Goal: Navigation & Orientation: Find specific page/section

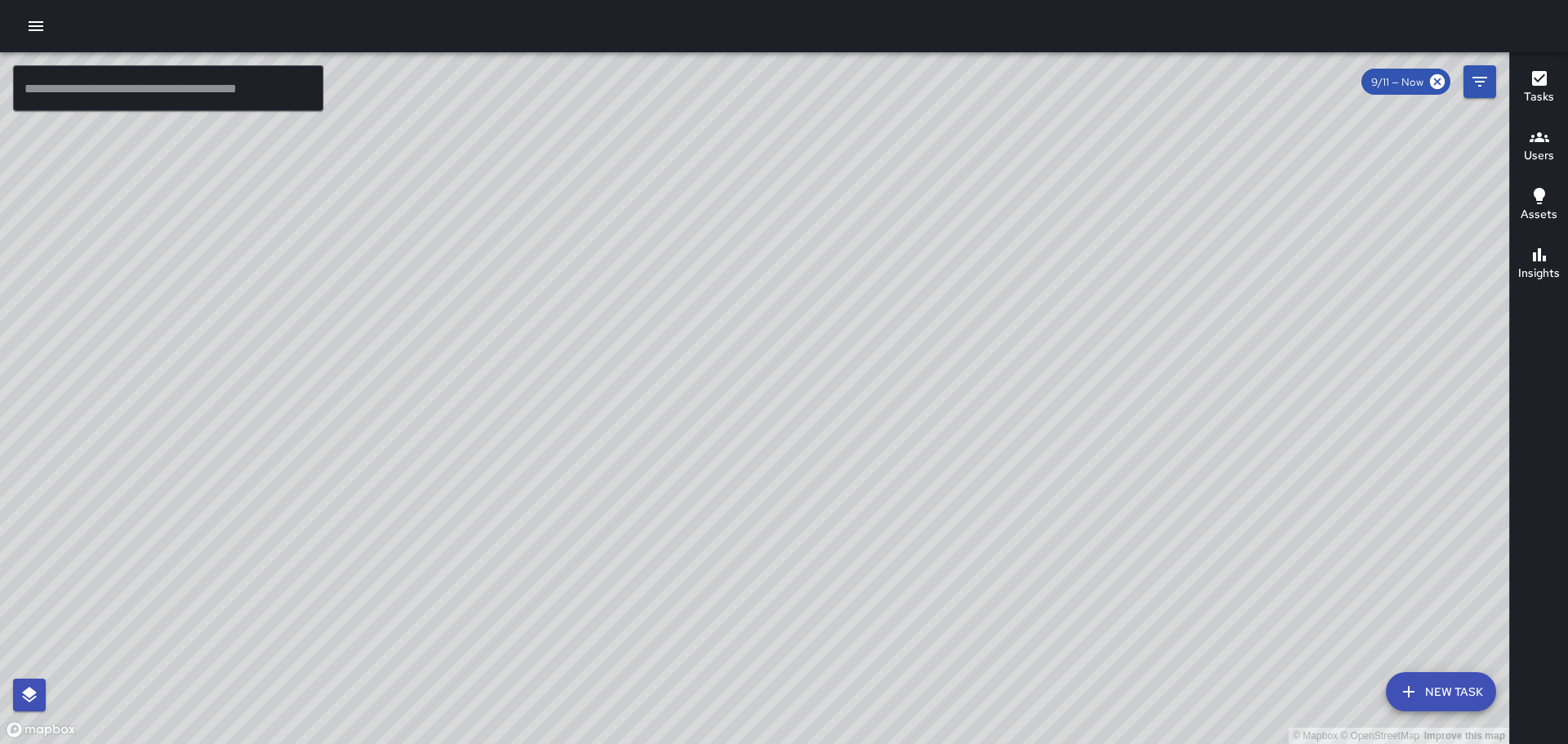
scroll to position [20979, 0]
click at [1560, 82] on button "Tasks" at bounding box center [1539, 89] width 58 height 59
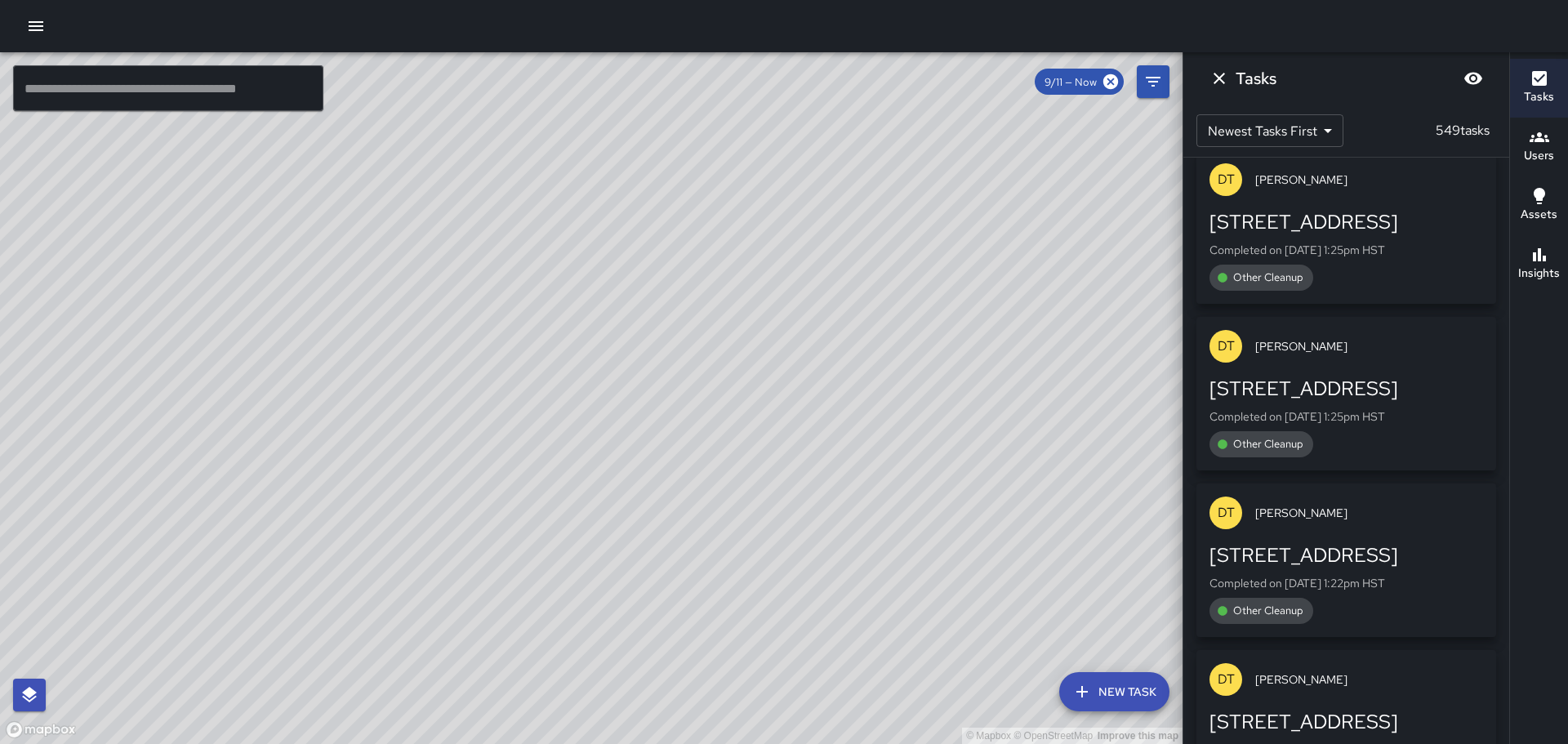
scroll to position [22122, 0]
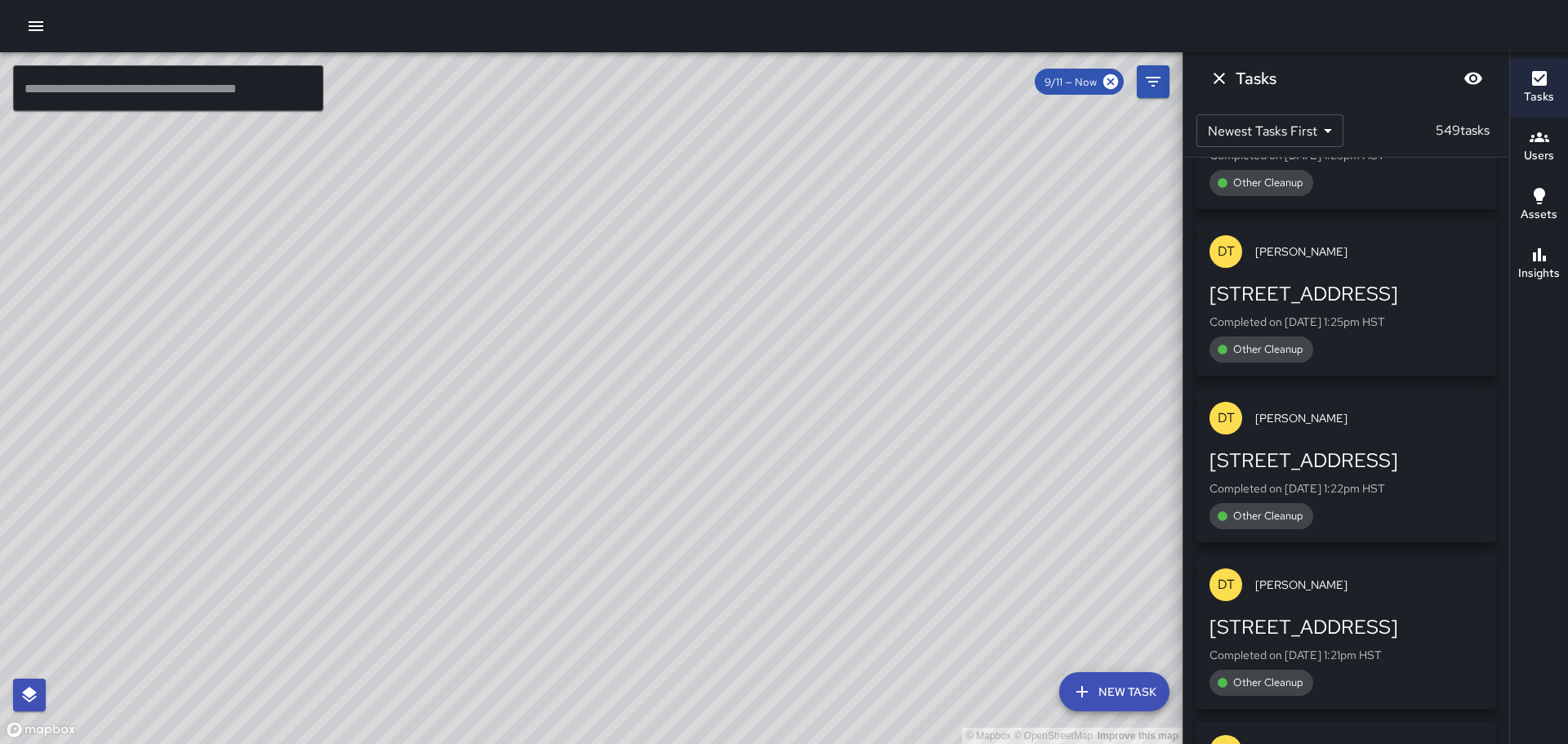
click at [923, 348] on div "© Mapbox © OpenStreetMap Improve this map" at bounding box center [591, 398] width 1182 height 692
drag, startPoint x: 953, startPoint y: 227, endPoint x: 933, endPoint y: 303, distance: 78.6
click at [934, 303] on div "© Mapbox © OpenStreetMap Improve this map" at bounding box center [591, 398] width 1182 height 692
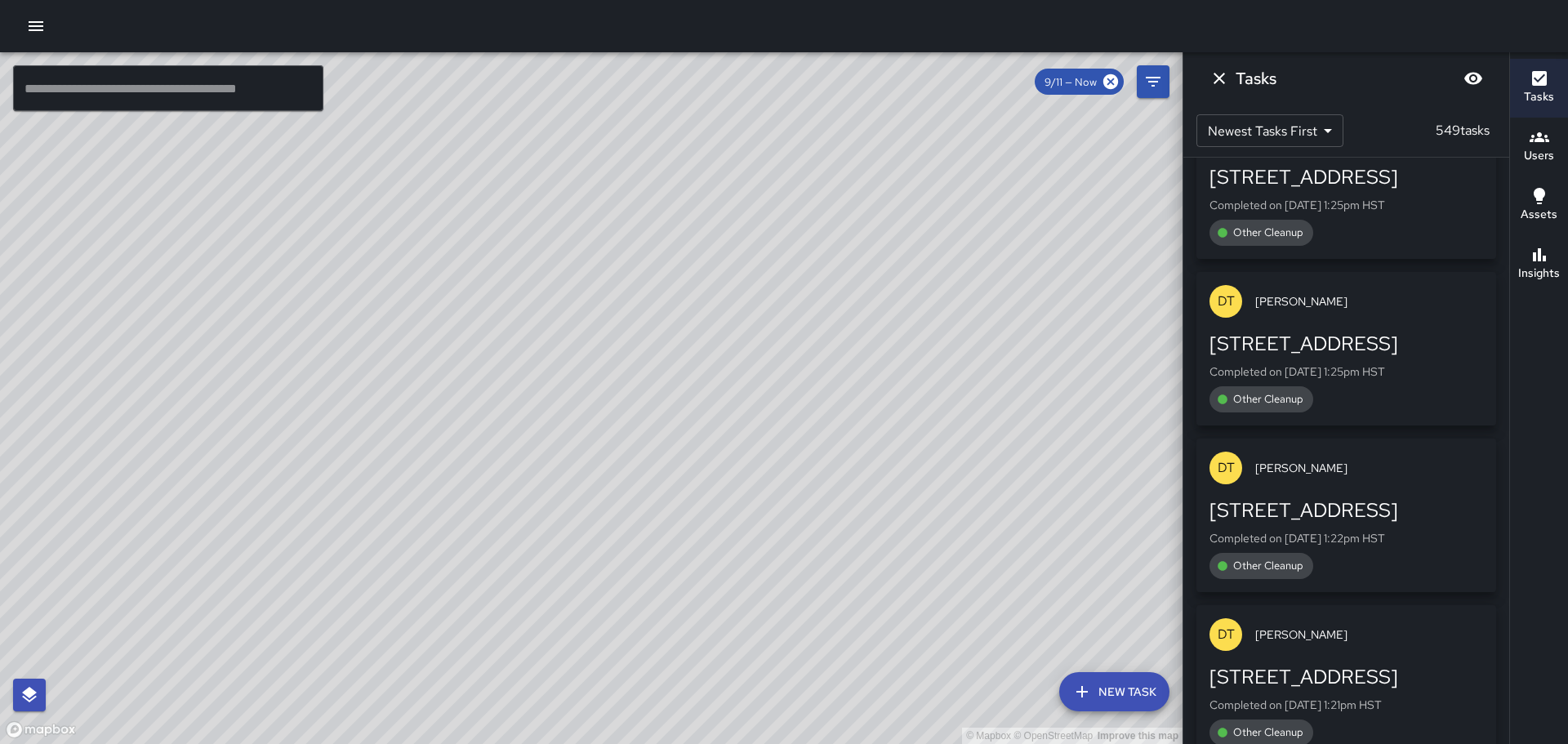
scroll to position [21876, 0]
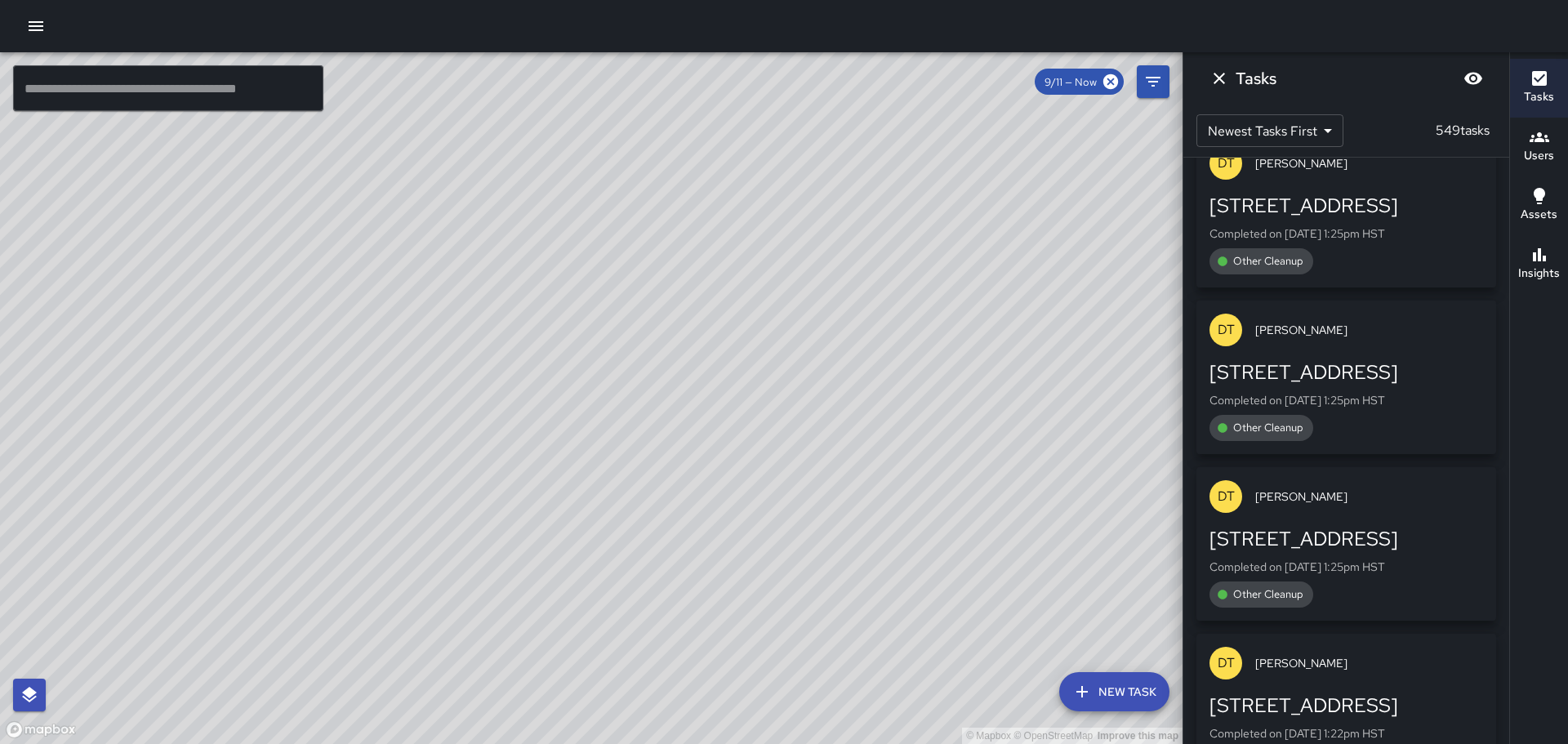
click at [1508, 687] on div "© Mapbox © OpenStreetMap Improve this map ​ New Task 9/11 — Now Map Layers Task…" at bounding box center [784, 398] width 1568 height 692
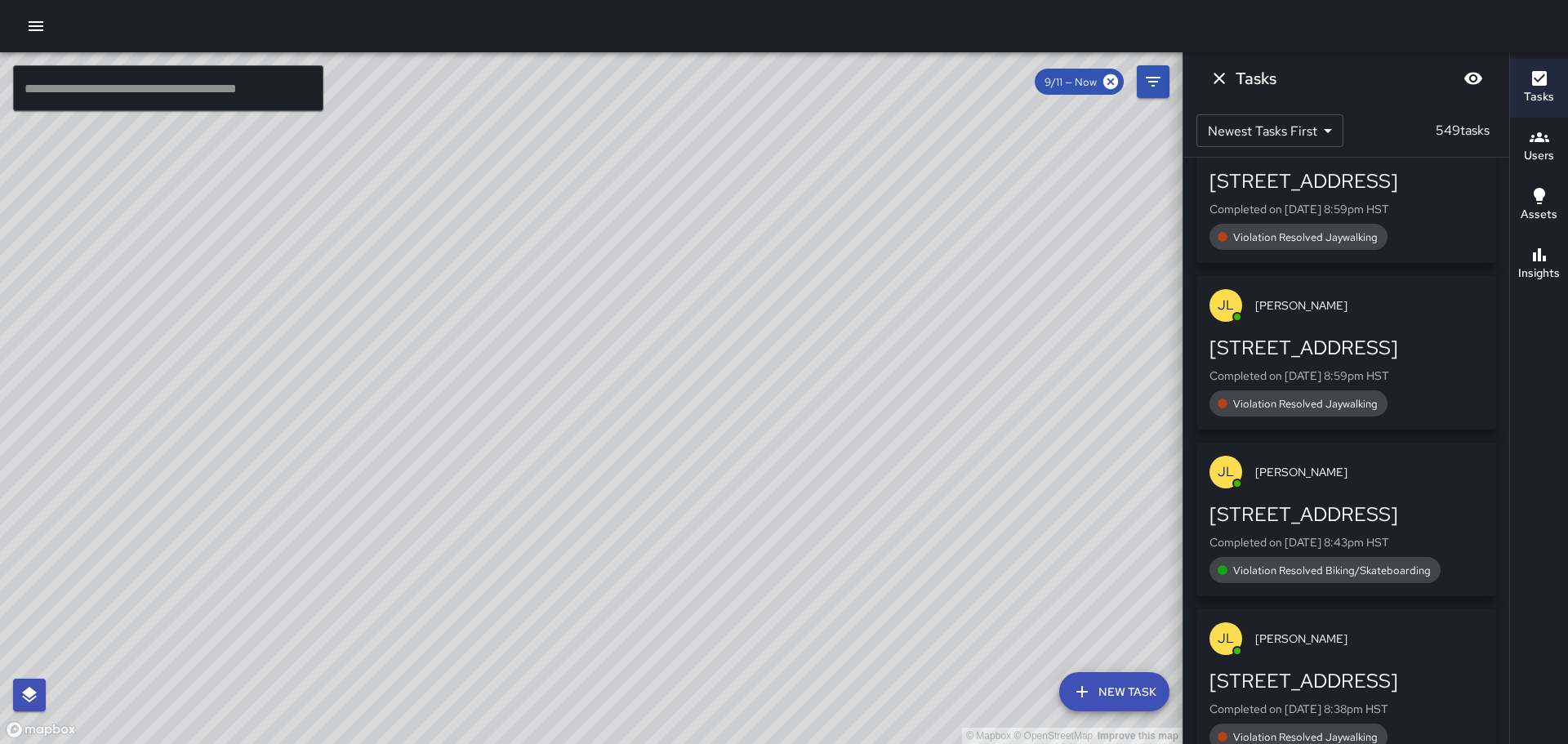
scroll to position [0, 0]
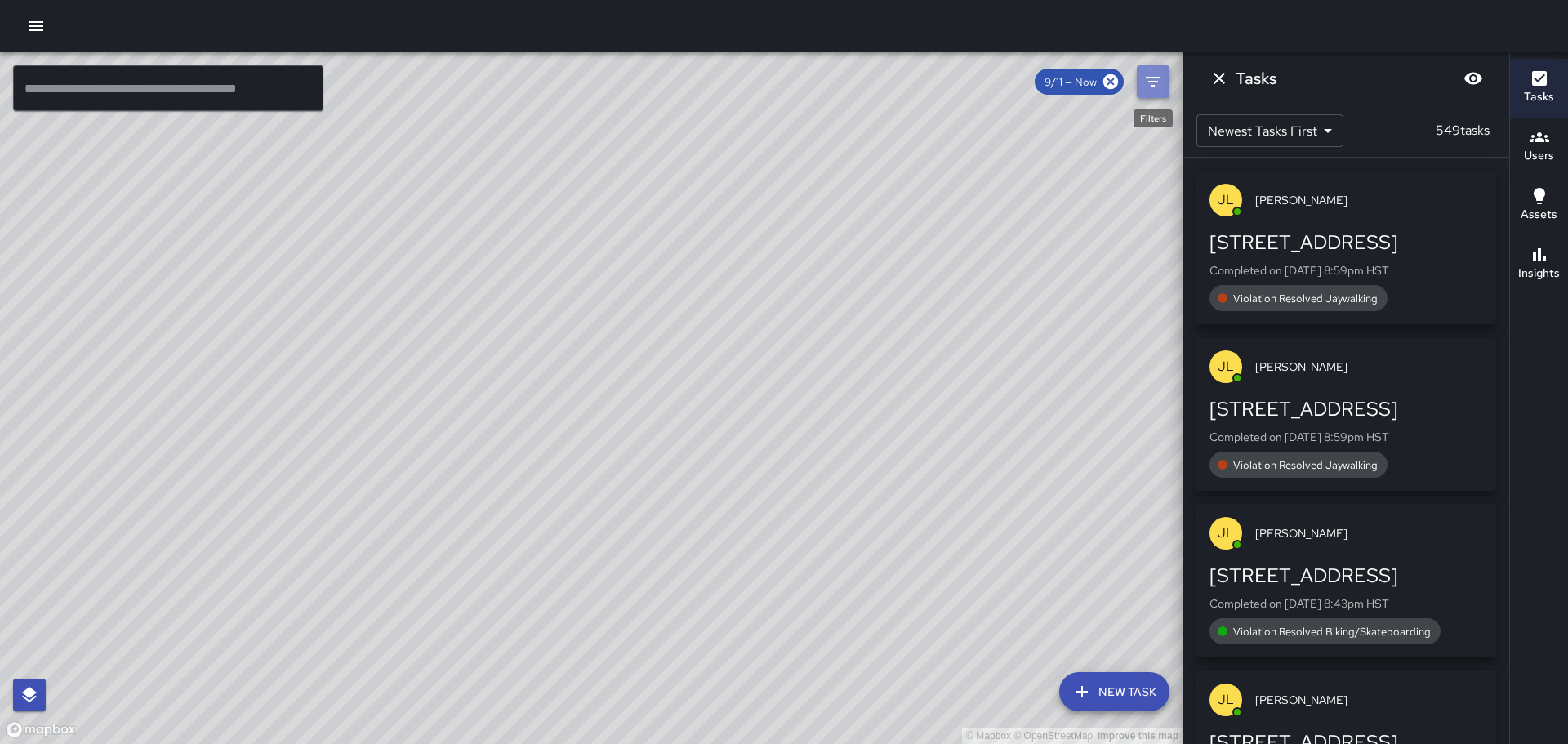
click at [1150, 85] on icon "Filters" at bounding box center [1153, 81] width 20 height 20
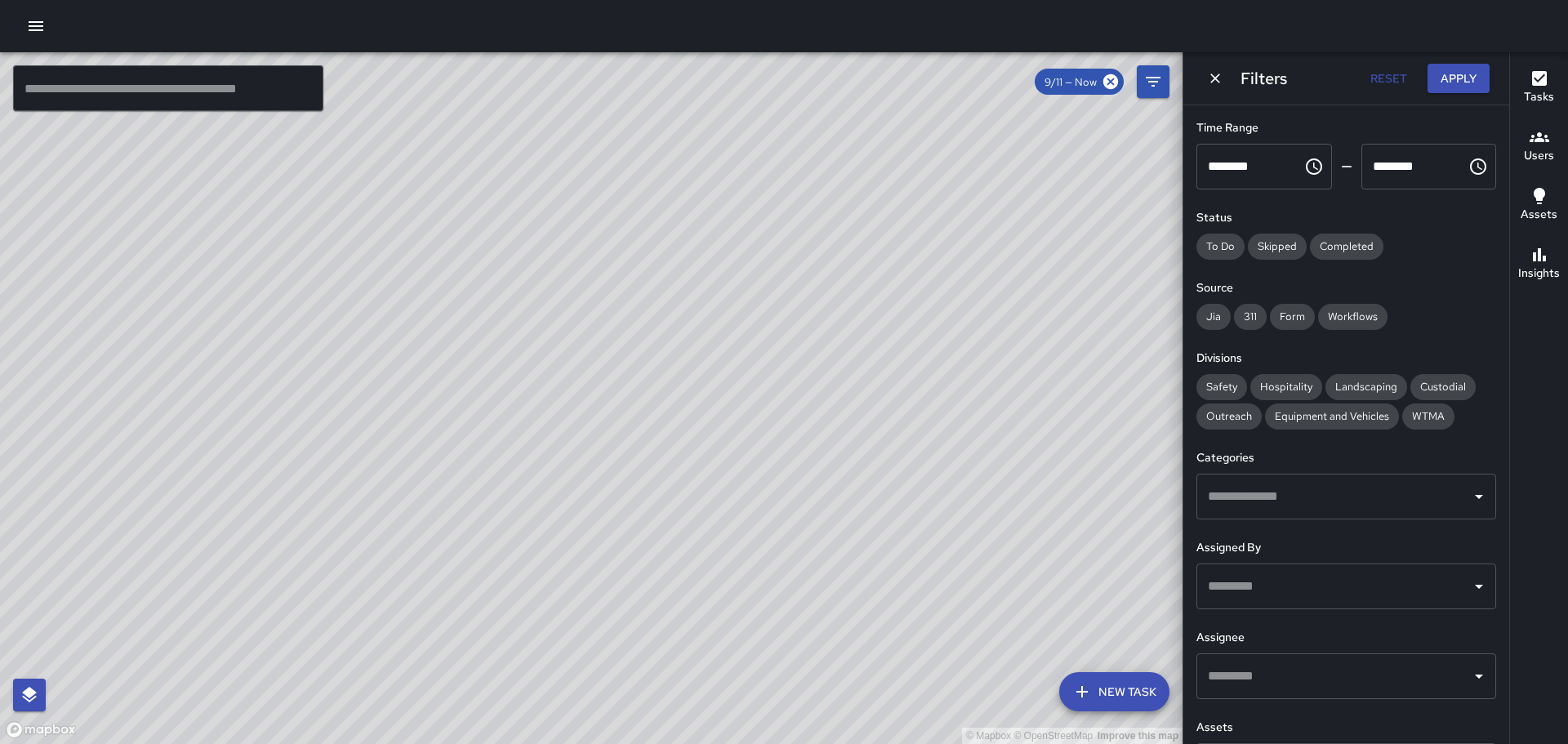
scroll to position [139, 0]
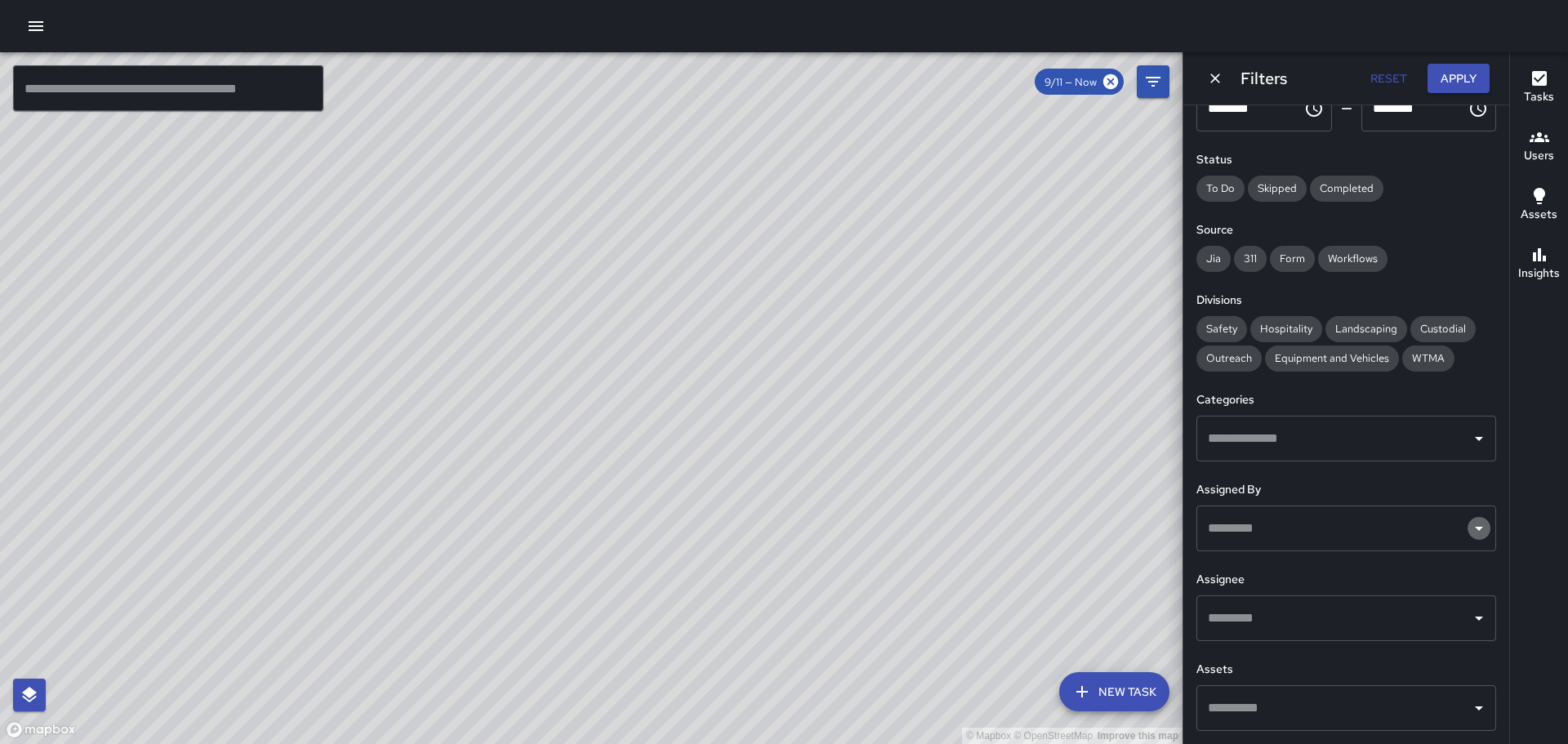
click at [1475, 527] on icon "Open" at bounding box center [1479, 528] width 9 height 4
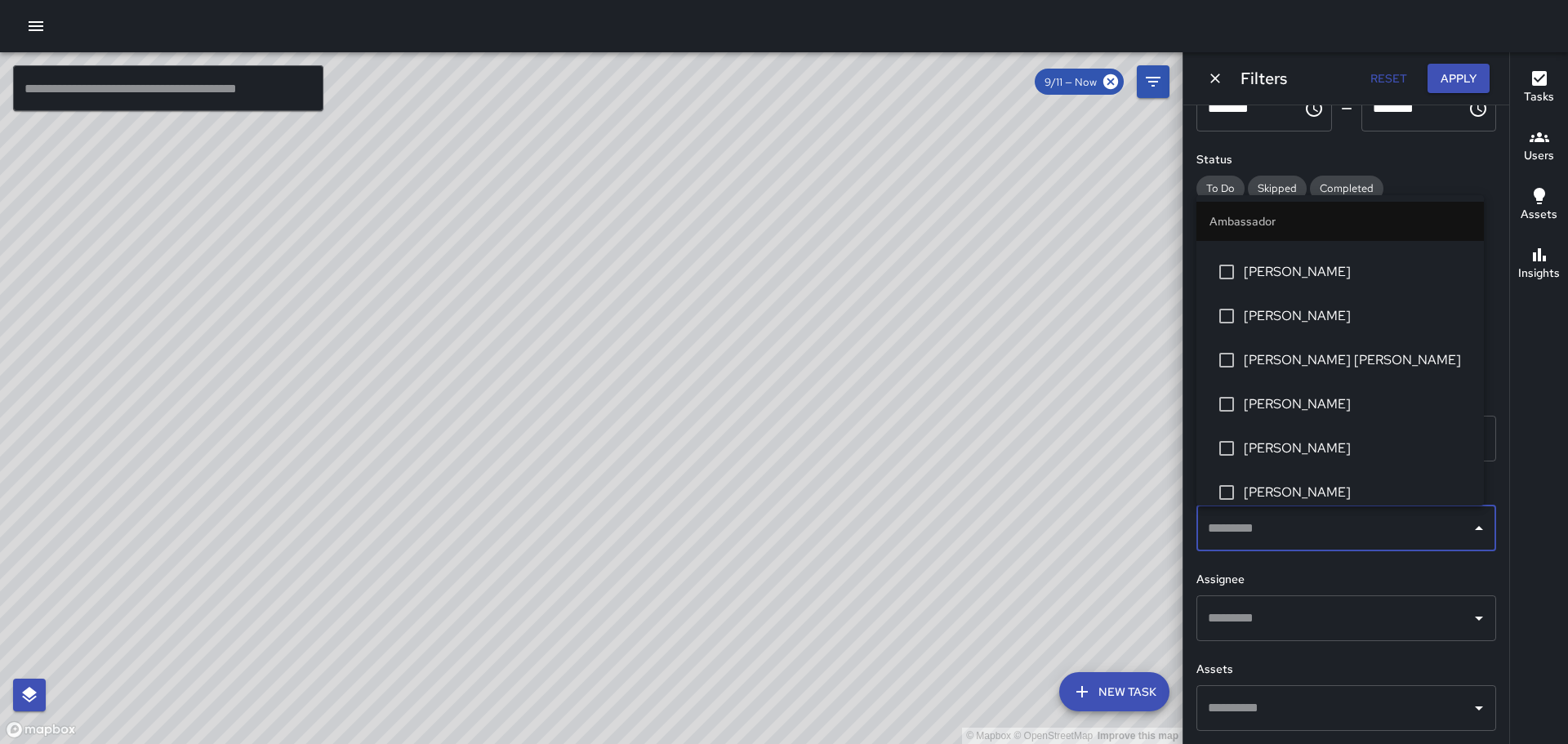
scroll to position [245, 0]
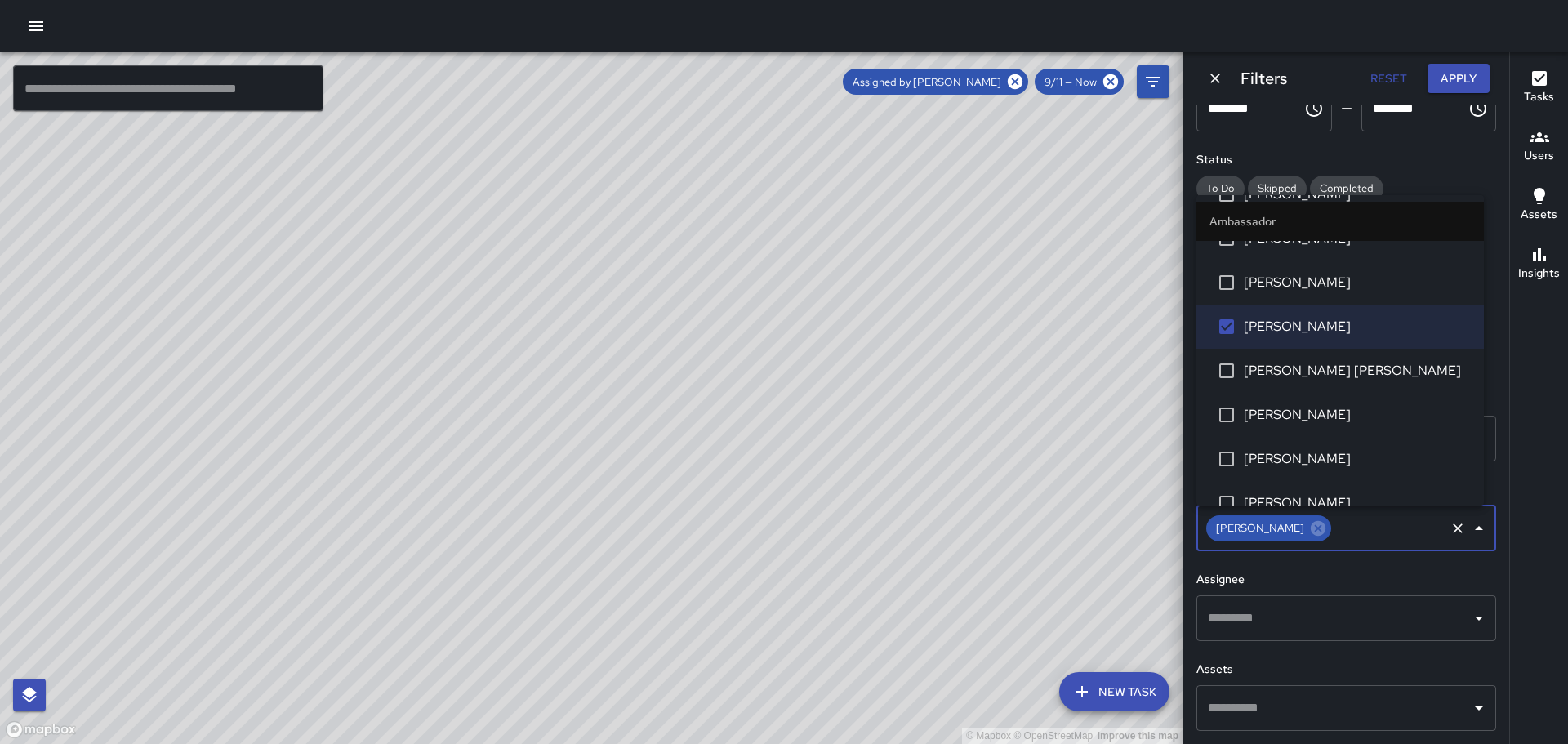
click at [1470, 524] on icon "Close" at bounding box center [1479, 527] width 20 height 20
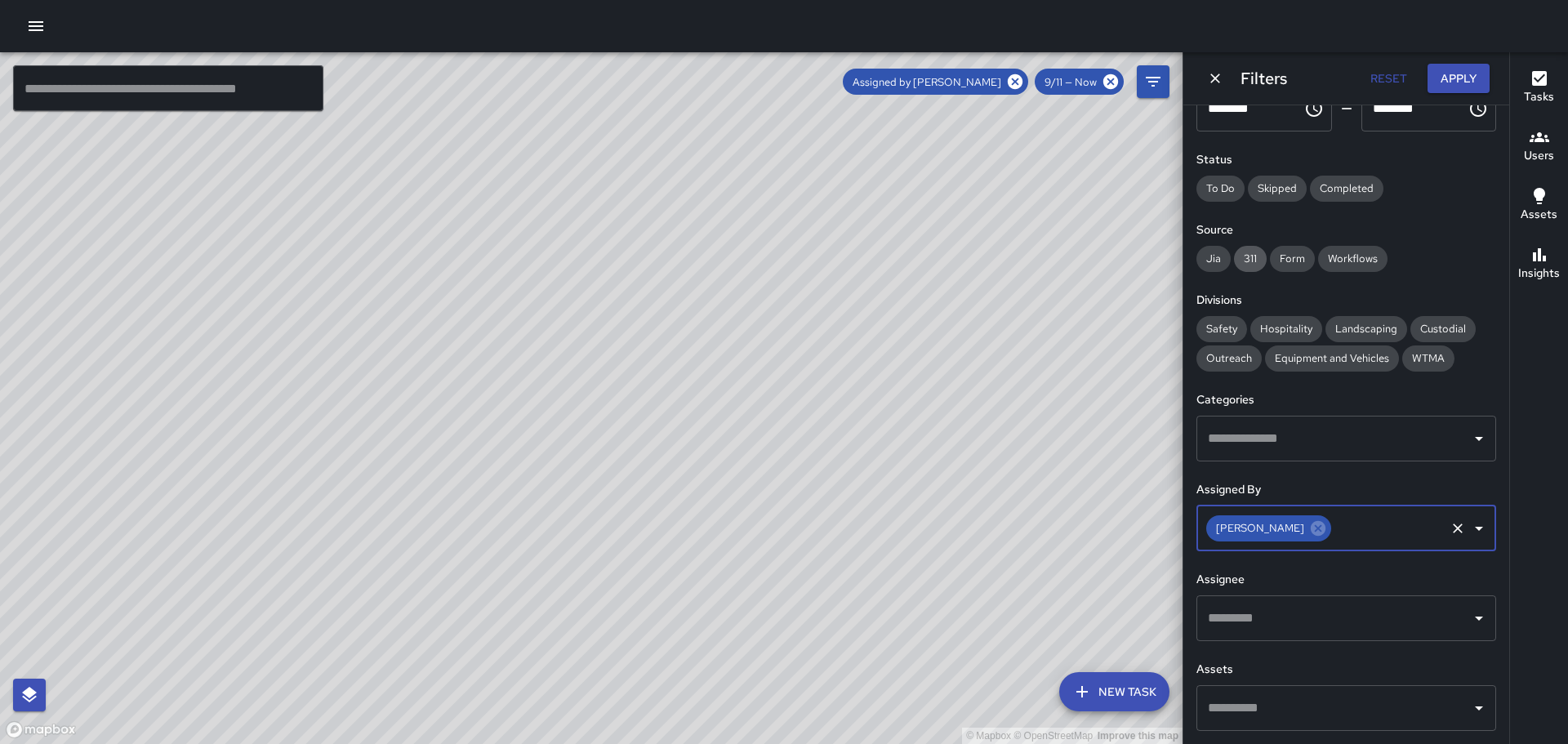
drag, startPoint x: 1211, startPoint y: 258, endPoint x: 1263, endPoint y: 263, distance: 52.2
click at [1213, 258] on span "Jia" at bounding box center [1214, 258] width 34 height 14
click at [1270, 263] on span "Form" at bounding box center [1292, 258] width 45 height 14
click at [1256, 265] on span "311" at bounding box center [1250, 258] width 32 height 14
drag, startPoint x: 1349, startPoint y: 258, endPoint x: 1351, endPoint y: 224, distance: 34.1
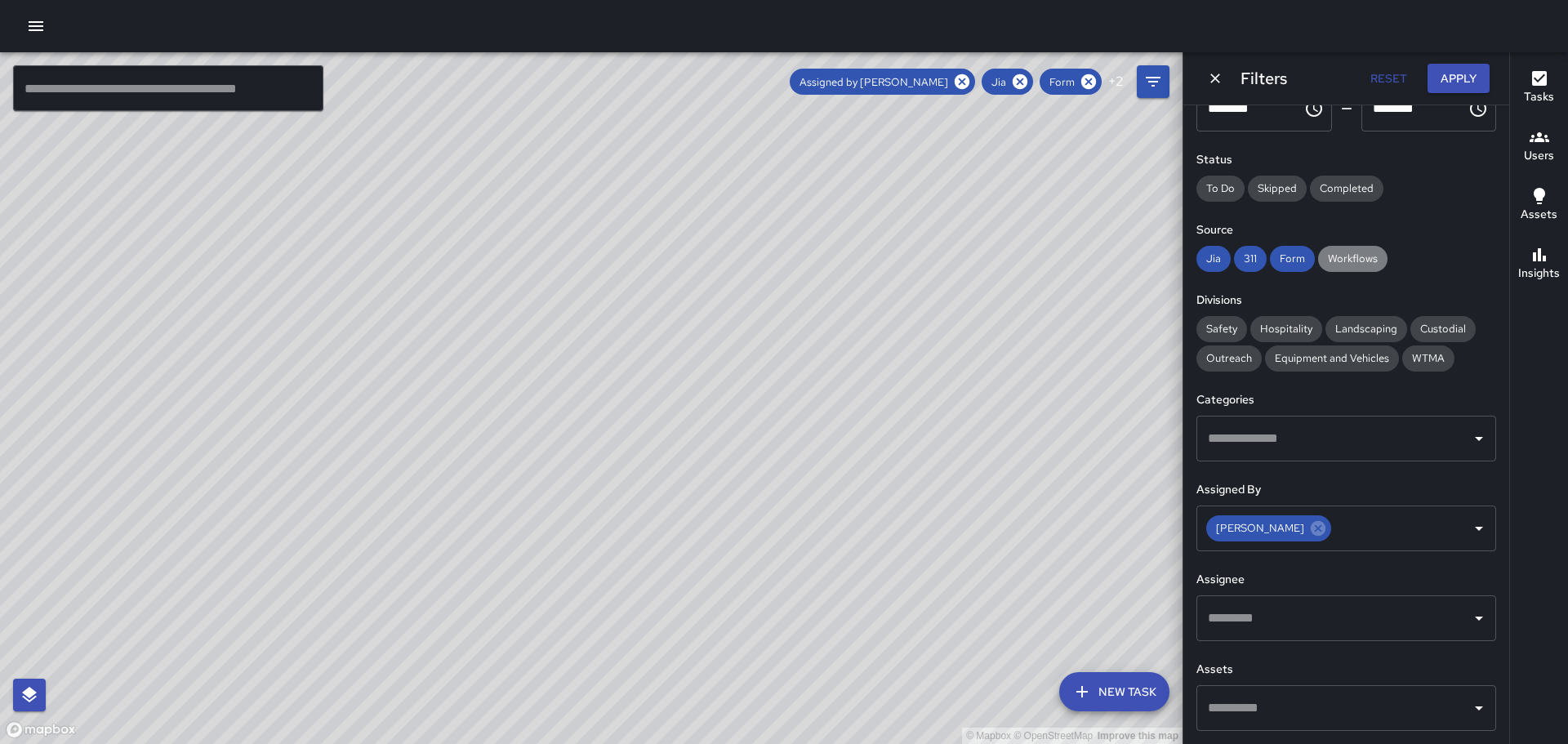
click at [1351, 257] on span "Workflows" at bounding box center [1352, 258] width 70 height 14
click at [1348, 182] on span "Completed" at bounding box center [1347, 188] width 73 height 14
click at [1220, 325] on span "Safety" at bounding box center [1222, 328] width 51 height 14
click at [1220, 321] on span "Safety" at bounding box center [1222, 328] width 51 height 14
click at [1448, 327] on span "Custodial" at bounding box center [1443, 328] width 65 height 14
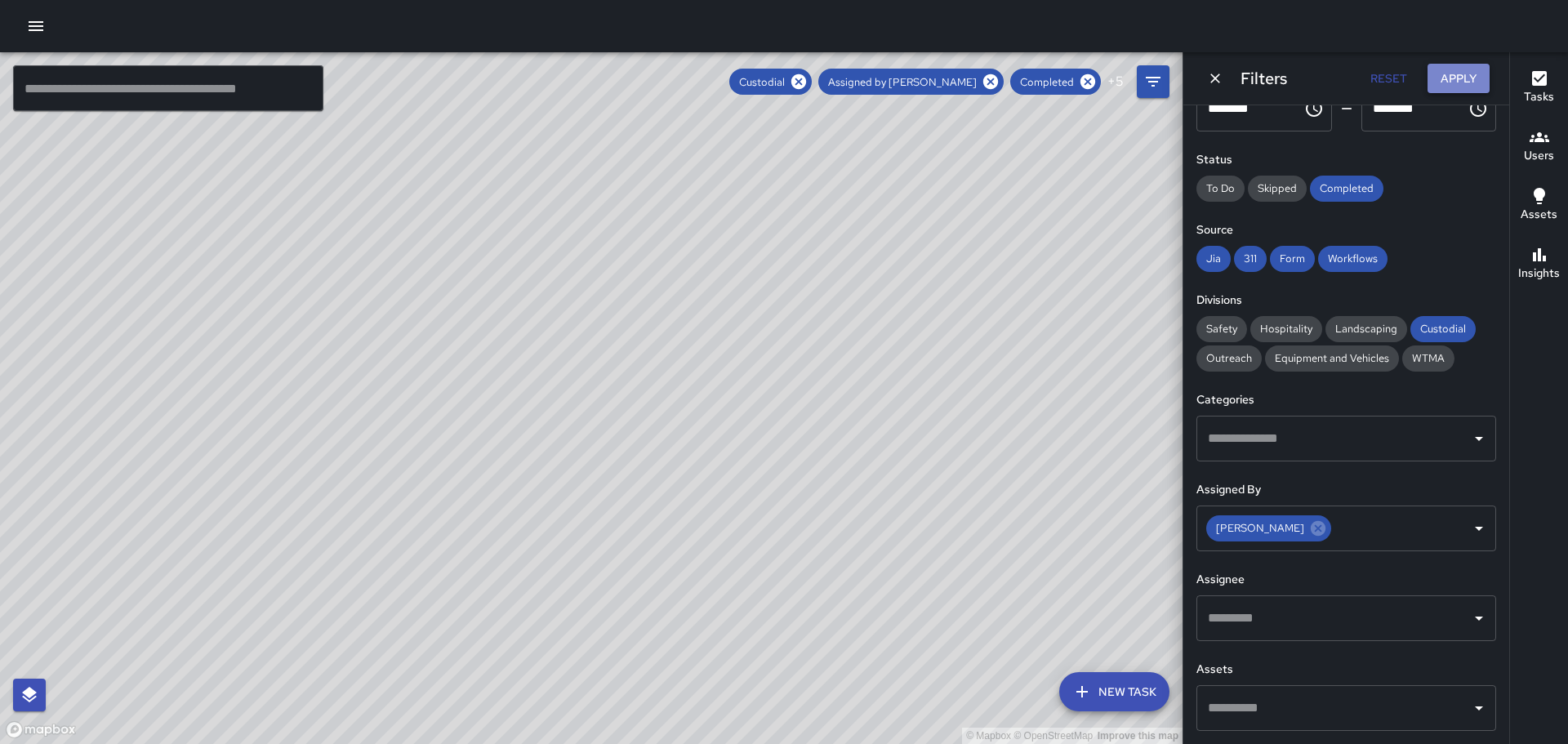
click at [1459, 87] on button "Apply" at bounding box center [1458, 79] width 62 height 31
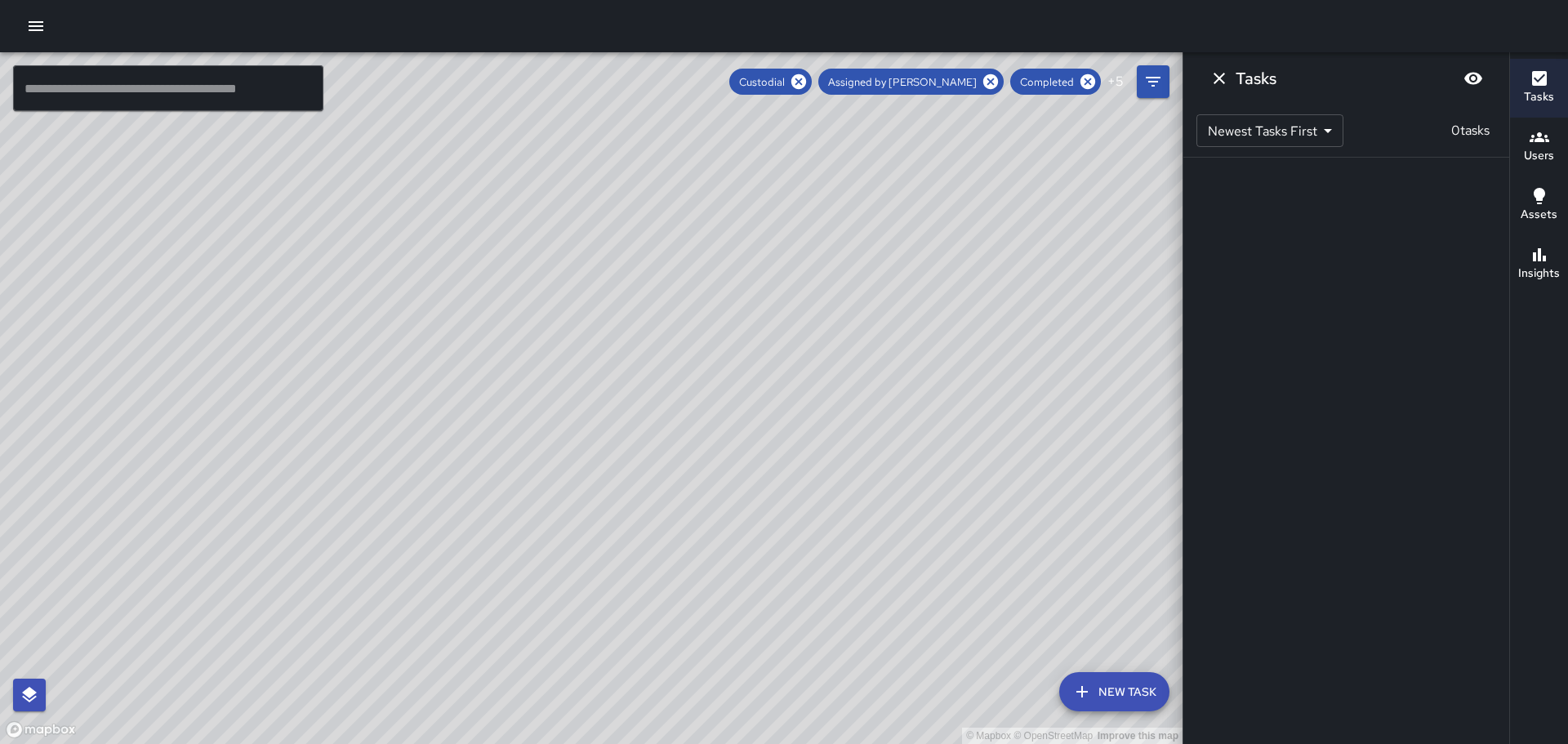
click at [1533, 76] on icon "button" at bounding box center [1539, 77] width 14 height 14
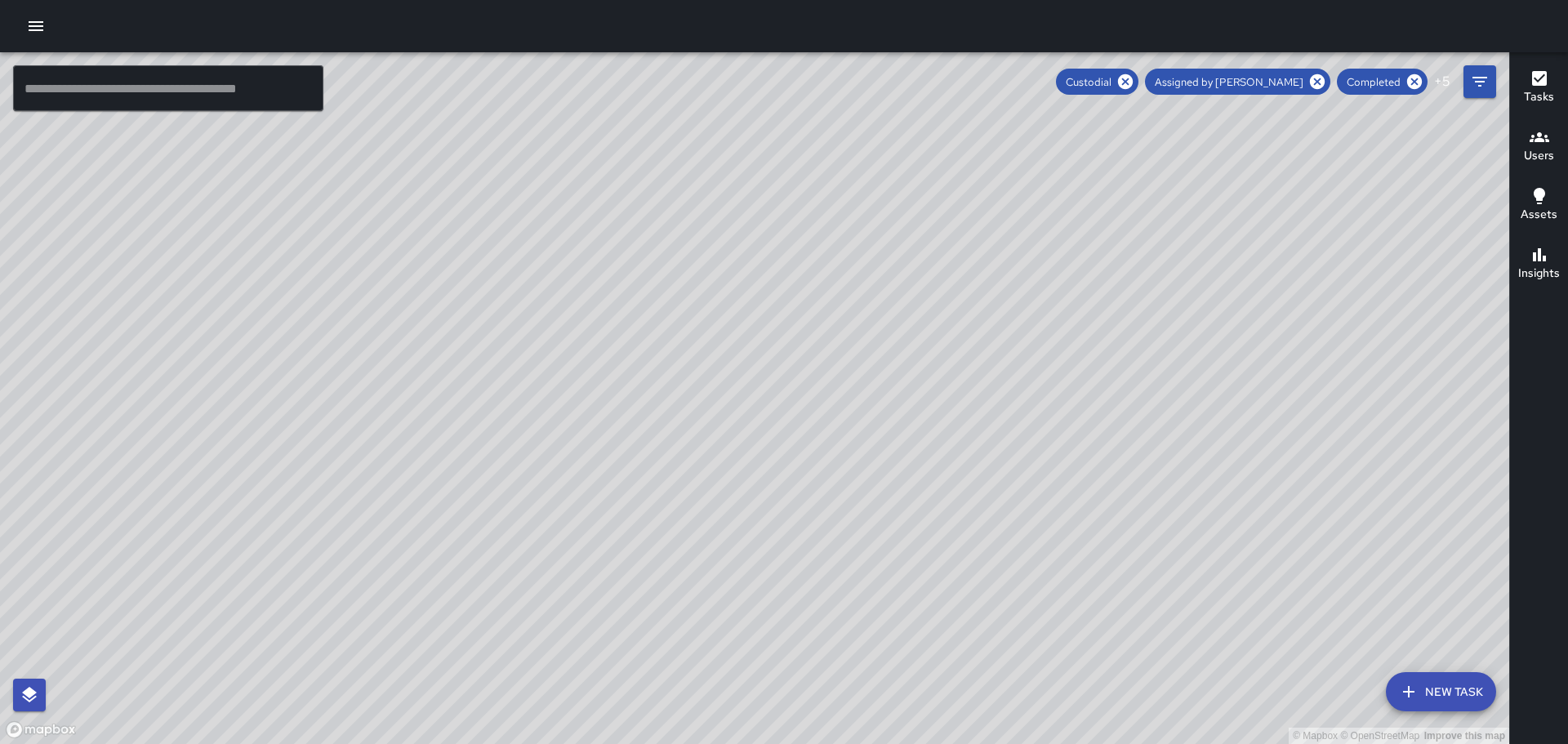
click at [1543, 83] on icon "button" at bounding box center [1539, 77] width 14 height 14
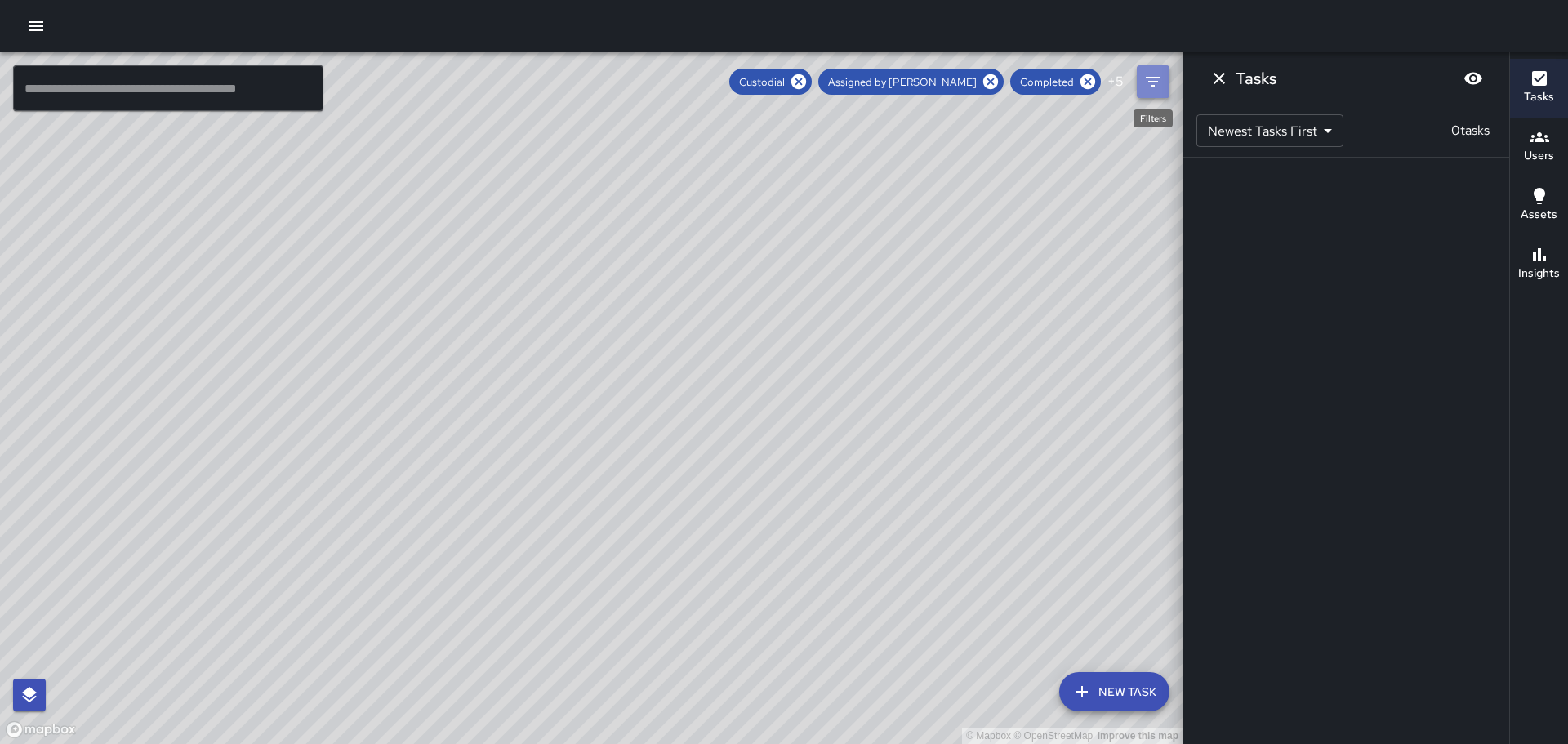
click at [1147, 83] on icon "Filters" at bounding box center [1153, 81] width 20 height 20
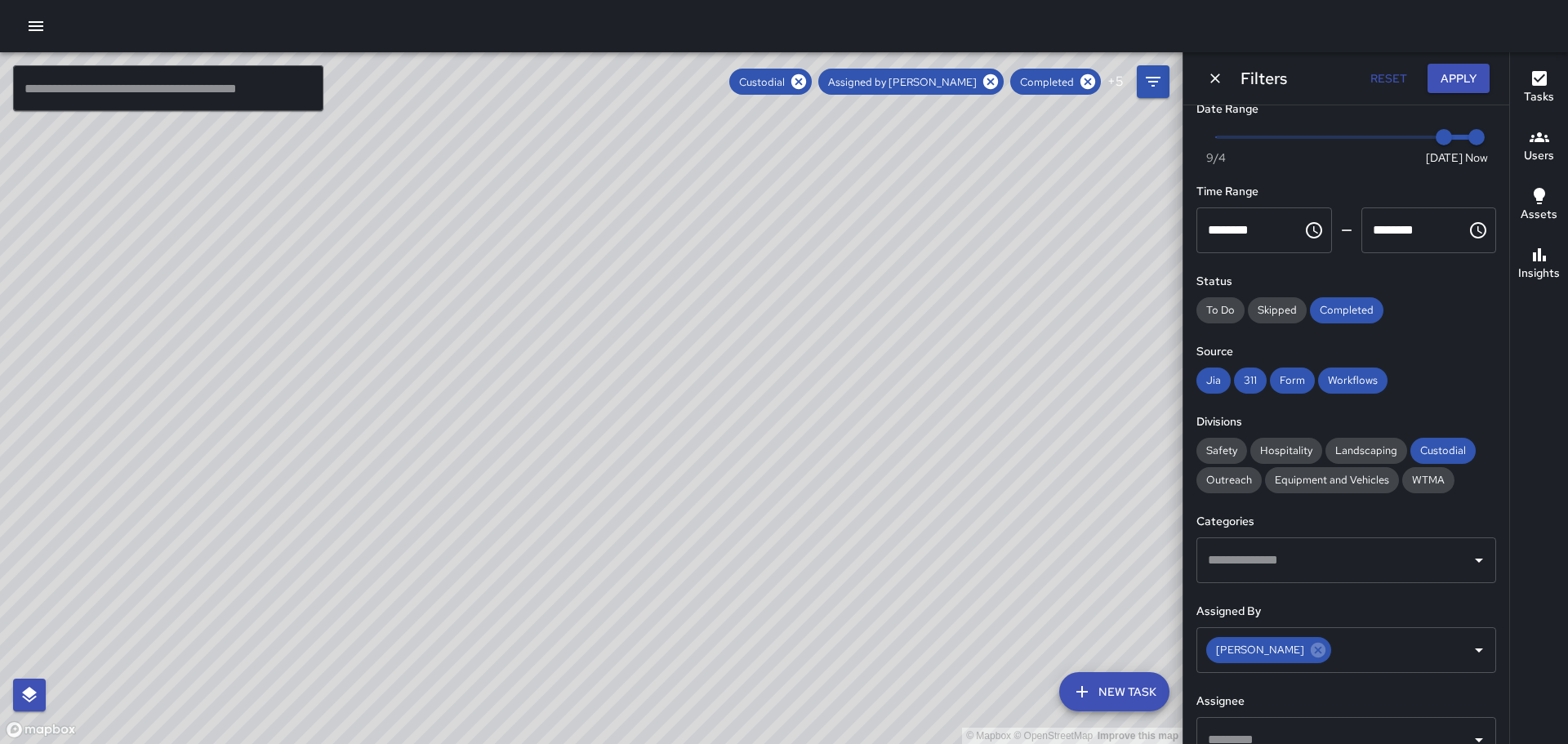
scroll to position [0, 0]
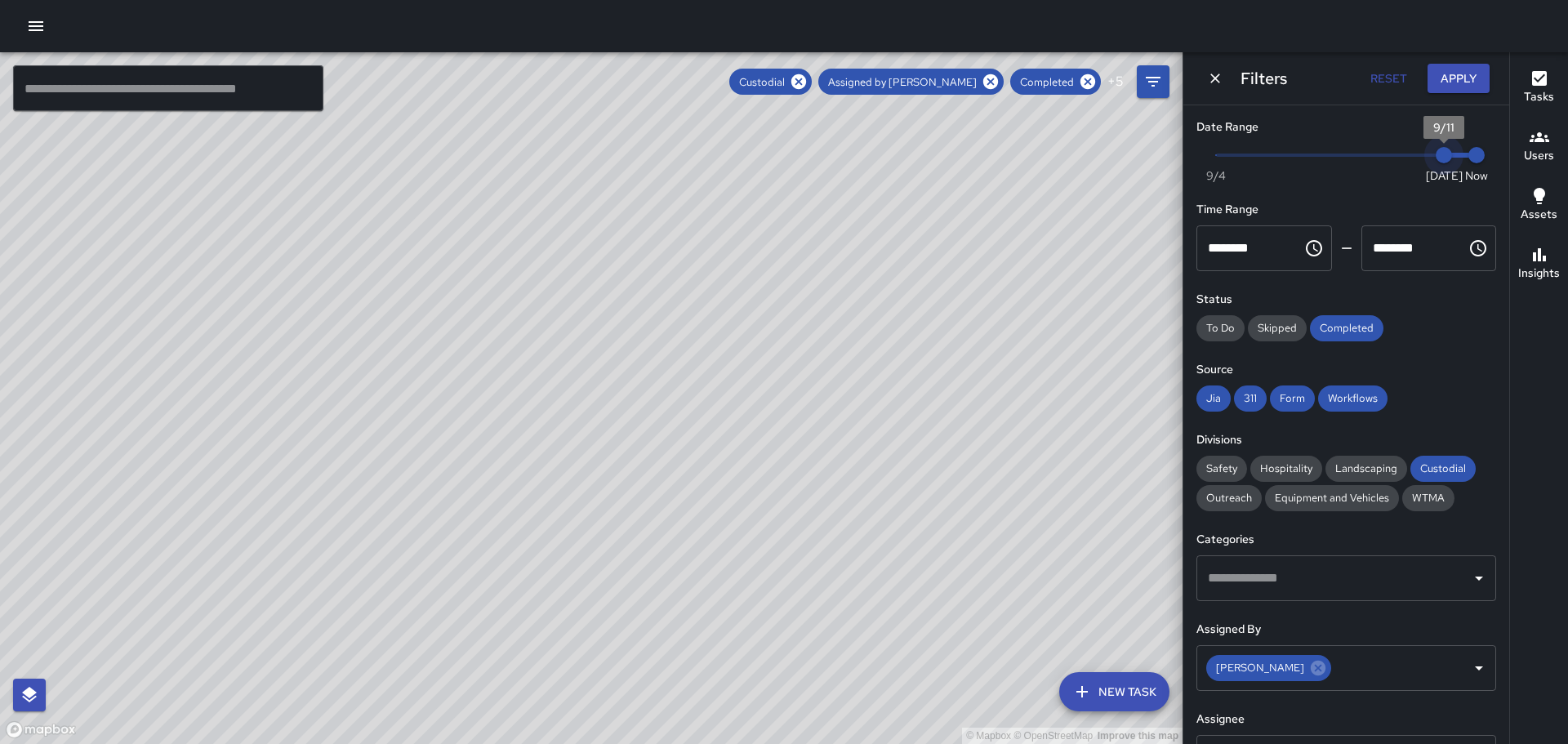
drag, startPoint x: 1428, startPoint y: 155, endPoint x: 1471, endPoint y: 158, distance: 43.1
click at [1471, 158] on div "Now [DATE] [DATE] 8:58 pm" at bounding box center [1347, 165] width 300 height 45
click at [1460, 76] on button "Apply" at bounding box center [1458, 79] width 62 height 31
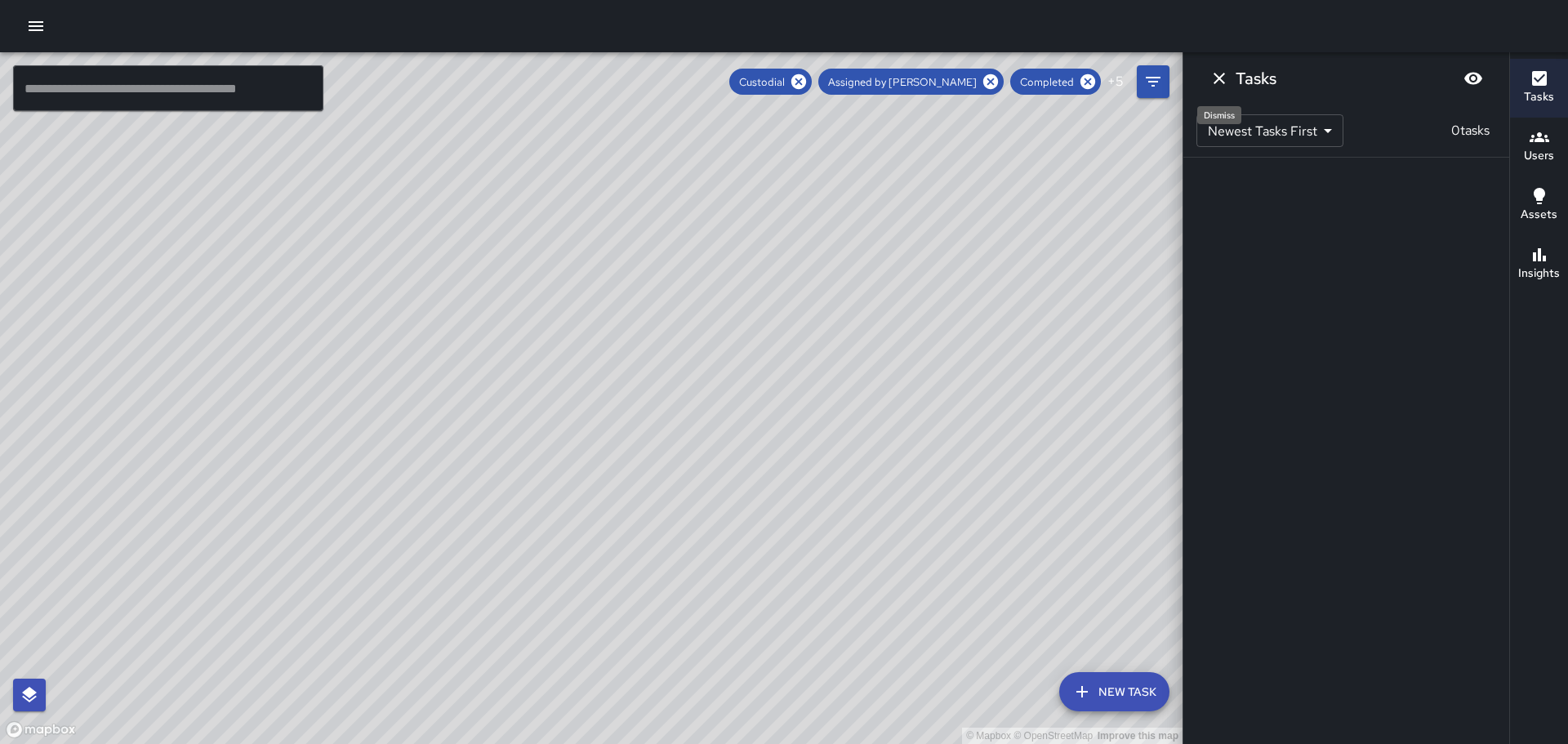
click at [1221, 72] on icon "Dismiss" at bounding box center [1220, 78] width 20 height 20
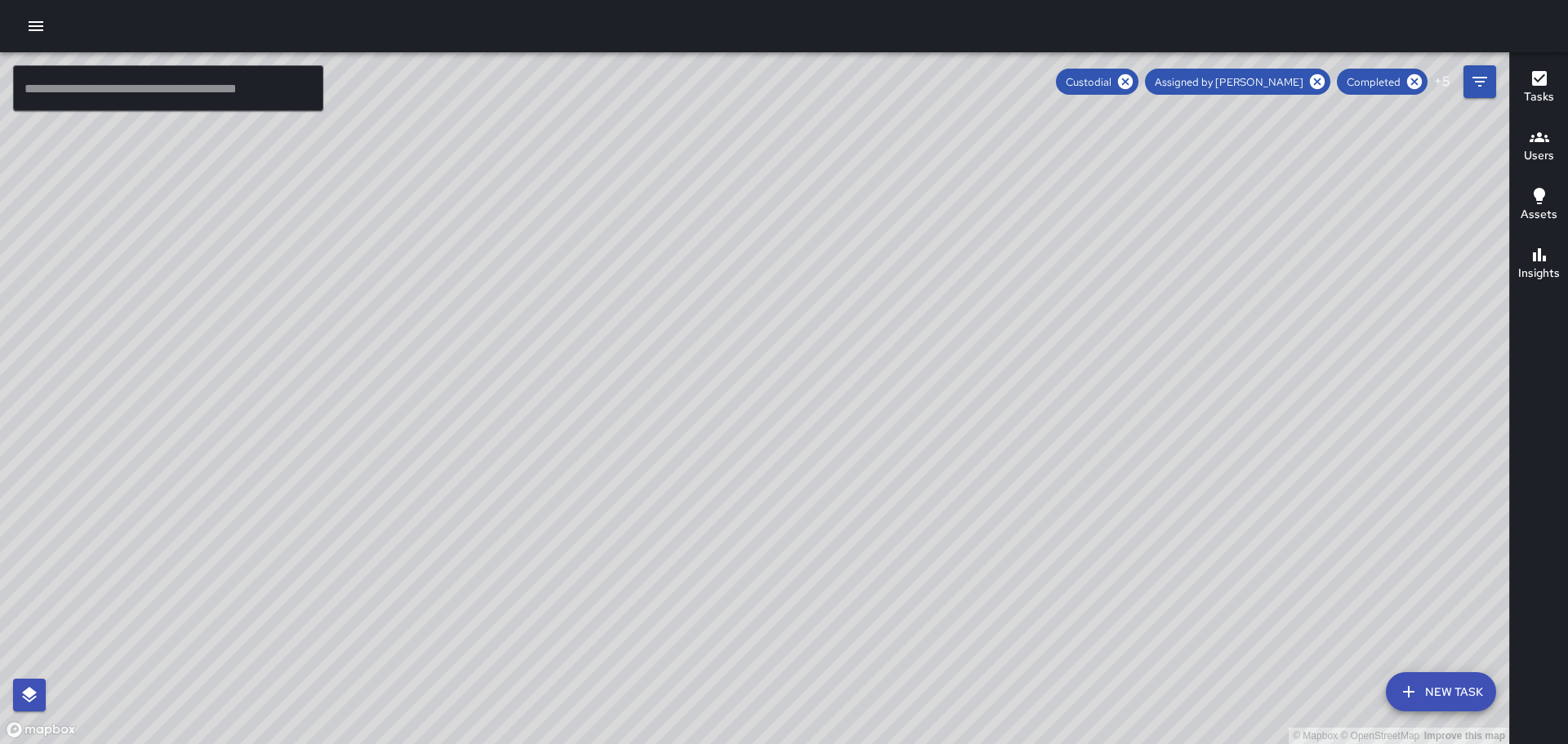
click at [428, 473] on div "© Mapbox © OpenStreetMap Improve this map [PERSON_NAME] [PERSON_NAME] Ambassado…" at bounding box center [755, 398] width 1510 height 692
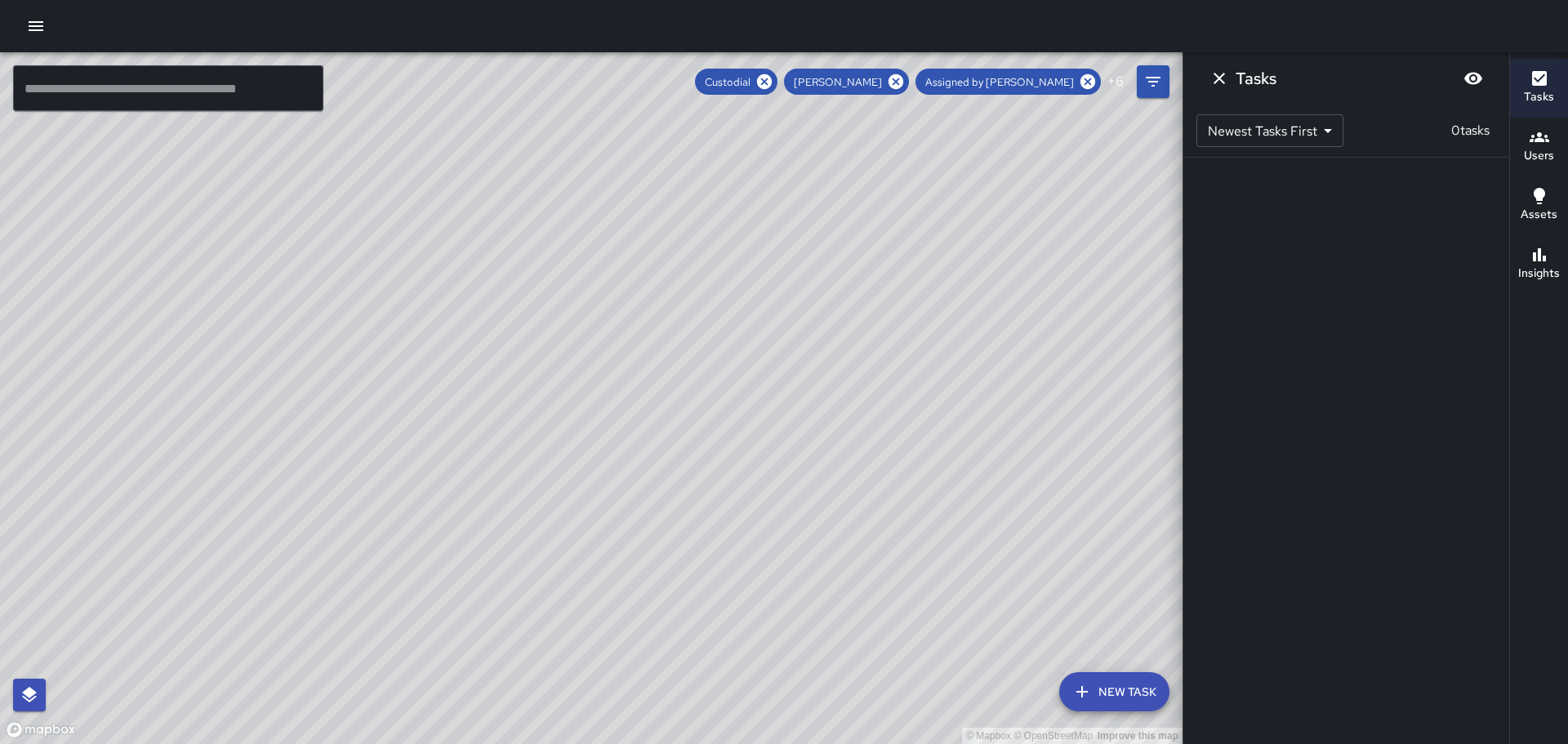
drag, startPoint x: 598, startPoint y: 452, endPoint x: 813, endPoint y: 311, distance: 257.1
click at [811, 313] on div "© Mapbox © OpenStreetMap Improve this map" at bounding box center [591, 398] width 1182 height 692
drag, startPoint x: 834, startPoint y: 496, endPoint x: 754, endPoint y: 383, distance: 138.5
click at [759, 387] on div "© Mapbox © OpenStreetMap Improve this map" at bounding box center [591, 398] width 1182 height 692
drag, startPoint x: 627, startPoint y: 320, endPoint x: 734, endPoint y: 471, distance: 185.1
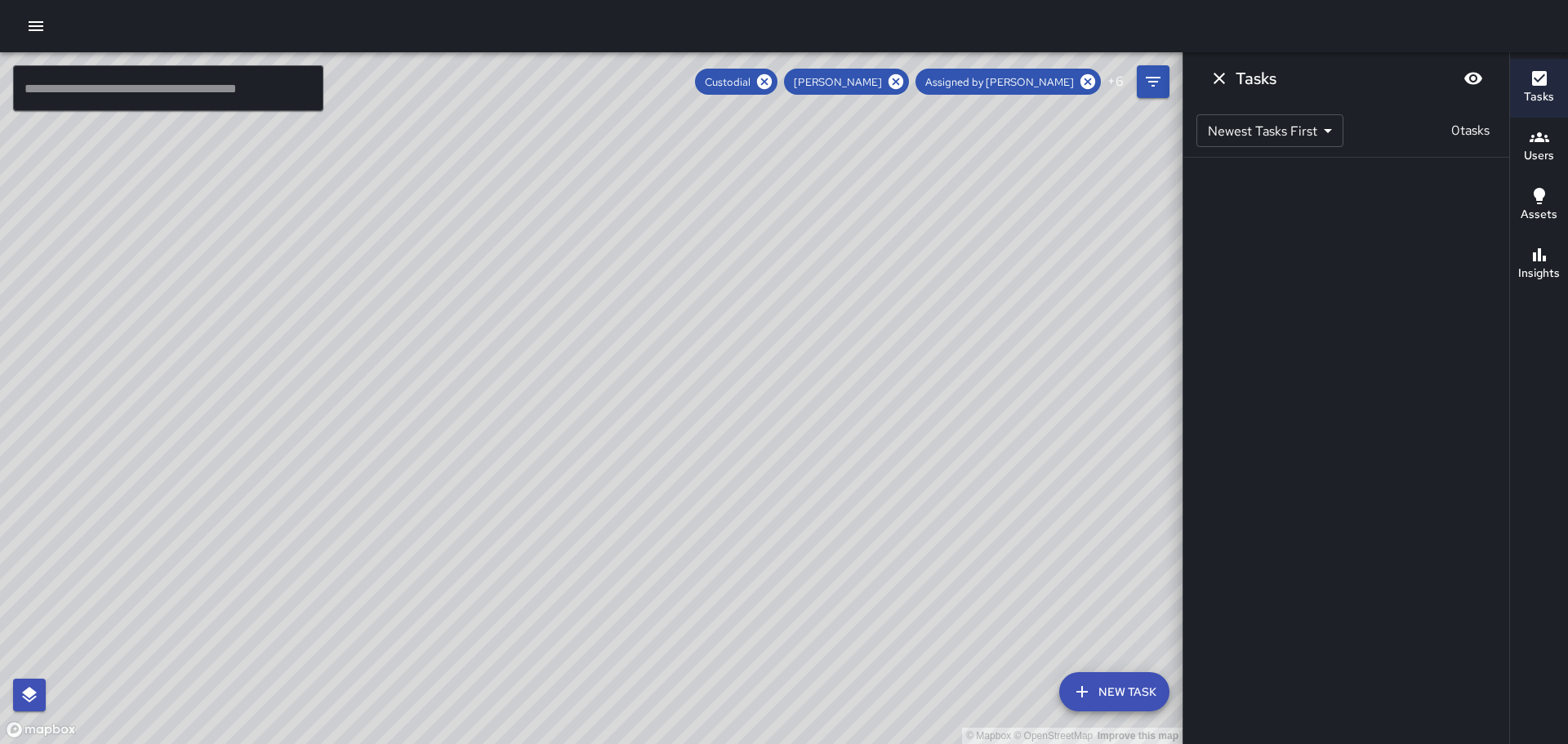
click at [729, 521] on div "© Mapbox © OpenStreetMap Improve this map" at bounding box center [591, 398] width 1182 height 692
drag, startPoint x: 613, startPoint y: 280, endPoint x: 759, endPoint y: 495, distance: 259.9
click at [759, 495] on div "© Mapbox © OpenStreetMap Improve this map" at bounding box center [591, 398] width 1182 height 692
drag, startPoint x: 717, startPoint y: 370, endPoint x: 774, endPoint y: 502, distance: 143.8
click at [774, 502] on div "© Mapbox © OpenStreetMap Improve this map" at bounding box center [591, 398] width 1182 height 692
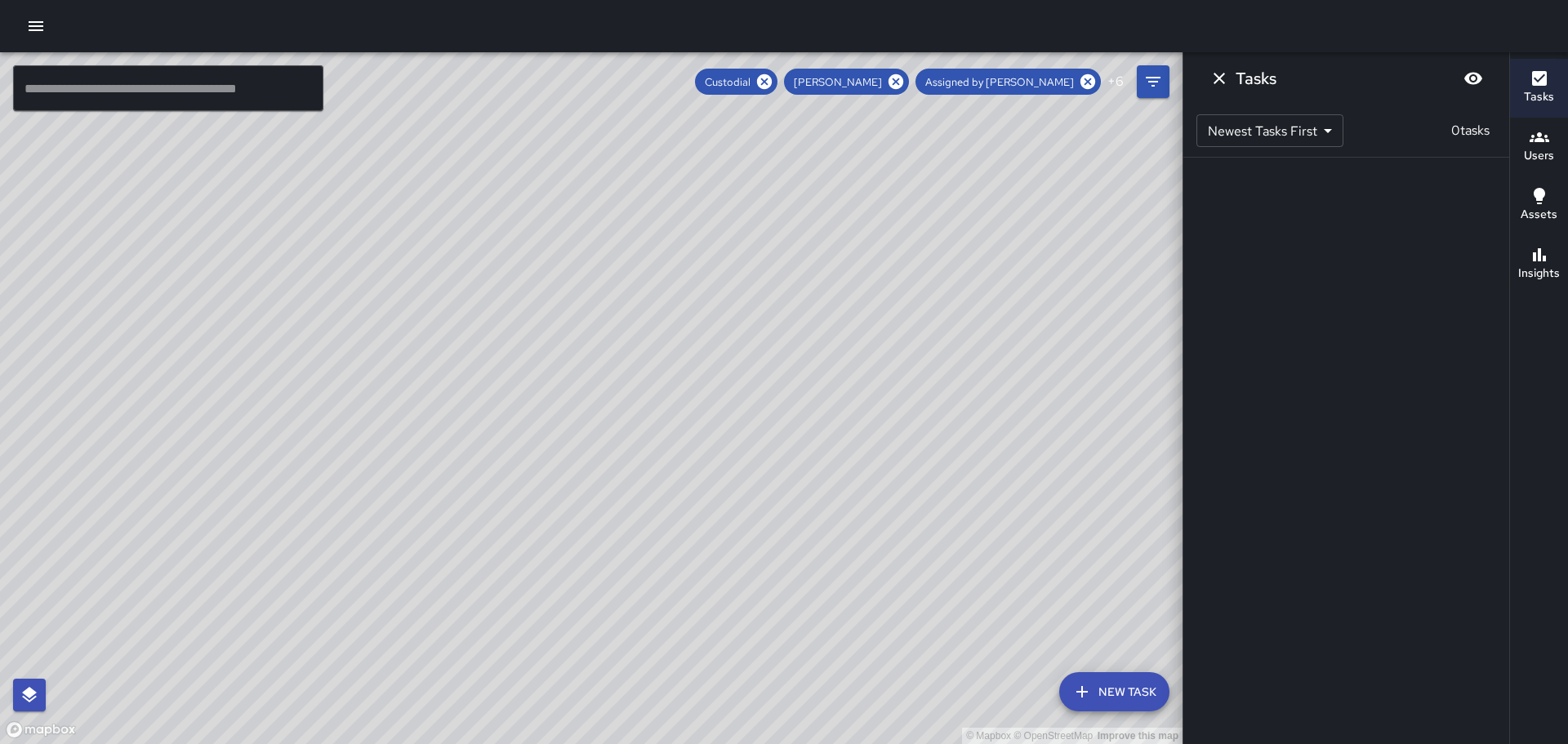
drag, startPoint x: 657, startPoint y: 360, endPoint x: 678, endPoint y: 457, distance: 99.2
click at [800, 639] on div "© Mapbox © OpenStreetMap Improve this map" at bounding box center [591, 398] width 1182 height 692
drag, startPoint x: 635, startPoint y: 418, endPoint x: 618, endPoint y: 399, distance: 25.5
click at [618, 399] on div "© Mapbox © OpenStreetMap Improve this map" at bounding box center [591, 398] width 1182 height 692
drag, startPoint x: 566, startPoint y: 354, endPoint x: 954, endPoint y: 666, distance: 497.9
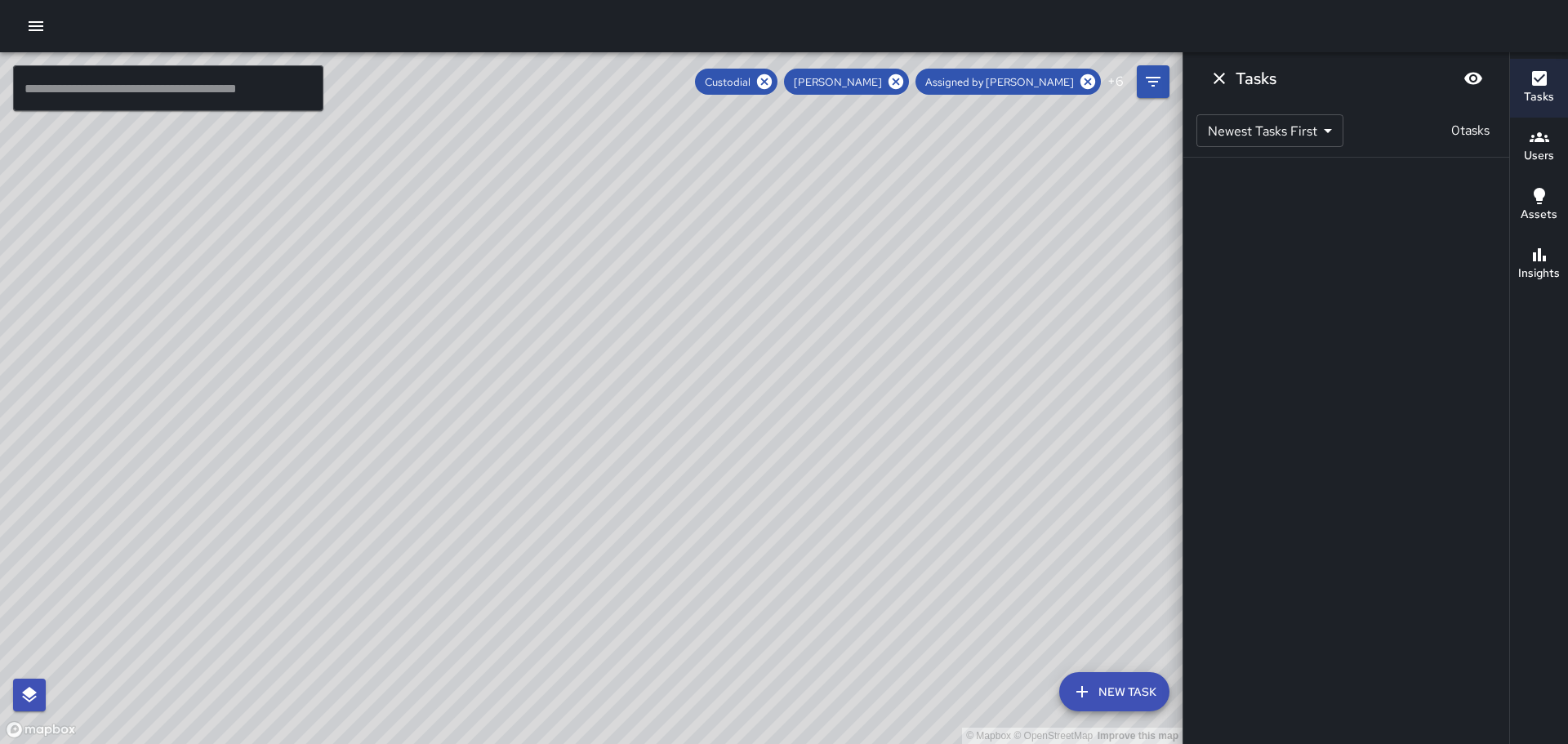
click at [953, 666] on div "© Mapbox © OpenStreetMap Improve this map" at bounding box center [591, 398] width 1182 height 692
drag, startPoint x: 734, startPoint y: 505, endPoint x: 803, endPoint y: 429, distance: 102.6
click at [813, 450] on div "© Mapbox © OpenStreetMap Improve this map" at bounding box center [591, 398] width 1182 height 692
drag, startPoint x: 930, startPoint y: 579, endPoint x: 953, endPoint y: 215, distance: 364.7
click at [952, 216] on div "© Mapbox © OpenStreetMap Improve this map" at bounding box center [591, 398] width 1182 height 692
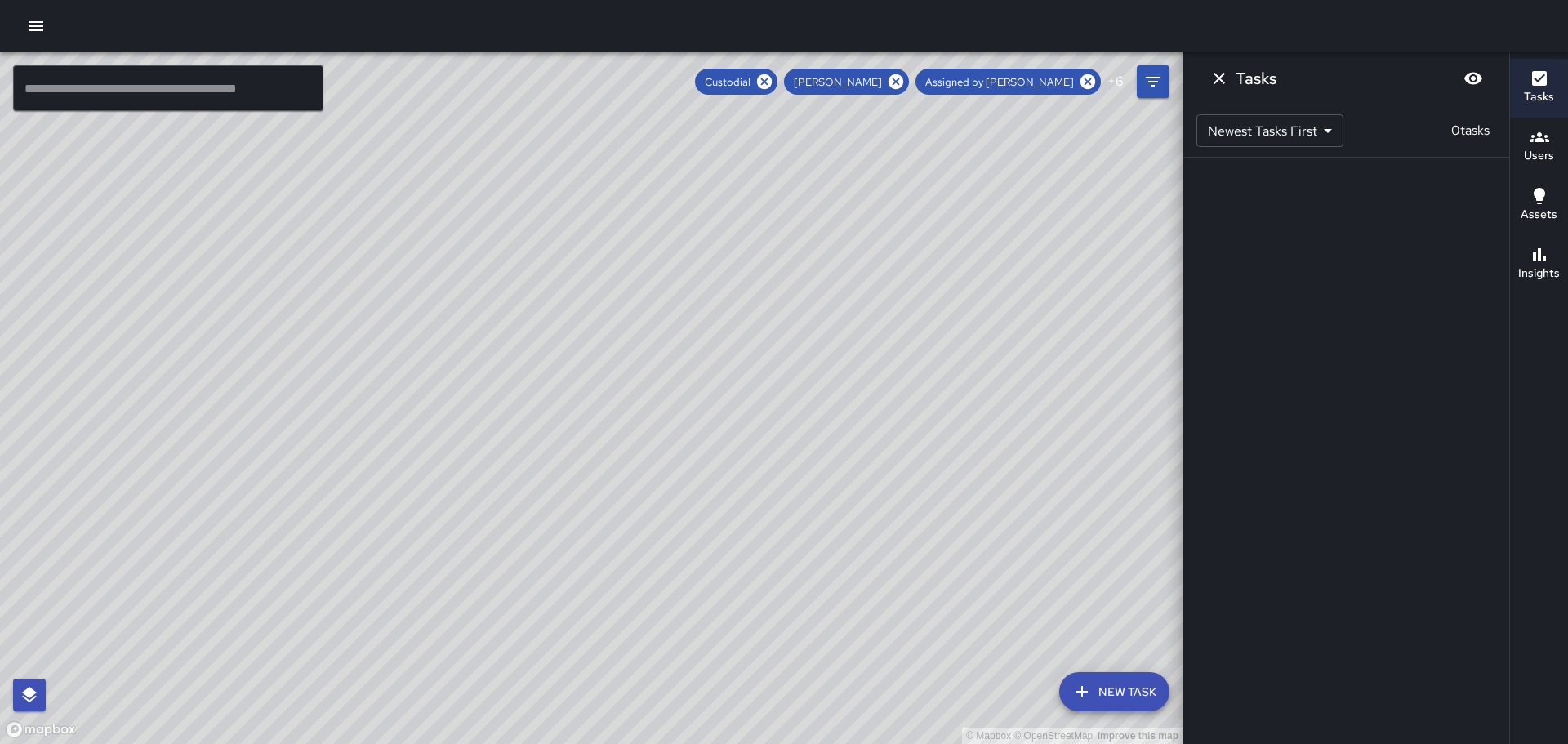
drag, startPoint x: 844, startPoint y: 435, endPoint x: 925, endPoint y: 232, distance: 218.6
click at [921, 234] on div "© Mapbox © OpenStreetMap Improve this map" at bounding box center [591, 398] width 1182 height 692
click at [1557, 82] on button "Tasks" at bounding box center [1539, 89] width 58 height 59
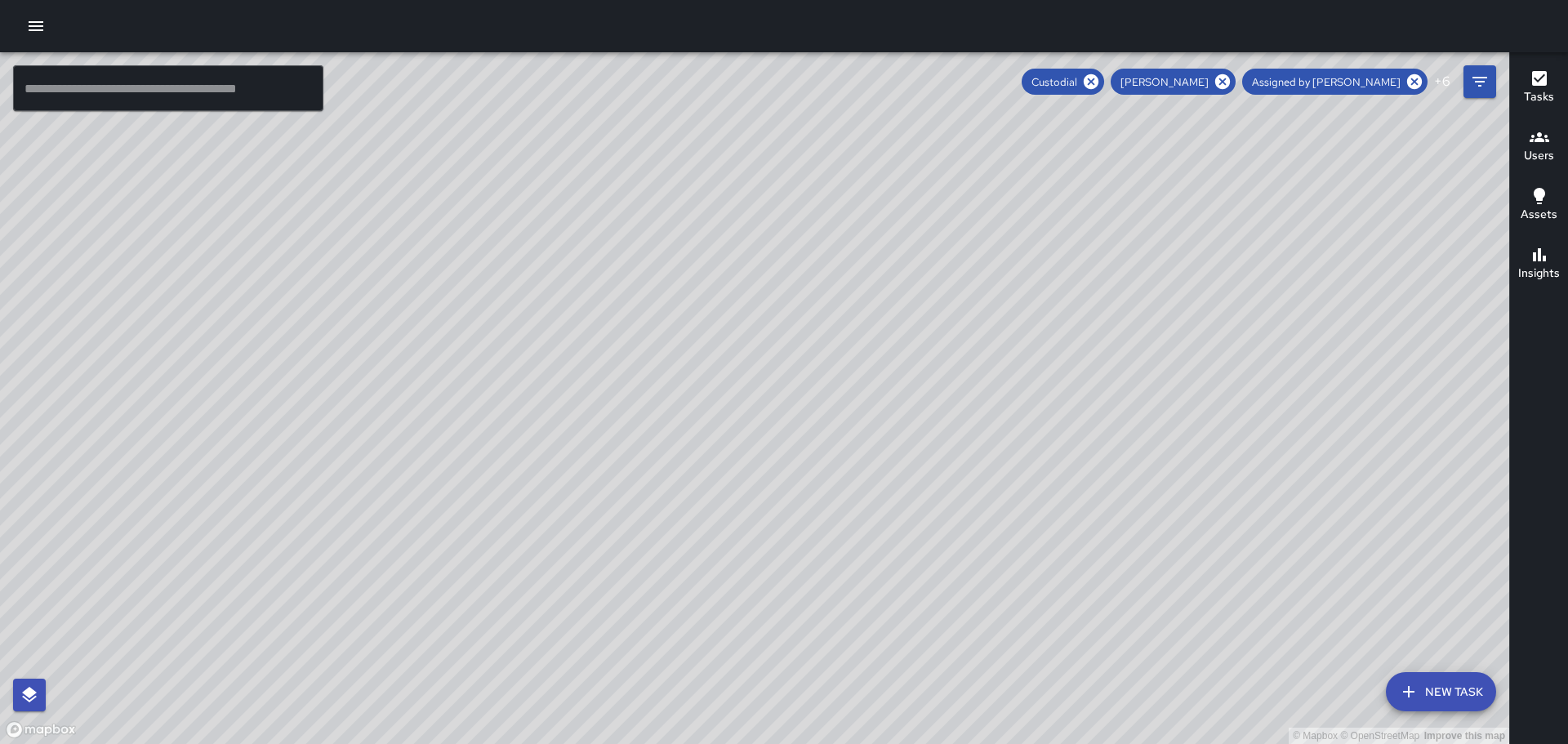
click at [1533, 79] on icon "button" at bounding box center [1539, 77] width 14 height 14
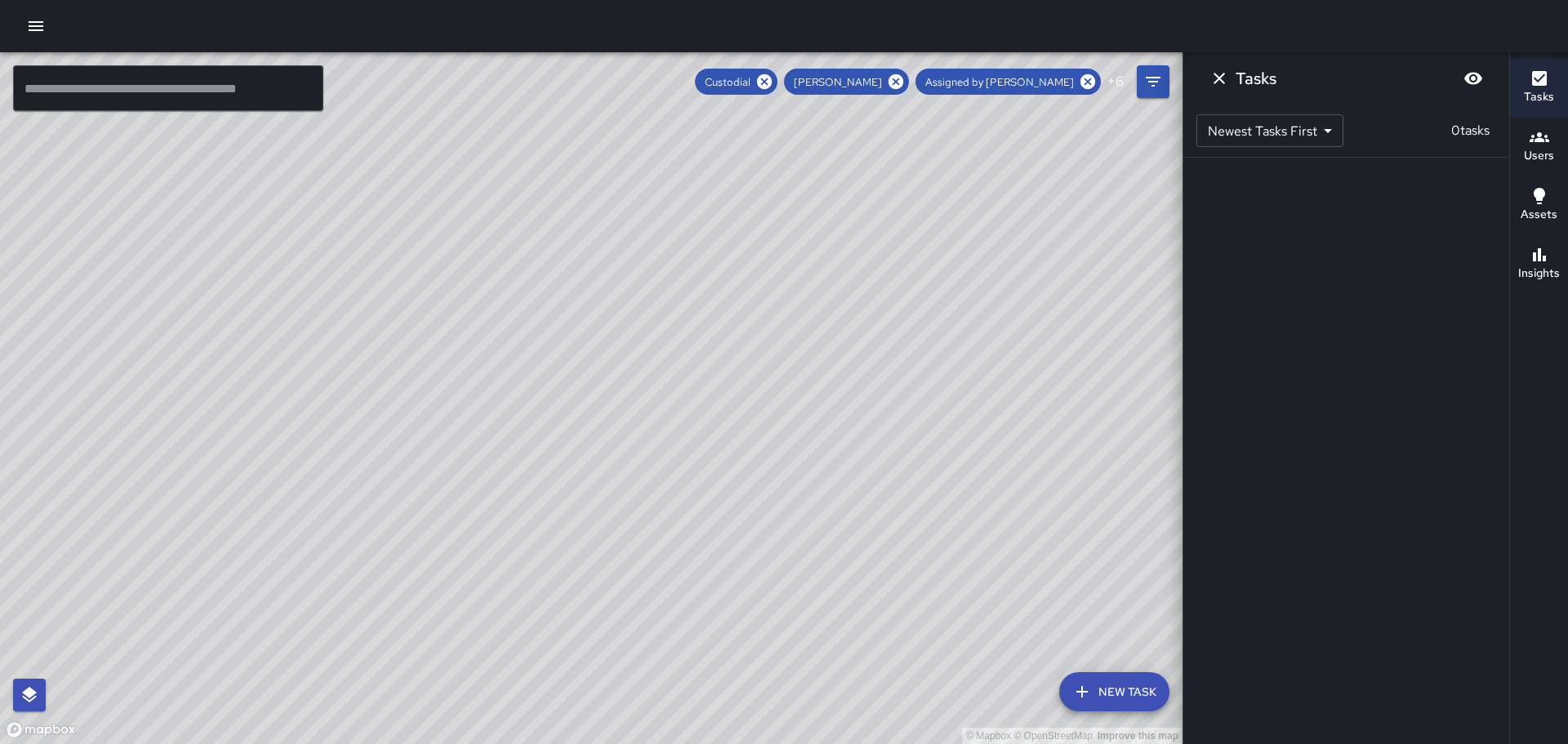
click at [919, 427] on div "© Mapbox © OpenStreetMap Improve this map [PERSON_NAME] [PERSON_NAME] Ambassado…" at bounding box center [591, 398] width 1182 height 692
drag, startPoint x: 638, startPoint y: 576, endPoint x: 695, endPoint y: 439, distance: 148.4
click at [695, 439] on div "© Mapbox © OpenStreetMap Improve this map" at bounding box center [591, 398] width 1182 height 692
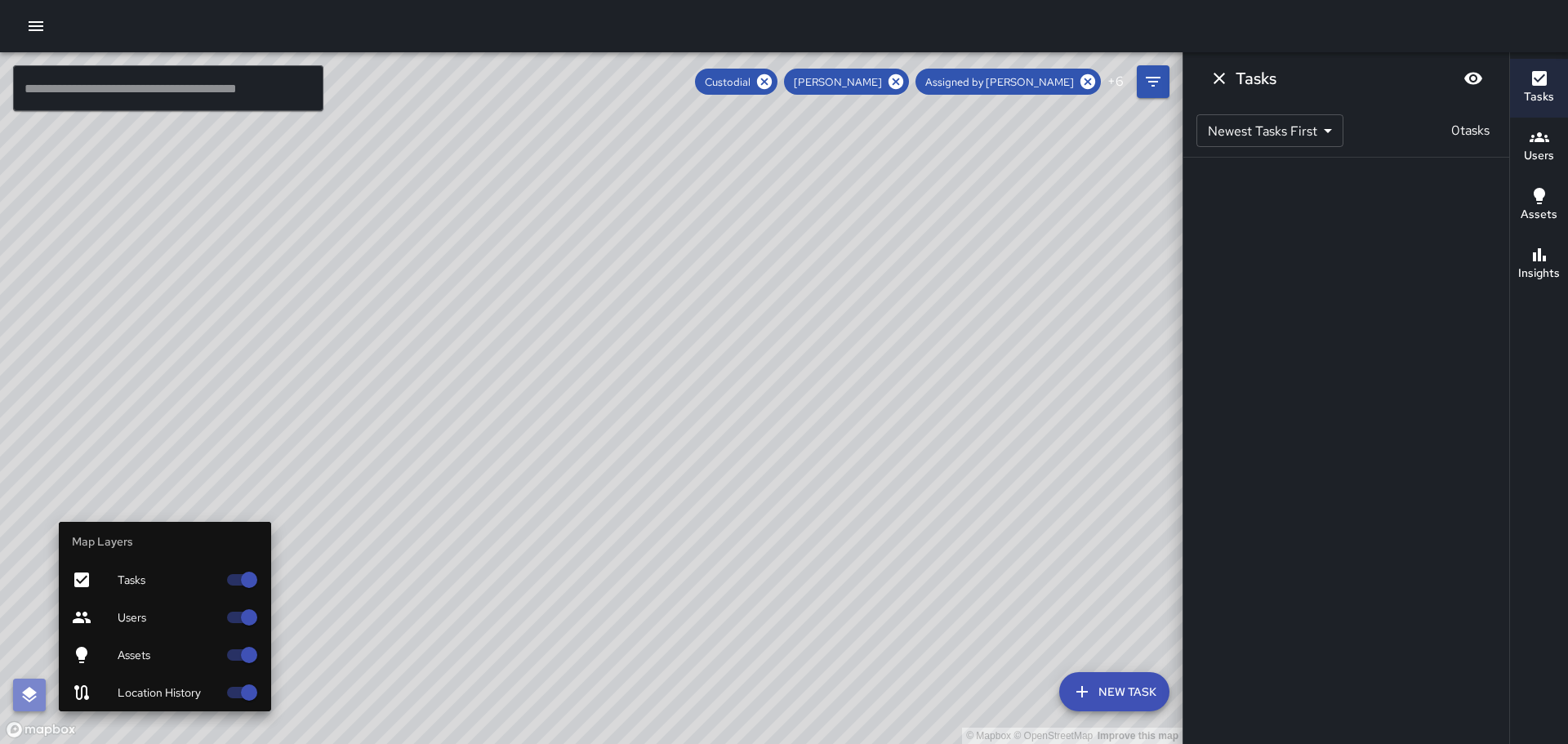
click at [34, 691] on icon "button" at bounding box center [29, 694] width 14 height 15
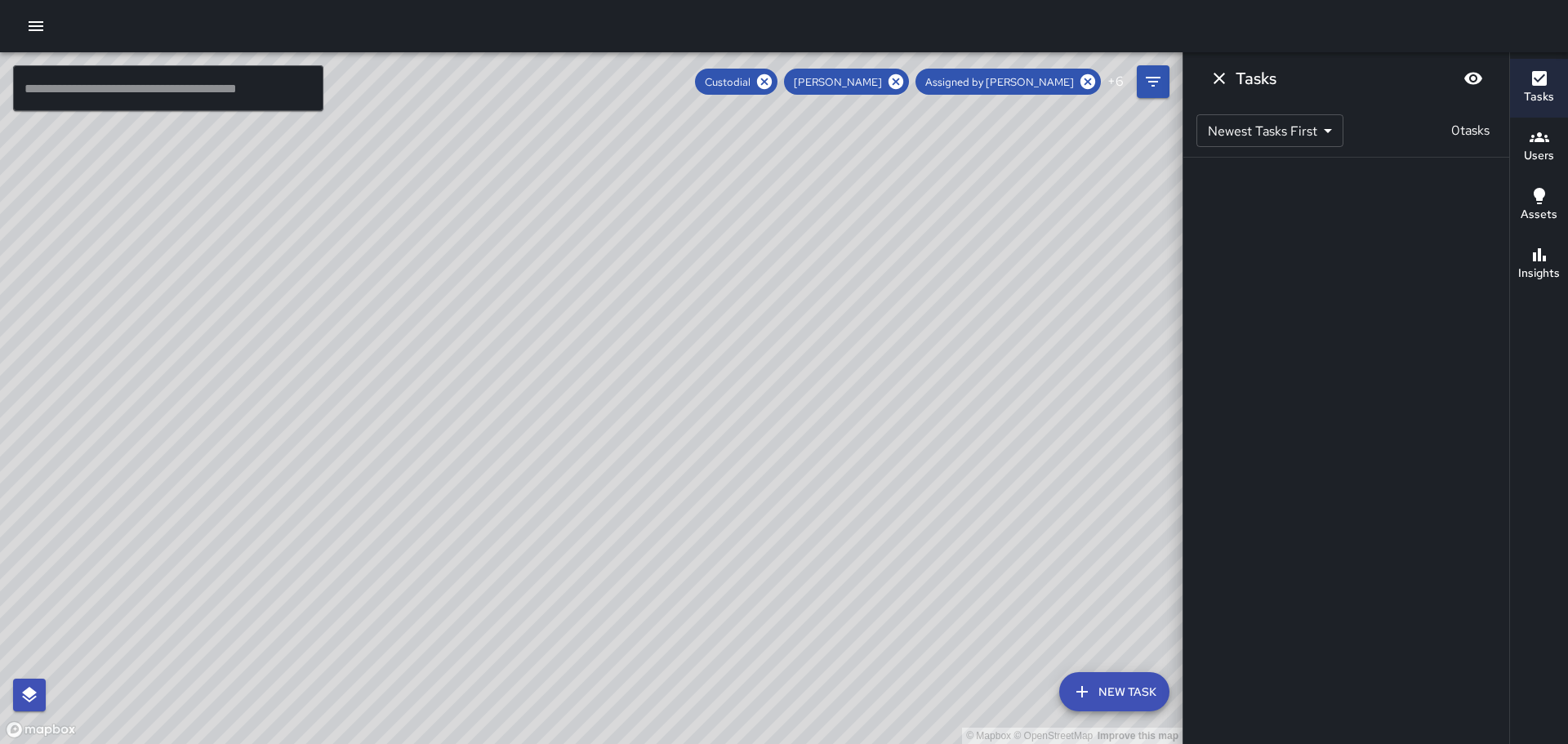
click at [983, 435] on div "© Mapbox © OpenStreetMap Improve this map" at bounding box center [591, 398] width 1182 height 692
click at [1153, 86] on icon "Filters" at bounding box center [1153, 81] width 14 height 10
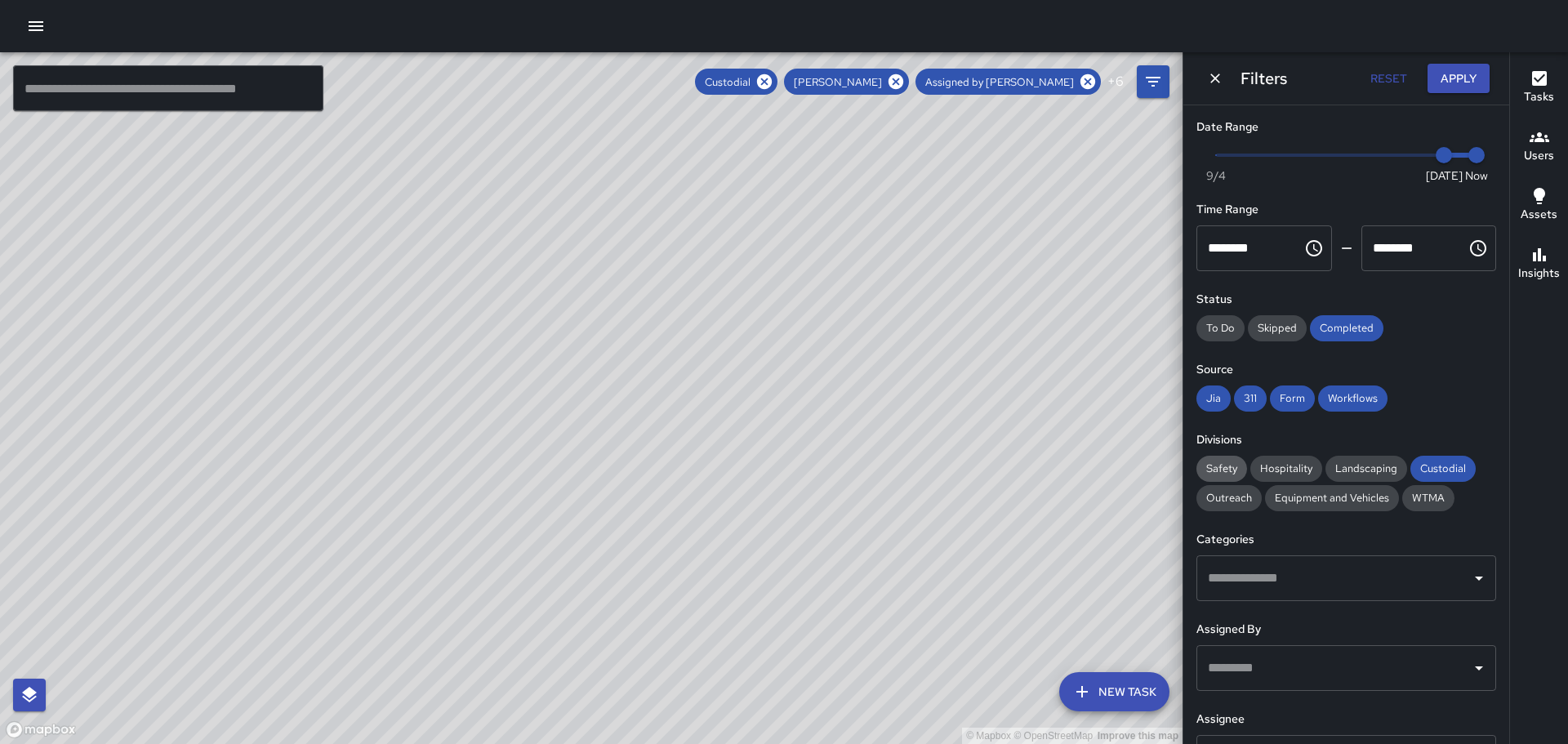
click at [1219, 468] on span "Safety" at bounding box center [1222, 468] width 51 height 14
click at [1082, 514] on div "© Mapbox © OpenStreetMap Improve this map" at bounding box center [591, 398] width 1182 height 692
click at [1458, 74] on button "Apply" at bounding box center [1458, 79] width 62 height 31
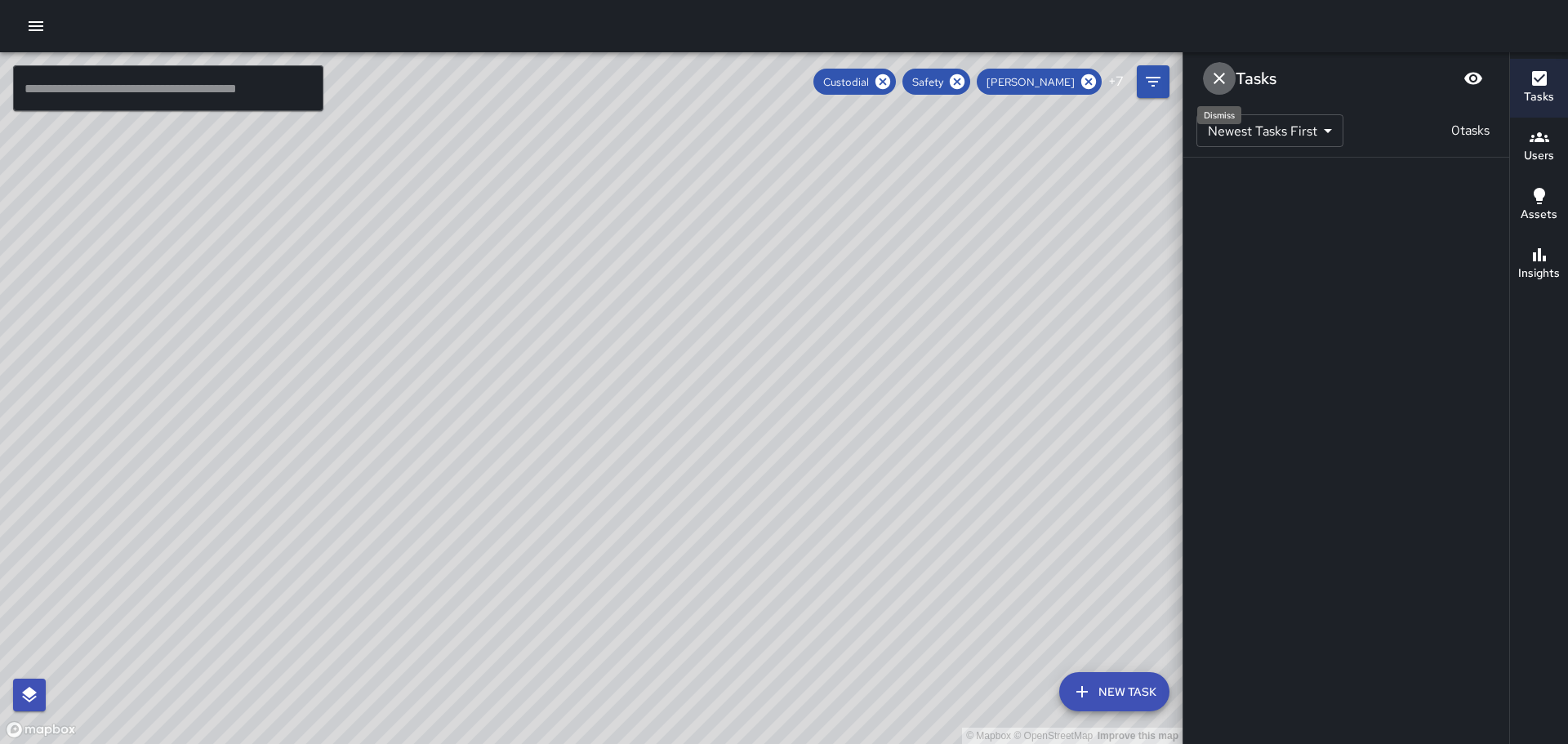
click at [1213, 67] on button "Dismiss" at bounding box center [1220, 78] width 32 height 32
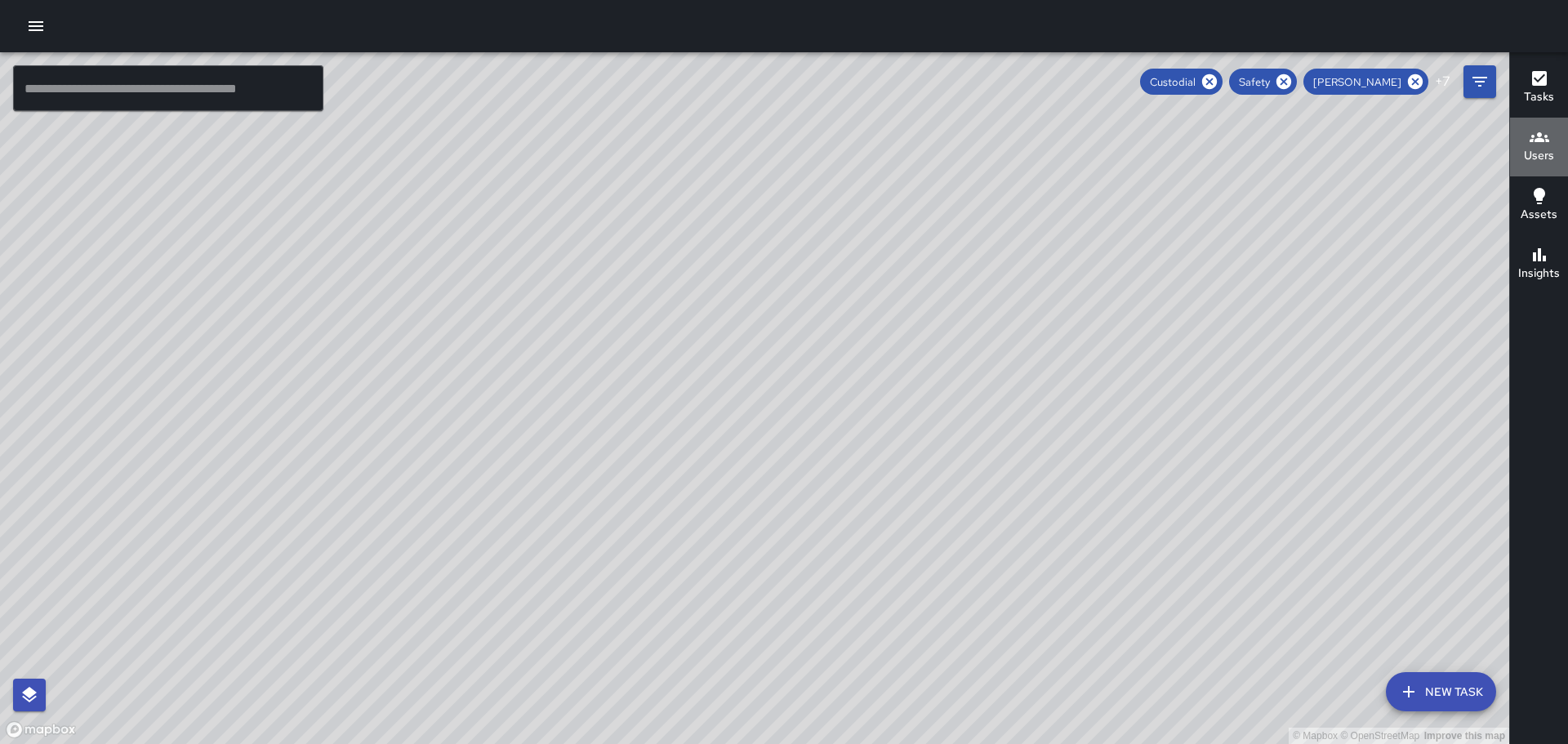
click at [1541, 148] on h6 "Users" at bounding box center [1539, 155] width 31 height 18
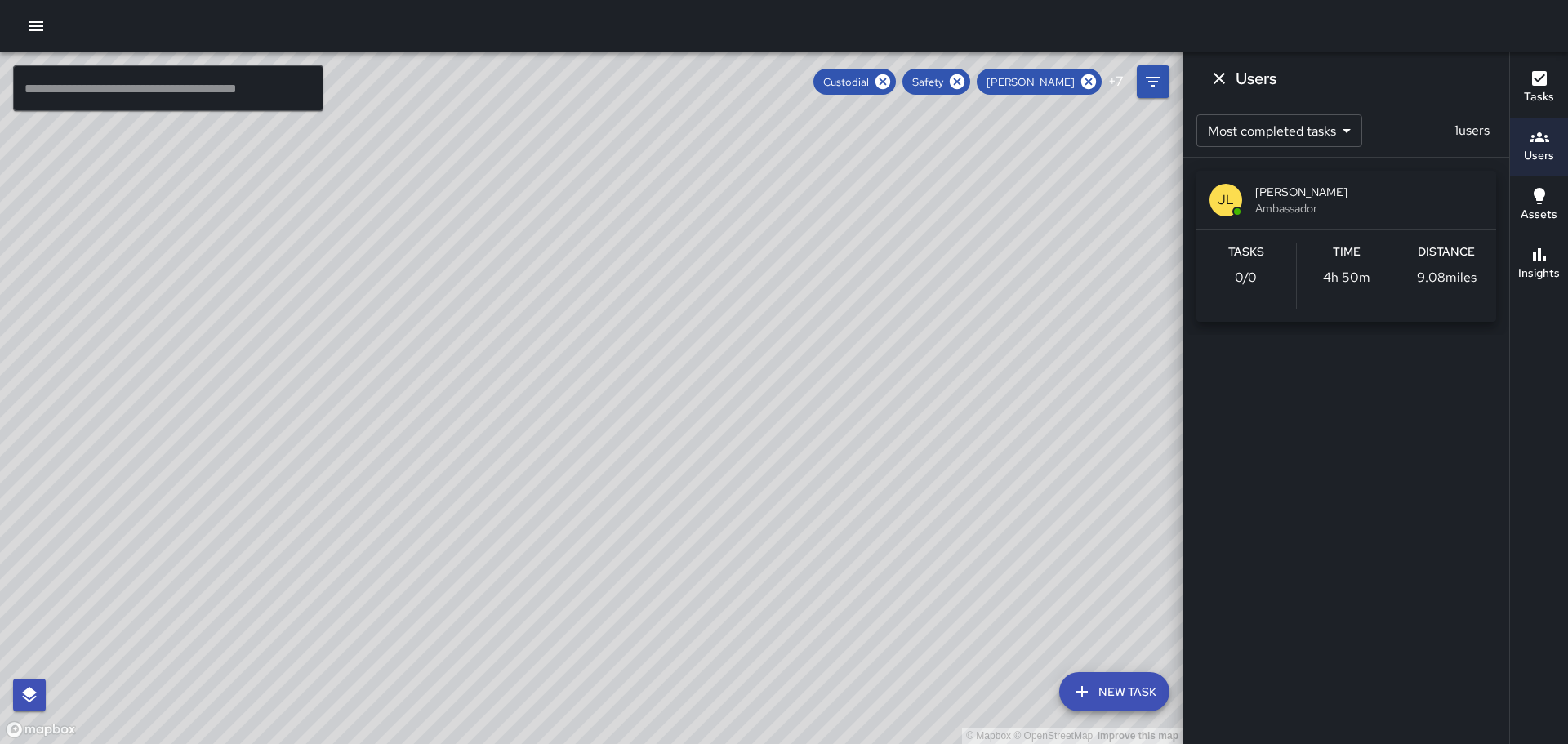
click at [1222, 198] on p "JL" at bounding box center [1225, 199] width 16 height 20
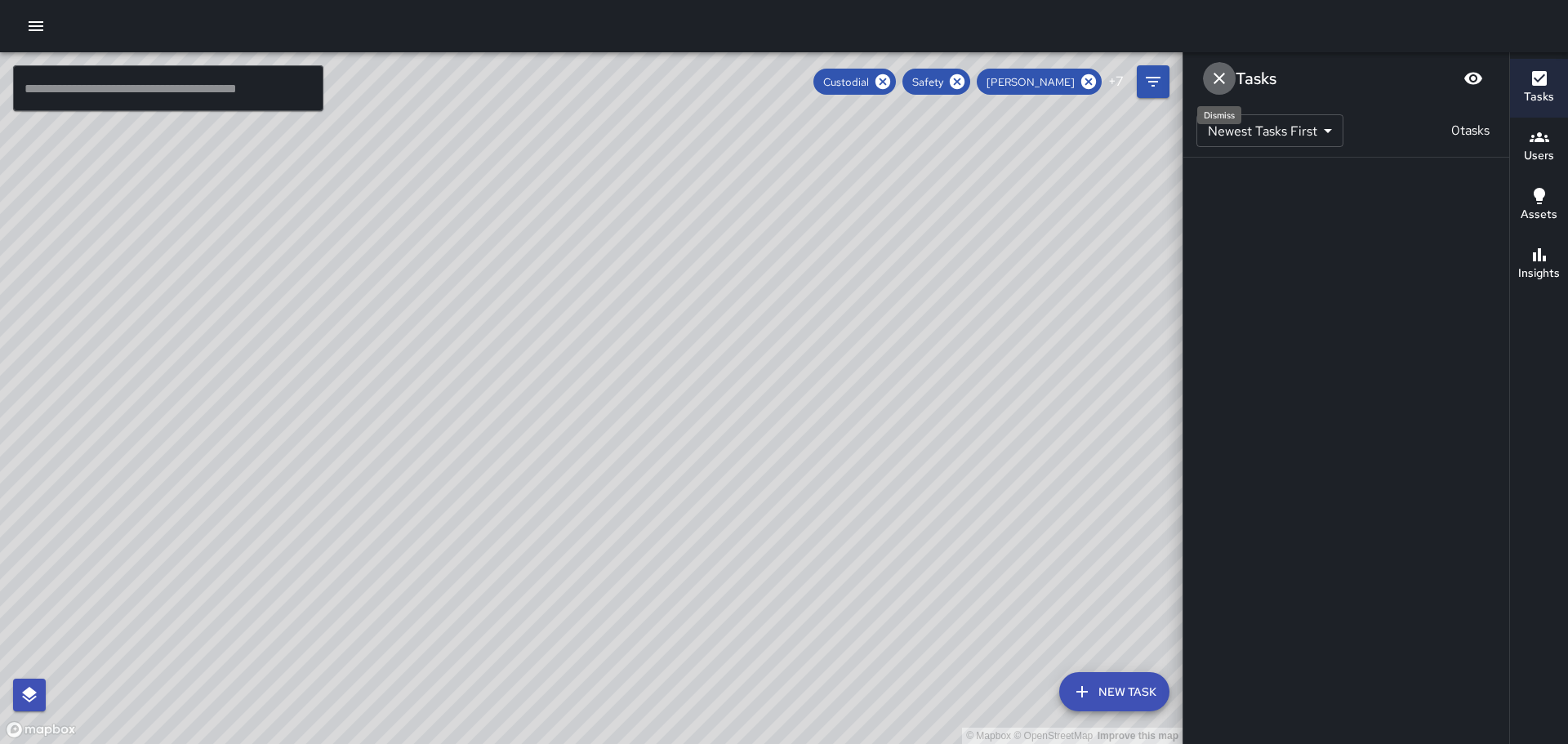
click at [1220, 82] on icon "Dismiss" at bounding box center [1220, 78] width 20 height 20
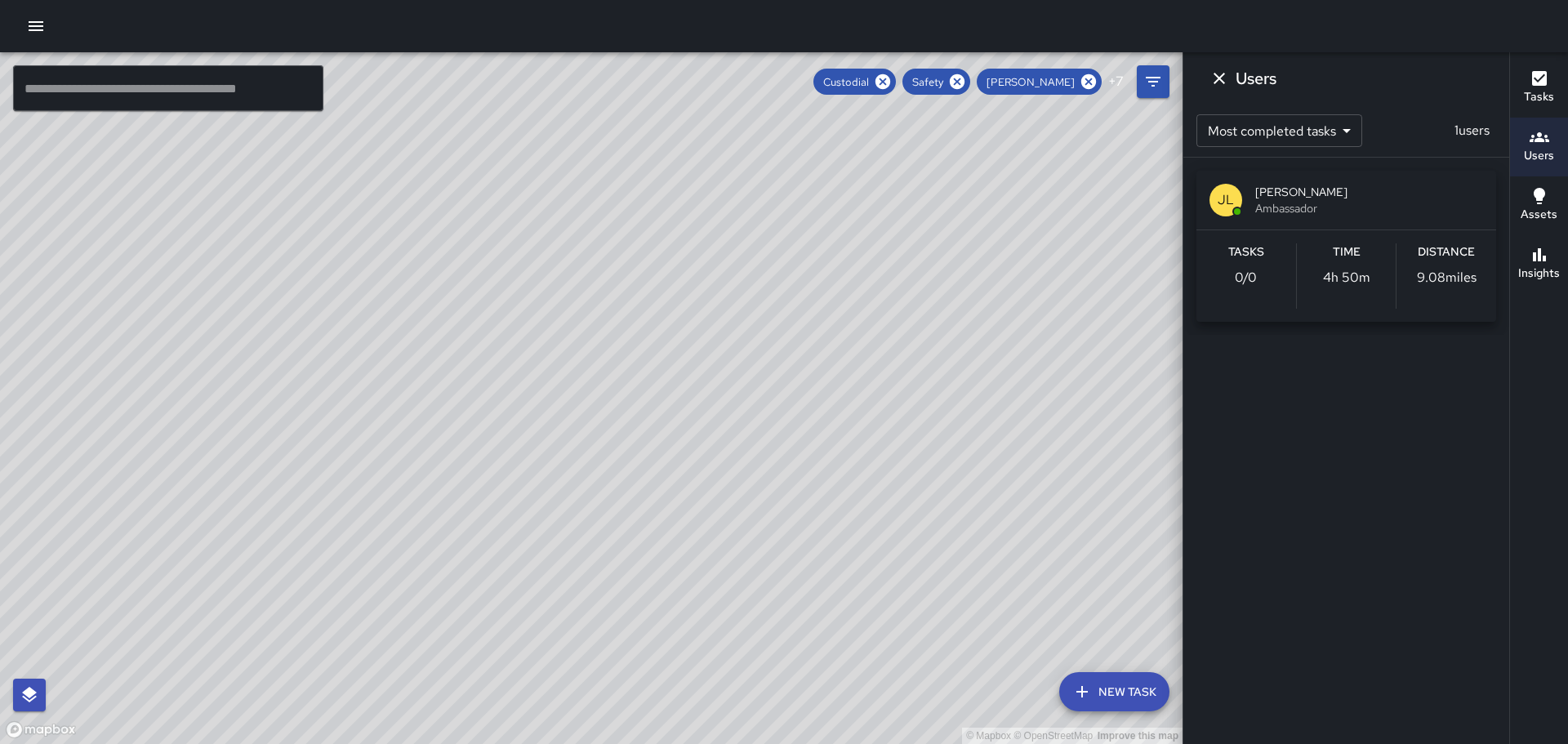
drag, startPoint x: 699, startPoint y: 381, endPoint x: 614, endPoint y: 89, distance: 304.1
click at [617, 88] on div "© Mapbox © OpenStreetMap Improve this map" at bounding box center [591, 398] width 1182 height 692
drag, startPoint x: 543, startPoint y: 406, endPoint x: 580, endPoint y: 174, distance: 234.9
click at [581, 174] on div "© Mapbox © OpenStreetMap Improve this map" at bounding box center [591, 398] width 1182 height 692
click at [890, 74] on icon at bounding box center [883, 81] width 14 height 14
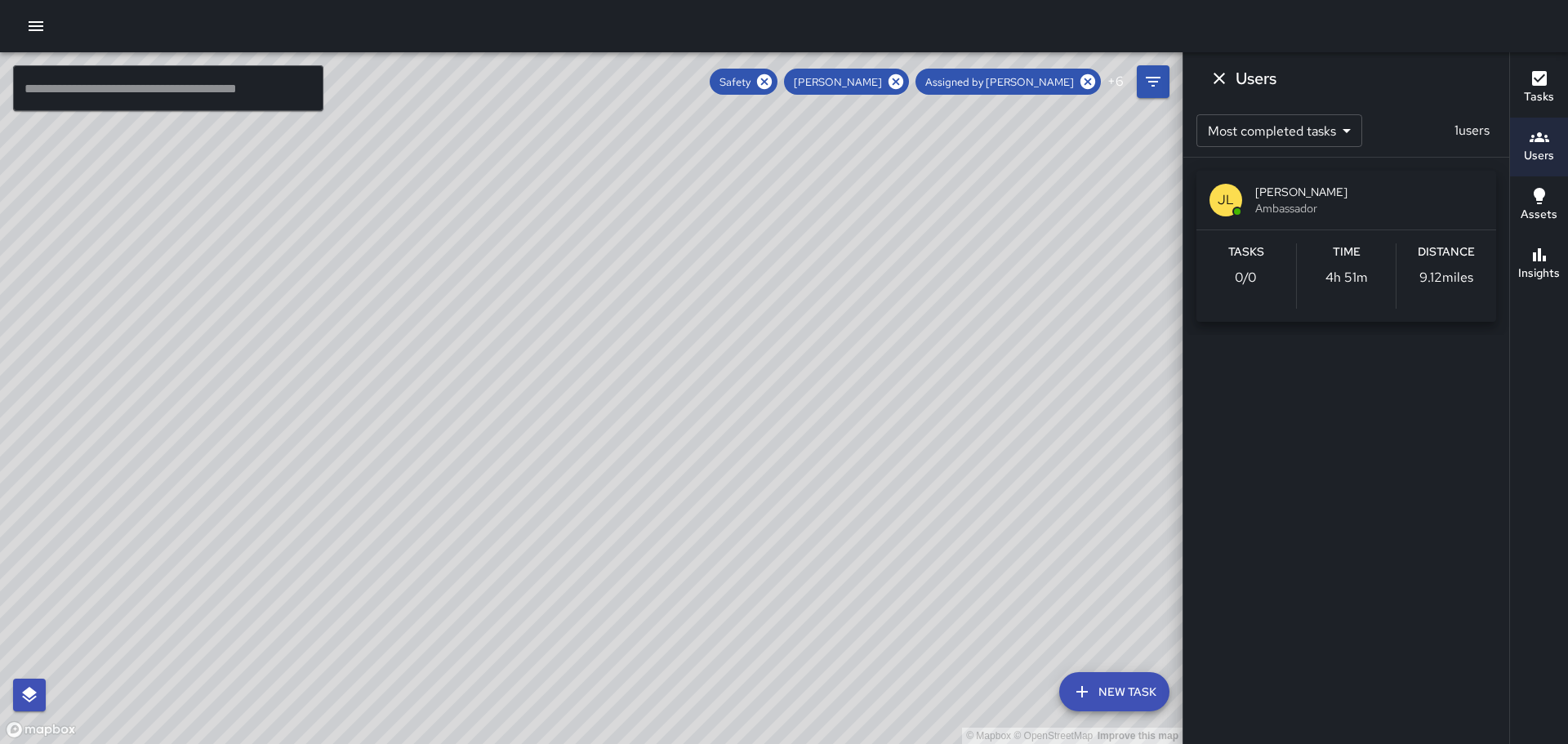
drag, startPoint x: 790, startPoint y: 83, endPoint x: 837, endPoint y: 78, distance: 47.3
click at [778, 82] on div "Safety" at bounding box center [743, 81] width 68 height 26
click at [904, 79] on icon at bounding box center [895, 81] width 14 height 14
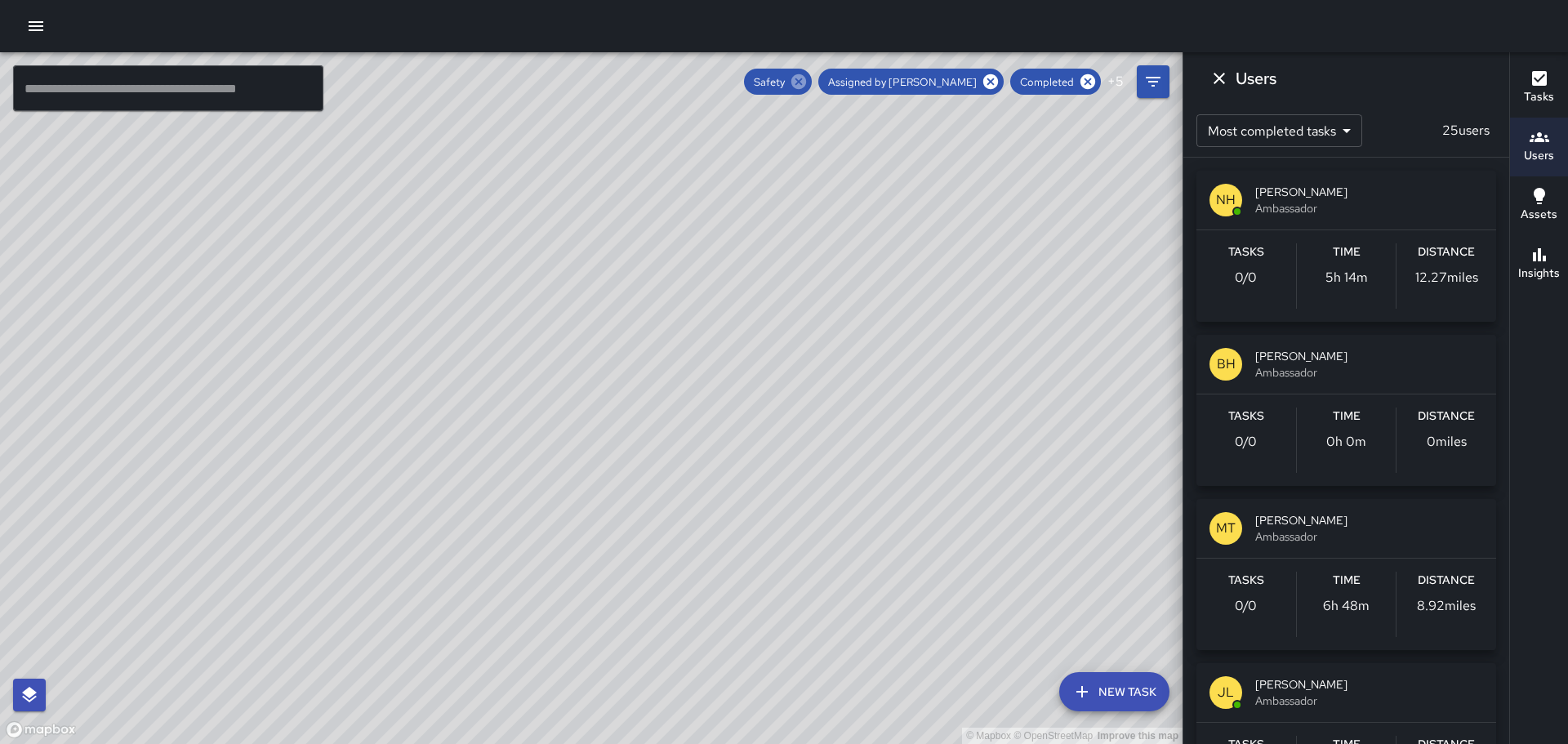
click at [806, 76] on icon at bounding box center [798, 81] width 14 height 14
click at [933, 80] on icon at bounding box center [932, 81] width 18 height 18
click at [961, 79] on icon at bounding box center [961, 81] width 18 height 18
drag, startPoint x: 961, startPoint y: 82, endPoint x: 1006, endPoint y: 72, distance: 46.1
click at [961, 82] on icon at bounding box center [963, 81] width 14 height 14
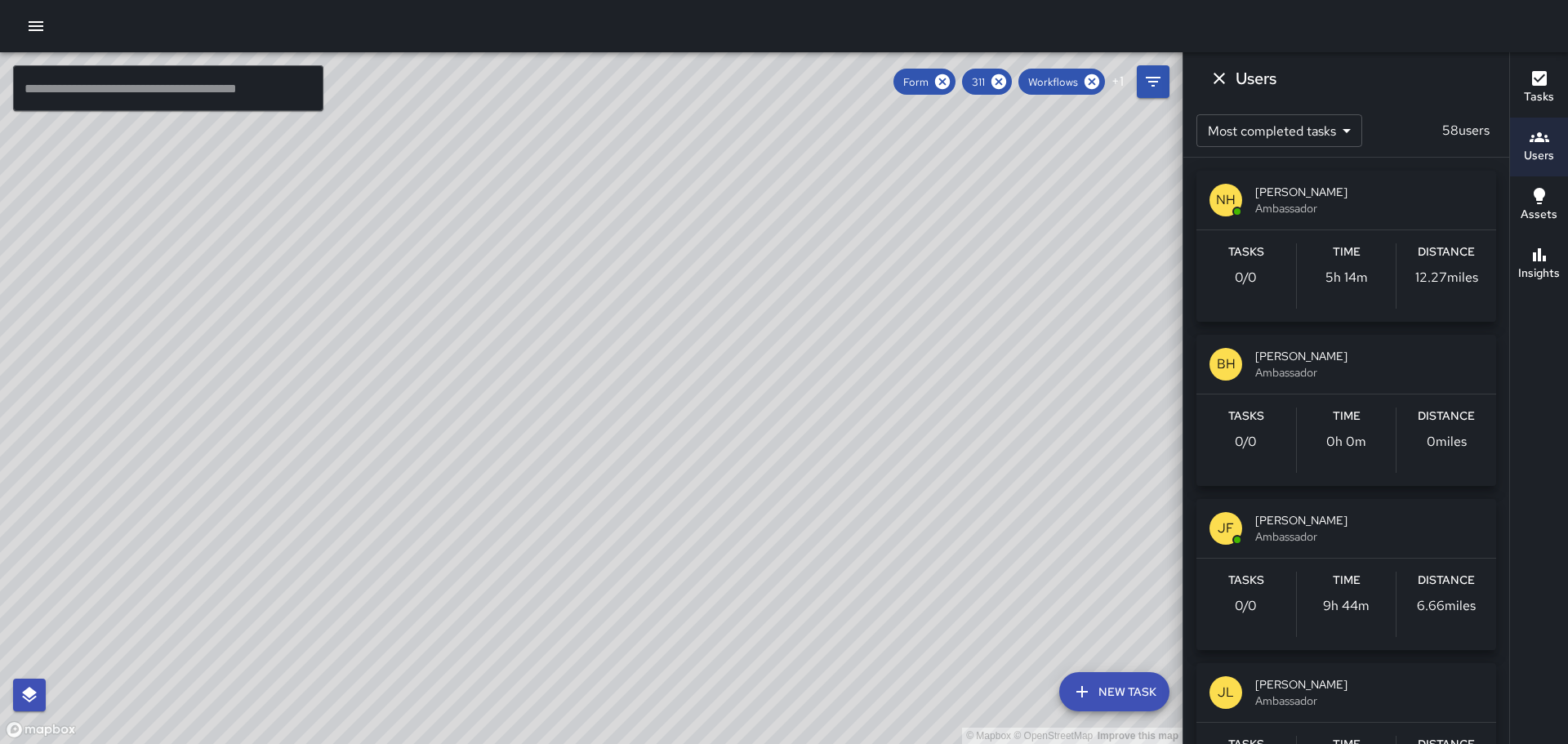
drag, startPoint x: 996, startPoint y: 82, endPoint x: 970, endPoint y: 82, distance: 26.0
click at [993, 82] on icon at bounding box center [998, 81] width 18 height 18
click at [927, 76] on icon at bounding box center [922, 81] width 14 height 14
click at [1019, 76] on icon at bounding box center [1014, 81] width 14 height 14
click at [1228, 71] on icon "Dismiss" at bounding box center [1220, 78] width 20 height 20
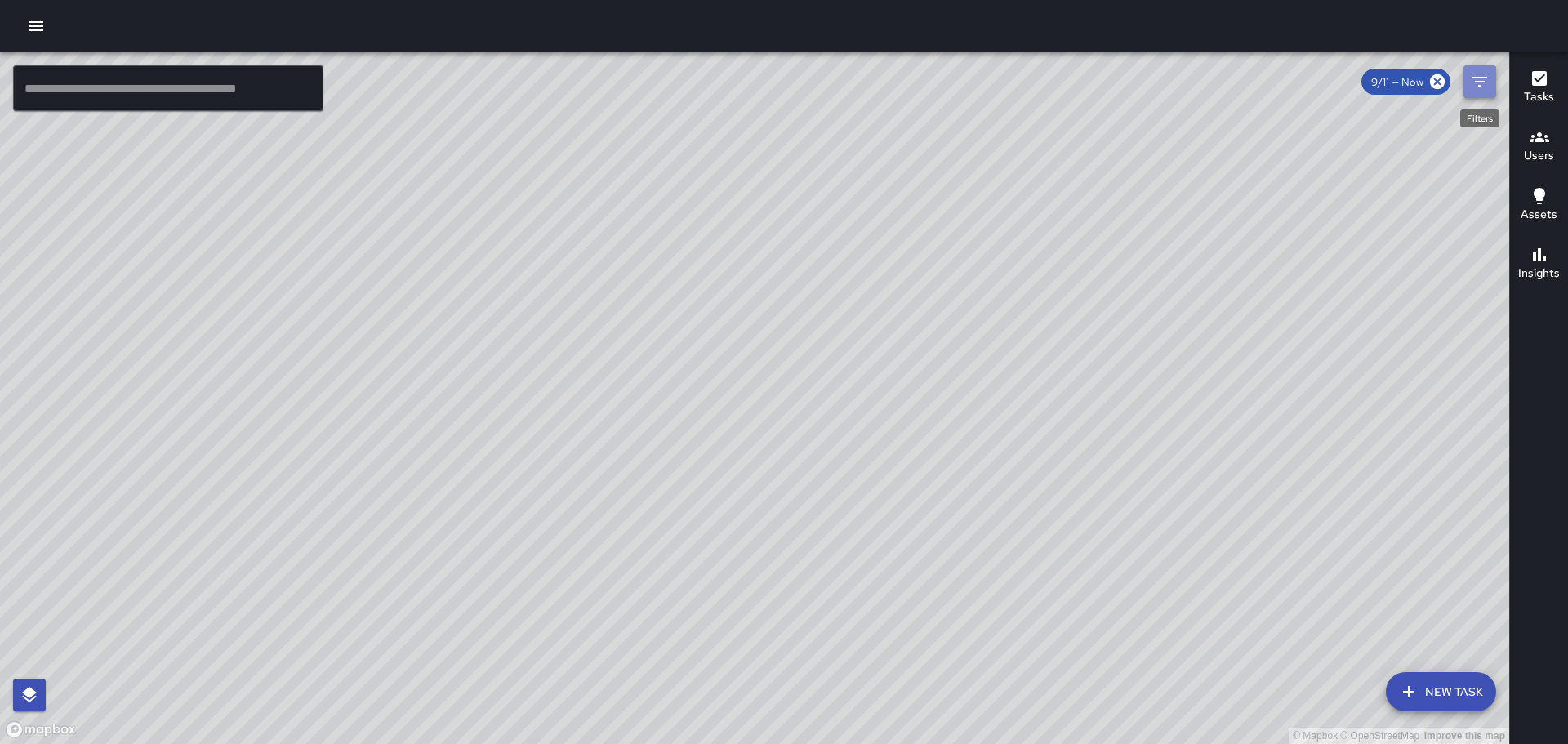
click at [1465, 78] on button "Filters" at bounding box center [1480, 81] width 32 height 32
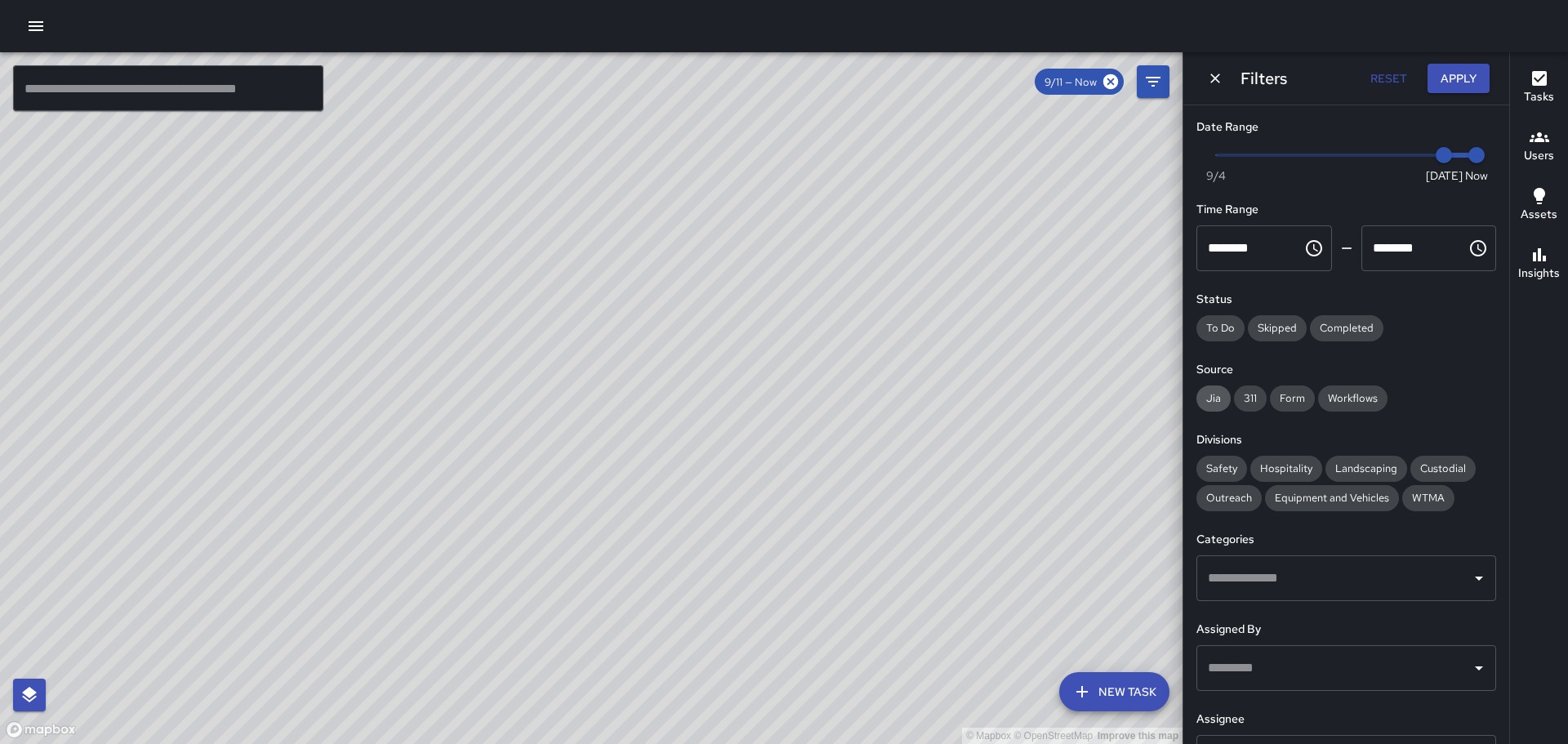
click at [1215, 399] on span "Jia" at bounding box center [1214, 398] width 34 height 14
drag, startPoint x: 1248, startPoint y: 400, endPoint x: 1274, endPoint y: 397, distance: 26.2
click at [1255, 400] on span "311" at bounding box center [1250, 398] width 32 height 14
drag, startPoint x: 1284, startPoint y: 394, endPoint x: 1341, endPoint y: 395, distance: 57.0
click at [1298, 395] on span "Form" at bounding box center [1292, 398] width 45 height 14
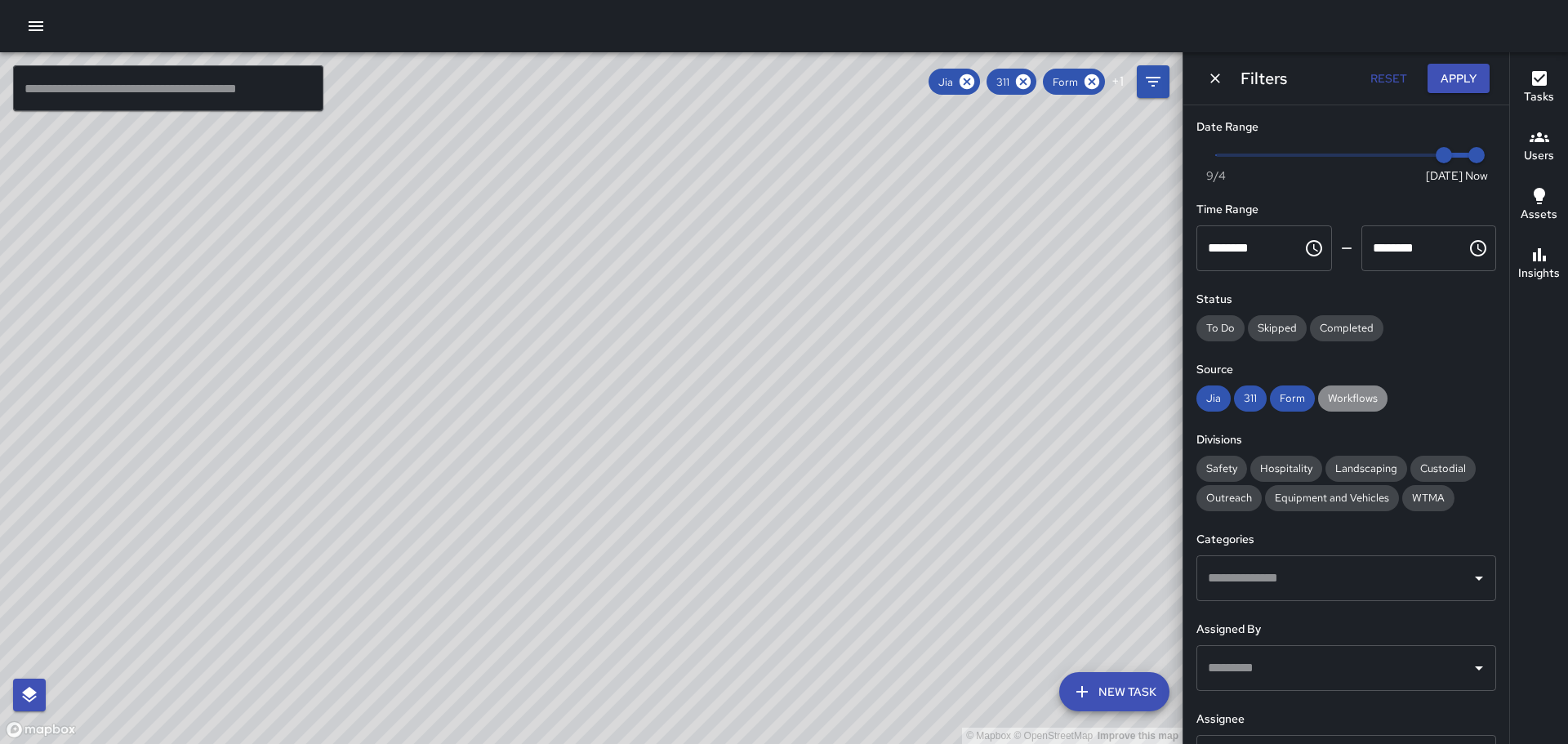
click at [1360, 395] on span "Workflows" at bounding box center [1352, 398] width 70 height 14
click at [1351, 321] on span "Completed" at bounding box center [1347, 327] width 73 height 14
click at [1461, 82] on button "Apply" at bounding box center [1458, 79] width 62 height 31
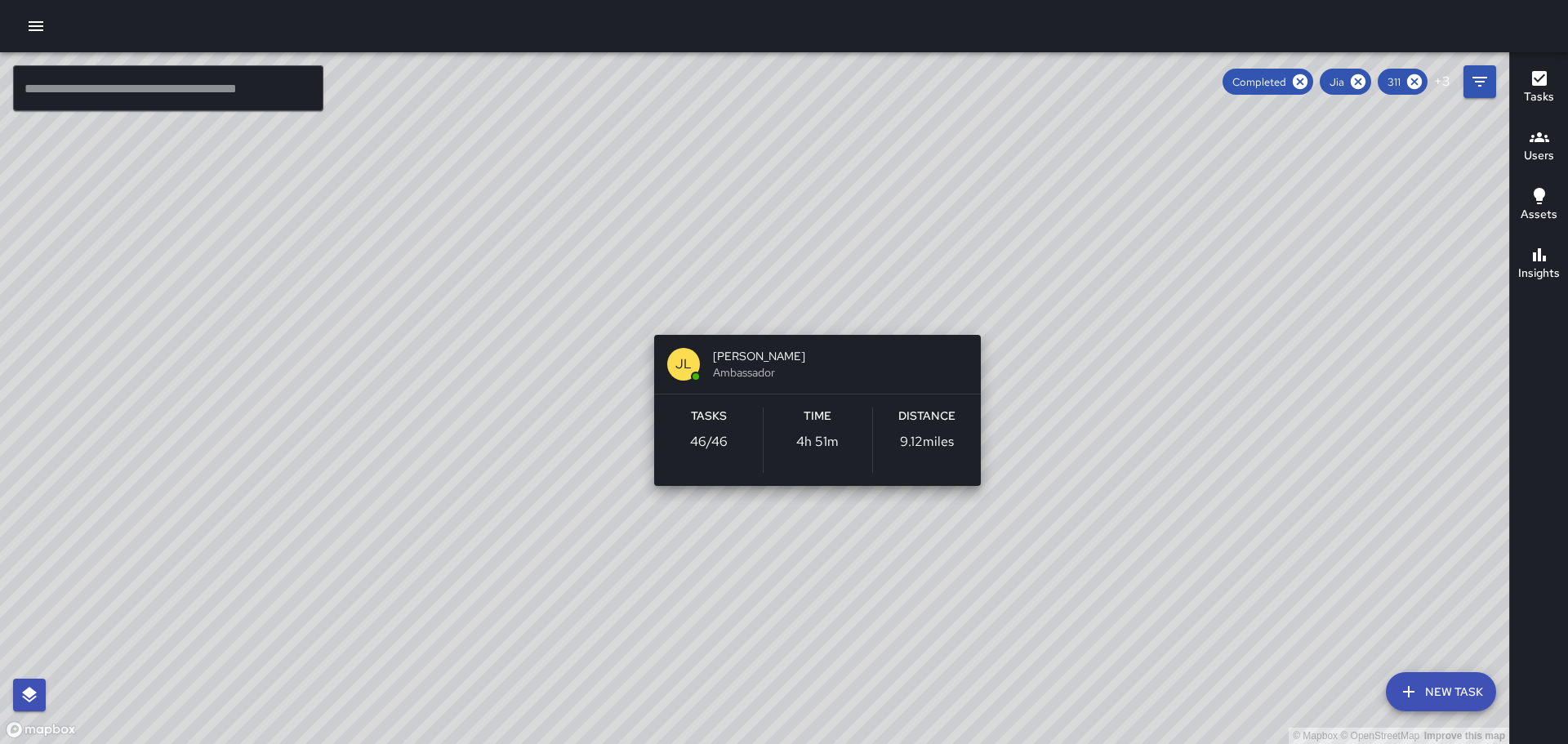
click at [811, 311] on div "© Mapbox © OpenStreetMap Improve this map JL [PERSON_NAME] Ambassador Tasks 46 …" at bounding box center [755, 398] width 1510 height 692
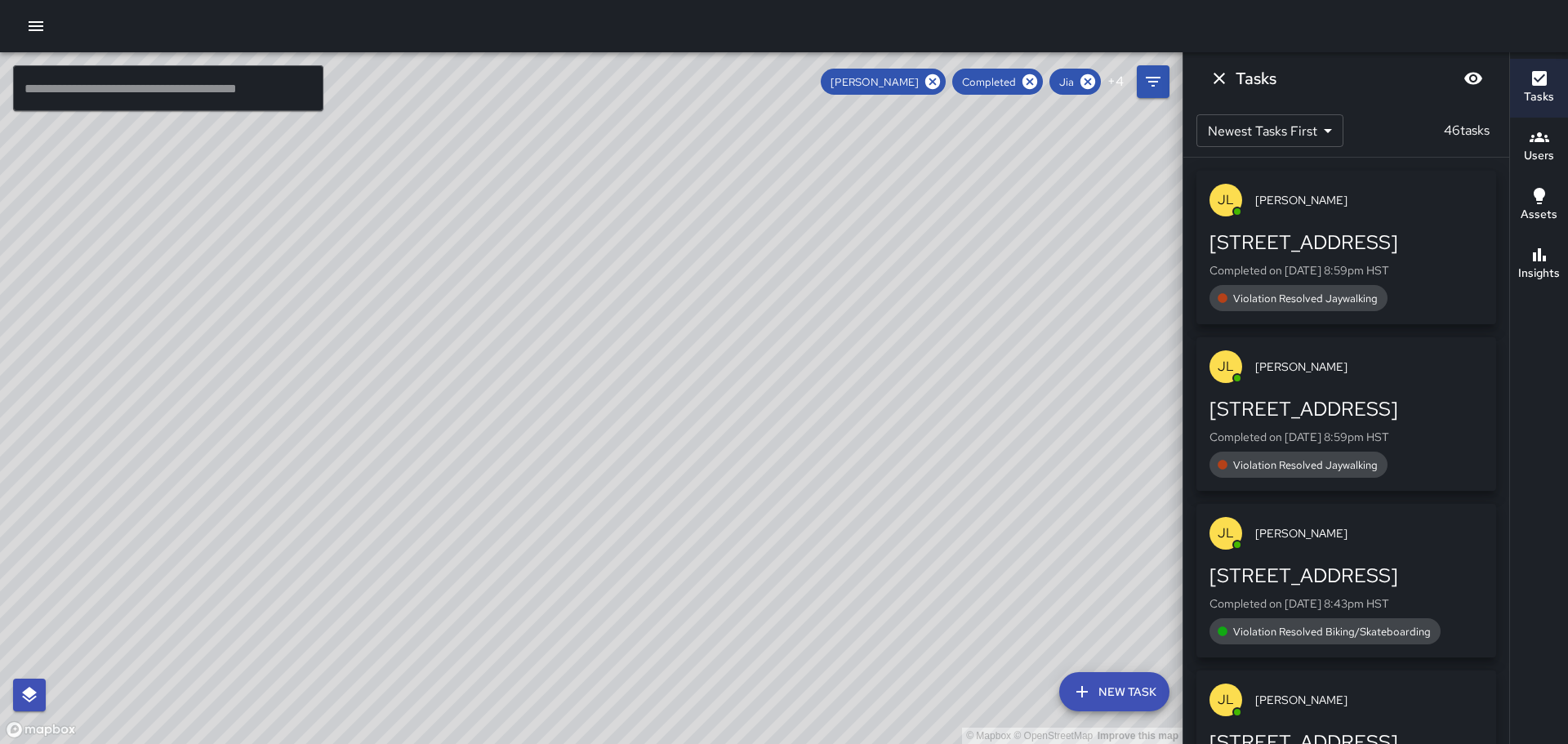
drag, startPoint x: 909, startPoint y: 273, endPoint x: 778, endPoint y: 349, distance: 151.4
click at [778, 349] on div "© Mapbox © OpenStreetMap Improve this map" at bounding box center [591, 398] width 1182 height 692
drag, startPoint x: 525, startPoint y: 461, endPoint x: 511, endPoint y: 318, distance: 143.7
click at [511, 318] on div "© Mapbox © OpenStreetMap Improve this map" at bounding box center [591, 398] width 1182 height 692
drag, startPoint x: 404, startPoint y: 338, endPoint x: 757, endPoint y: 236, distance: 367.4
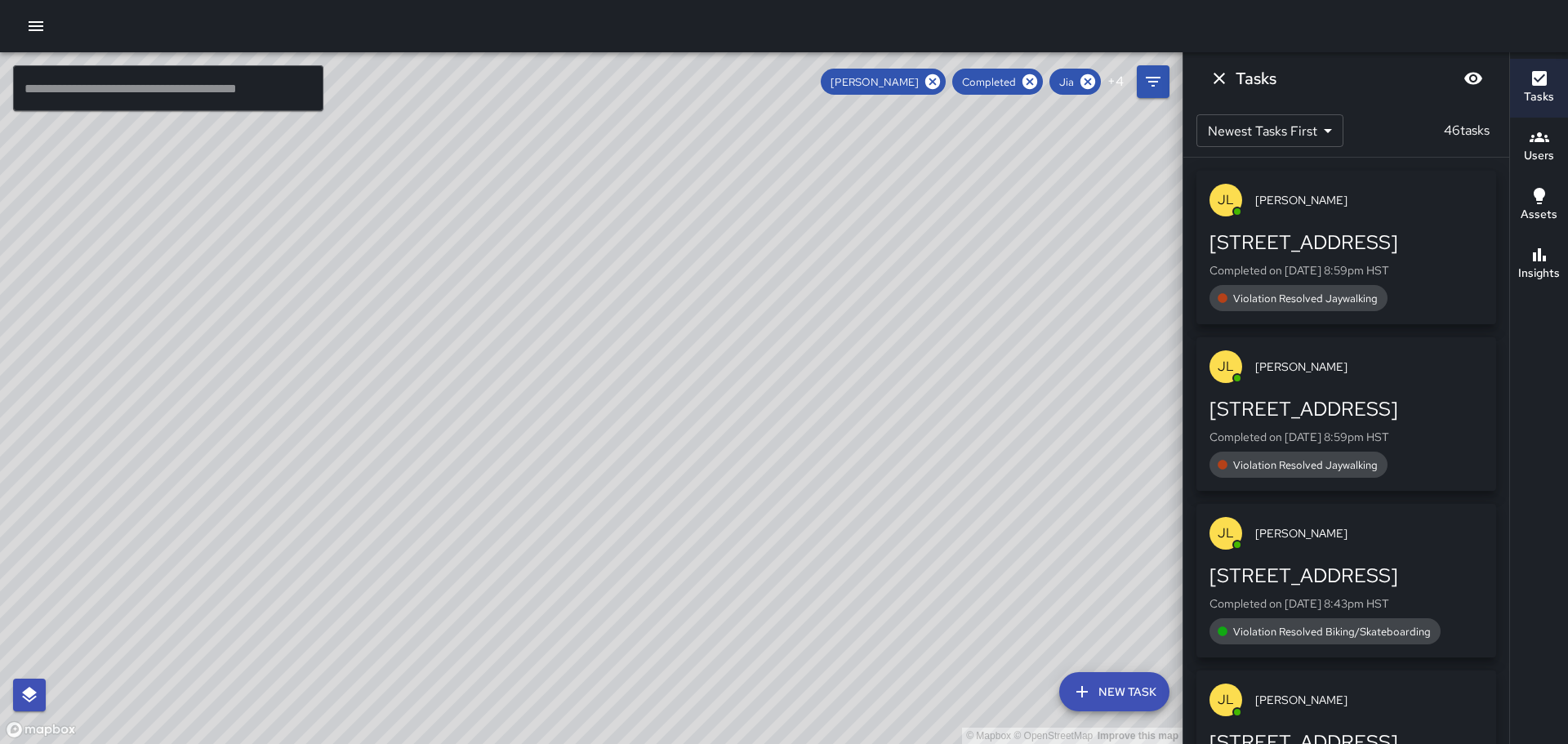
click at [751, 238] on div "© Mapbox © OpenStreetMap Improve this map" at bounding box center [591, 398] width 1182 height 692
drag, startPoint x: 625, startPoint y: 345, endPoint x: 994, endPoint y: 62, distance: 465.0
click at [994, 62] on div "© Mapbox © OpenStreetMap Improve this map" at bounding box center [591, 398] width 1182 height 692
drag, startPoint x: 439, startPoint y: 389, endPoint x: 521, endPoint y: 331, distance: 100.4
click at [521, 334] on div "© Mapbox © OpenStreetMap Improve this map" at bounding box center [591, 398] width 1182 height 692
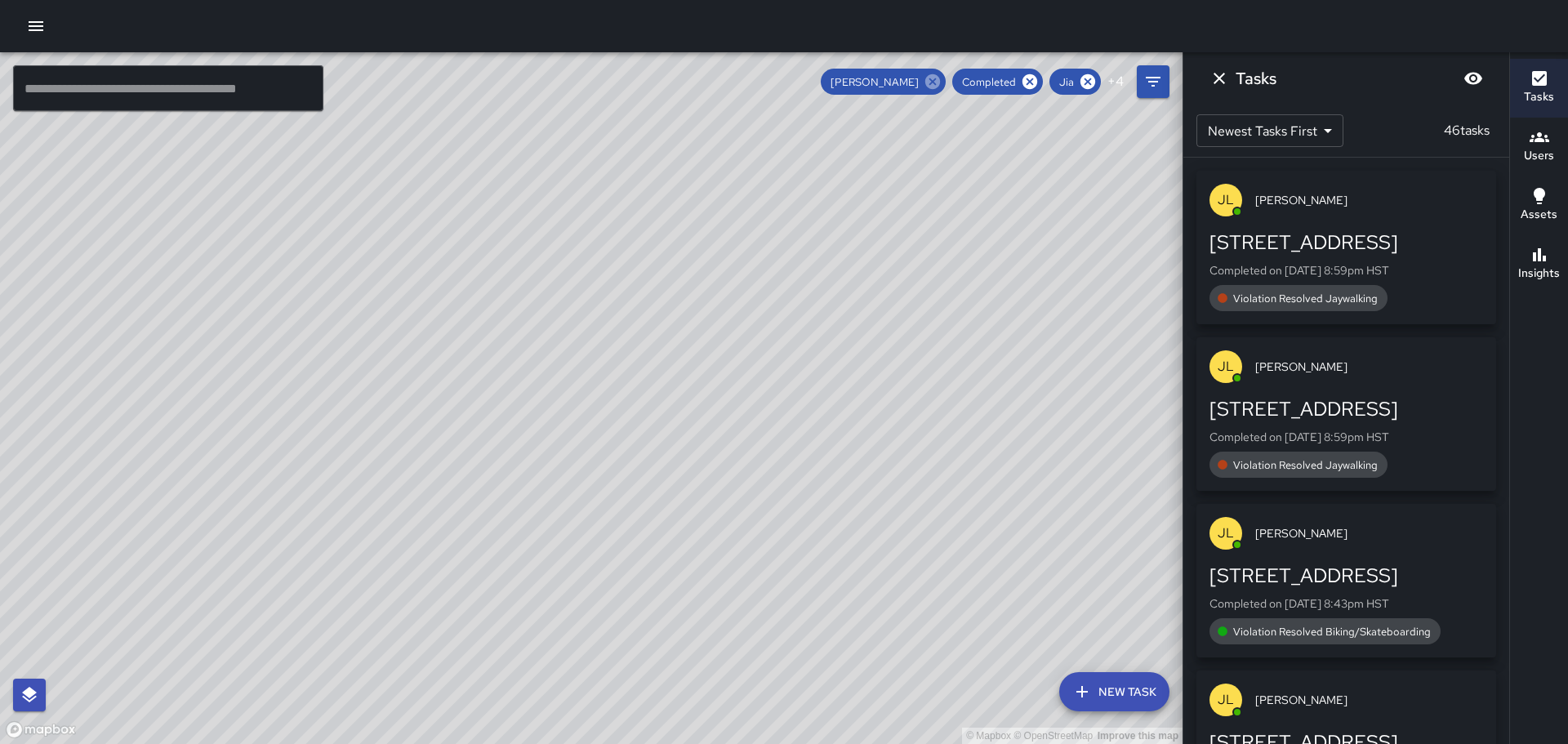
click at [931, 81] on icon at bounding box center [932, 81] width 14 height 14
drag, startPoint x: 467, startPoint y: 197, endPoint x: 466, endPoint y: 368, distance: 171.0
click at [466, 371] on div "© Mapbox © OpenStreetMap Improve this map" at bounding box center [591, 398] width 1182 height 692
drag, startPoint x: 649, startPoint y: 187, endPoint x: 796, endPoint y: 261, distance: 164.6
click at [843, 412] on div "© Mapbox © OpenStreetMap Improve this map" at bounding box center [591, 398] width 1182 height 692
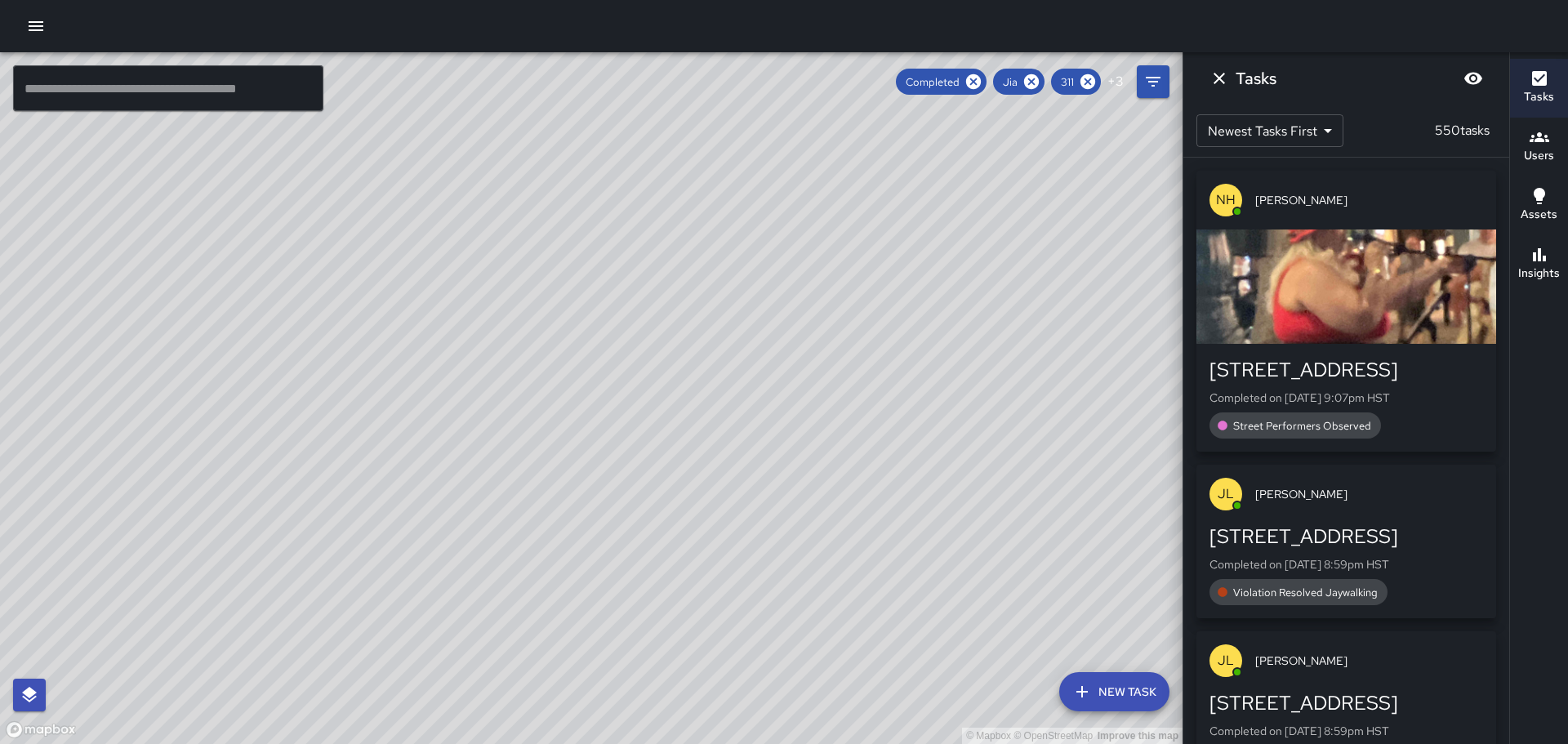
drag, startPoint x: 842, startPoint y: 218, endPoint x: 736, endPoint y: 307, distance: 138.4
click at [798, 393] on div "© Mapbox © OpenStreetMap Improve this map" at bounding box center [591, 398] width 1182 height 692
click at [733, 289] on div "© Mapbox © OpenStreetMap Improve this map [PERSON_NAME] [PERSON_NAME] Ambassado…" at bounding box center [591, 398] width 1182 height 692
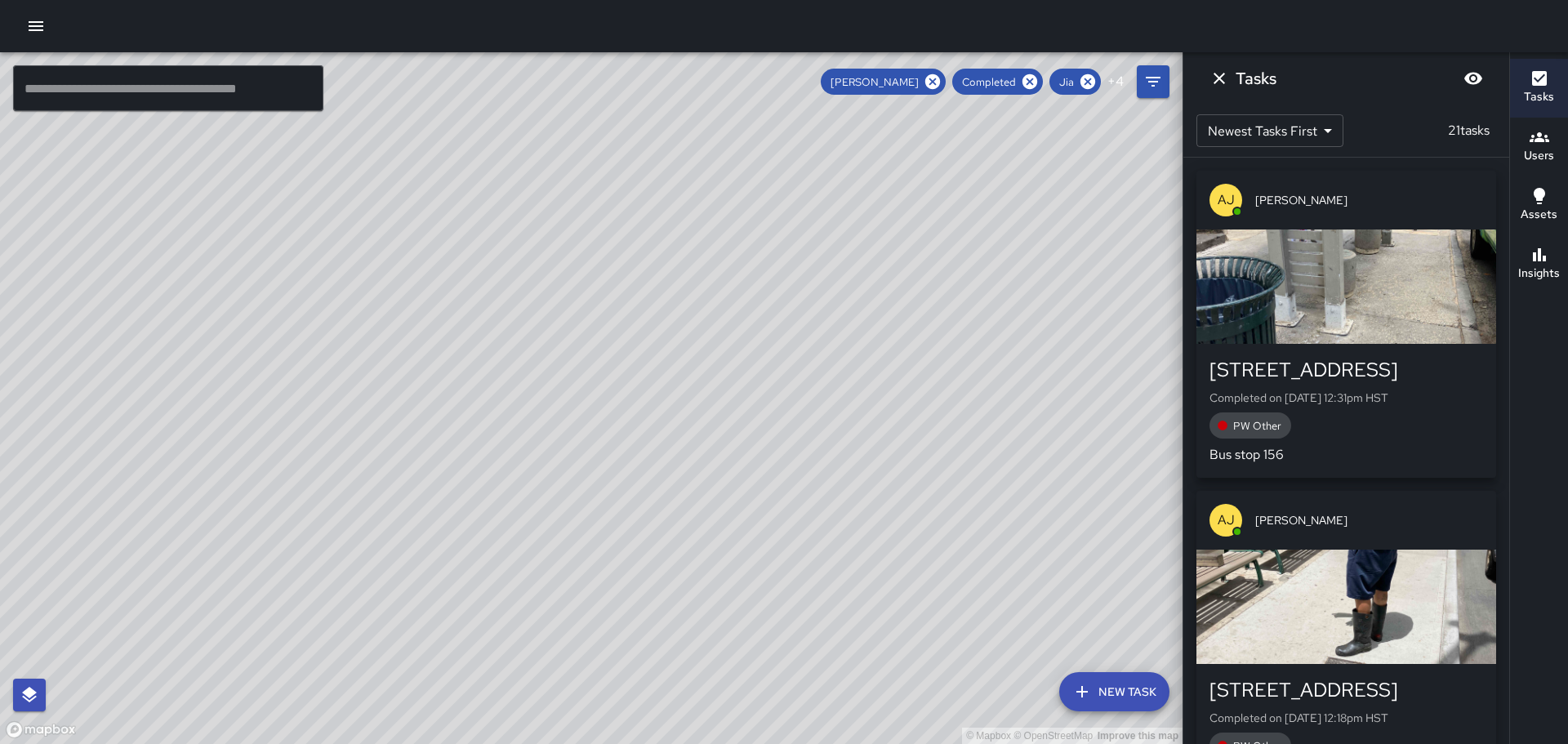
drag, startPoint x: 833, startPoint y: 392, endPoint x: 782, endPoint y: 332, distance: 78.7
click at [783, 332] on div "© Mapbox © OpenStreetMap Improve this map" at bounding box center [591, 398] width 1182 height 692
drag, startPoint x: 951, startPoint y: 412, endPoint x: 909, endPoint y: 371, distance: 58.7
click at [909, 371] on div "© Mapbox © OpenStreetMap Improve this map" at bounding box center [591, 398] width 1182 height 692
drag, startPoint x: 299, startPoint y: 405, endPoint x: 637, endPoint y: 485, distance: 347.3
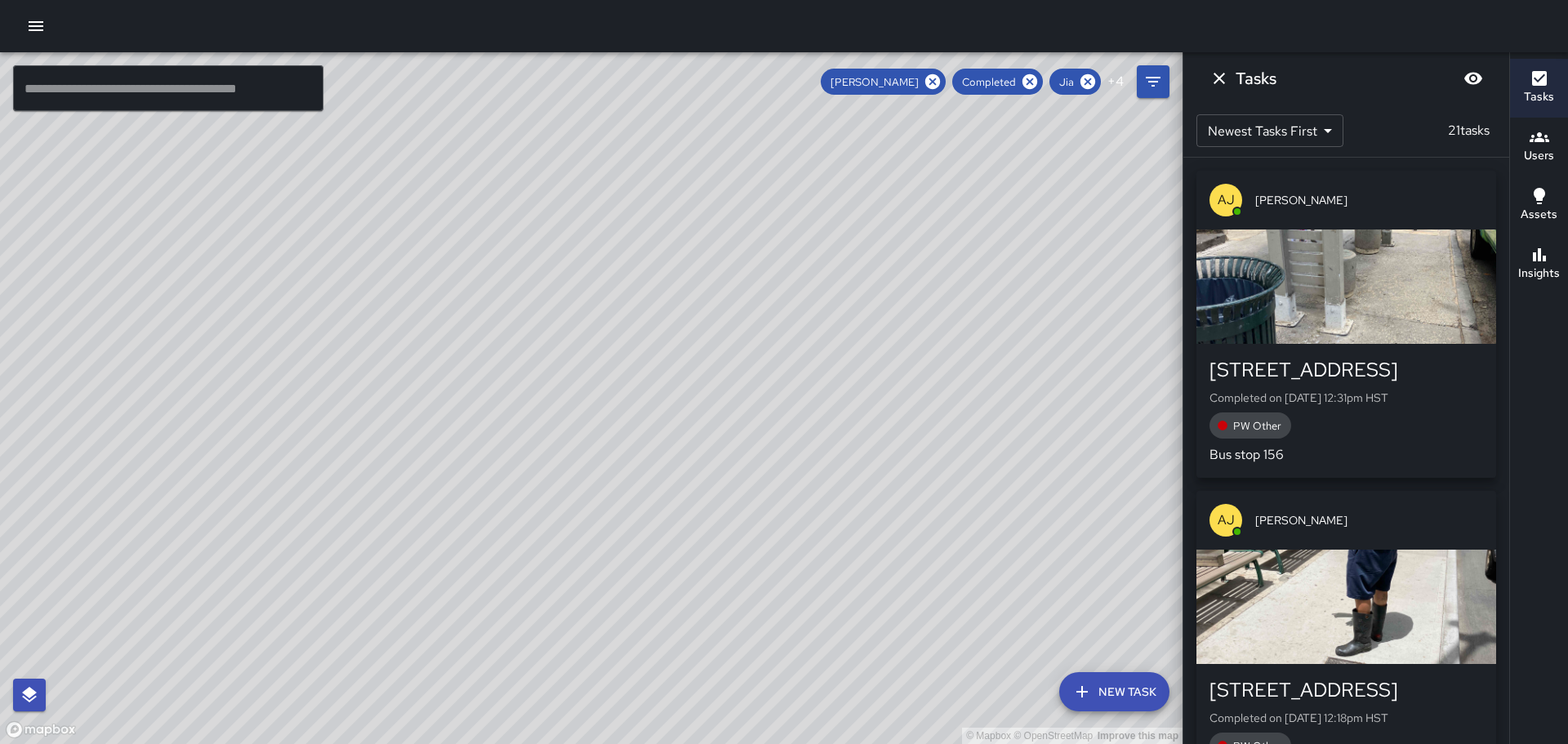
click at [633, 491] on div "© Mapbox © OpenStreetMap Improve this map" at bounding box center [591, 398] width 1182 height 692
drag, startPoint x: 634, startPoint y: 346, endPoint x: 696, endPoint y: 436, distance: 109.3
click at [692, 438] on div "© Mapbox © OpenStreetMap Improve this map" at bounding box center [591, 398] width 1182 height 692
drag, startPoint x: 782, startPoint y: 298, endPoint x: 770, endPoint y: 463, distance: 165.4
click at [770, 463] on div "© Mapbox © OpenStreetMap Improve this map" at bounding box center [591, 398] width 1182 height 692
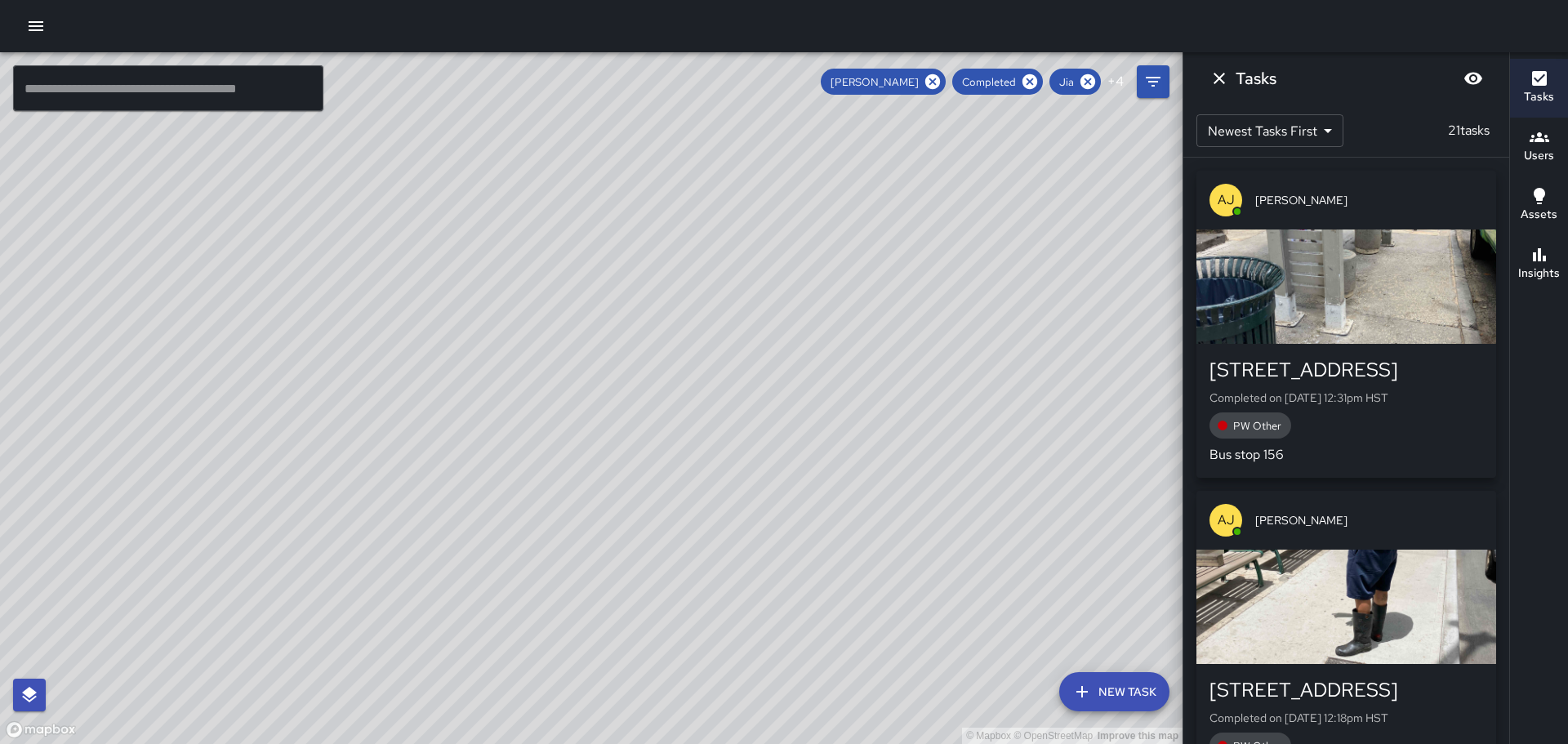
drag, startPoint x: 727, startPoint y: 285, endPoint x: 699, endPoint y: 481, distance: 198.0
click at [659, 589] on div "© Mapbox © OpenStreetMap Improve this map" at bounding box center [591, 398] width 1182 height 692
drag, startPoint x: 836, startPoint y: 241, endPoint x: 812, endPoint y: 377, distance: 138.1
click at [817, 386] on div "© Mapbox © OpenStreetMap Improve this map" at bounding box center [591, 398] width 1182 height 692
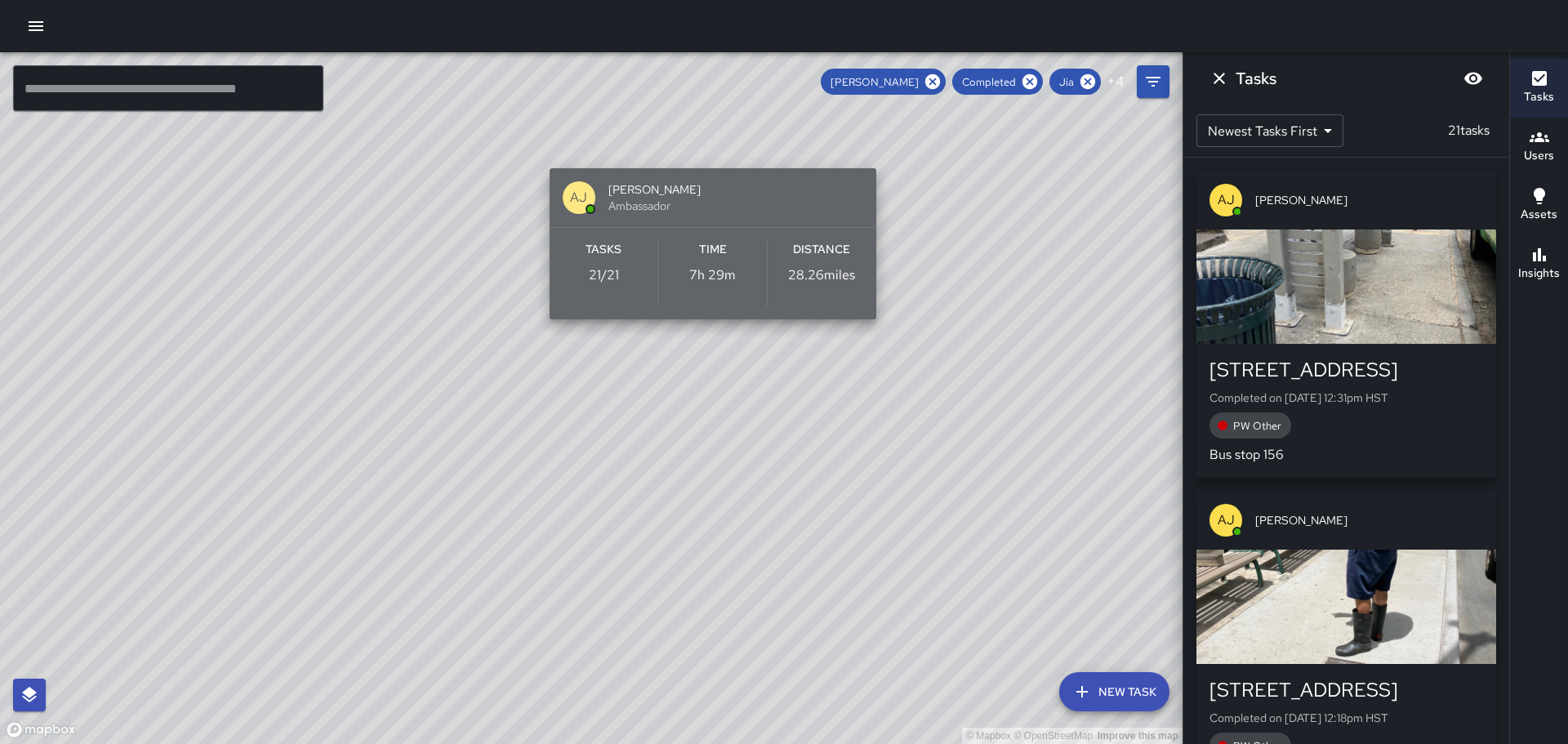
drag, startPoint x: 805, startPoint y: 403, endPoint x: 720, endPoint y: 92, distance: 322.4
click at [720, 197] on span "Ambassador" at bounding box center [736, 205] width 255 height 16
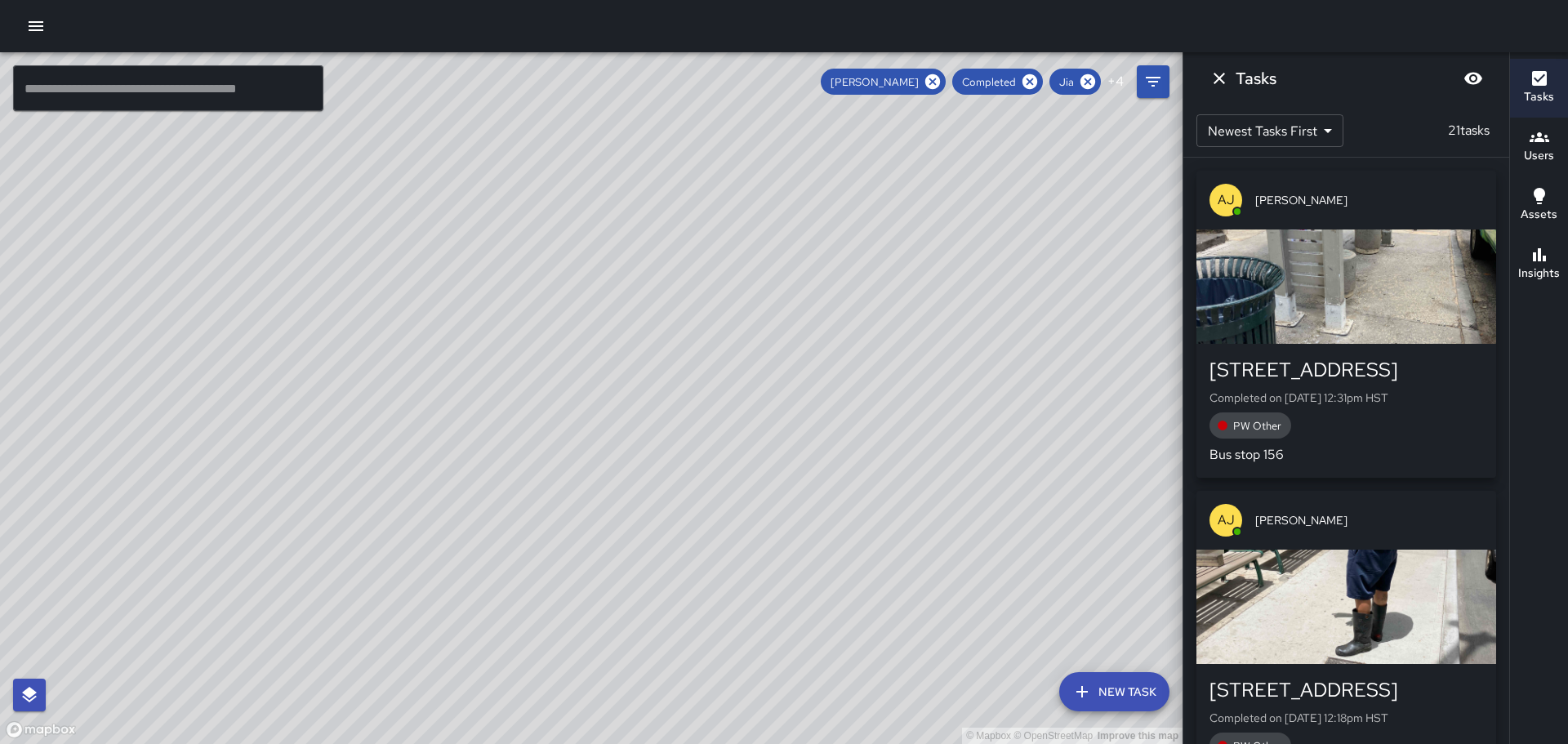
drag, startPoint x: 1035, startPoint y: 498, endPoint x: 894, endPoint y: 322, distance: 225.5
click at [895, 323] on div "© Mapbox © OpenStreetMap Improve this map" at bounding box center [591, 398] width 1182 height 692
drag, startPoint x: 430, startPoint y: 457, endPoint x: 487, endPoint y: 461, distance: 57.1
click at [435, 509] on div "© Mapbox © OpenStreetMap Improve this map" at bounding box center [591, 398] width 1182 height 692
drag, startPoint x: 839, startPoint y: 239, endPoint x: 754, endPoint y: 384, distance: 168.1
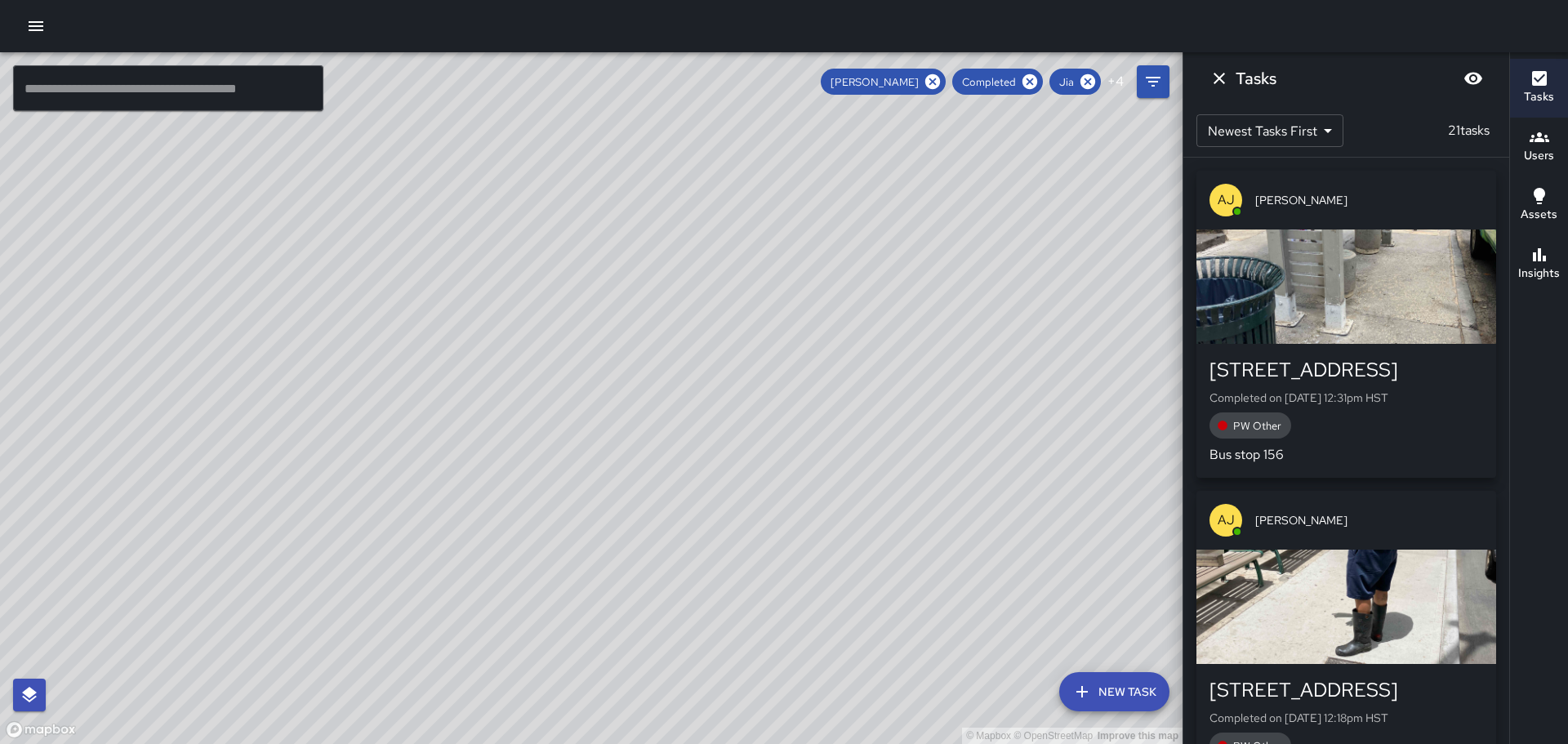
click at [754, 384] on div "© Mapbox © OpenStreetMap Improve this map" at bounding box center [591, 398] width 1182 height 692
drag, startPoint x: 876, startPoint y: 479, endPoint x: 849, endPoint y: 373, distance: 109.4
click at [849, 375] on div "© Mapbox © OpenStreetMap Improve this map" at bounding box center [591, 398] width 1182 height 692
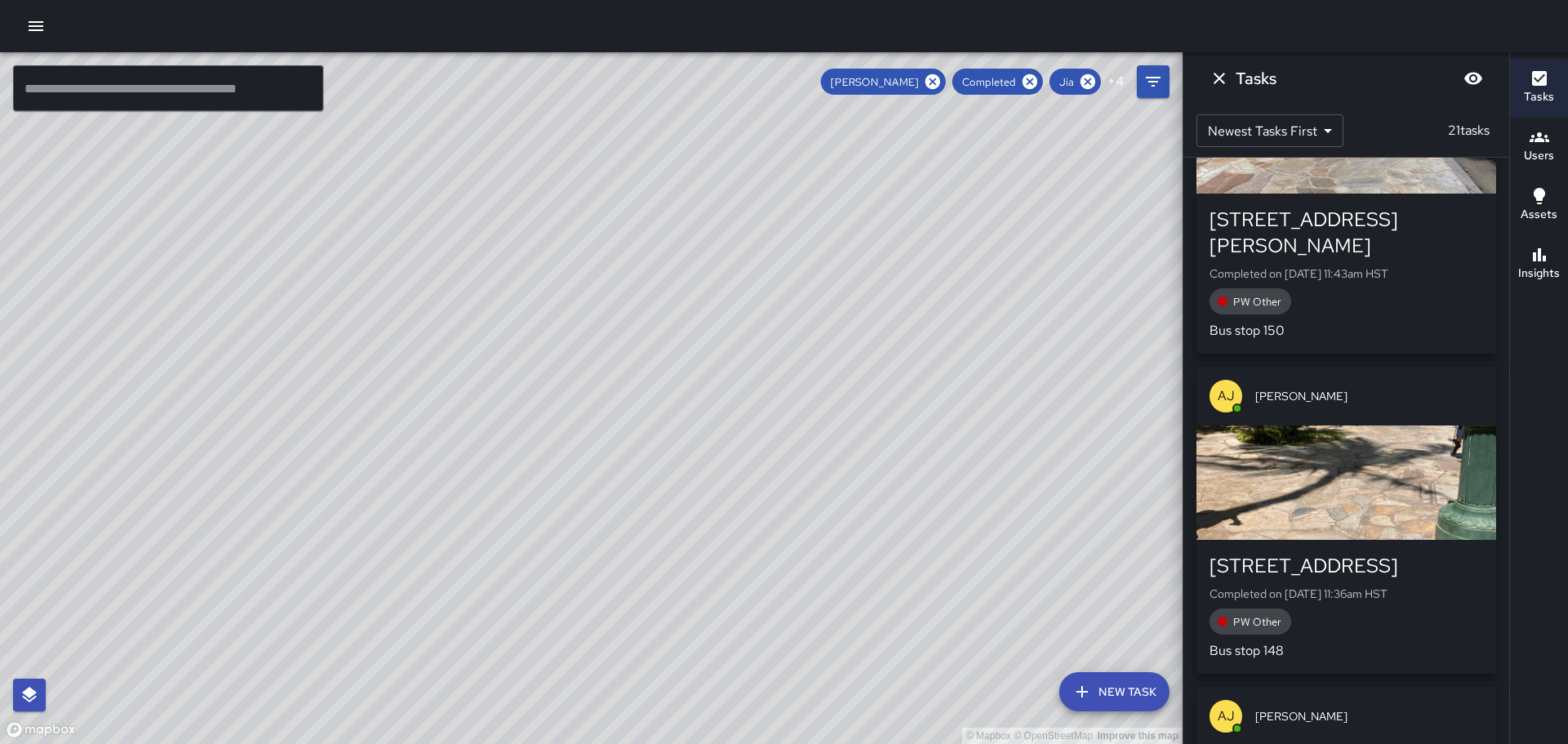
scroll to position [1470, 0]
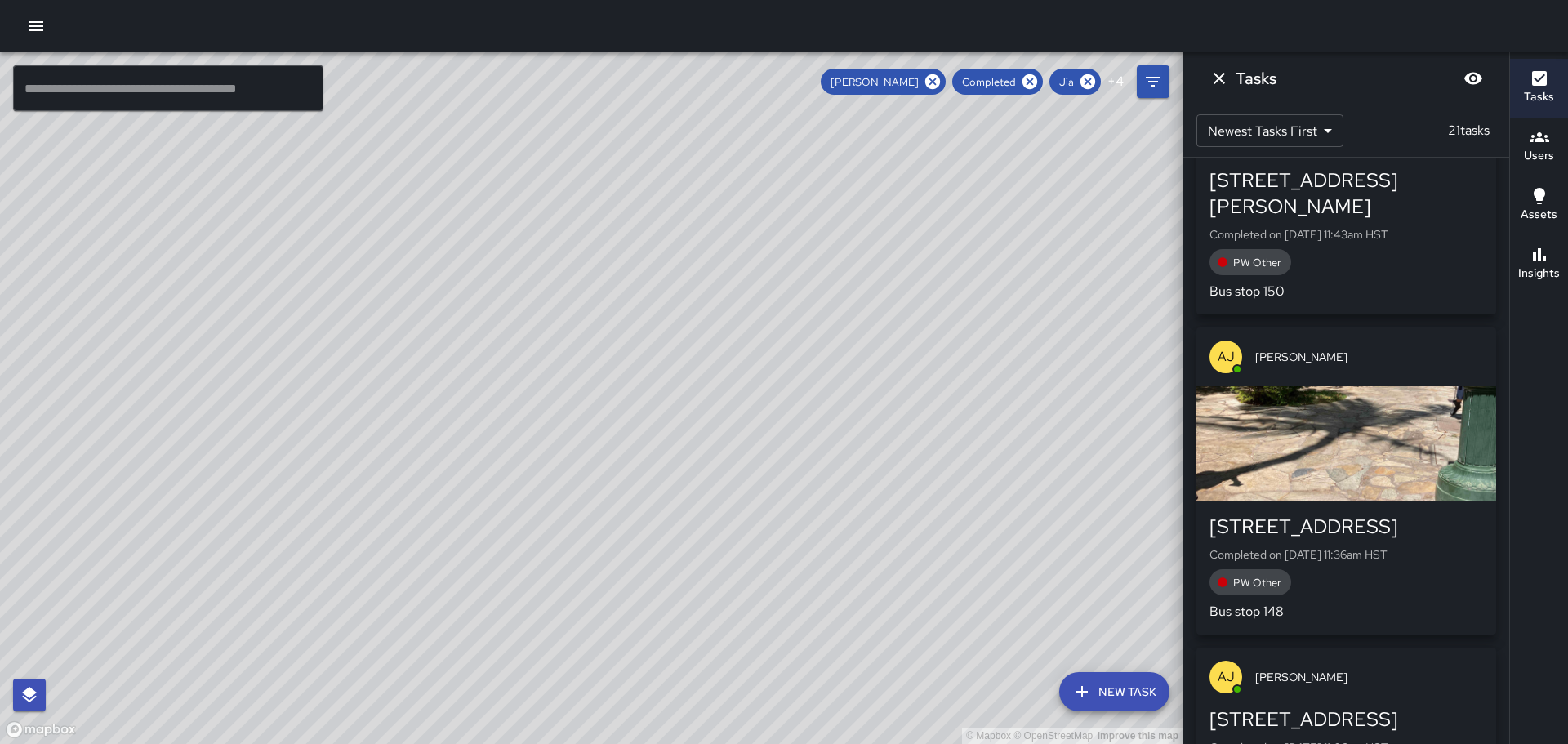
drag, startPoint x: 294, startPoint y: 241, endPoint x: 481, endPoint y: 284, distance: 191.9
click at [485, 283] on div "© Mapbox © OpenStreetMap Improve this map" at bounding box center [591, 398] width 1182 height 692
drag, startPoint x: 499, startPoint y: 299, endPoint x: 666, endPoint y: 522, distance: 278.6
click at [666, 522] on div "© Mapbox © OpenStreetMap Improve this map" at bounding box center [591, 398] width 1182 height 692
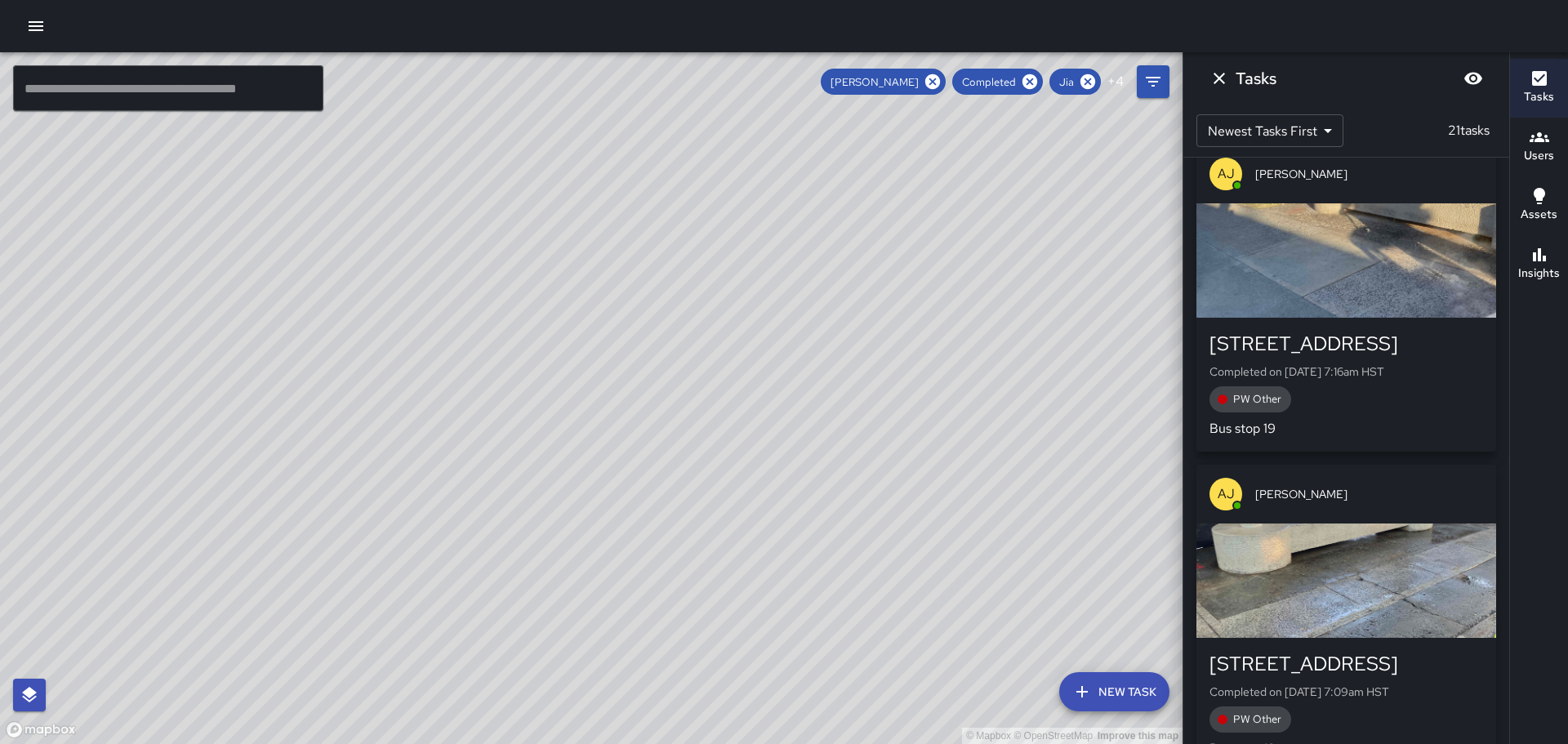
scroll to position [5841, 0]
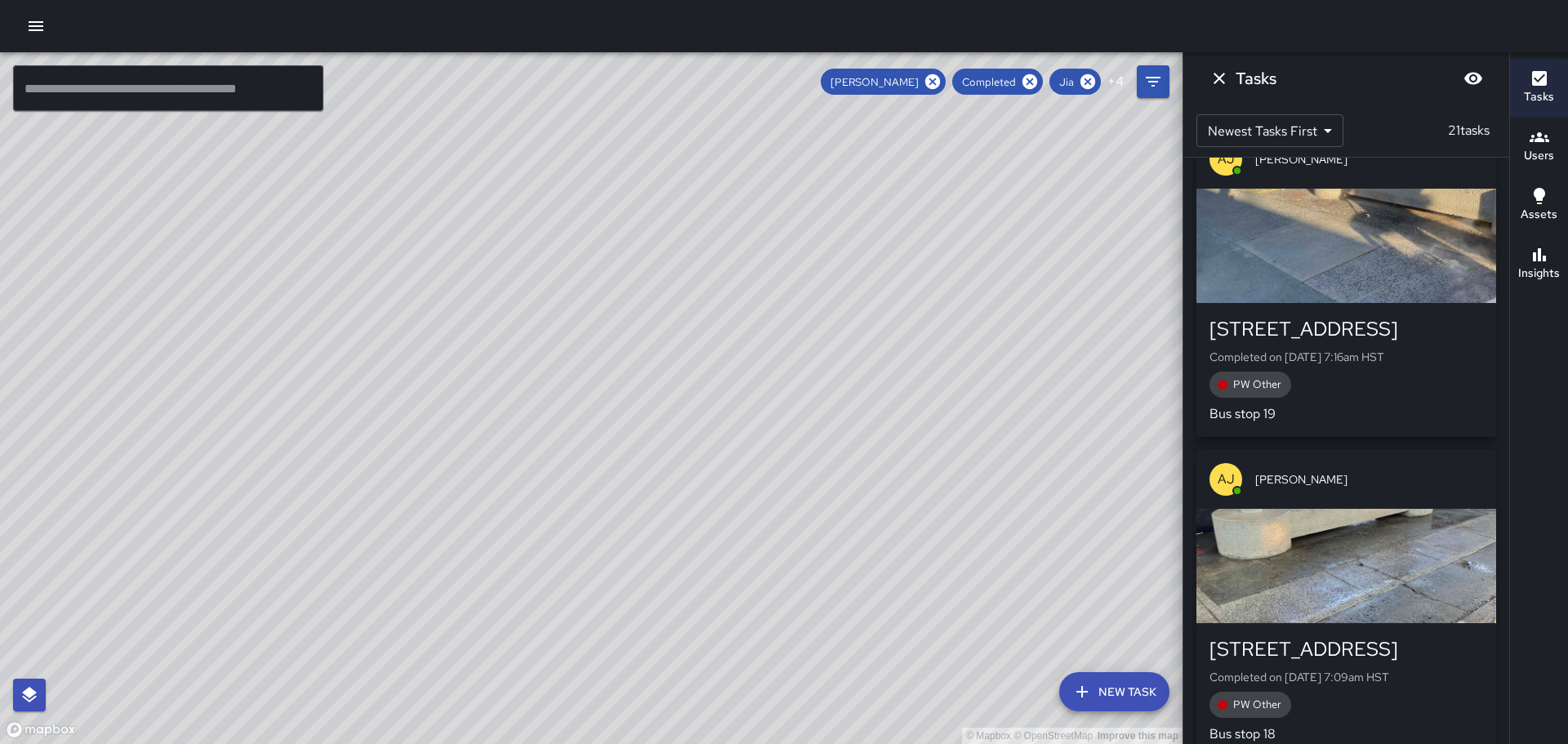
drag, startPoint x: 296, startPoint y: 332, endPoint x: 1213, endPoint y: 267, distance: 919.3
click at [1216, 266] on div "© Mapbox © OpenStreetMap Improve this map ​ New Task [PERSON_NAME] Completed Ji…" at bounding box center [784, 398] width 1568 height 692
drag, startPoint x: 993, startPoint y: 345, endPoint x: 994, endPoint y: 407, distance: 62.0
click at [994, 407] on div "© Mapbox © OpenStreetMap Improve this map" at bounding box center [591, 398] width 1182 height 692
drag, startPoint x: 645, startPoint y: 382, endPoint x: 786, endPoint y: 306, distance: 160.2
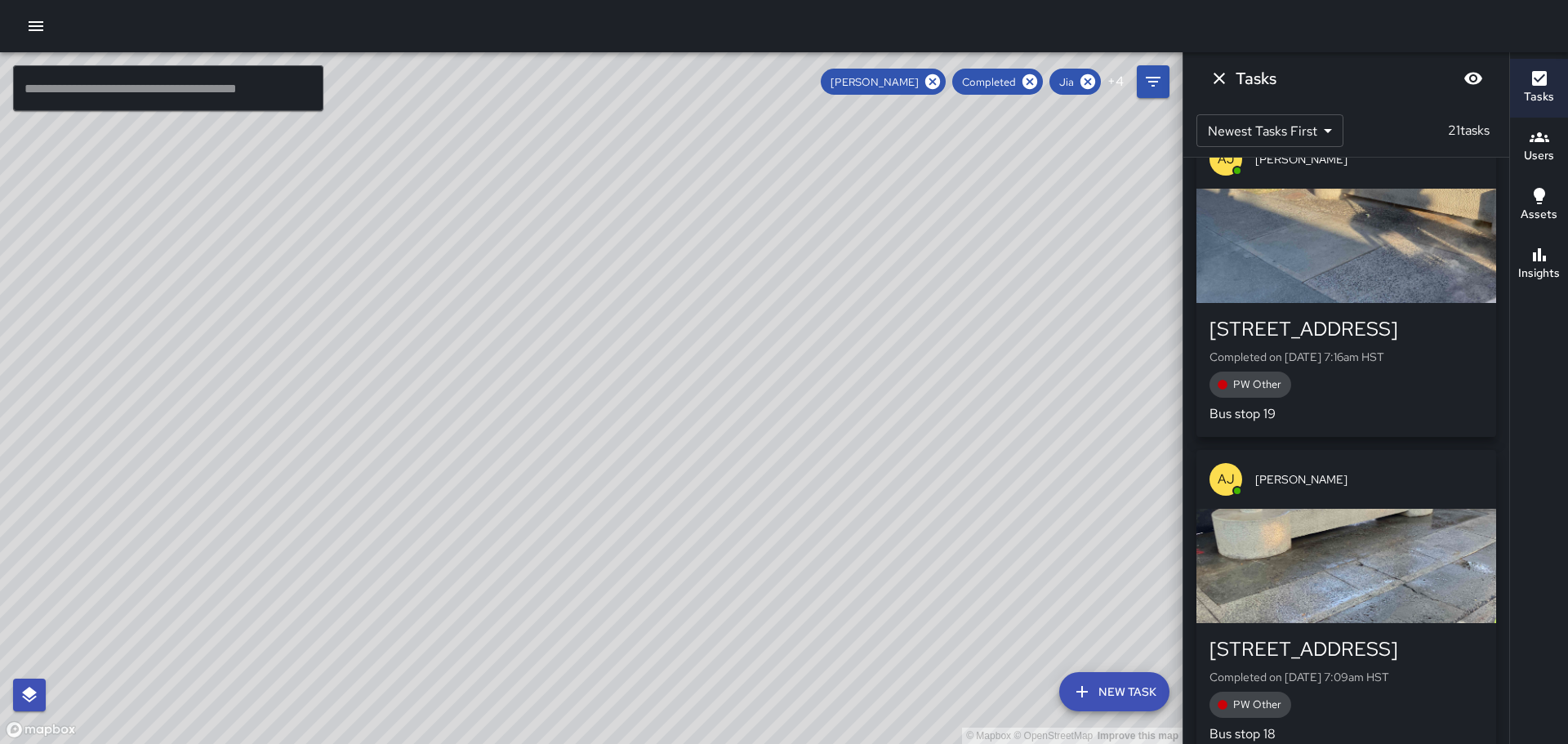
click at [786, 306] on div "© Mapbox © OpenStreetMap Improve this map" at bounding box center [591, 398] width 1182 height 692
drag, startPoint x: 576, startPoint y: 395, endPoint x: 692, endPoint y: 290, distance: 156.5
click at [687, 294] on div "© Mapbox © OpenStreetMap Improve this map" at bounding box center [591, 398] width 1182 height 692
drag, startPoint x: 511, startPoint y: 431, endPoint x: 745, endPoint y: 331, distance: 254.5
click at [745, 331] on div "© Mapbox © OpenStreetMap Improve this map" at bounding box center [591, 398] width 1182 height 692
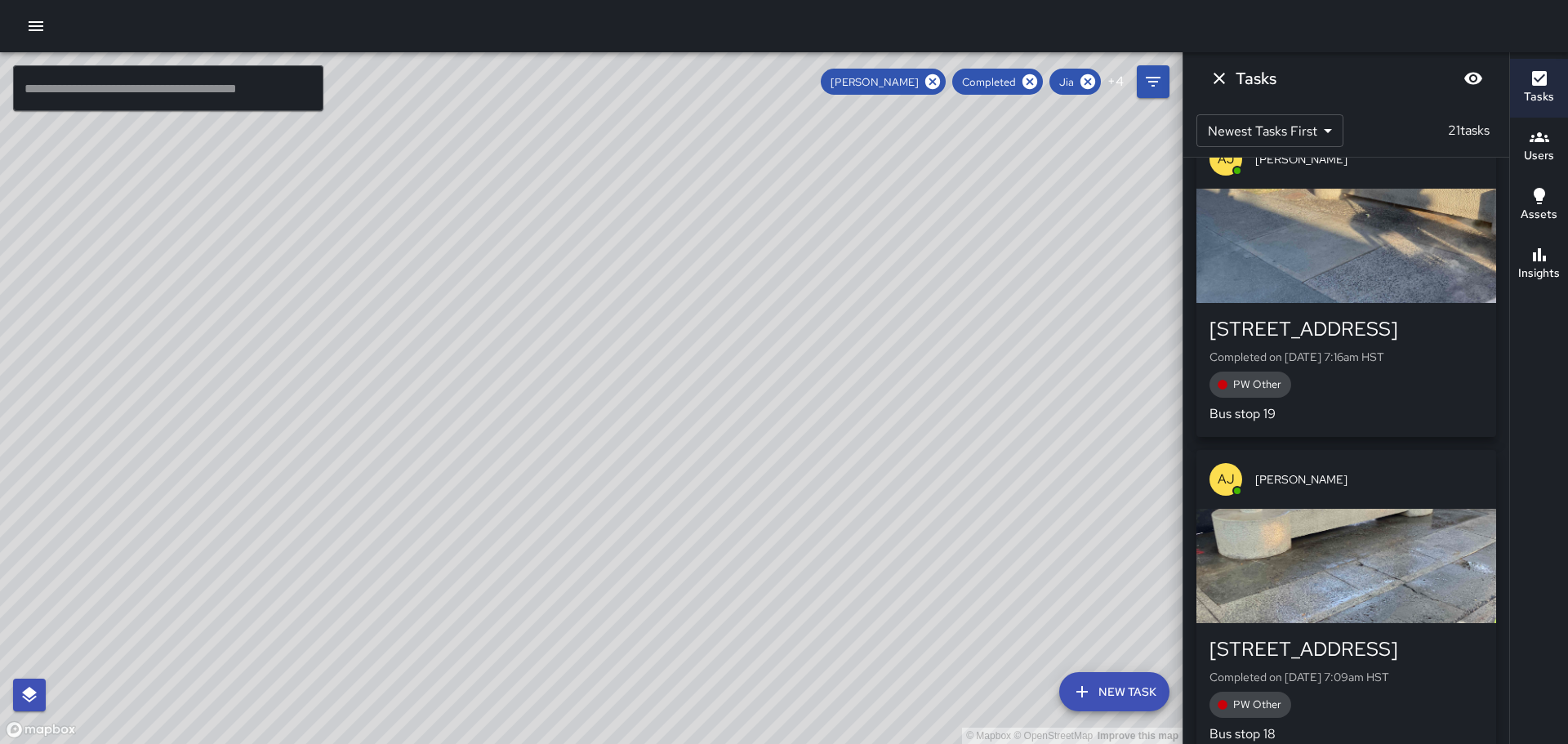
drag, startPoint x: 722, startPoint y: 331, endPoint x: 625, endPoint y: 318, distance: 97.9
click at [632, 318] on div "© Mapbox © OpenStreetMap Improve this map" at bounding box center [591, 398] width 1182 height 692
drag, startPoint x: 952, startPoint y: 500, endPoint x: 679, endPoint y: 188, distance: 414.6
click at [725, 228] on div "© Mapbox © OpenStreetMap Improve this map" at bounding box center [591, 398] width 1182 height 692
drag, startPoint x: 868, startPoint y: 357, endPoint x: 676, endPoint y: 136, distance: 292.8
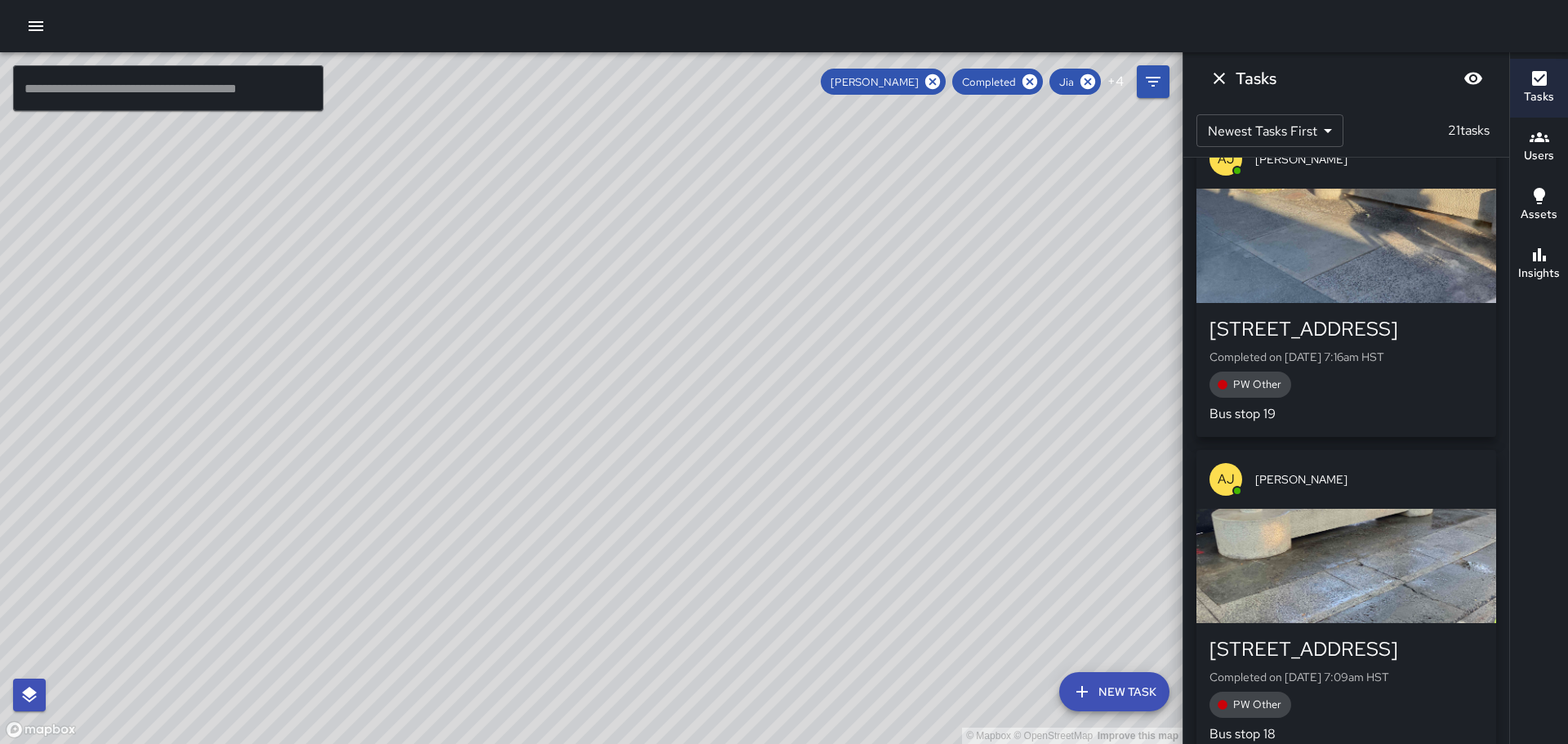
click at [683, 144] on div "© Mapbox © OpenStreetMap Improve this map" at bounding box center [591, 398] width 1182 height 692
drag, startPoint x: 919, startPoint y: 419, endPoint x: 802, endPoint y: 394, distance: 119.6
click at [785, 348] on div "© Mapbox © OpenStreetMap Improve this map" at bounding box center [591, 398] width 1182 height 692
drag, startPoint x: 769, startPoint y: 364, endPoint x: 870, endPoint y: 525, distance: 190.1
click at [870, 525] on div "© Mapbox © OpenStreetMap Improve this map" at bounding box center [591, 398] width 1182 height 692
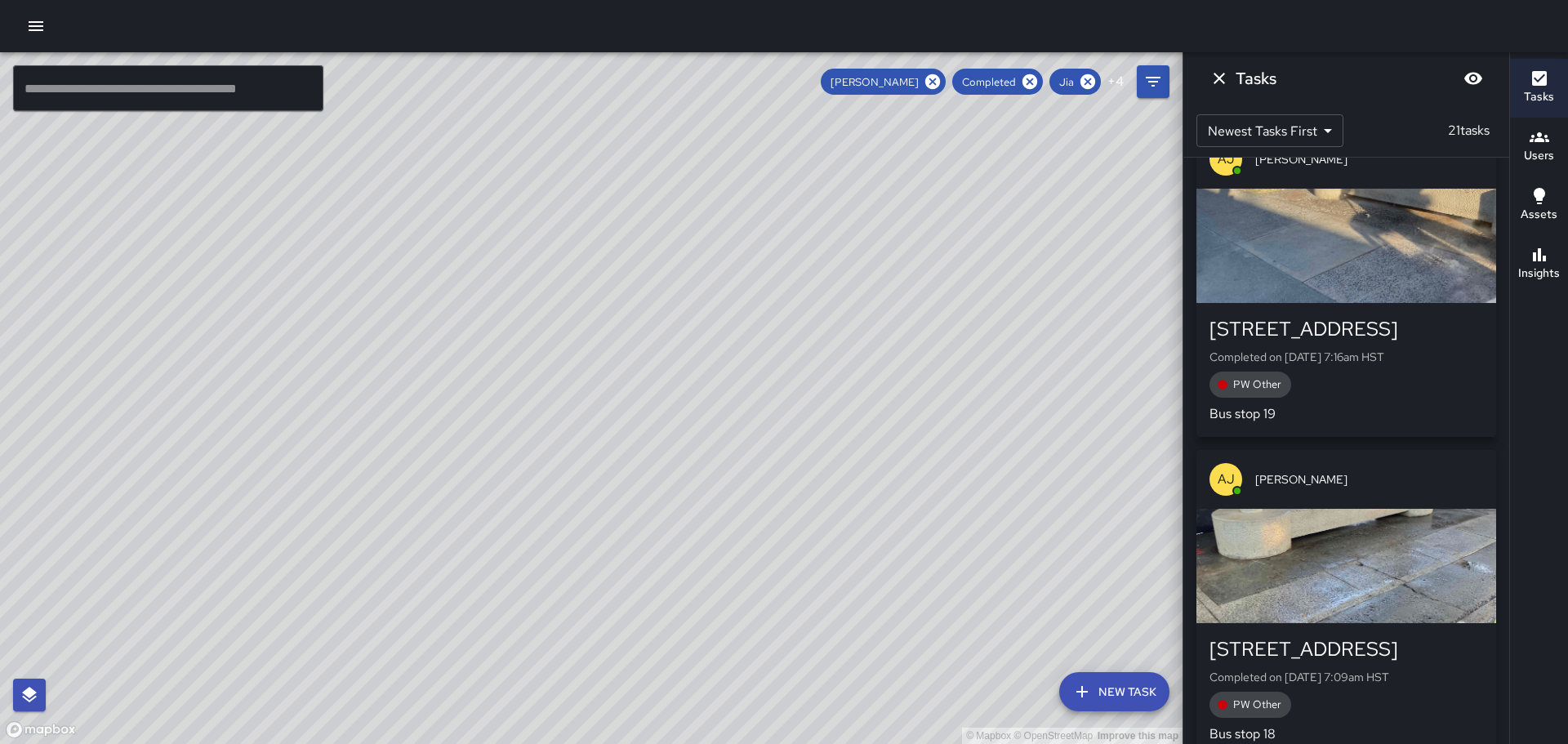
drag, startPoint x: 566, startPoint y: 412, endPoint x: 741, endPoint y: 539, distance: 216.2
click at [741, 539] on div "© Mapbox © OpenStreetMap Improve this map" at bounding box center [591, 398] width 1182 height 692
drag, startPoint x: 765, startPoint y: 292, endPoint x: 643, endPoint y: 234, distance: 135.1
click at [643, 234] on div "© Mapbox © OpenStreetMap Improve this map" at bounding box center [591, 398] width 1182 height 692
drag, startPoint x: 951, startPoint y: 377, endPoint x: 837, endPoint y: 542, distance: 200.6
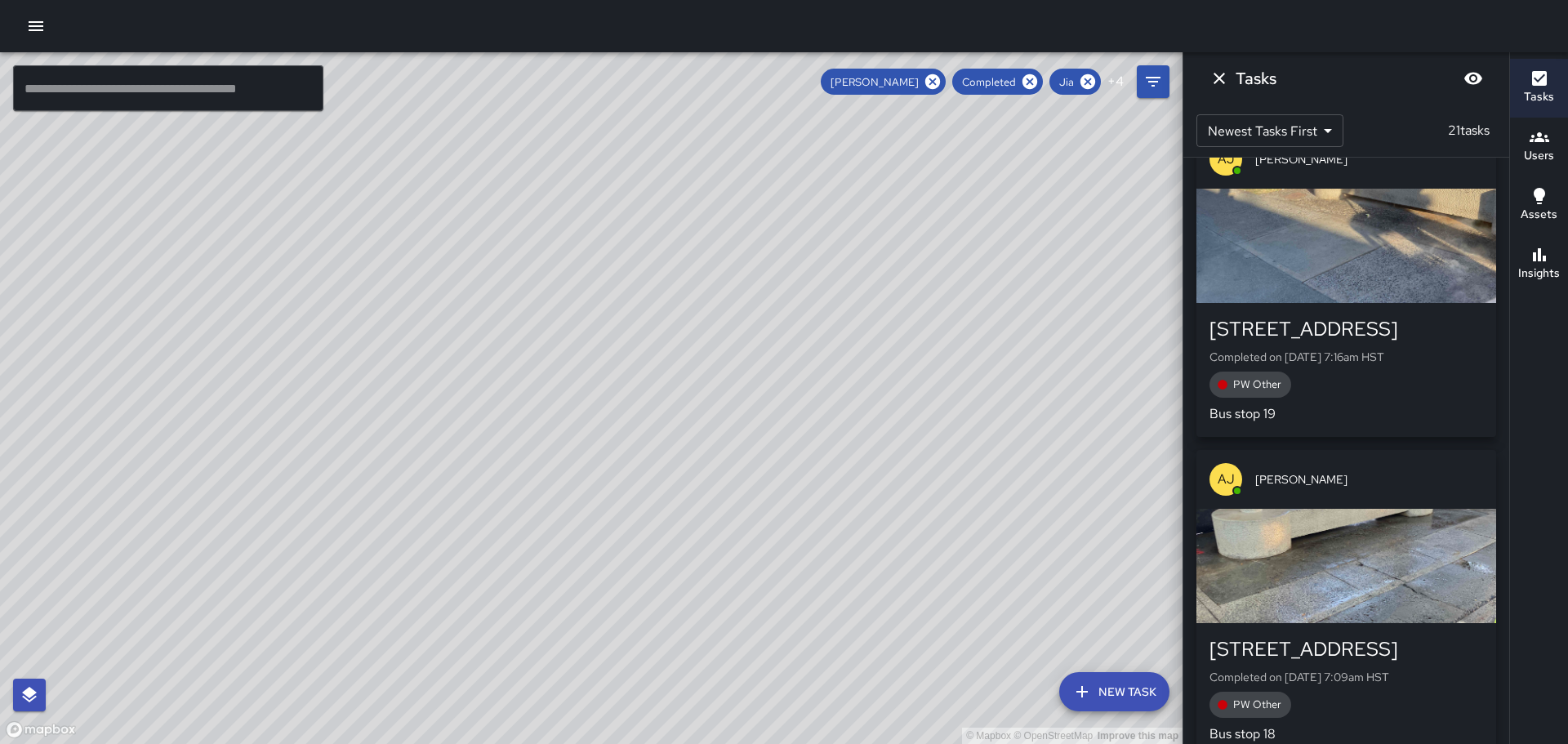
click at [837, 542] on div "© Mapbox © OpenStreetMap Improve this map" at bounding box center [591, 398] width 1182 height 692
drag, startPoint x: 938, startPoint y: 605, endPoint x: 869, endPoint y: 362, distance: 252.6
click at [869, 362] on div "© Mapbox © OpenStreetMap Improve this map" at bounding box center [591, 398] width 1182 height 692
drag, startPoint x: 920, startPoint y: 409, endPoint x: 868, endPoint y: 374, distance: 62.7
click at [868, 374] on div "© Mapbox © OpenStreetMap Improve this map" at bounding box center [591, 398] width 1182 height 692
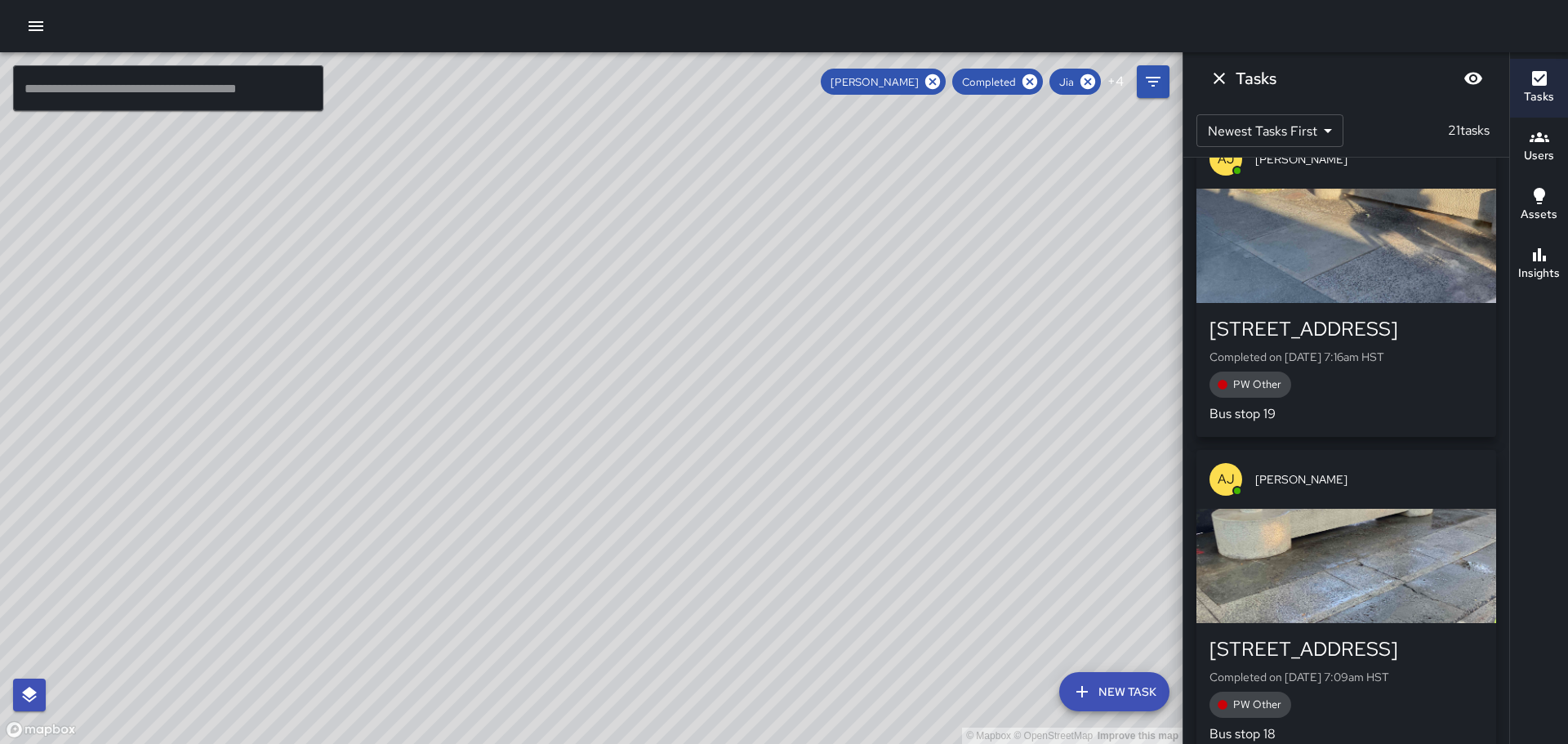
drag, startPoint x: 765, startPoint y: 400, endPoint x: 732, endPoint y: 541, distance: 144.8
click at [728, 548] on div "© Mapbox © OpenStreetMap Improve this map" at bounding box center [591, 398] width 1182 height 692
drag, startPoint x: 987, startPoint y: 603, endPoint x: 857, endPoint y: 416, distance: 227.7
click at [903, 467] on div "© Mapbox © OpenStreetMap Improve this map" at bounding box center [591, 398] width 1182 height 692
drag, startPoint x: 696, startPoint y: 600, endPoint x: 720, endPoint y: 337, distance: 264.1
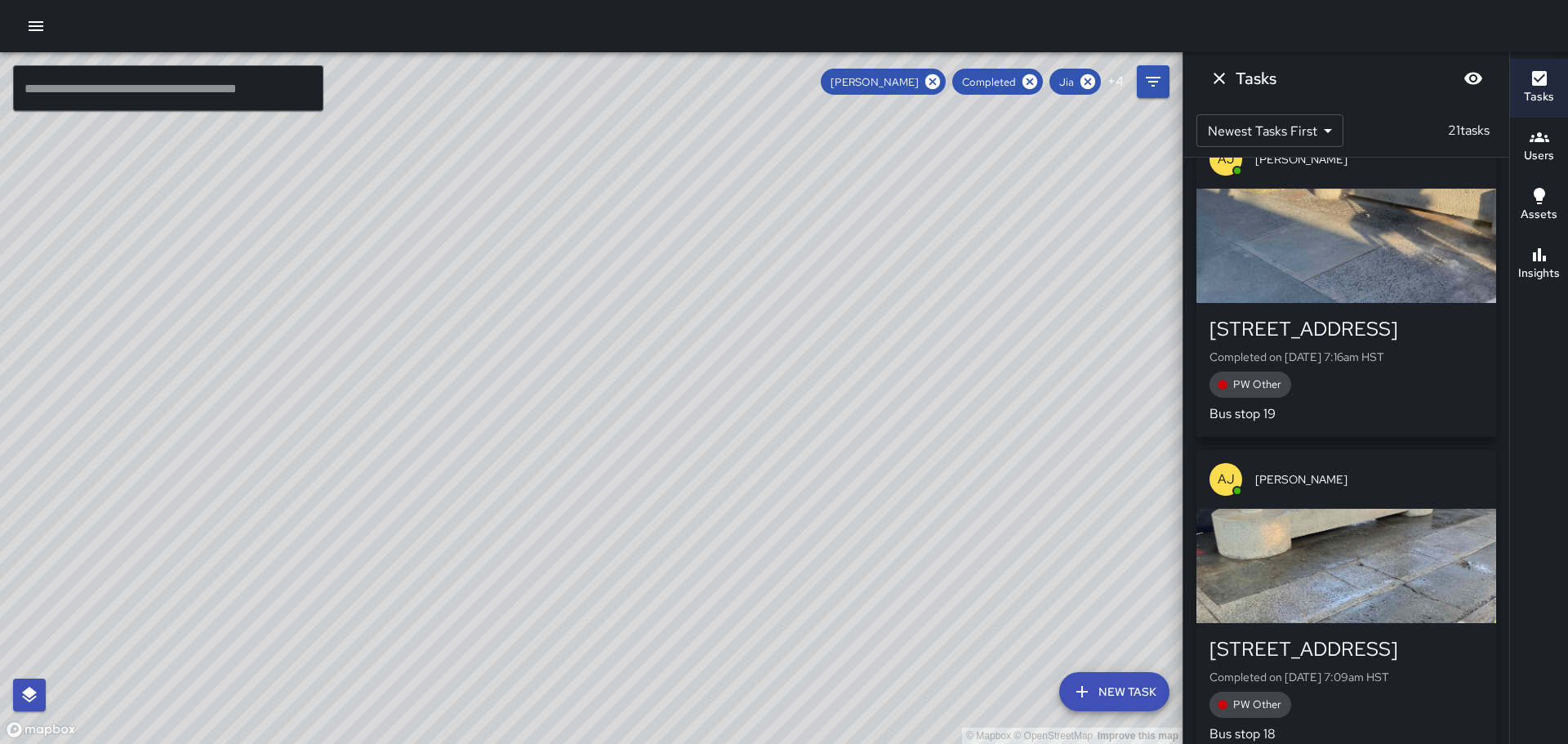
click at [719, 348] on div "© Mapbox © OpenStreetMap Improve this map" at bounding box center [591, 398] width 1182 height 692
drag, startPoint x: 805, startPoint y: 343, endPoint x: 789, endPoint y: 355, distance: 20.0
click at [794, 364] on div "© Mapbox © OpenStreetMap Improve this map" at bounding box center [591, 398] width 1182 height 692
drag, startPoint x: 979, startPoint y: 385, endPoint x: 631, endPoint y: 293, distance: 360.0
click at [632, 298] on div "© Mapbox © OpenStreetMap Improve this map" at bounding box center [591, 398] width 1182 height 692
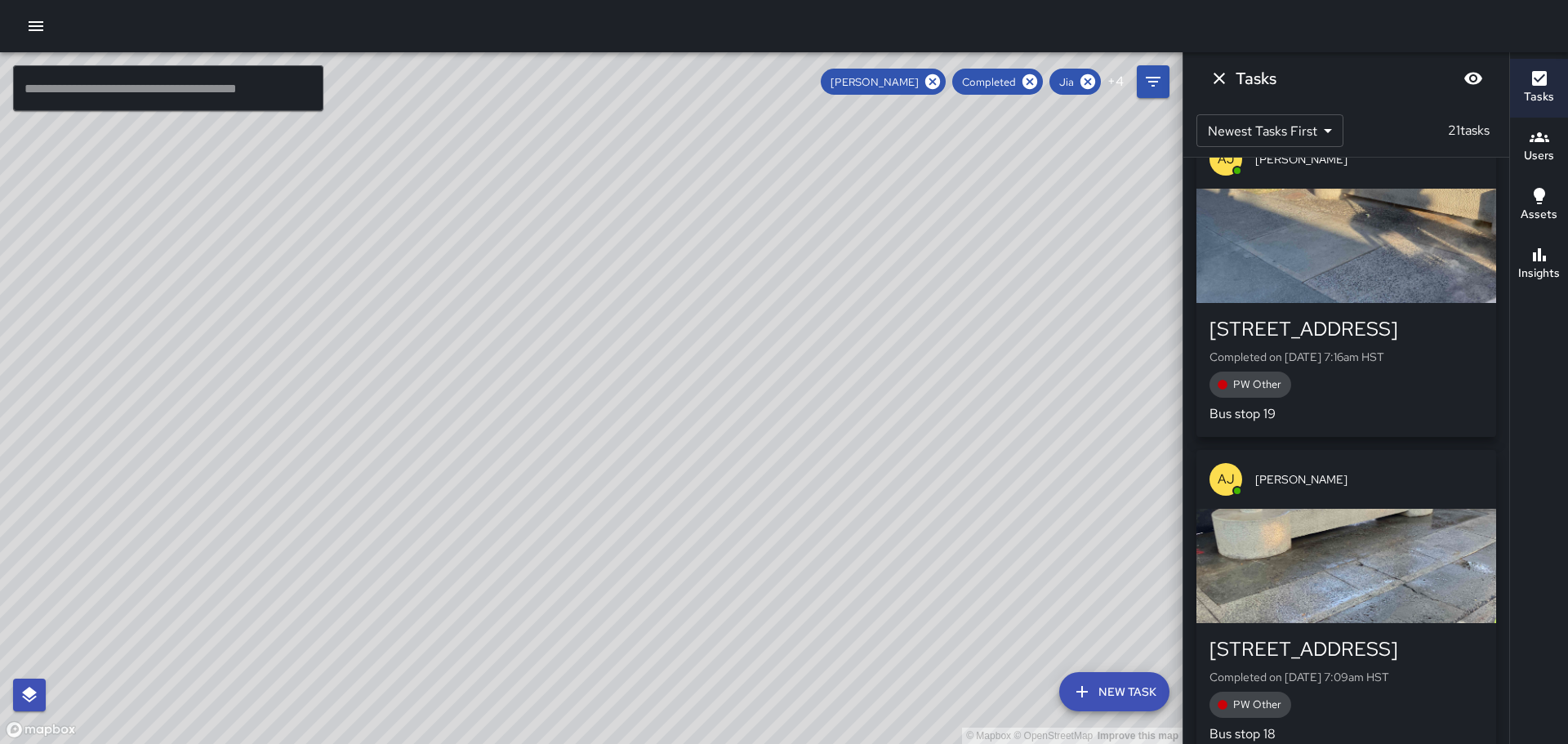
drag, startPoint x: 789, startPoint y: 535, endPoint x: 657, endPoint y: 150, distance: 407.0
click at [658, 153] on div "© Mapbox © OpenStreetMap Improve this map" at bounding box center [591, 398] width 1182 height 692
drag, startPoint x: 779, startPoint y: 252, endPoint x: 670, endPoint y: 251, distance: 109.0
click at [672, 260] on div "© Mapbox © OpenStreetMap Improve this map" at bounding box center [591, 398] width 1182 height 692
drag, startPoint x: 908, startPoint y: 472, endPoint x: 909, endPoint y: 252, distance: 220.0
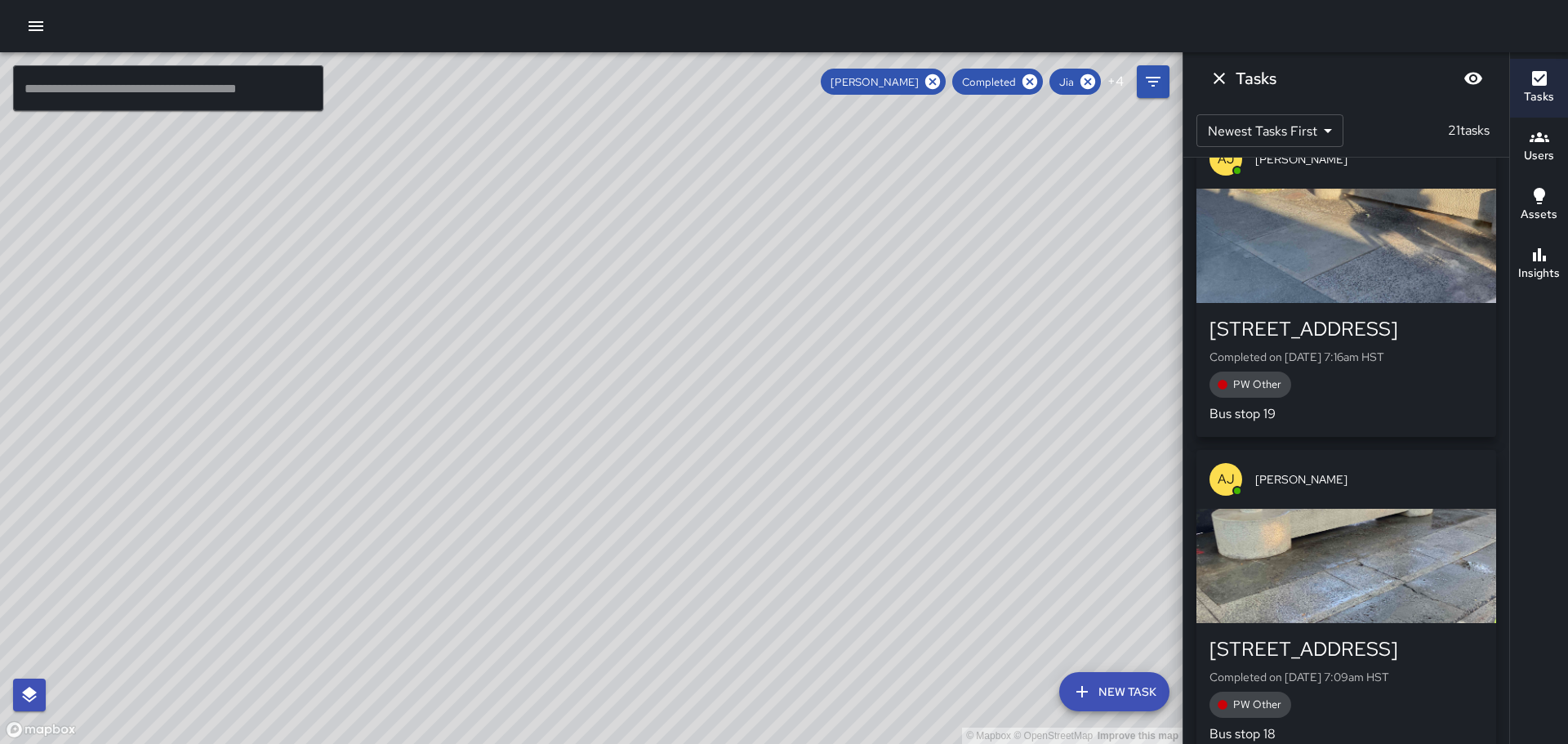
click at [909, 248] on div "© Mapbox © OpenStreetMap Improve this map" at bounding box center [591, 398] width 1182 height 692
drag, startPoint x: 1018, startPoint y: 568, endPoint x: 914, endPoint y: 273, distance: 312.8
click at [915, 278] on div "© Mapbox © OpenStreetMap Improve this map" at bounding box center [591, 398] width 1182 height 692
drag, startPoint x: 1072, startPoint y: 534, endPoint x: 941, endPoint y: 442, distance: 160.1
click at [958, 444] on div "© Mapbox © OpenStreetMap Improve this map" at bounding box center [591, 398] width 1182 height 692
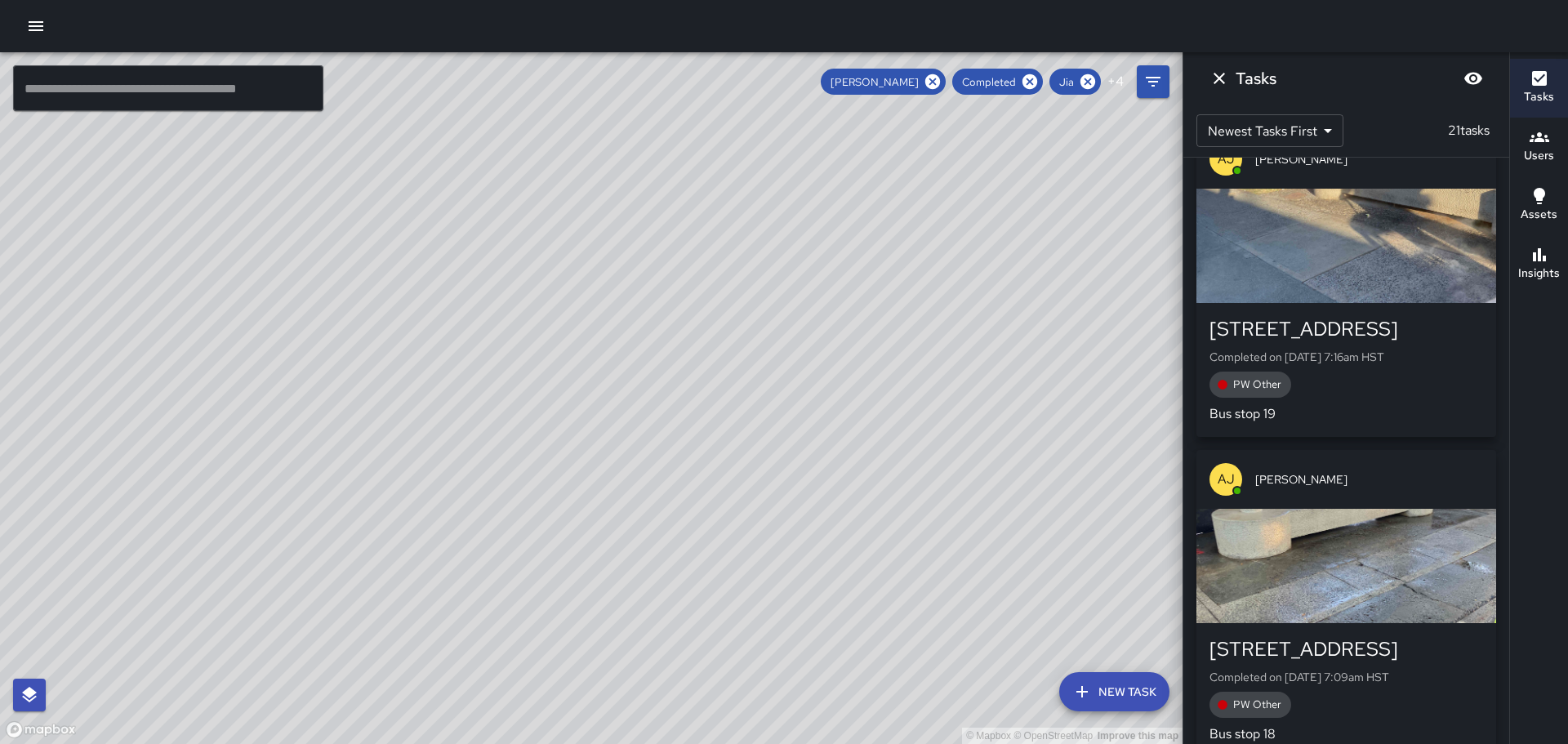
drag, startPoint x: 695, startPoint y: 456, endPoint x: 726, endPoint y: 610, distance: 157.1
click at [726, 610] on div "© Mapbox © OpenStreetMap Improve this map" at bounding box center [591, 398] width 1182 height 692
click at [1540, 135] on icon "button" at bounding box center [1539, 137] width 20 height 10
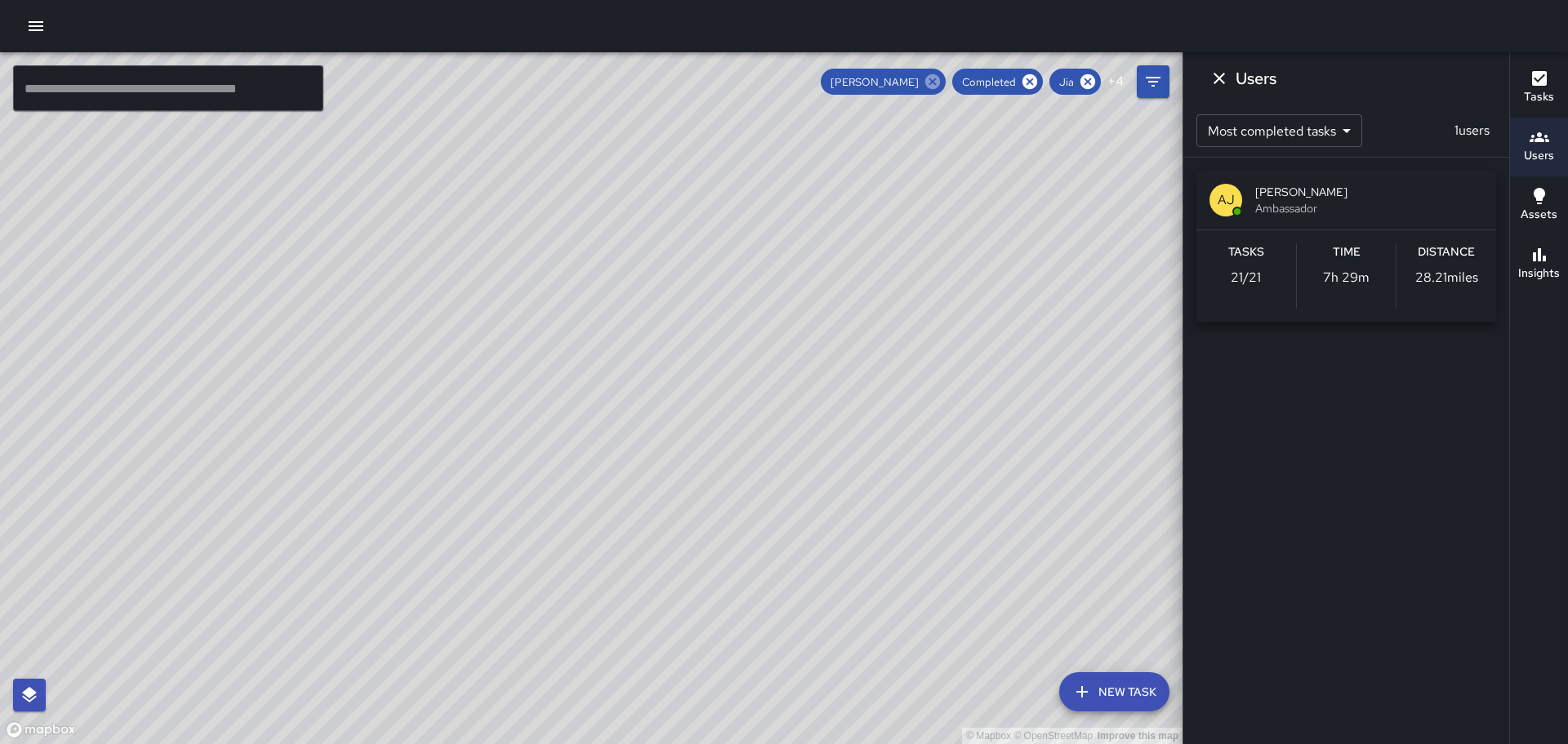
click at [935, 81] on icon at bounding box center [932, 81] width 18 height 18
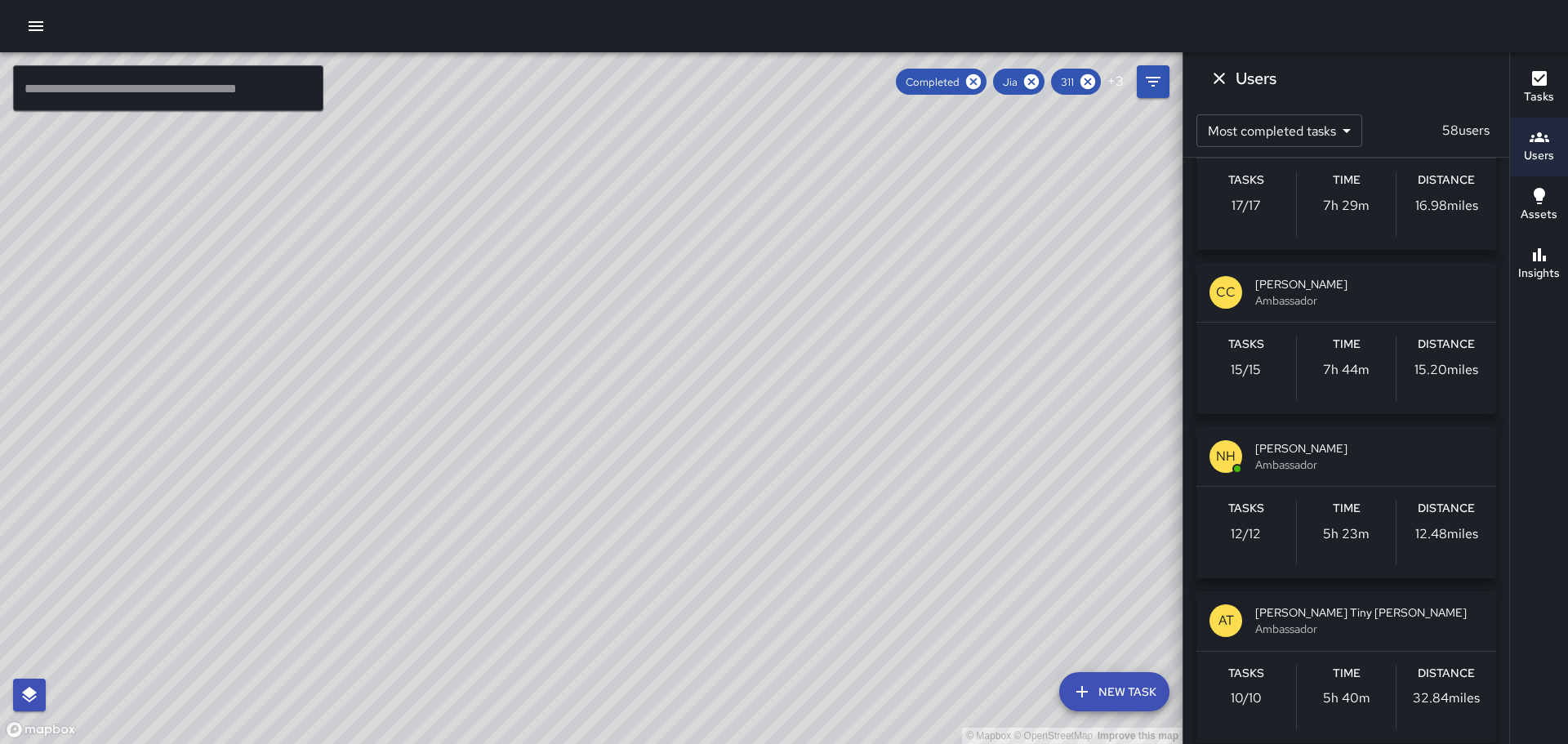
scroll to position [2122, 0]
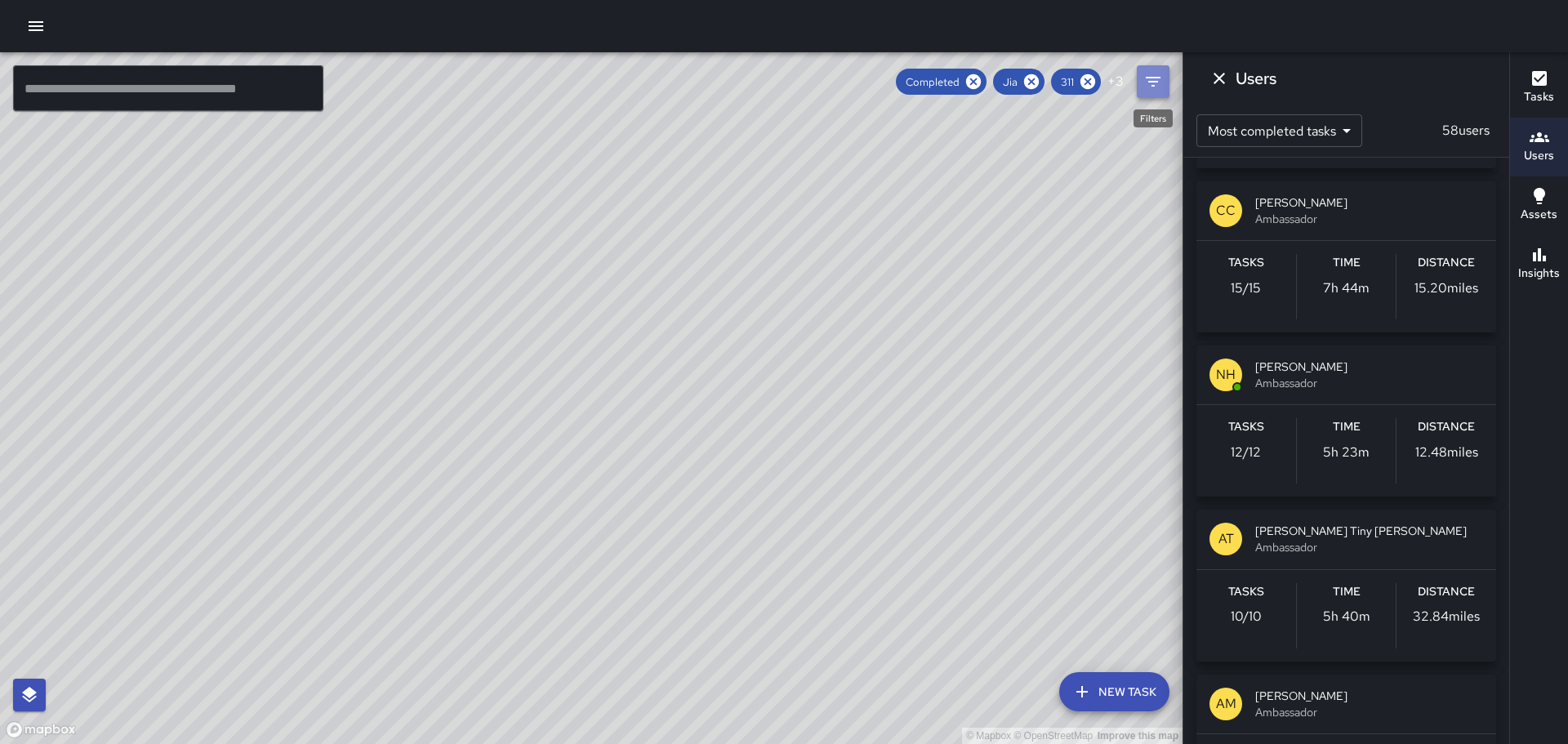
click at [1151, 79] on icon "Filters" at bounding box center [1153, 81] width 20 height 20
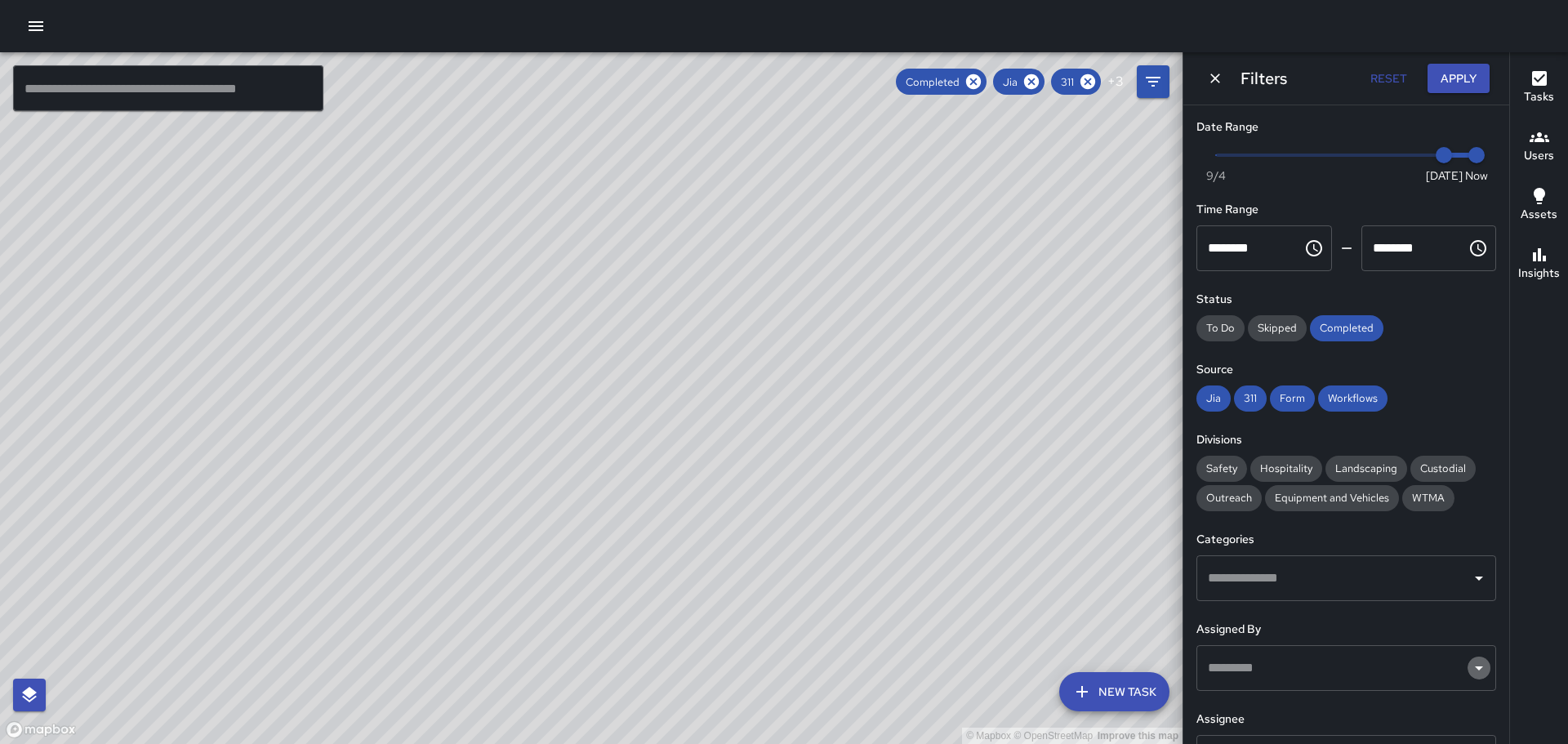
click at [1470, 672] on icon "Open" at bounding box center [1479, 668] width 20 height 20
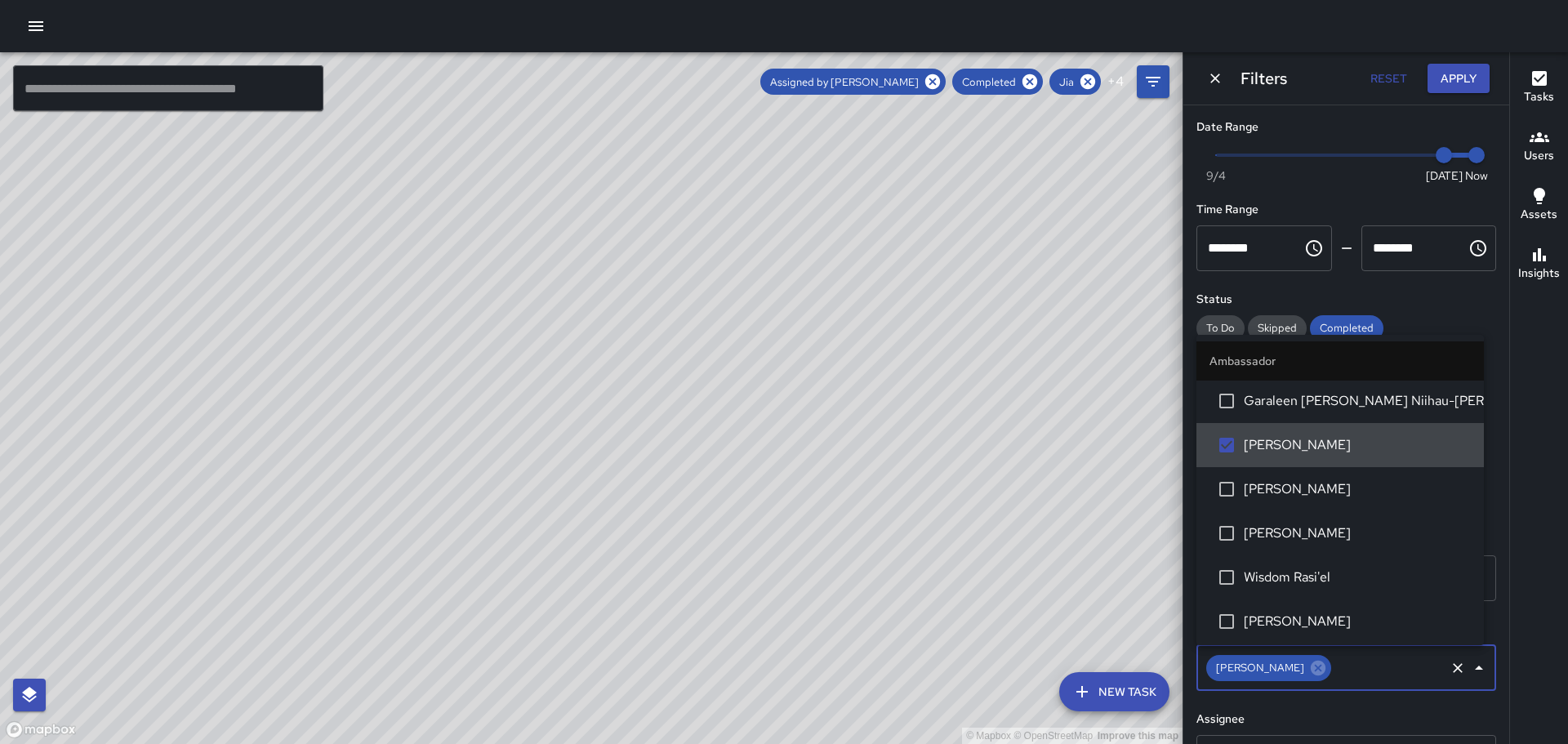
scroll to position [0, 0]
click at [1447, 72] on button "Apply" at bounding box center [1458, 79] width 62 height 31
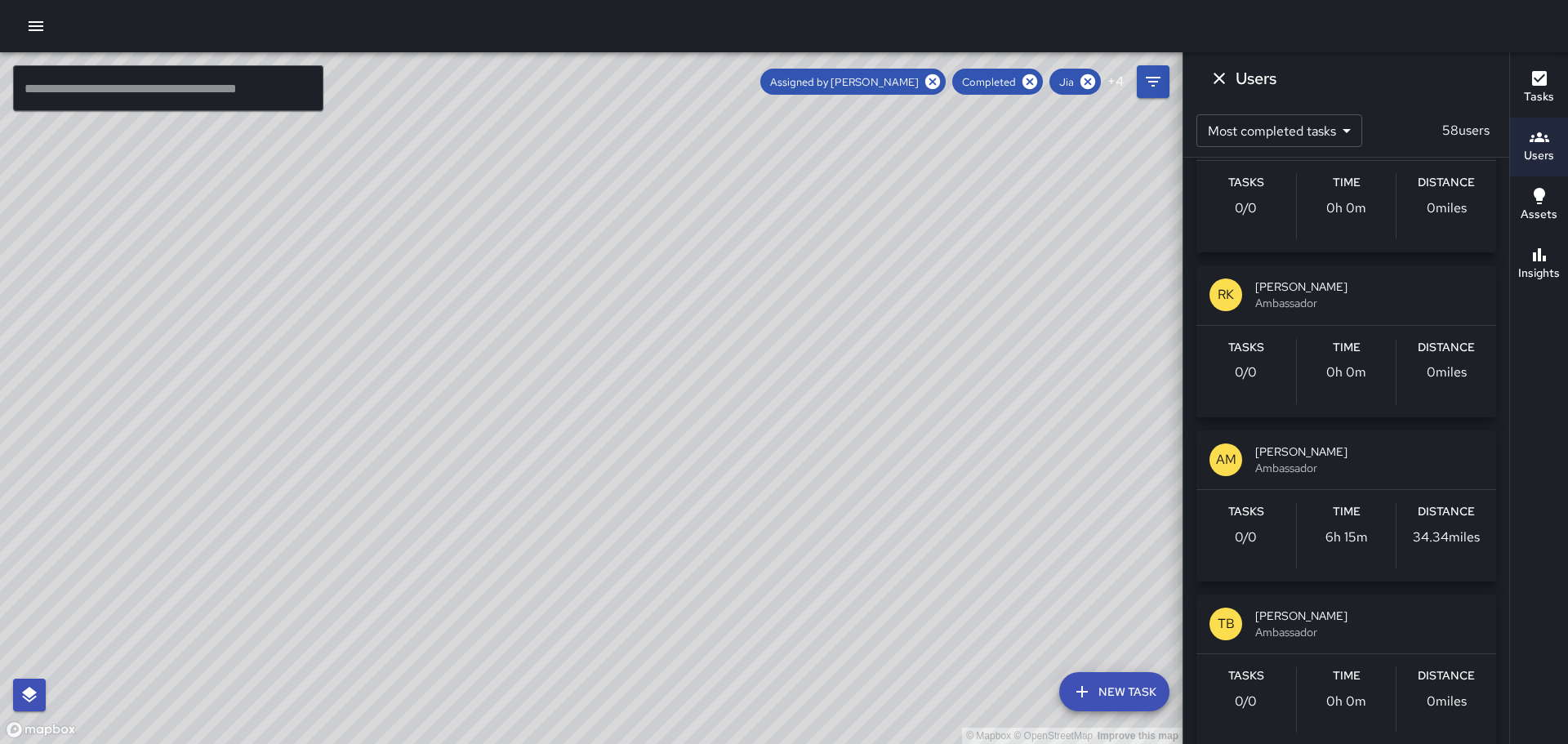
scroll to position [2367, 0]
click at [927, 78] on icon at bounding box center [932, 81] width 18 height 18
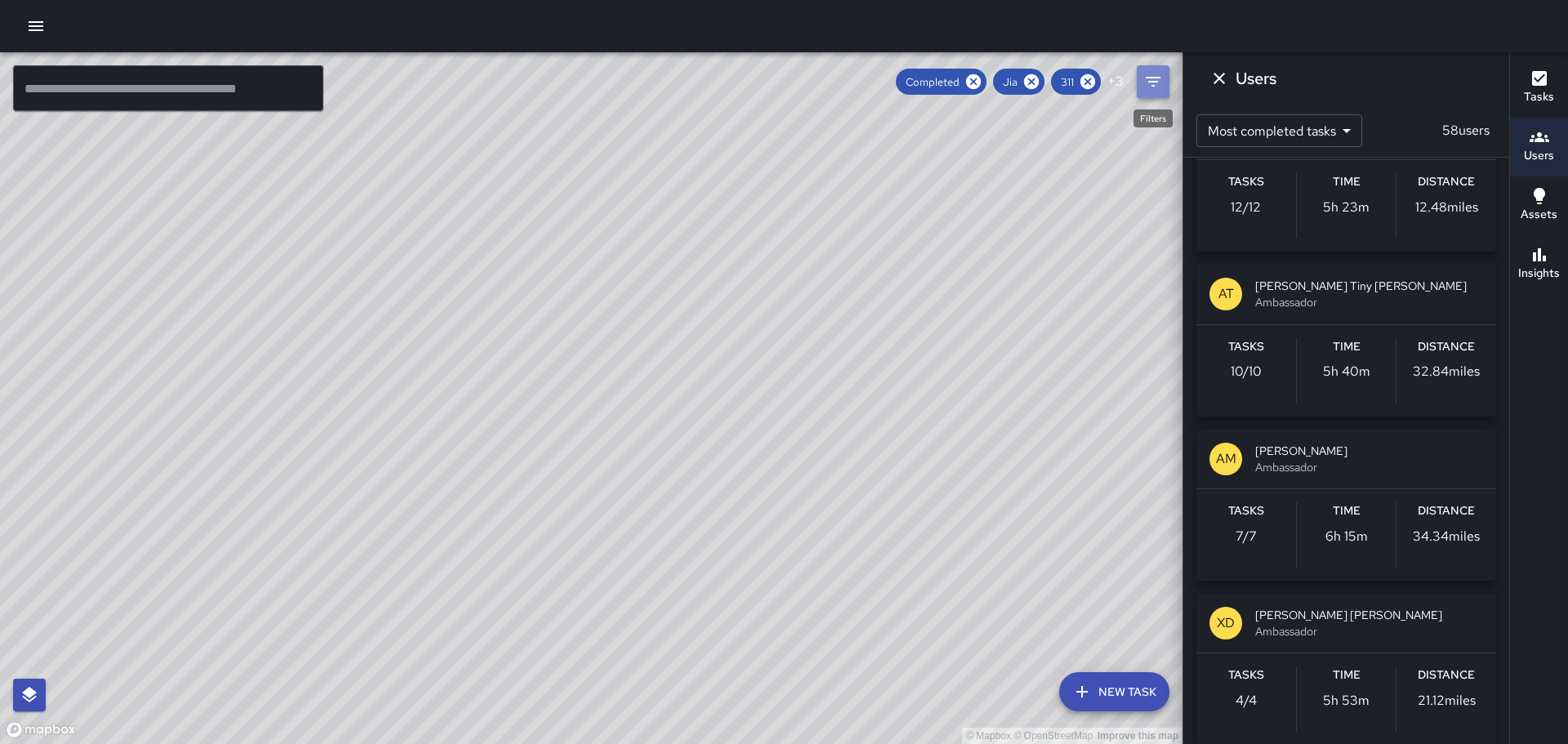
click at [1160, 82] on icon "Filters" at bounding box center [1153, 81] width 20 height 20
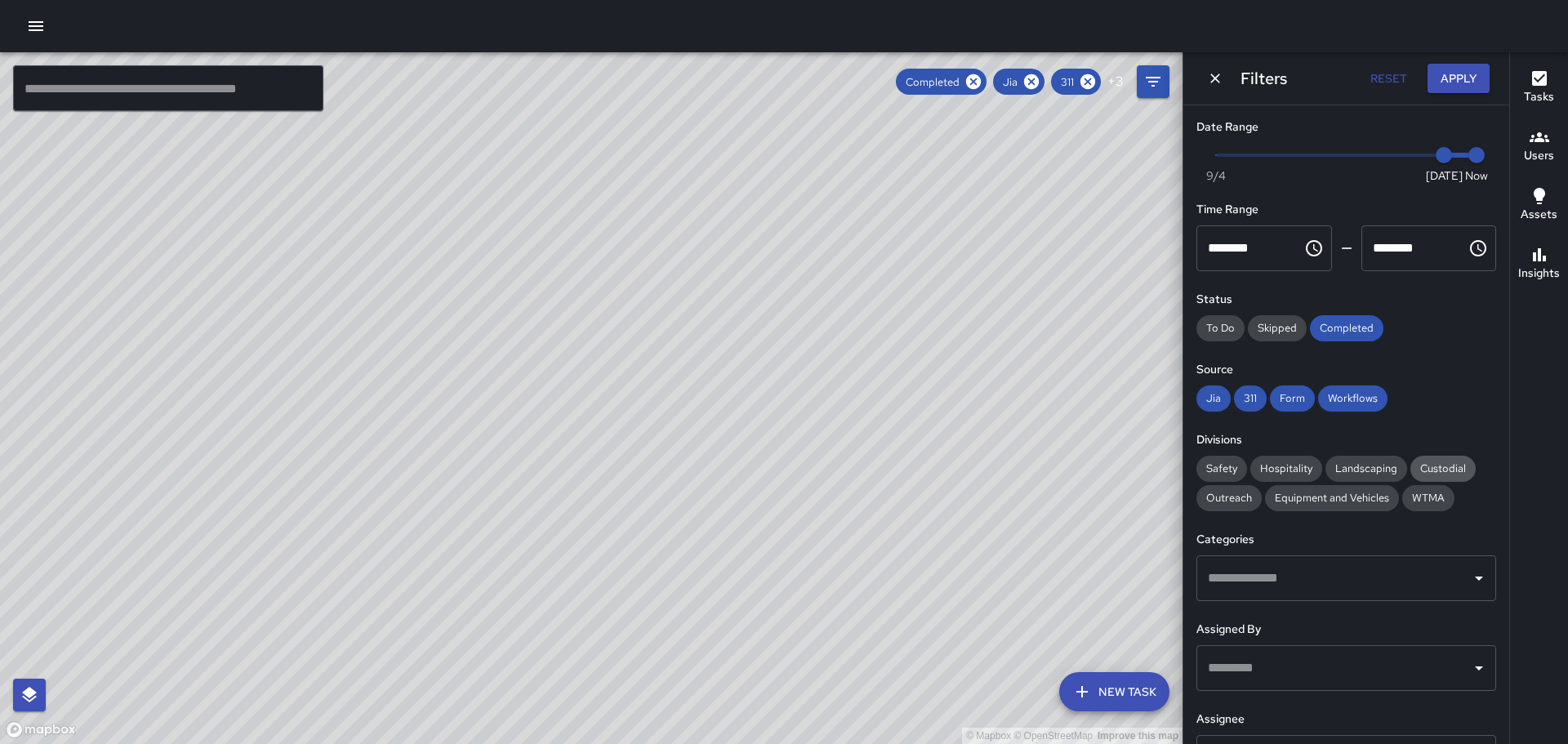
click at [1452, 467] on span "Custodial" at bounding box center [1443, 468] width 65 height 14
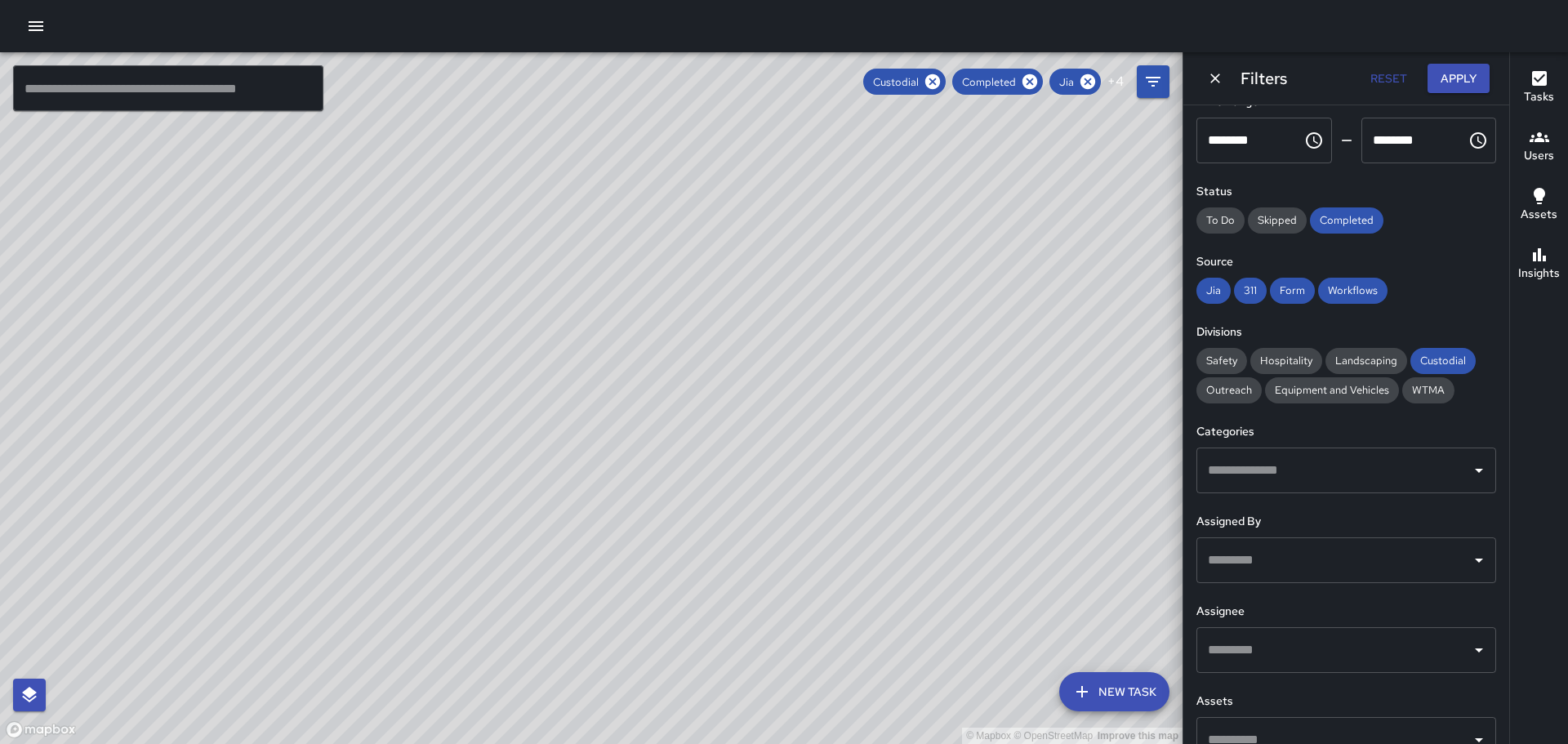
scroll to position [139, 0]
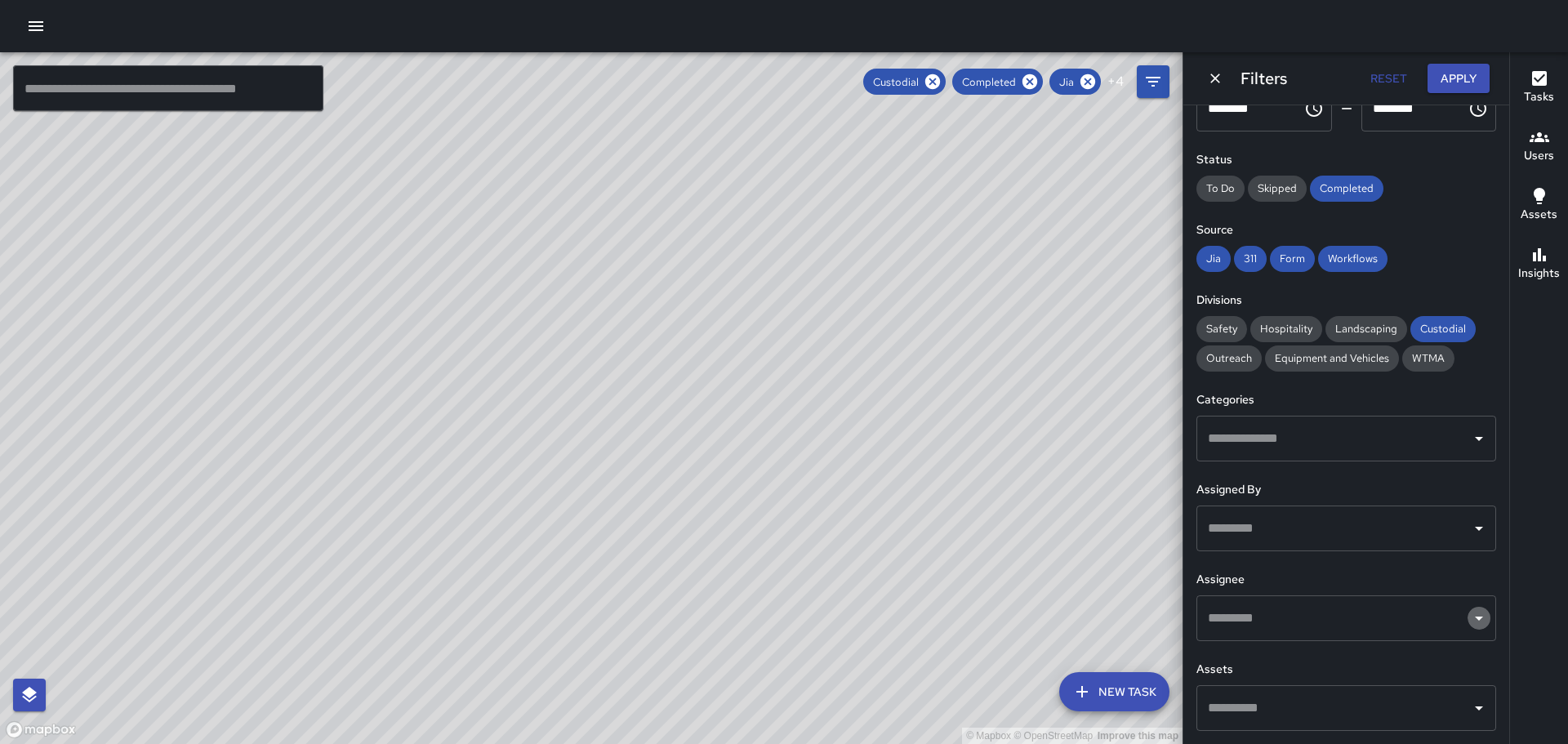
click at [1474, 611] on icon "Open" at bounding box center [1479, 618] width 20 height 20
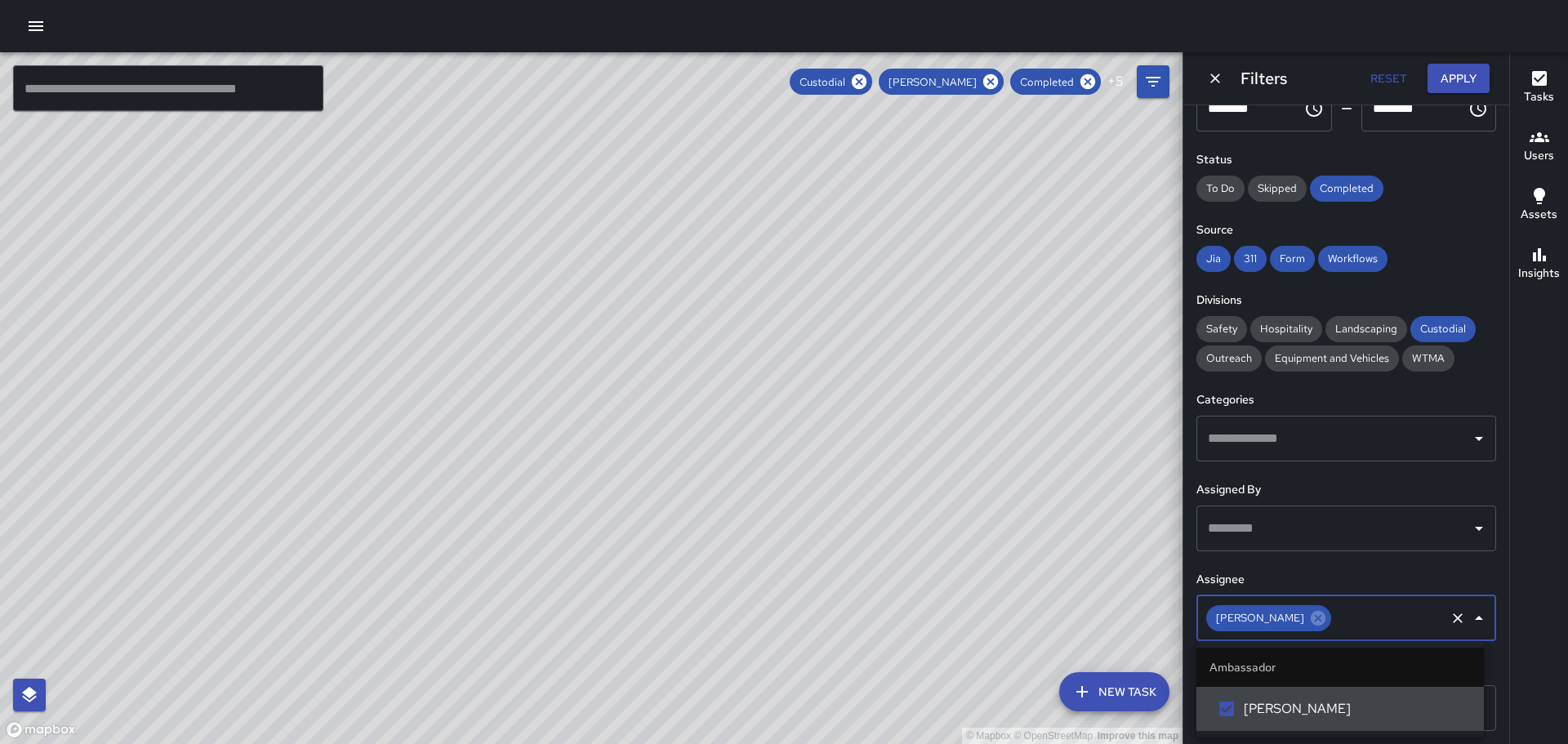
scroll to position [0, 0]
click at [1463, 82] on button "Apply" at bounding box center [1458, 79] width 62 height 31
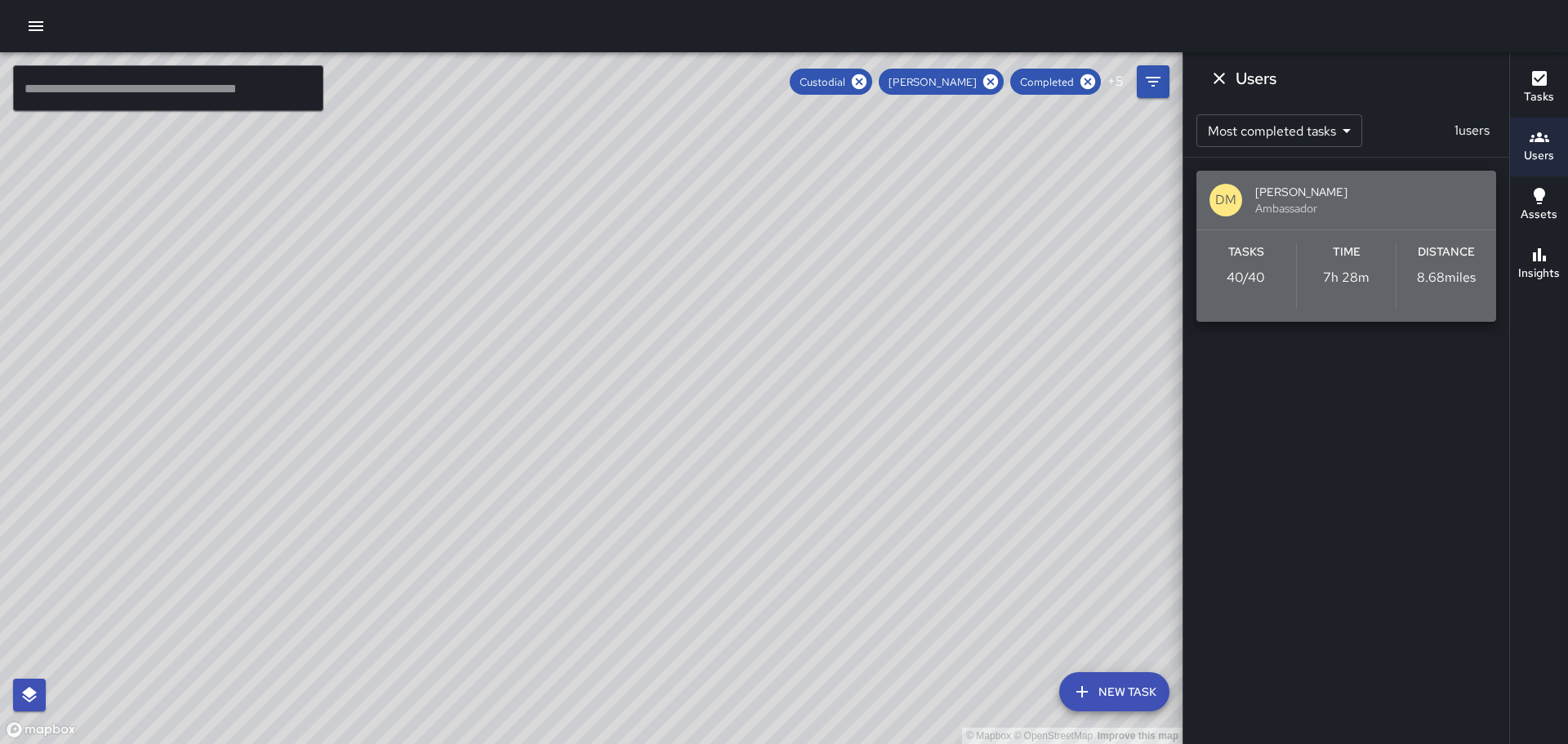
click at [1227, 200] on p "DM" at bounding box center [1226, 199] width 21 height 20
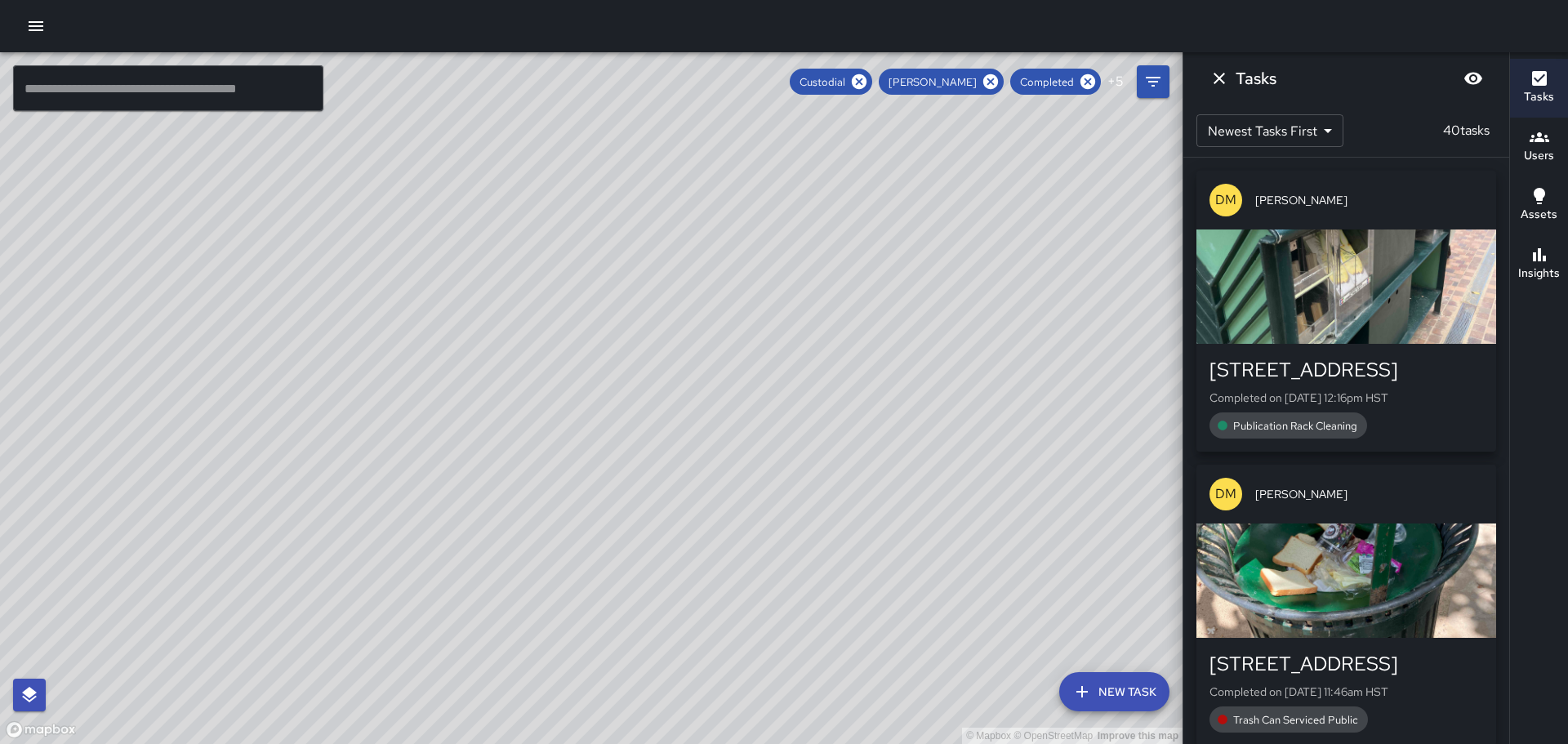
drag, startPoint x: 1020, startPoint y: 409, endPoint x: 945, endPoint y: 316, distance: 119.5
click at [948, 320] on div "© Mapbox © OpenStreetMap Improve this map" at bounding box center [591, 398] width 1182 height 692
drag, startPoint x: 850, startPoint y: 483, endPoint x: 901, endPoint y: 321, distance: 169.8
click at [892, 337] on div "© Mapbox © OpenStreetMap Improve this map" at bounding box center [591, 398] width 1182 height 692
drag, startPoint x: 927, startPoint y: 376, endPoint x: 940, endPoint y: 310, distance: 67.3
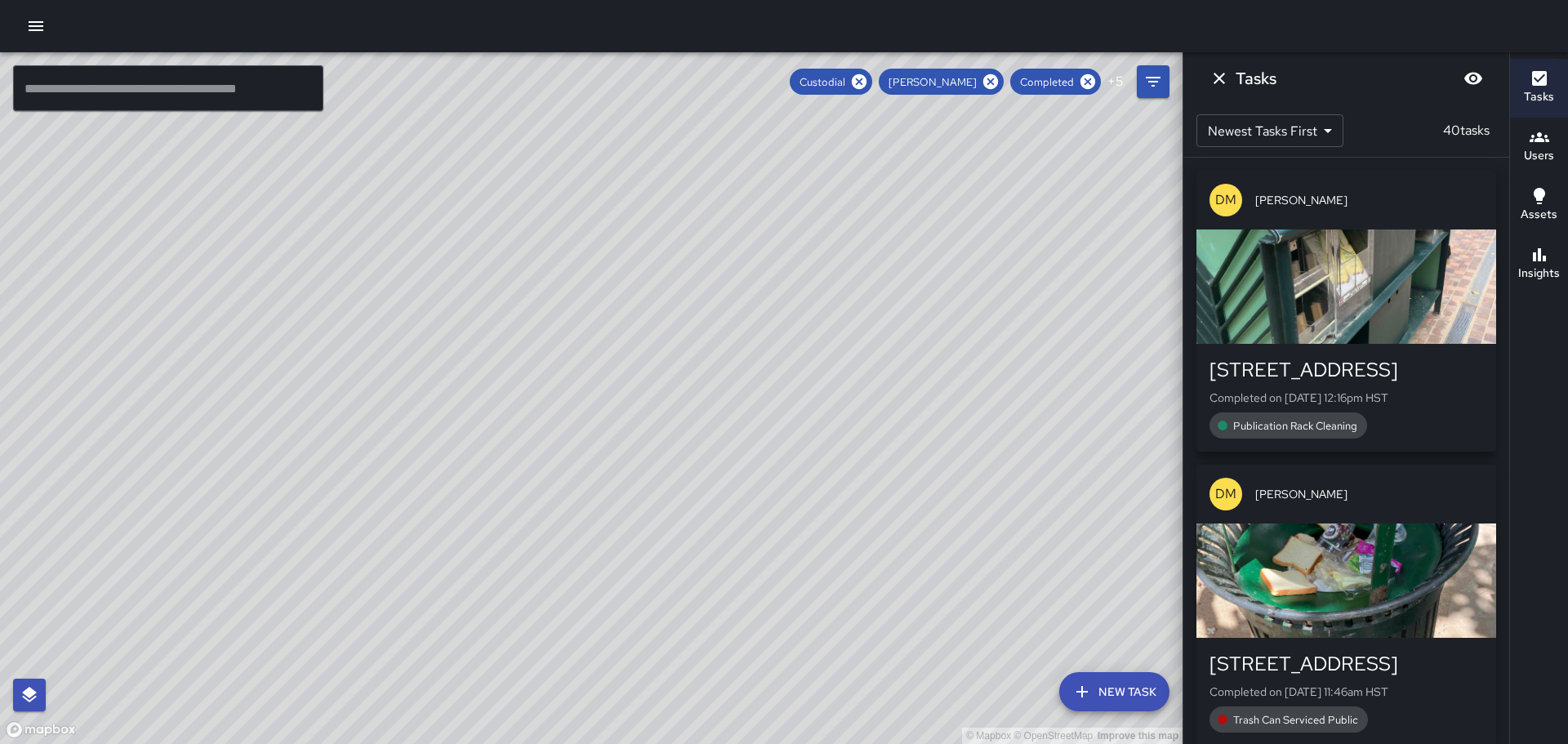
click at [936, 317] on div "© Mapbox © OpenStreetMap Improve this map" at bounding box center [591, 398] width 1182 height 692
drag, startPoint x: 557, startPoint y: 453, endPoint x: 912, endPoint y: 325, distance: 377.4
click at [906, 328] on div "© Mapbox © OpenStreetMap Improve this map" at bounding box center [591, 398] width 1182 height 692
drag, startPoint x: 908, startPoint y: 252, endPoint x: 912, endPoint y: 279, distance: 27.3
click at [870, 166] on div "© Mapbox © OpenStreetMap Improve this map" at bounding box center [591, 398] width 1182 height 692
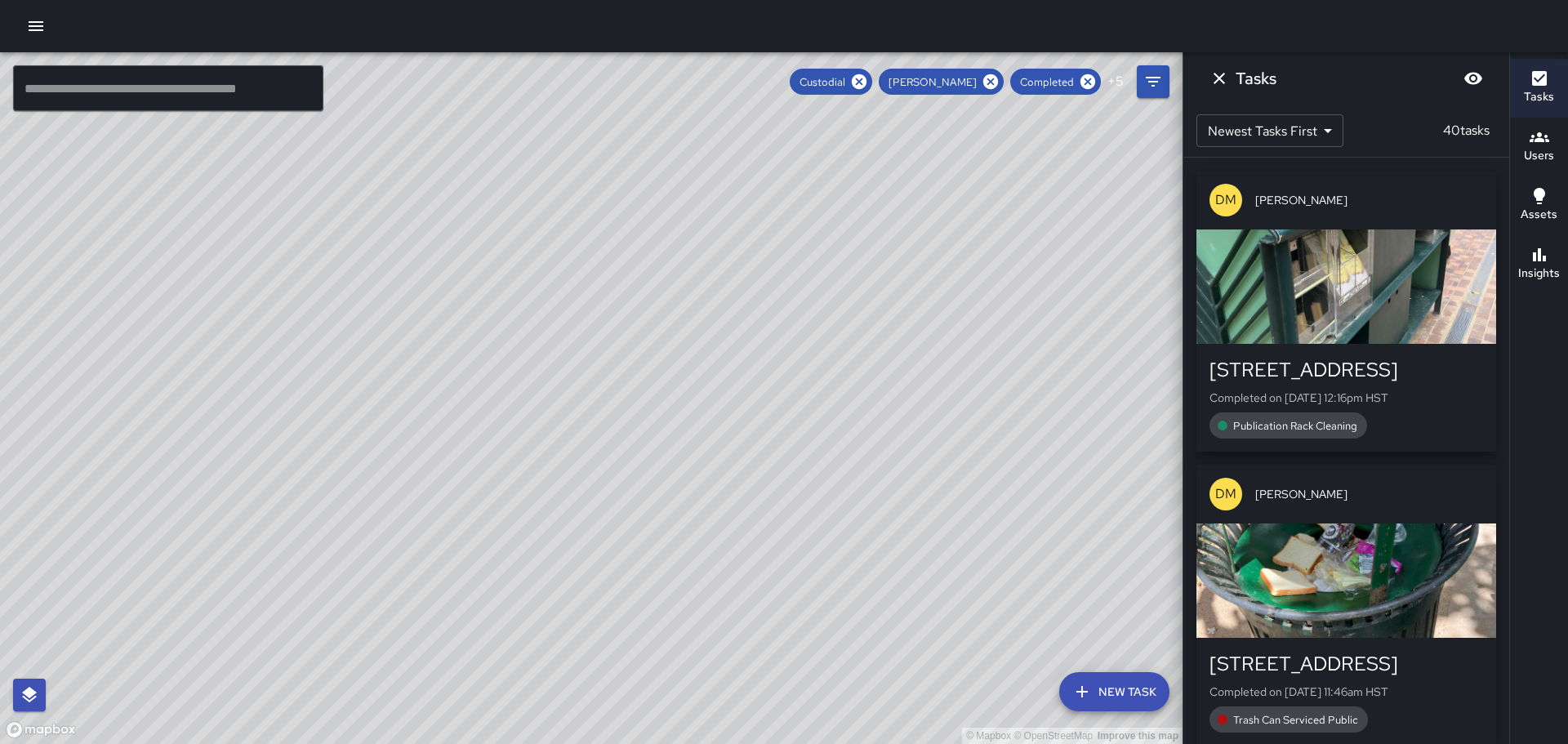
drag, startPoint x: 904, startPoint y: 429, endPoint x: 832, endPoint y: 321, distance: 129.8
click at [796, 292] on div "© Mapbox © OpenStreetMap Improve this map" at bounding box center [591, 398] width 1182 height 692
drag, startPoint x: 681, startPoint y: 409, endPoint x: 868, endPoint y: 360, distance: 193.3
click at [844, 365] on div "© Mapbox © OpenStreetMap Improve this map" at bounding box center [591, 398] width 1182 height 692
drag, startPoint x: 731, startPoint y: 482, endPoint x: 710, endPoint y: 254, distance: 229.0
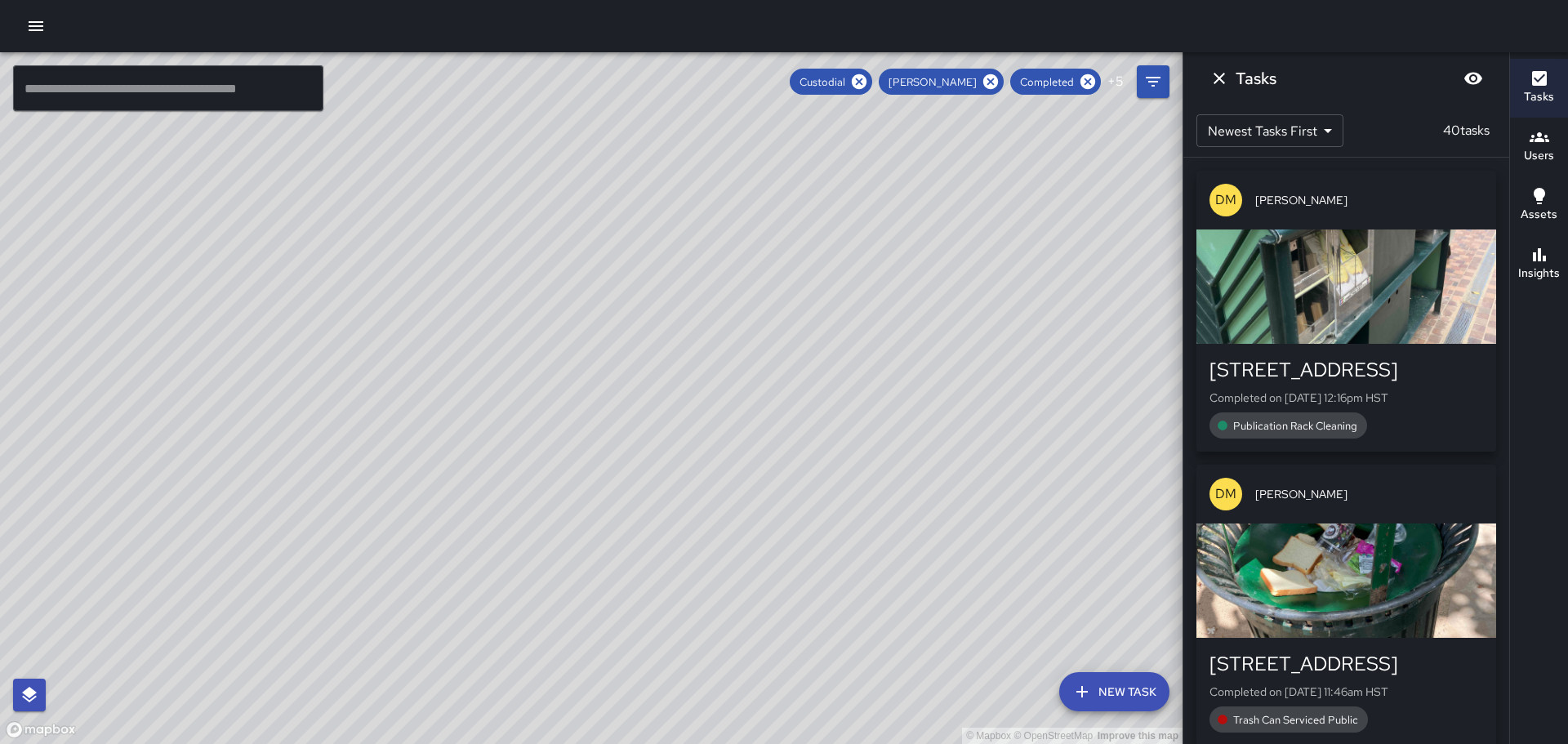
click at [708, 258] on div "© Mapbox © OpenStreetMap Improve this map" at bounding box center [591, 398] width 1182 height 692
drag, startPoint x: 508, startPoint y: 424, endPoint x: 653, endPoint y: 564, distance: 201.6
click at [666, 603] on div "© Mapbox © OpenStreetMap Improve this map" at bounding box center [591, 398] width 1182 height 692
drag, startPoint x: 702, startPoint y: 518, endPoint x: 763, endPoint y: 557, distance: 72.4
click at [787, 620] on div "© Mapbox © OpenStreetMap Improve this map" at bounding box center [591, 398] width 1182 height 692
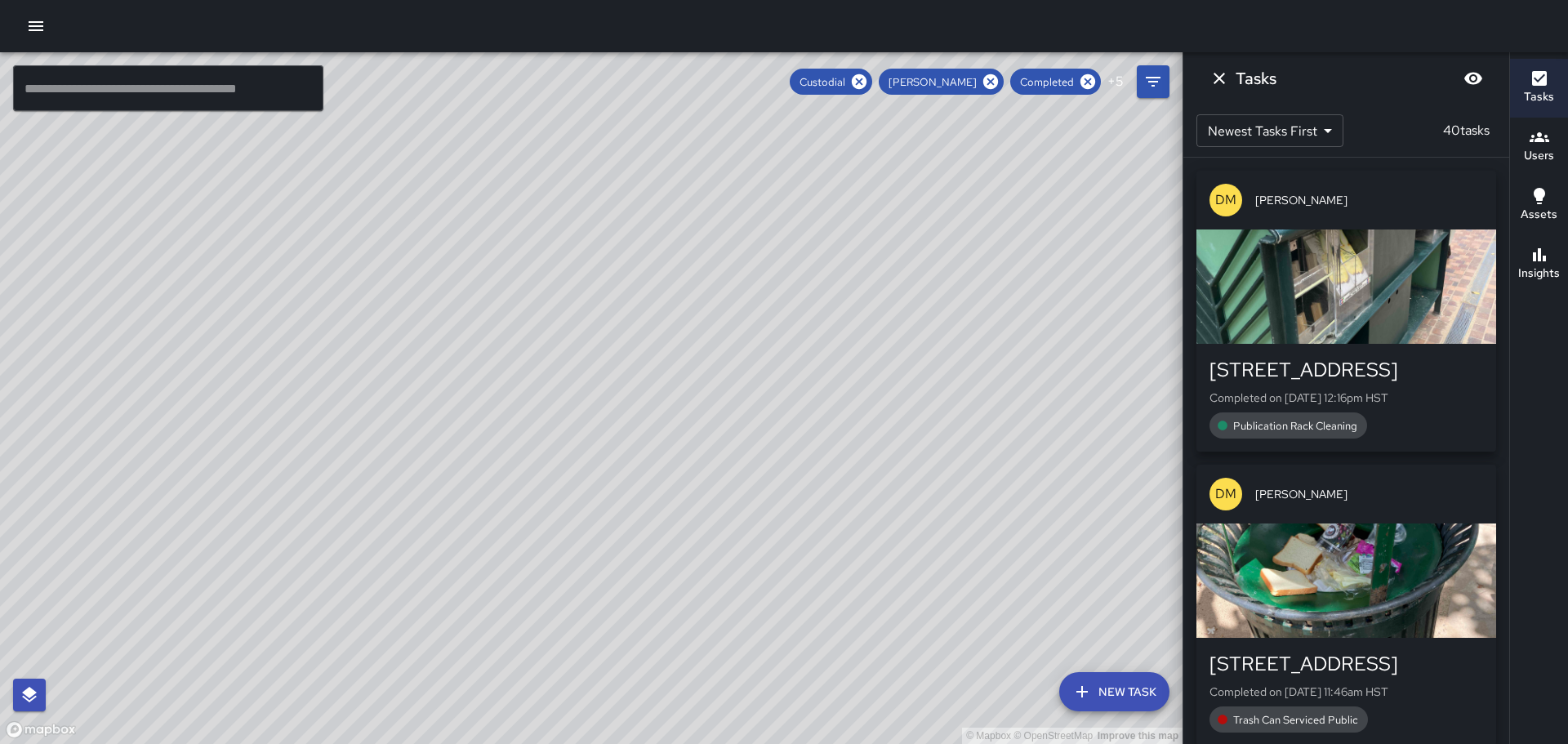
drag, startPoint x: 676, startPoint y: 482, endPoint x: 760, endPoint y: 630, distance: 170.2
click at [776, 672] on div "© Mapbox © OpenStreetMap Improve this map" at bounding box center [591, 398] width 1182 height 692
drag, startPoint x: 659, startPoint y: 479, endPoint x: 765, endPoint y: 596, distance: 157.9
click at [765, 596] on div "© Mapbox © OpenStreetMap Improve this map" at bounding box center [591, 398] width 1182 height 692
drag, startPoint x: 661, startPoint y: 469, endPoint x: 734, endPoint y: 564, distance: 119.8
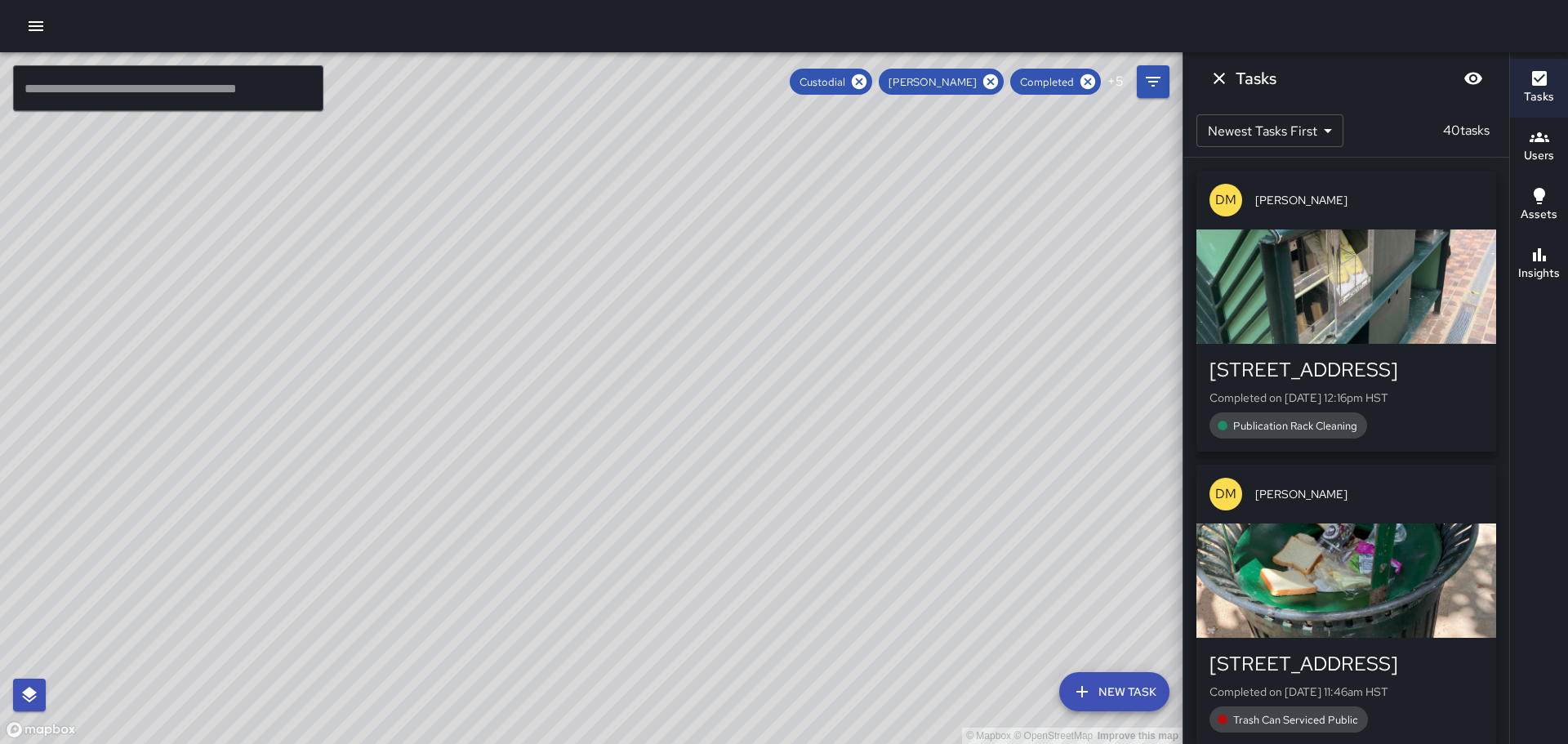
click at [734, 564] on div "© Mapbox © OpenStreetMap Improve this map" at bounding box center [591, 398] width 1182 height 692
drag, startPoint x: 635, startPoint y: 398, endPoint x: 771, endPoint y: 487, distance: 162.5
click at [771, 487] on div "© Mapbox © OpenStreetMap Improve this map" at bounding box center [591, 398] width 1182 height 692
drag, startPoint x: 608, startPoint y: 366, endPoint x: 901, endPoint y: 577, distance: 361.1
click at [901, 578] on div "© Mapbox © OpenStreetMap Improve this map" at bounding box center [591, 398] width 1182 height 692
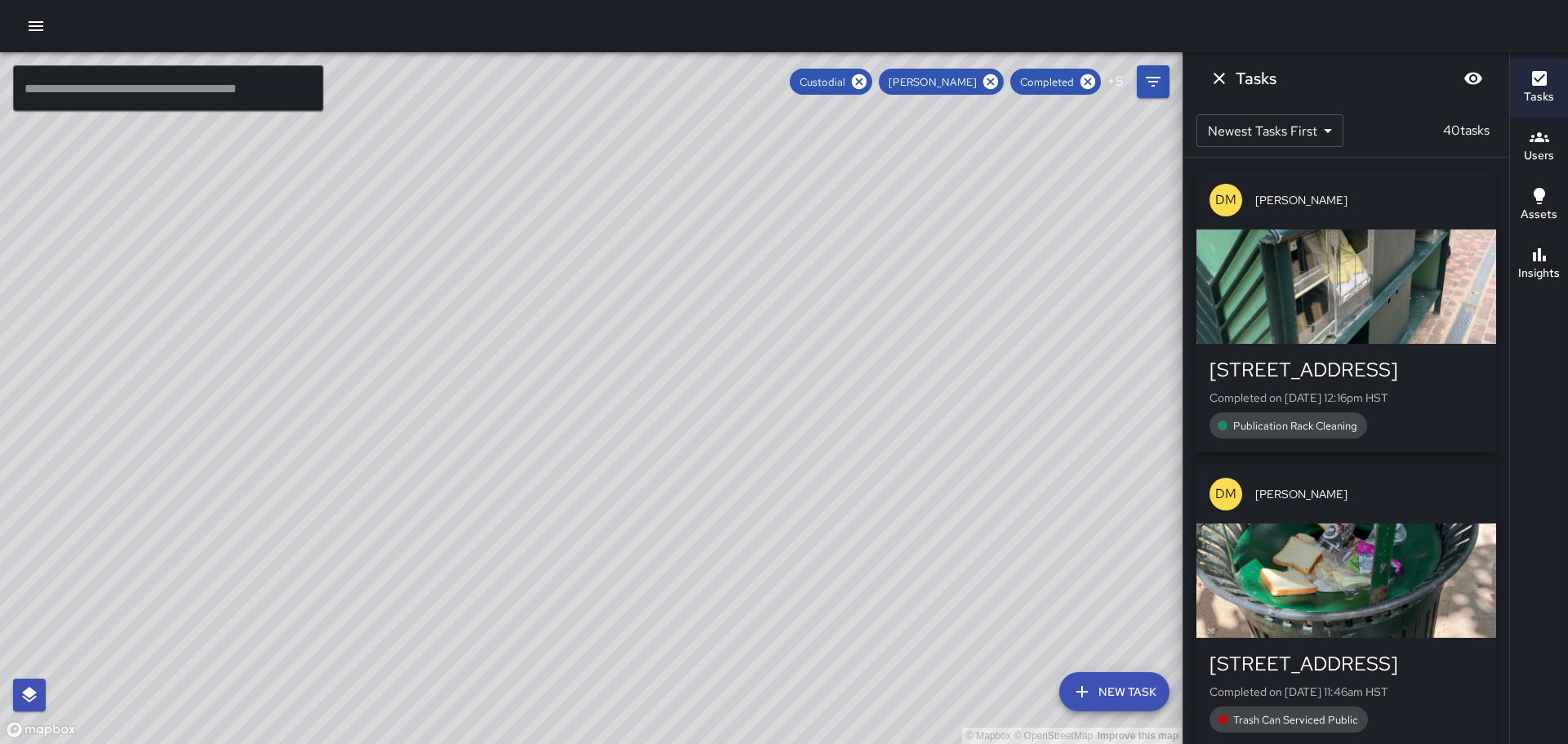
drag, startPoint x: 592, startPoint y: 433, endPoint x: 690, endPoint y: 575, distance: 172.5
click at [690, 575] on div "© Mapbox © OpenStreetMap Improve this map" at bounding box center [591, 398] width 1182 height 692
drag, startPoint x: 826, startPoint y: 548, endPoint x: 768, endPoint y: 341, distance: 215.0
click at [768, 343] on div "© Mapbox © OpenStreetMap Improve this map" at bounding box center [591, 398] width 1182 height 692
drag, startPoint x: 936, startPoint y: 456, endPoint x: 763, endPoint y: 312, distance: 225.1
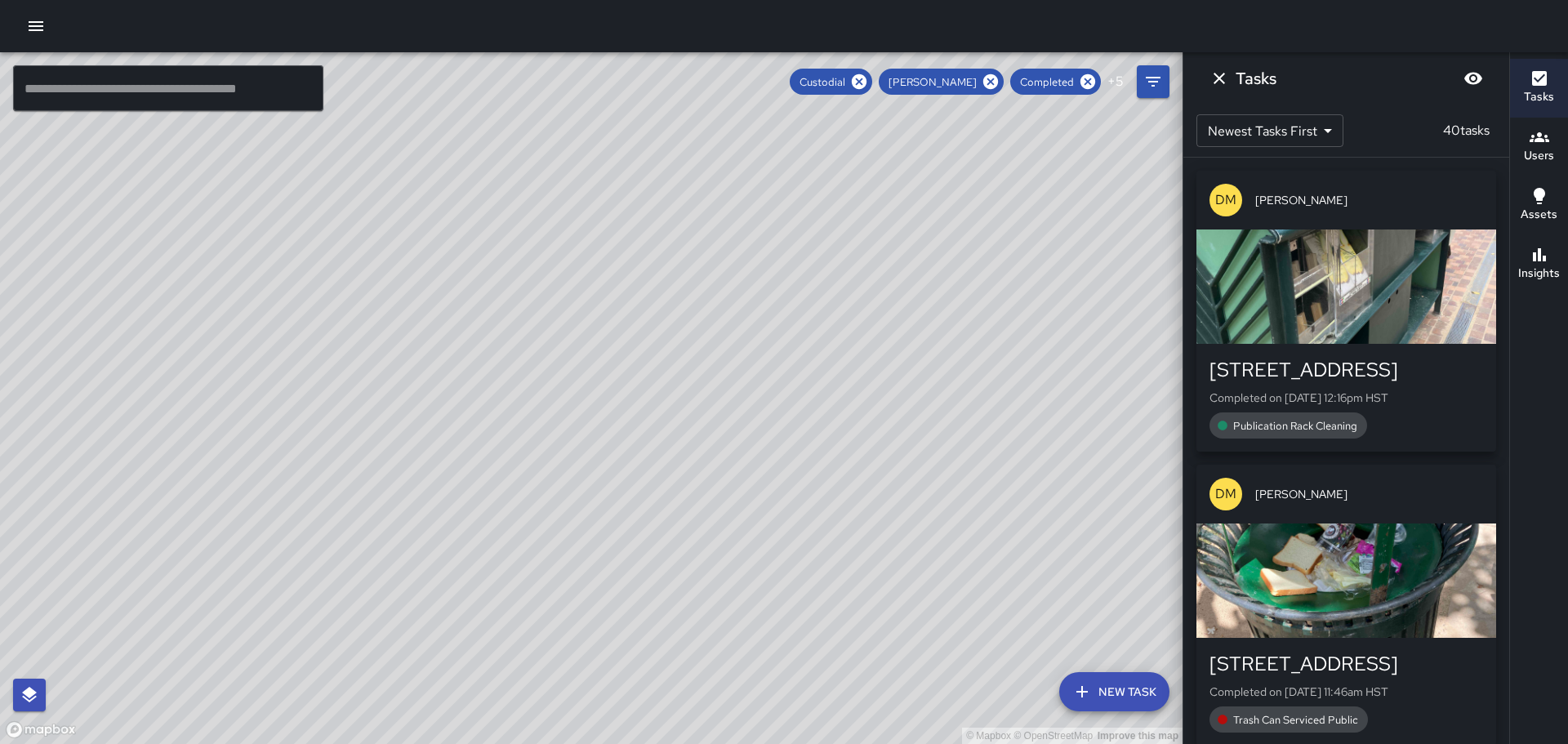
click at [763, 312] on div "© Mapbox © OpenStreetMap Improve this map" at bounding box center [591, 398] width 1182 height 692
drag, startPoint x: 829, startPoint y: 440, endPoint x: 889, endPoint y: 469, distance: 66.6
click at [887, 480] on div "© Mapbox © OpenStreetMap Improve this map" at bounding box center [591, 398] width 1182 height 692
drag, startPoint x: 368, startPoint y: 342, endPoint x: 758, endPoint y: 552, distance: 442.9
click at [757, 566] on div "© Mapbox © OpenStreetMap Improve this map" at bounding box center [591, 398] width 1182 height 692
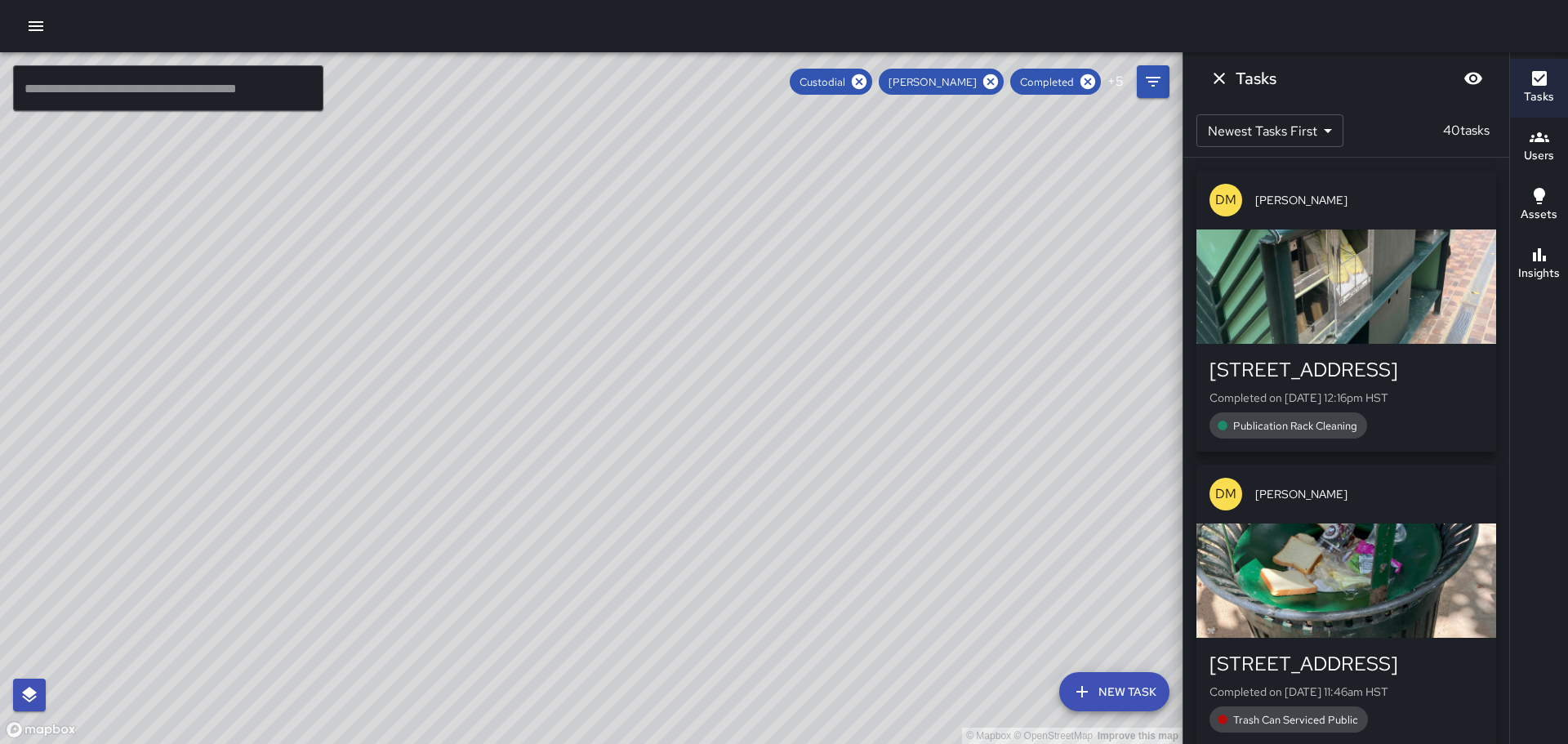
drag, startPoint x: 455, startPoint y: 416, endPoint x: 600, endPoint y: 521, distance: 179.0
click at [641, 575] on div "© Mapbox © OpenStreetMap Improve this map" at bounding box center [591, 398] width 1182 height 692
drag, startPoint x: 194, startPoint y: 186, endPoint x: 391, endPoint y: 411, distance: 299.1
click at [315, 396] on div "© Mapbox © OpenStreetMap Improve this map" at bounding box center [591, 398] width 1182 height 692
drag, startPoint x: 426, startPoint y: 331, endPoint x: 564, endPoint y: 456, distance: 186.2
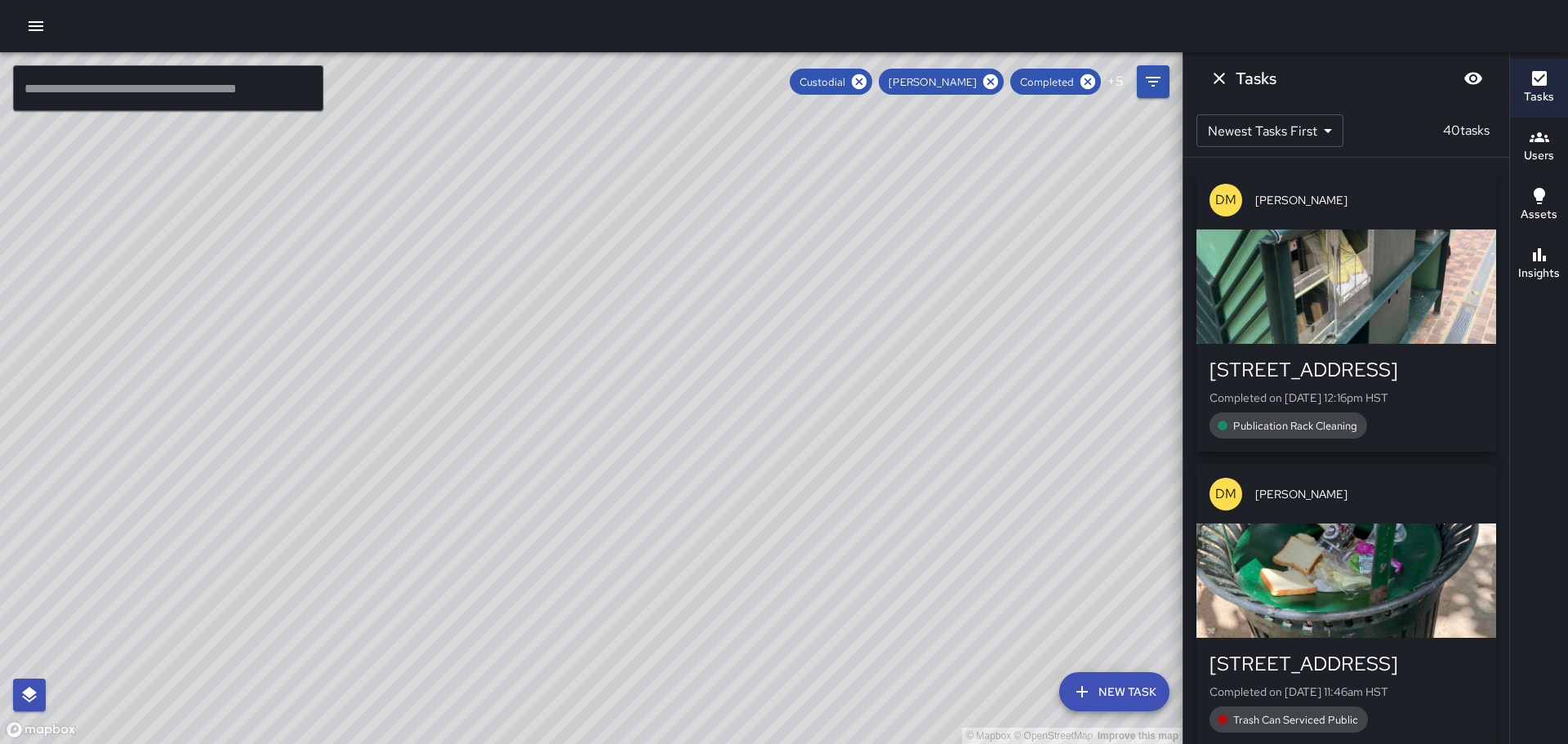
click at [562, 456] on div "© Mapbox © OpenStreetMap Improve this map" at bounding box center [591, 398] width 1182 height 692
drag, startPoint x: 497, startPoint y: 391, endPoint x: 534, endPoint y: 418, distance: 45.8
click at [534, 418] on div "© Mapbox © OpenStreetMap Improve this map" at bounding box center [591, 398] width 1182 height 692
drag, startPoint x: 487, startPoint y: 480, endPoint x: 575, endPoint y: 478, distance: 88.0
click at [573, 477] on div "© Mapbox © OpenStreetMap Improve this map" at bounding box center [591, 398] width 1182 height 692
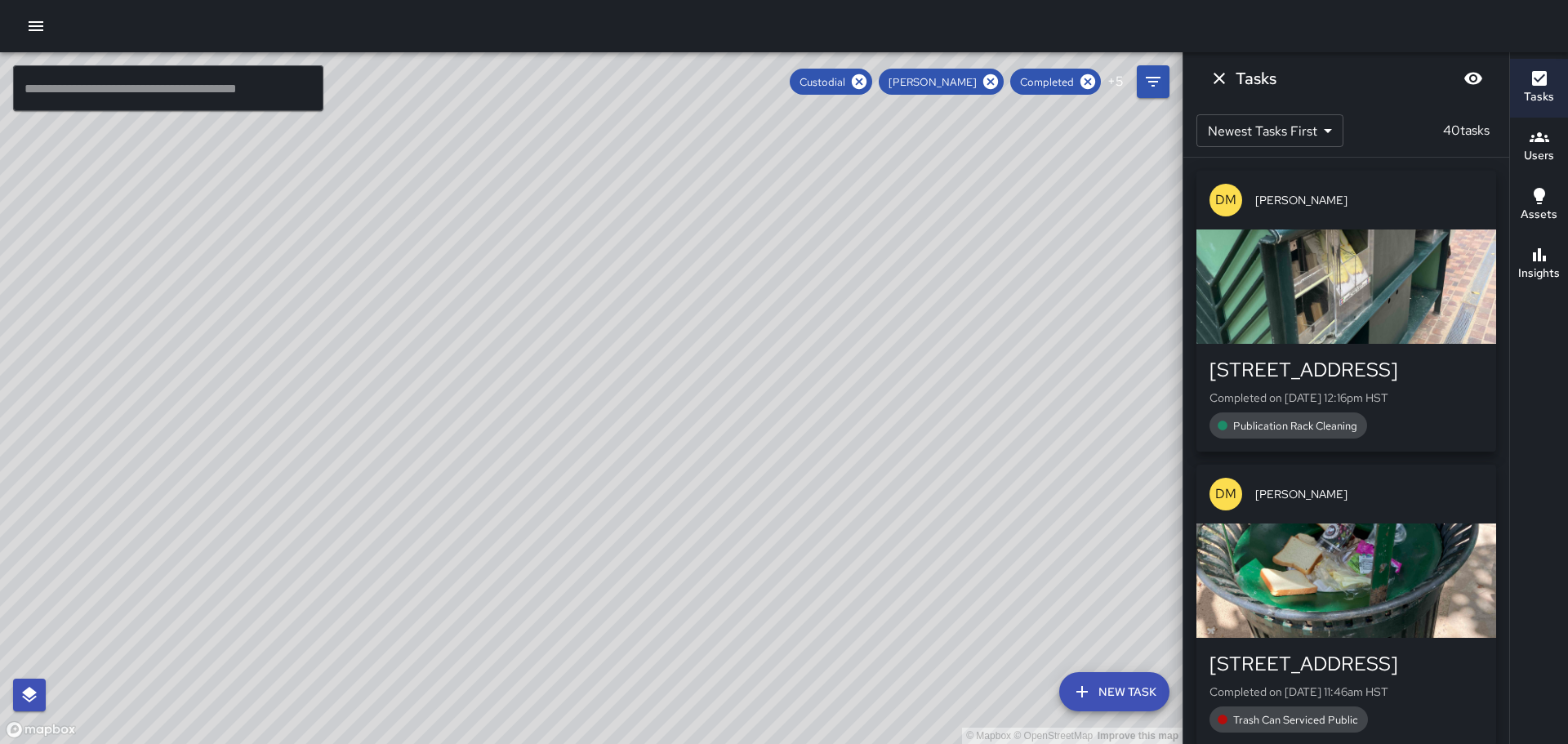
drag, startPoint x: 417, startPoint y: 520, endPoint x: 592, endPoint y: 513, distance: 175.1
click at [586, 517] on div "© Mapbox © OpenStreetMap Improve this map" at bounding box center [591, 398] width 1182 height 692
drag, startPoint x: 431, startPoint y: 540, endPoint x: 502, endPoint y: 510, distance: 77.1
click at [520, 514] on div "© Mapbox © OpenStreetMap Improve this map" at bounding box center [591, 398] width 1182 height 692
drag, startPoint x: 916, startPoint y: 486, endPoint x: 763, endPoint y: 155, distance: 364.7
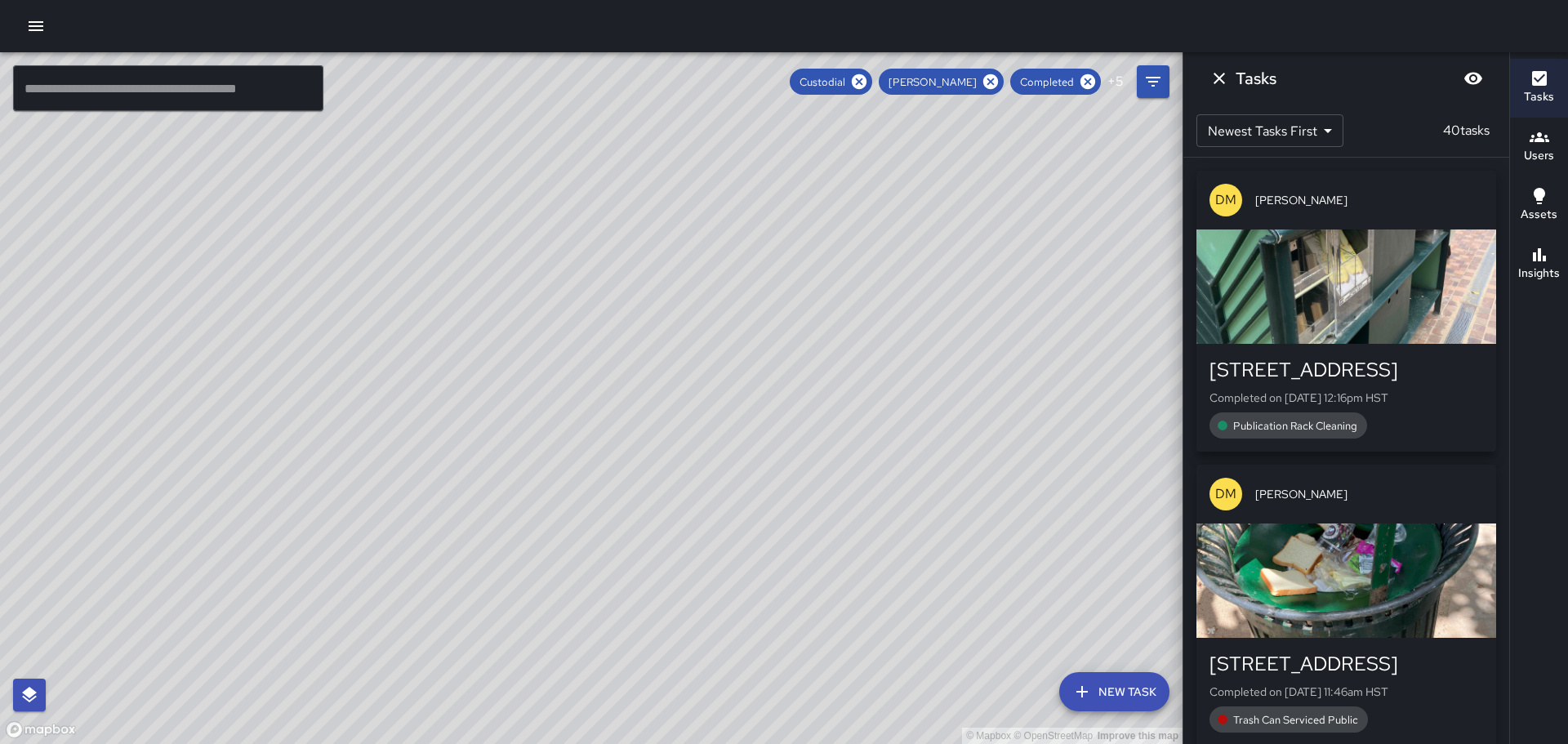
click at [779, 144] on div "© Mapbox © OpenStreetMap Improve this map" at bounding box center [591, 398] width 1182 height 692
drag, startPoint x: 1035, startPoint y: 504, endPoint x: 886, endPoint y: 242, distance: 301.4
click at [887, 244] on div "© Mapbox © OpenStreetMap Improve this map" at bounding box center [591, 398] width 1182 height 692
drag, startPoint x: 993, startPoint y: 419, endPoint x: 937, endPoint y: 318, distance: 115.5
click at [937, 318] on div "© Mapbox © OpenStreetMap Improve this map" at bounding box center [591, 398] width 1182 height 692
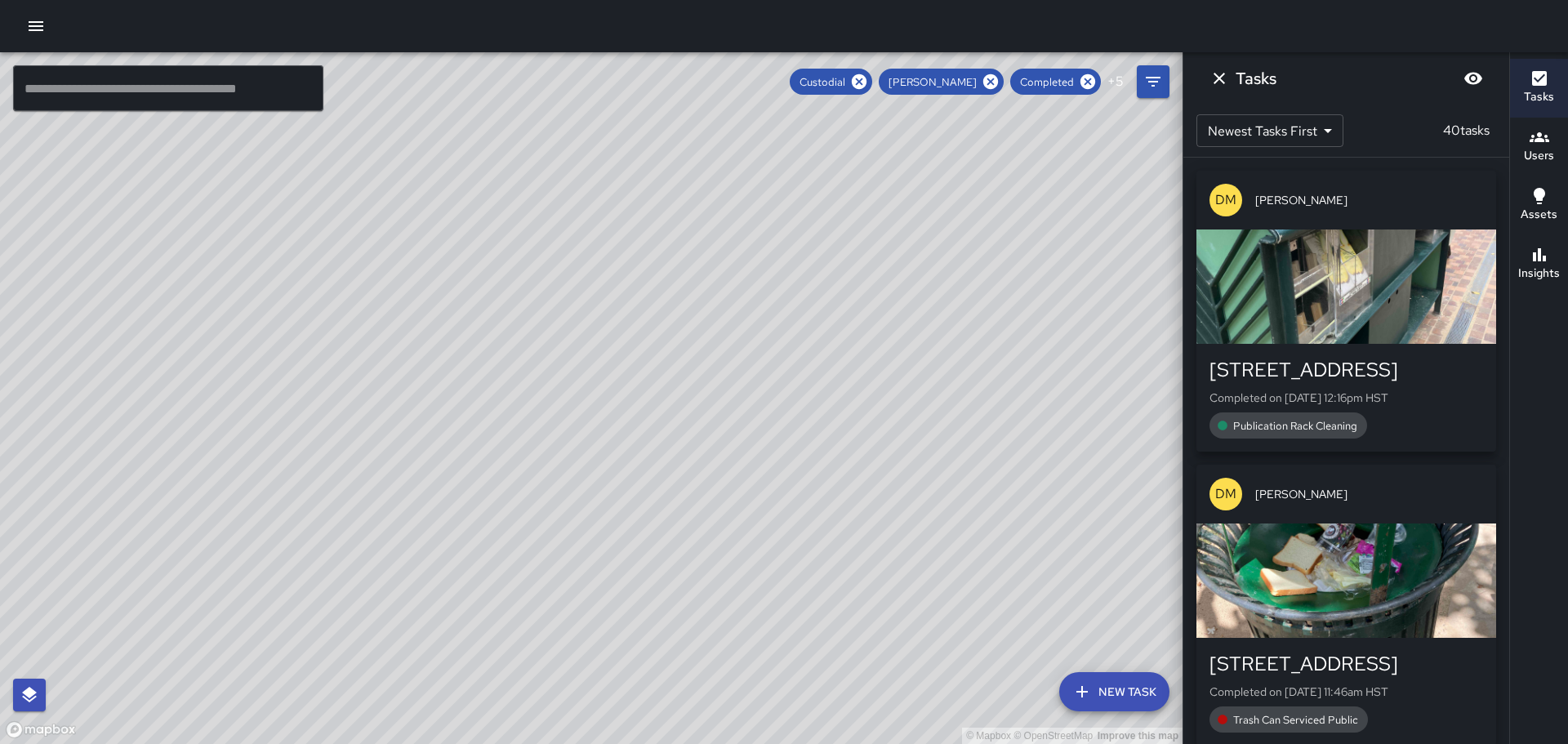
drag, startPoint x: 1073, startPoint y: 448, endPoint x: 819, endPoint y: 195, distance: 358.5
click at [829, 208] on div "© Mapbox © OpenStreetMap Improve this map" at bounding box center [591, 398] width 1182 height 692
drag, startPoint x: 1039, startPoint y: 388, endPoint x: 915, endPoint y: 271, distance: 170.5
click at [915, 272] on div "© Mapbox © OpenStreetMap Improve this map" at bounding box center [591, 398] width 1182 height 692
drag, startPoint x: 1047, startPoint y: 390, endPoint x: 914, endPoint y: 270, distance: 179.1
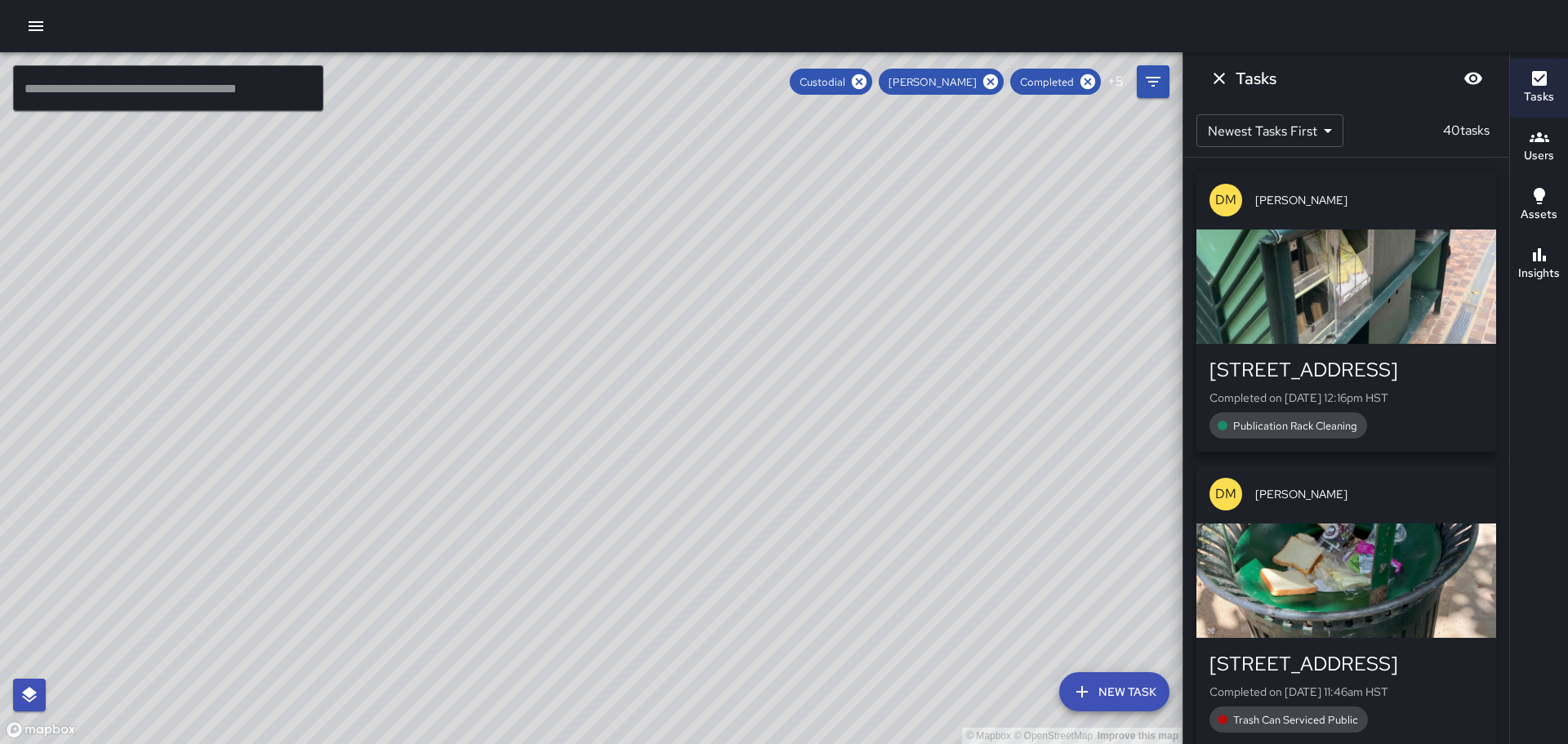
click at [914, 270] on div "© Mapbox © OpenStreetMap Improve this map" at bounding box center [591, 398] width 1182 height 692
drag, startPoint x: 1001, startPoint y: 391, endPoint x: 871, endPoint y: 267, distance: 179.7
click at [886, 276] on div "© Mapbox © OpenStreetMap Improve this map" at bounding box center [591, 398] width 1182 height 692
drag, startPoint x: 1066, startPoint y: 468, endPoint x: 904, endPoint y: 311, distance: 225.6
click at [904, 311] on div "© Mapbox © OpenStreetMap Improve this map" at bounding box center [591, 398] width 1182 height 692
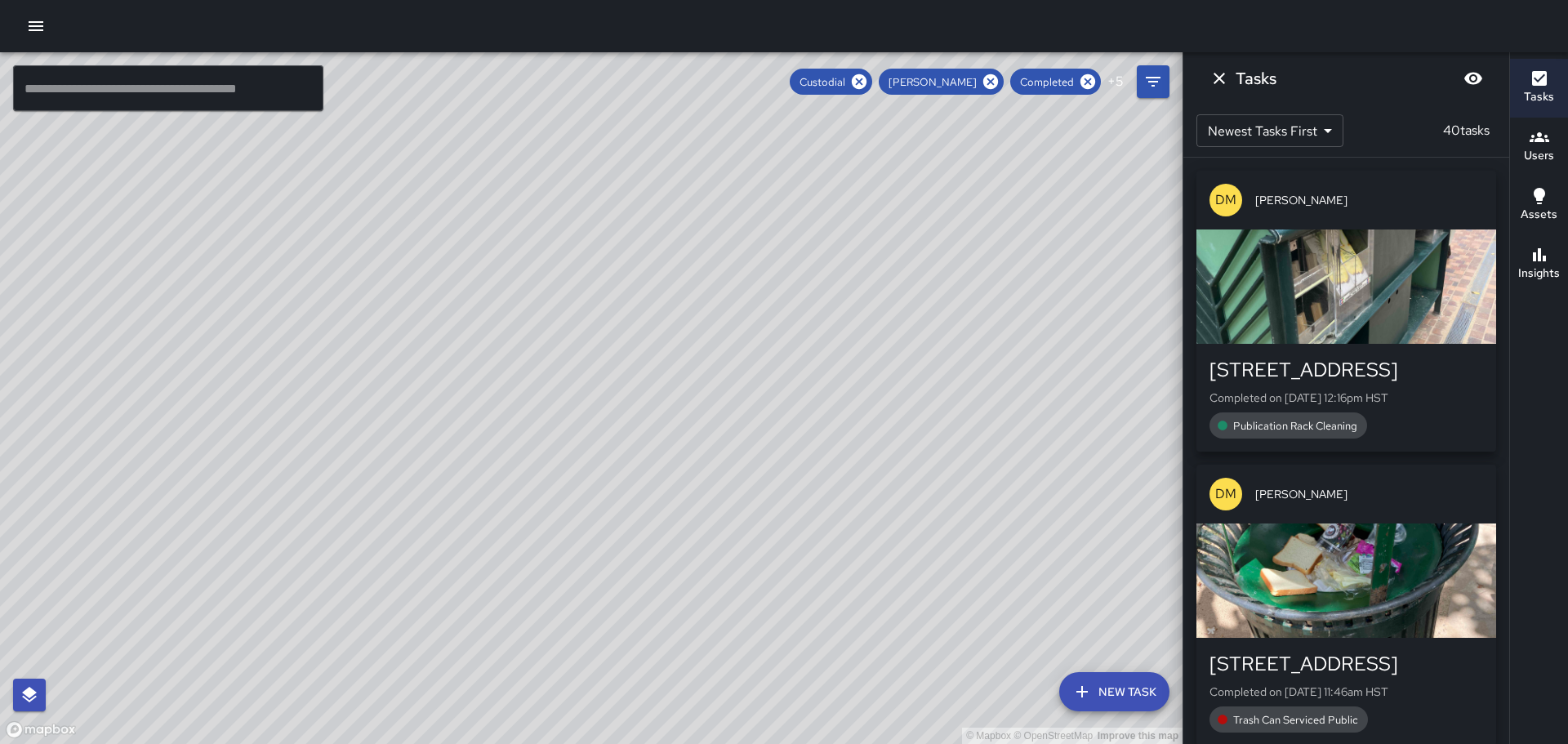
drag, startPoint x: 892, startPoint y: 341, endPoint x: 633, endPoint y: 423, distance: 271.7
click at [633, 423] on div "© Mapbox © OpenStreetMap Improve this map" at bounding box center [591, 398] width 1182 height 692
drag, startPoint x: 745, startPoint y: 473, endPoint x: 724, endPoint y: 308, distance: 166.3
click at [723, 320] on div "© Mapbox © OpenStreetMap Improve this map" at bounding box center [591, 398] width 1182 height 692
drag, startPoint x: 938, startPoint y: 479, endPoint x: 860, endPoint y: 374, distance: 130.8
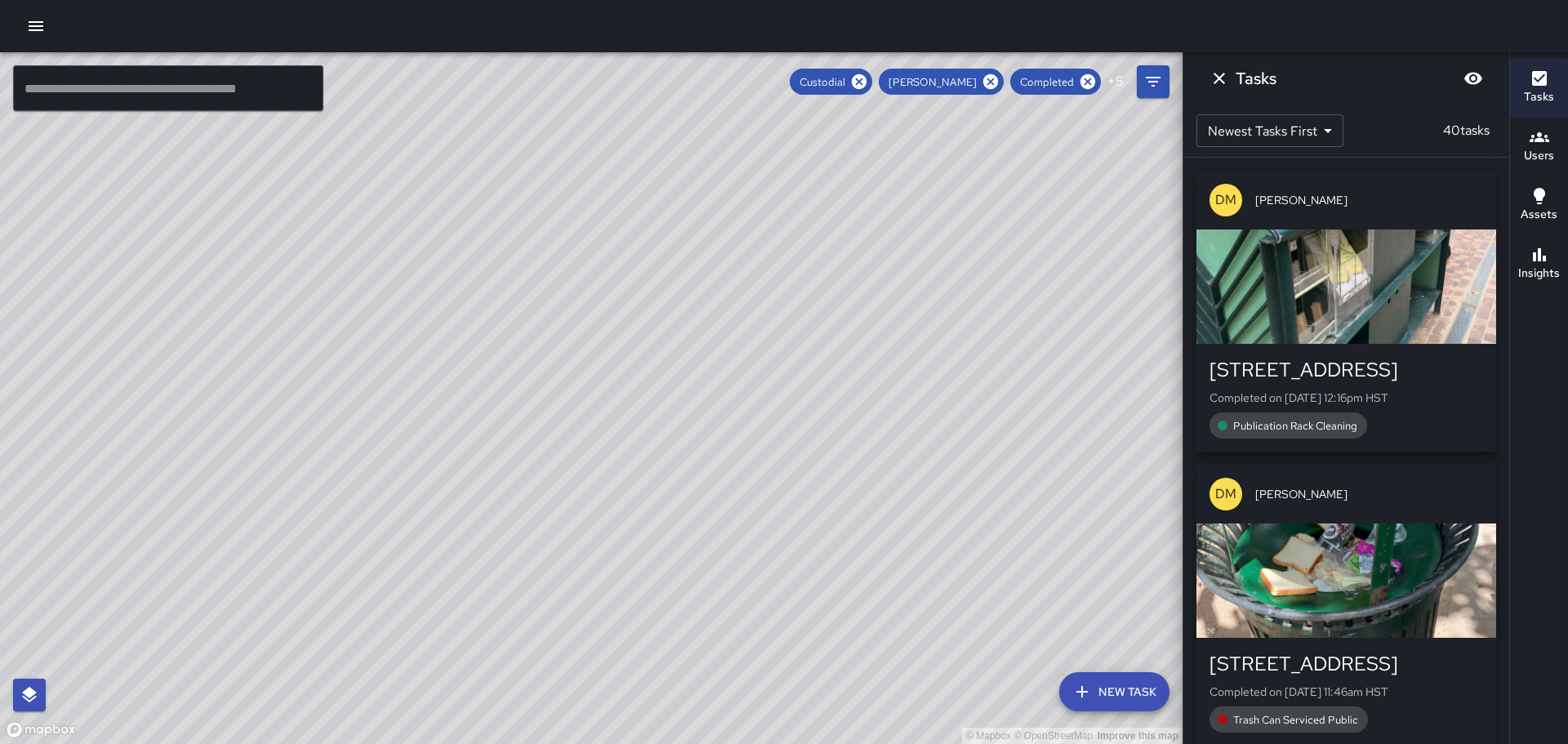
click at [880, 386] on div "© Mapbox © OpenStreetMap Improve this map" at bounding box center [591, 398] width 1182 height 692
drag, startPoint x: 987, startPoint y: 552, endPoint x: 819, endPoint y: 252, distance: 343.8
click at [829, 271] on div "© Mapbox © OpenStreetMap Improve this map" at bounding box center [591, 398] width 1182 height 692
drag, startPoint x: 1037, startPoint y: 629, endPoint x: 876, endPoint y: 252, distance: 409.9
click at [876, 253] on div "© Mapbox © OpenStreetMap Improve this map" at bounding box center [591, 398] width 1182 height 692
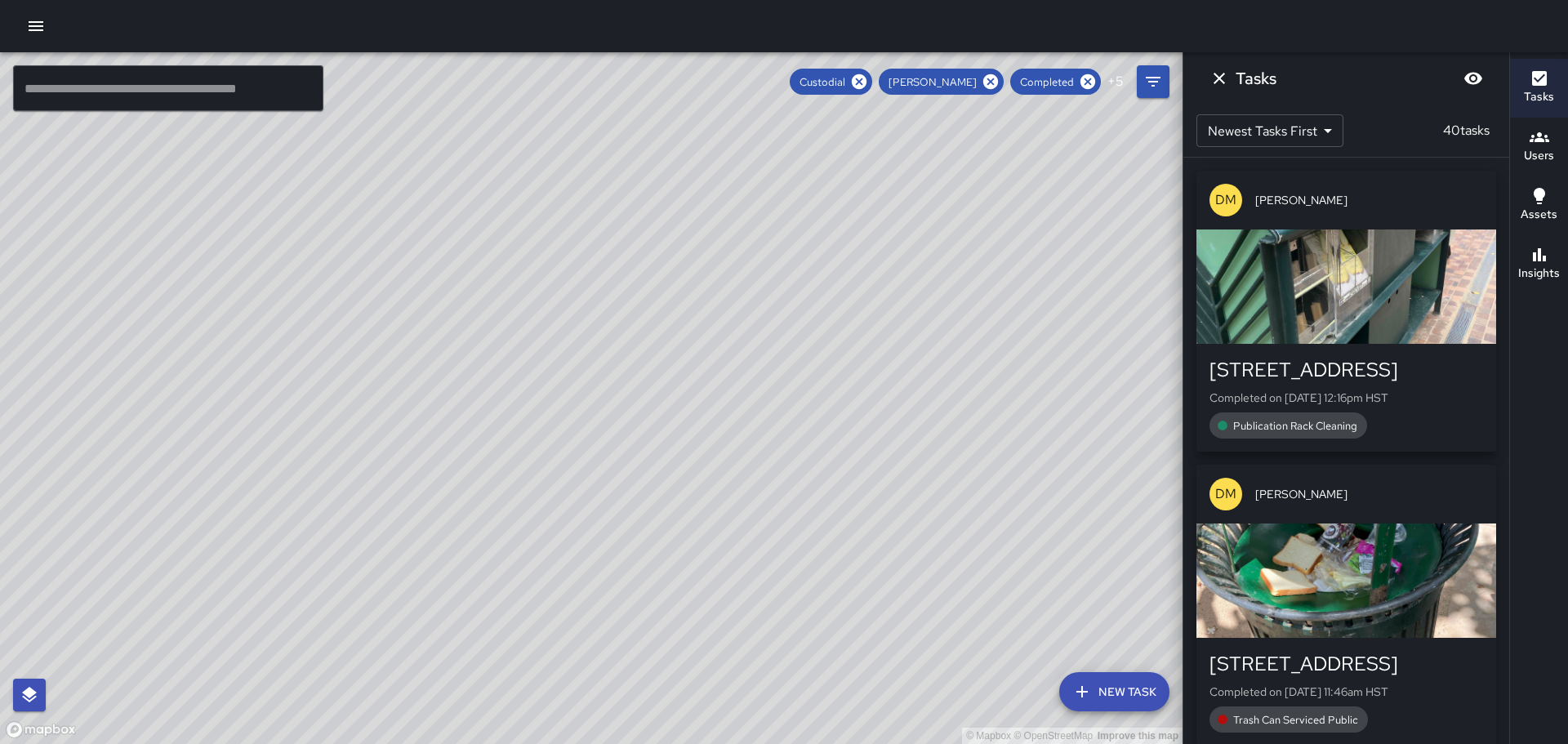
drag, startPoint x: 834, startPoint y: 523, endPoint x: 797, endPoint y: 185, distance: 340.0
click at [784, 211] on div "© Mapbox © OpenStreetMap Improve this map" at bounding box center [591, 398] width 1182 height 692
drag, startPoint x: 864, startPoint y: 405, endPoint x: 788, endPoint y: 288, distance: 139.5
click at [795, 309] on div "© Mapbox © OpenStreetMap Improve this map" at bounding box center [591, 398] width 1182 height 692
drag, startPoint x: 1007, startPoint y: 369, endPoint x: 857, endPoint y: 437, distance: 164.7
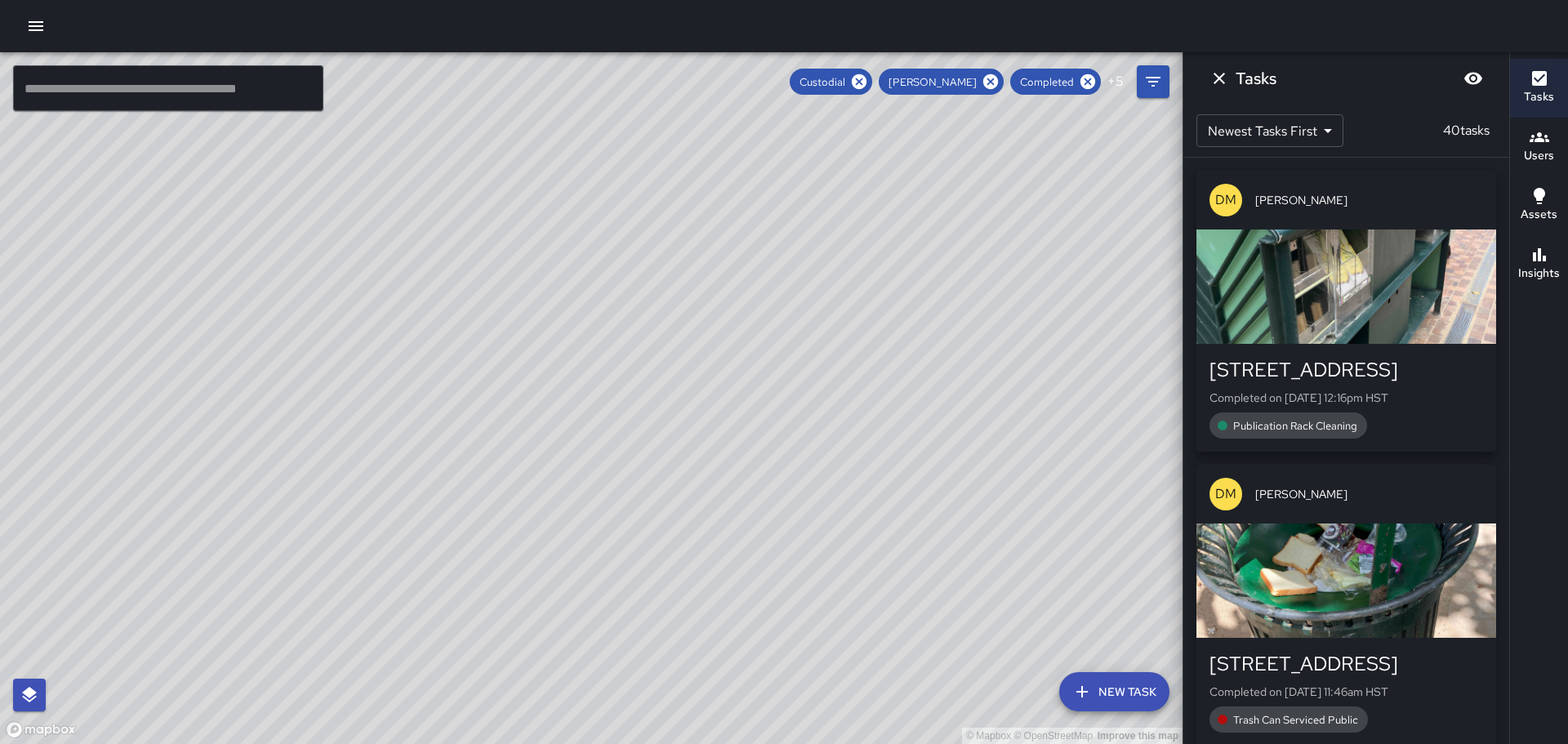
click at [857, 437] on div "© Mapbox © OpenStreetMap Improve this map" at bounding box center [591, 398] width 1182 height 692
drag, startPoint x: 790, startPoint y: 467, endPoint x: 693, endPoint y: 530, distance: 115.7
click at [693, 530] on div "© Mapbox © OpenStreetMap Improve this map" at bounding box center [591, 398] width 1182 height 692
drag, startPoint x: 726, startPoint y: 499, endPoint x: 813, endPoint y: 377, distance: 149.8
click at [807, 382] on div "© Mapbox © OpenStreetMap Improve this map" at bounding box center [591, 398] width 1182 height 692
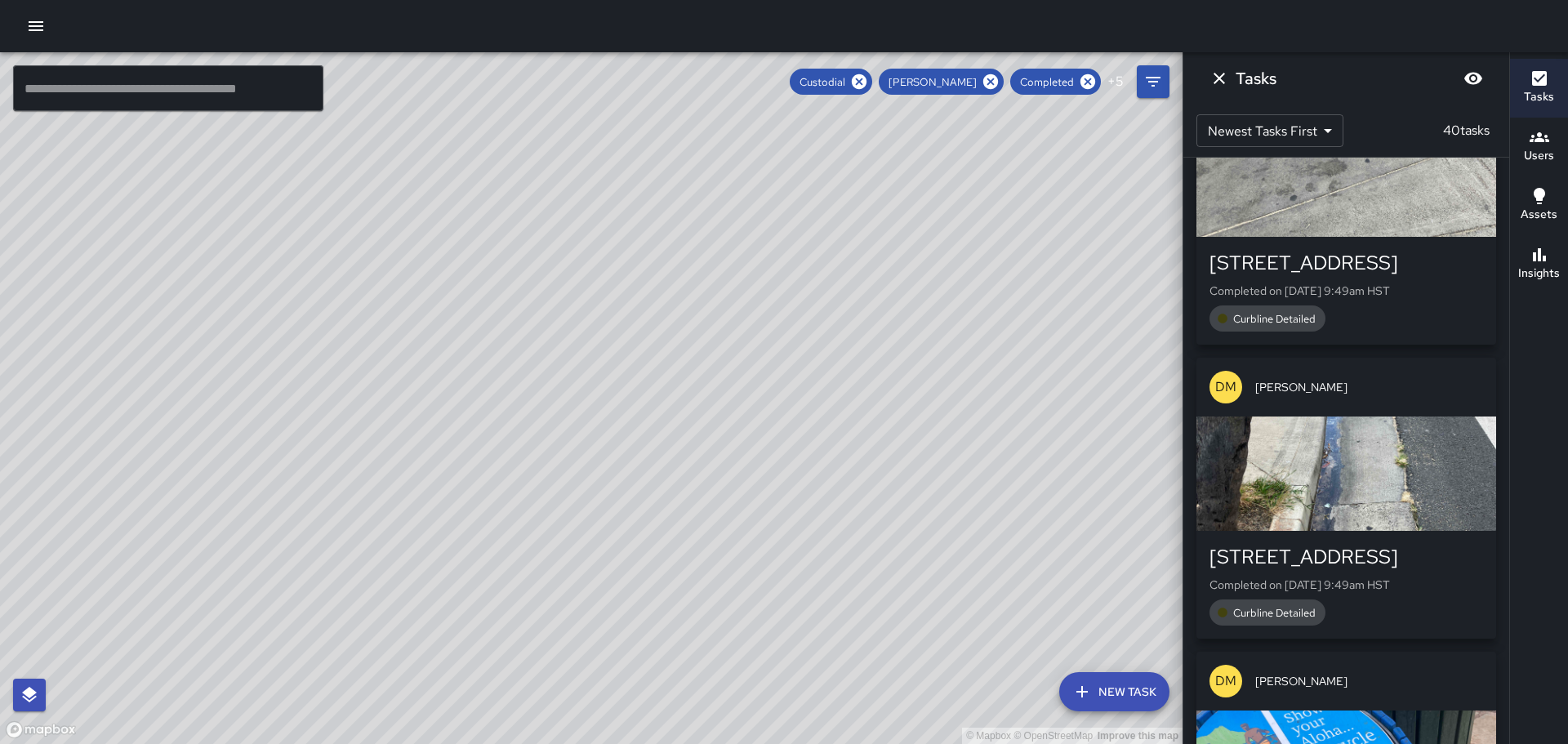
scroll to position [2939, 0]
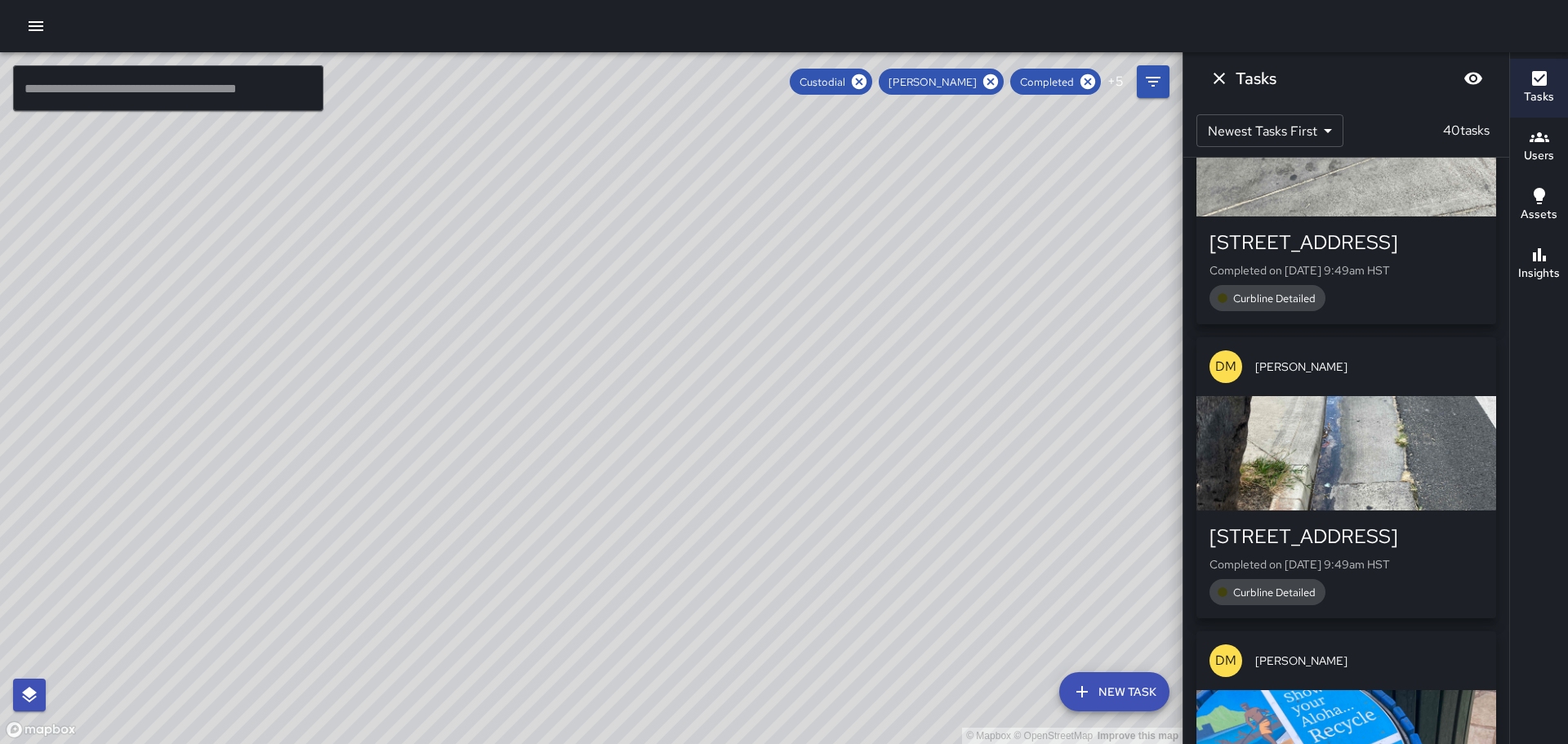
drag, startPoint x: 681, startPoint y: 260, endPoint x: 750, endPoint y: 384, distance: 141.9
click at [692, 482] on div "© Mapbox © OpenStreetMap Improve this map" at bounding box center [591, 398] width 1182 height 692
drag, startPoint x: 932, startPoint y: 252, endPoint x: 907, endPoint y: 490, distance: 239.3
click at [945, 524] on div "© Mapbox © OpenStreetMap Improve this map" at bounding box center [591, 398] width 1182 height 692
click at [867, 74] on icon at bounding box center [859, 81] width 14 height 14
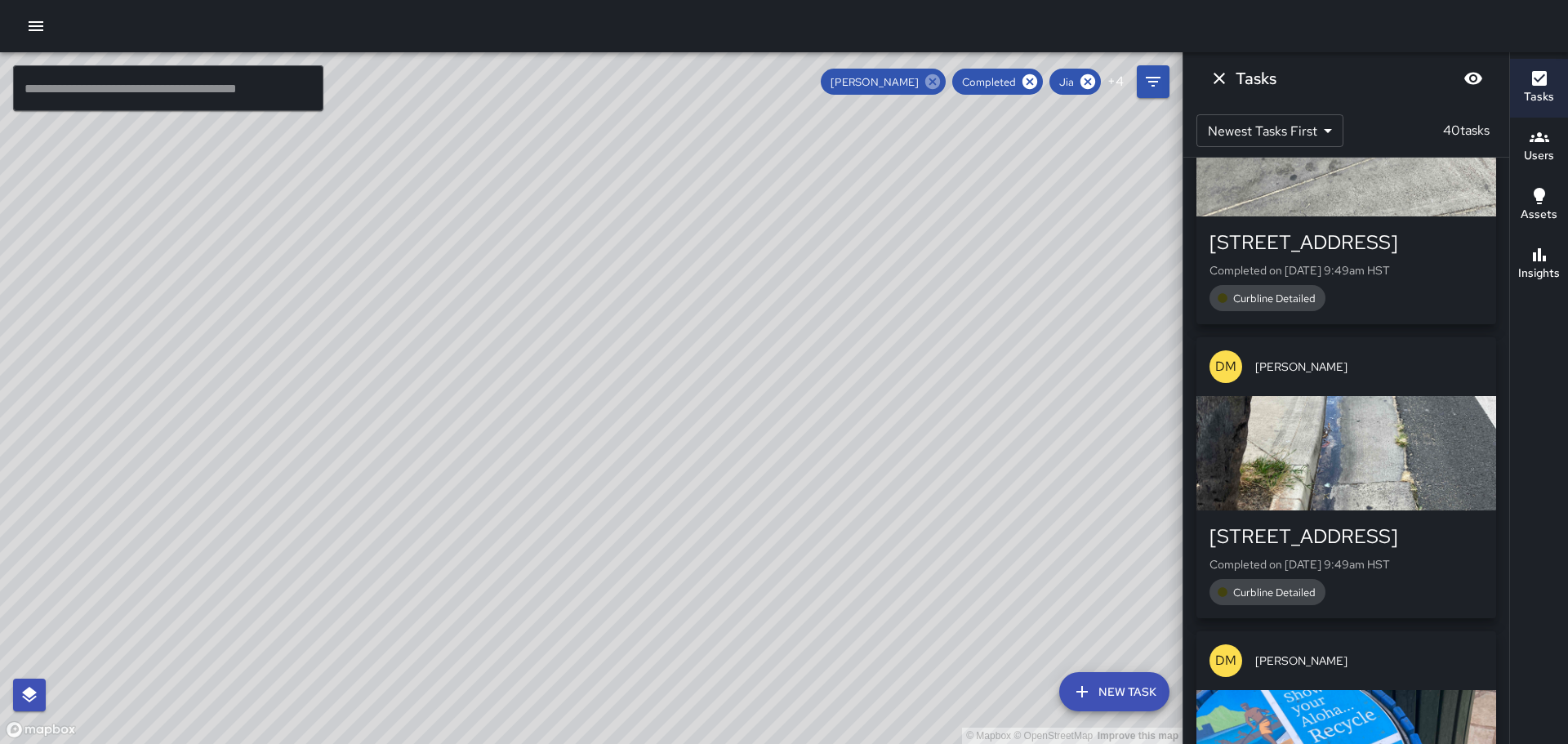
click at [936, 82] on icon at bounding box center [932, 81] width 18 height 18
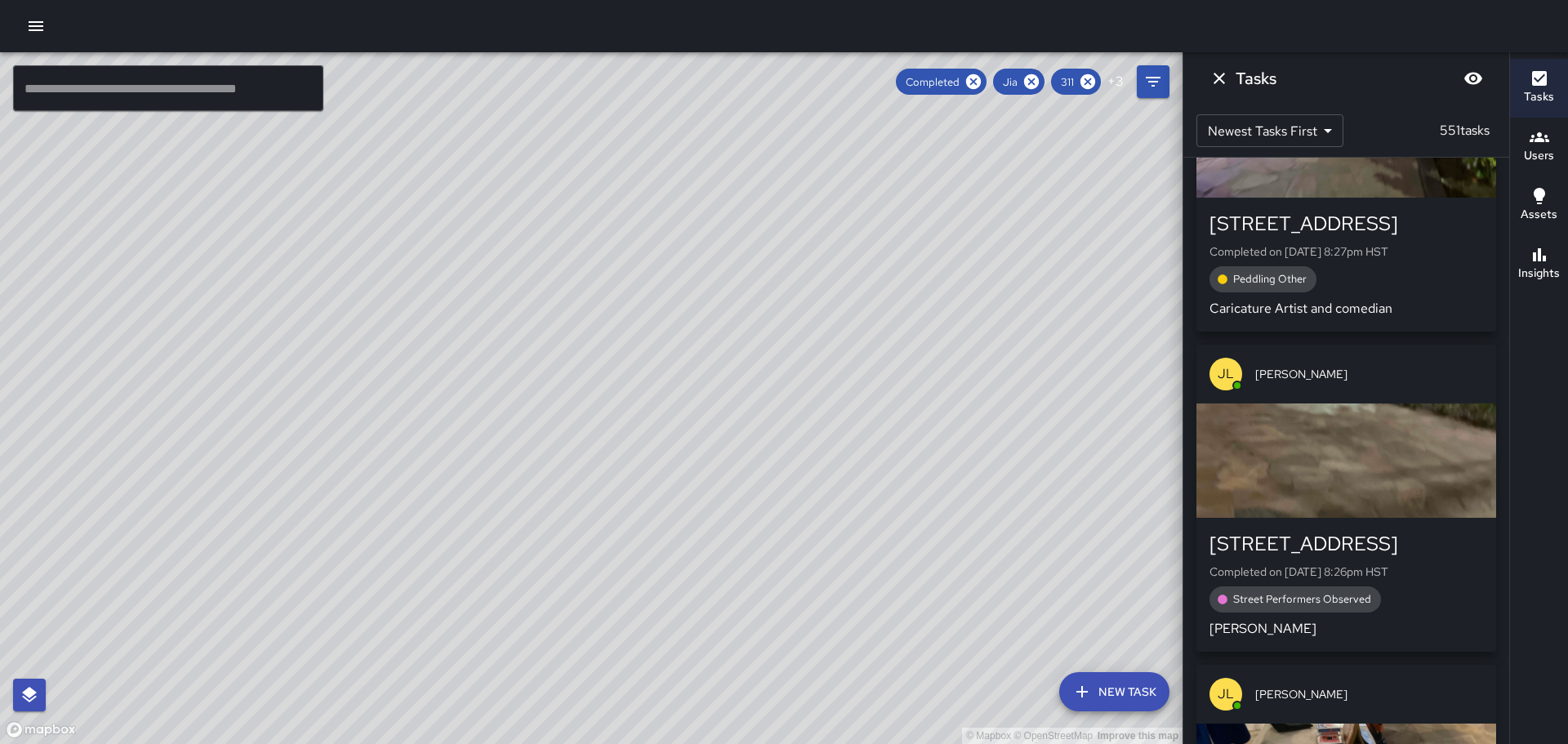
drag, startPoint x: 626, startPoint y: 439, endPoint x: 860, endPoint y: 120, distance: 395.6
click at [860, 120] on div "© Mapbox © OpenStreetMap Improve this map" at bounding box center [591, 398] width 1182 height 692
drag, startPoint x: 616, startPoint y: 273, endPoint x: 613, endPoint y: 411, distance: 138.0
click at [613, 411] on div "© Mapbox © OpenStreetMap Improve this map" at bounding box center [591, 398] width 1182 height 692
click at [1219, 78] on icon "Dismiss" at bounding box center [1220, 78] width 11 height 11
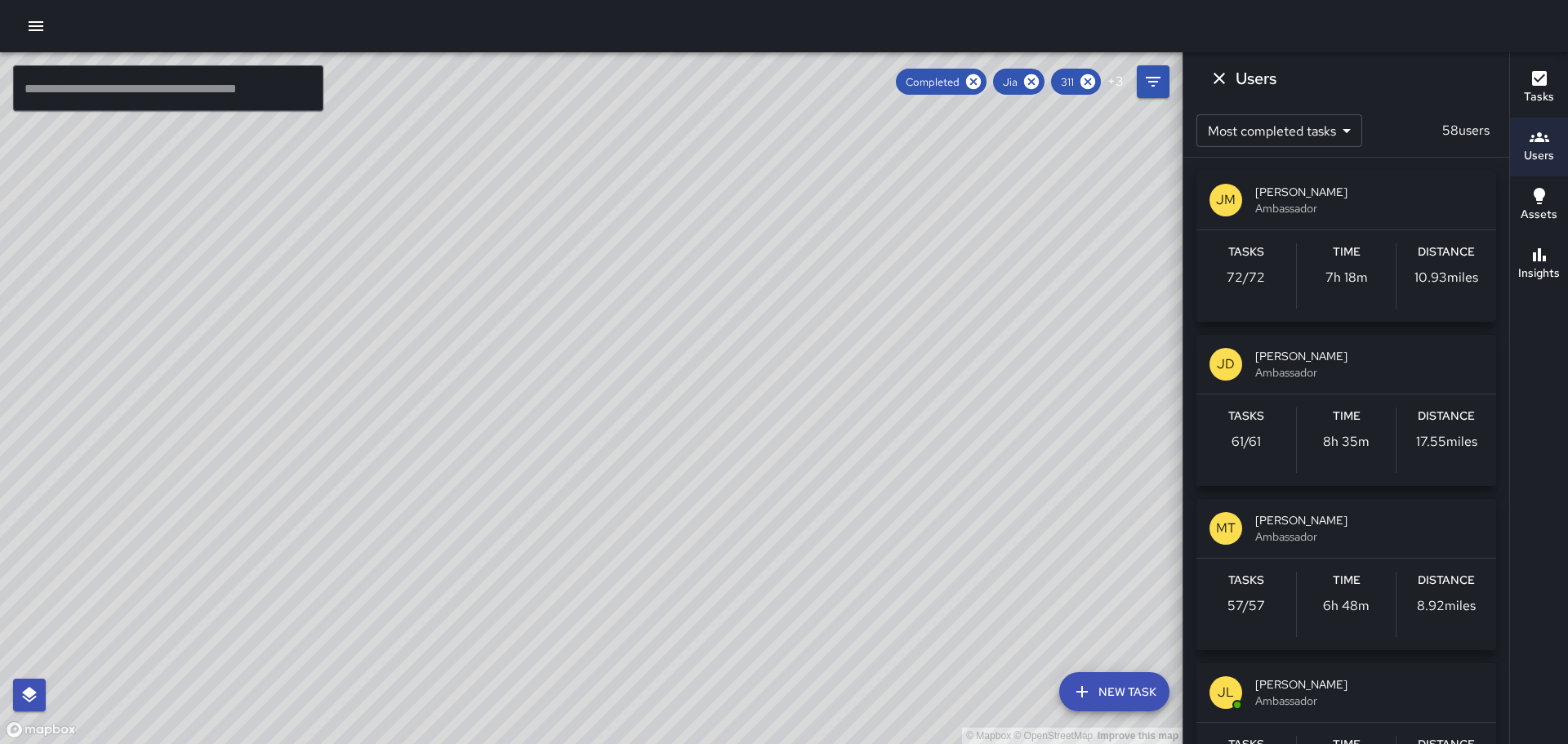
drag, startPoint x: 489, startPoint y: 265, endPoint x: 492, endPoint y: 330, distance: 65.1
click at [492, 330] on div "© Mapbox © OpenStreetMap Improve this map" at bounding box center [591, 398] width 1182 height 692
drag, startPoint x: 406, startPoint y: 277, endPoint x: 438, endPoint y: 371, distance: 99.3
click at [512, 372] on div "© Mapbox © OpenStreetMap Improve this map" at bounding box center [591, 398] width 1182 height 692
click at [1219, 81] on icon "Dismiss" at bounding box center [1220, 78] width 20 height 20
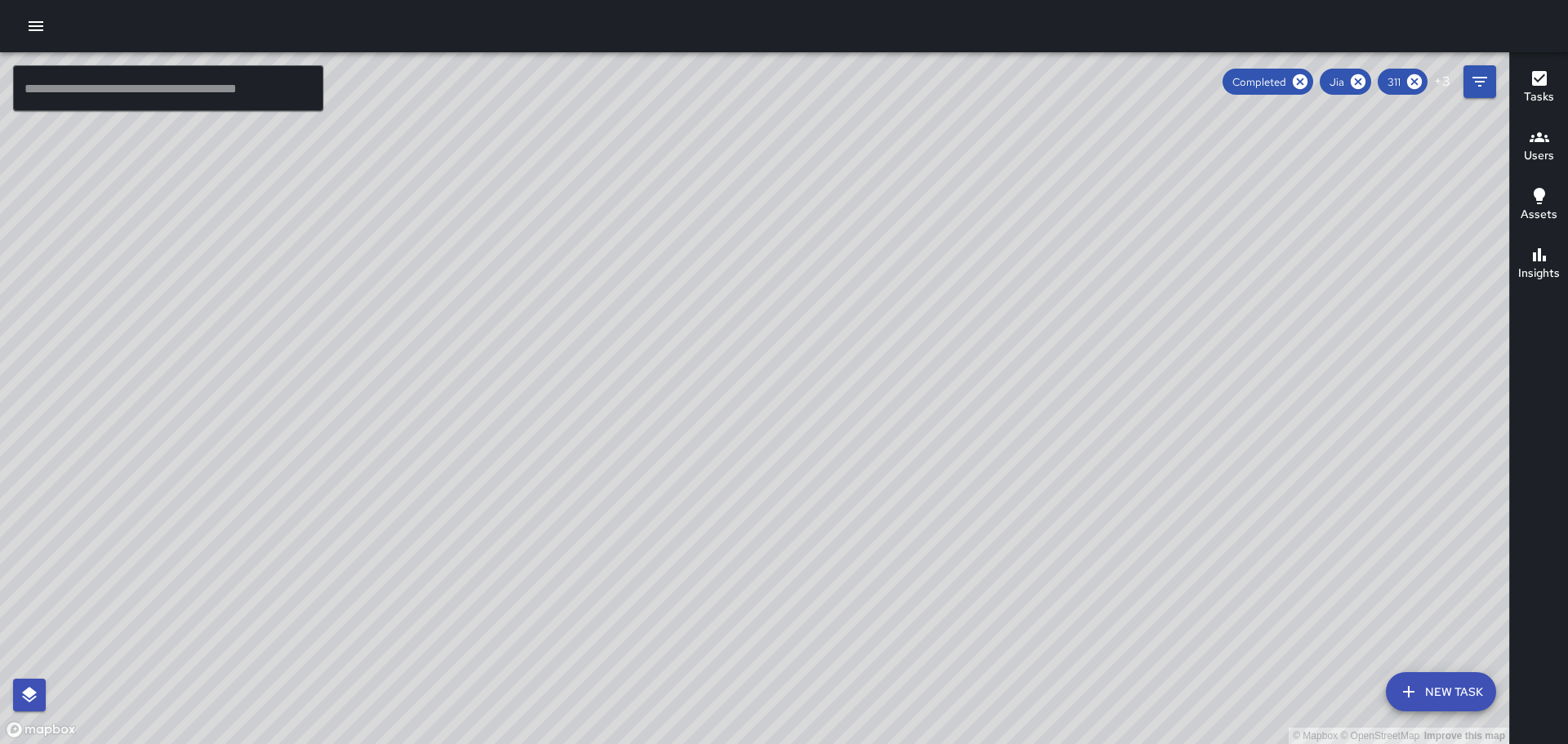
click at [993, 321] on div "© Mapbox © OpenStreetMap Improve this map" at bounding box center [755, 398] width 1510 height 692
click at [1482, 81] on icon "Filters" at bounding box center [1479, 81] width 14 height 10
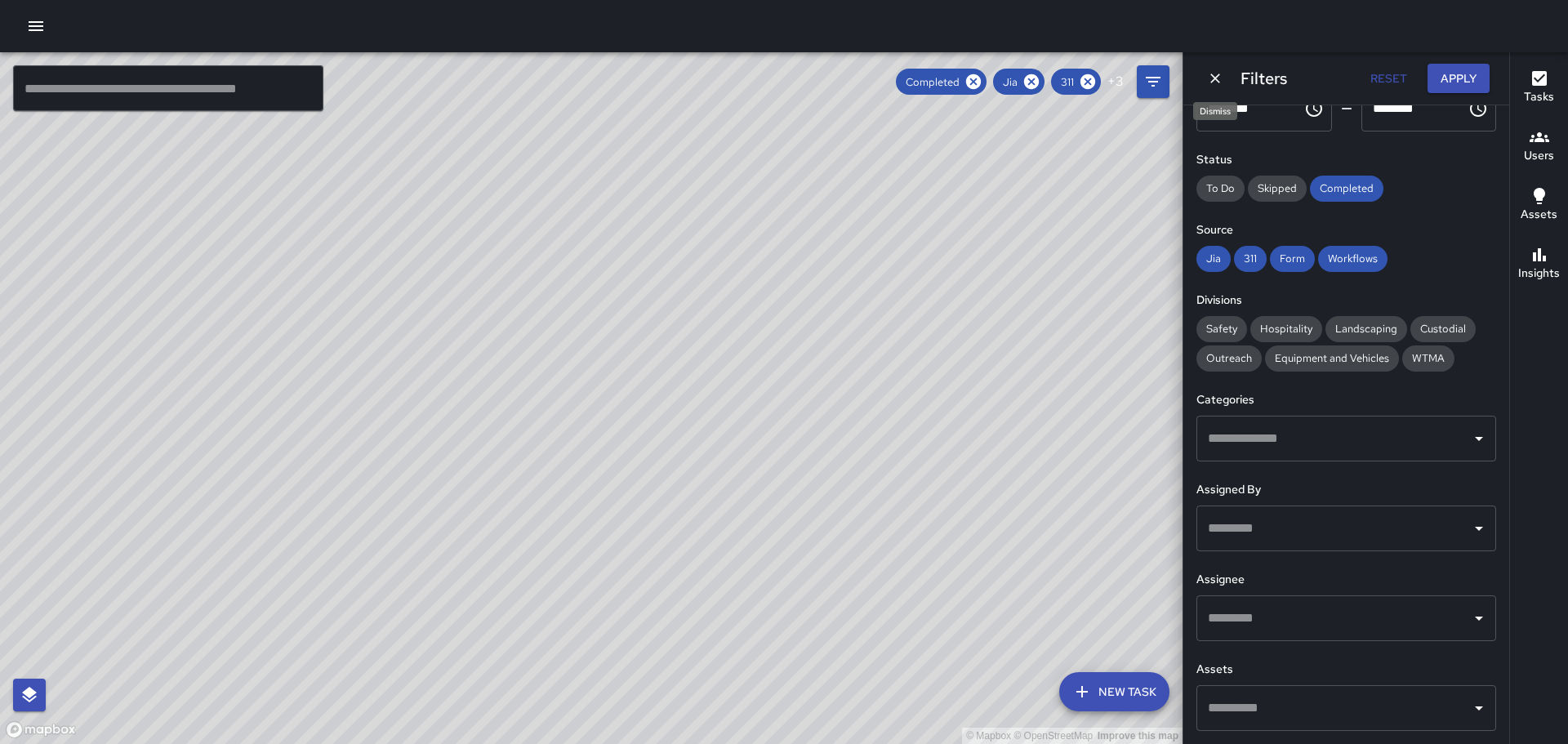
click at [1213, 76] on icon "Dismiss" at bounding box center [1215, 78] width 10 height 10
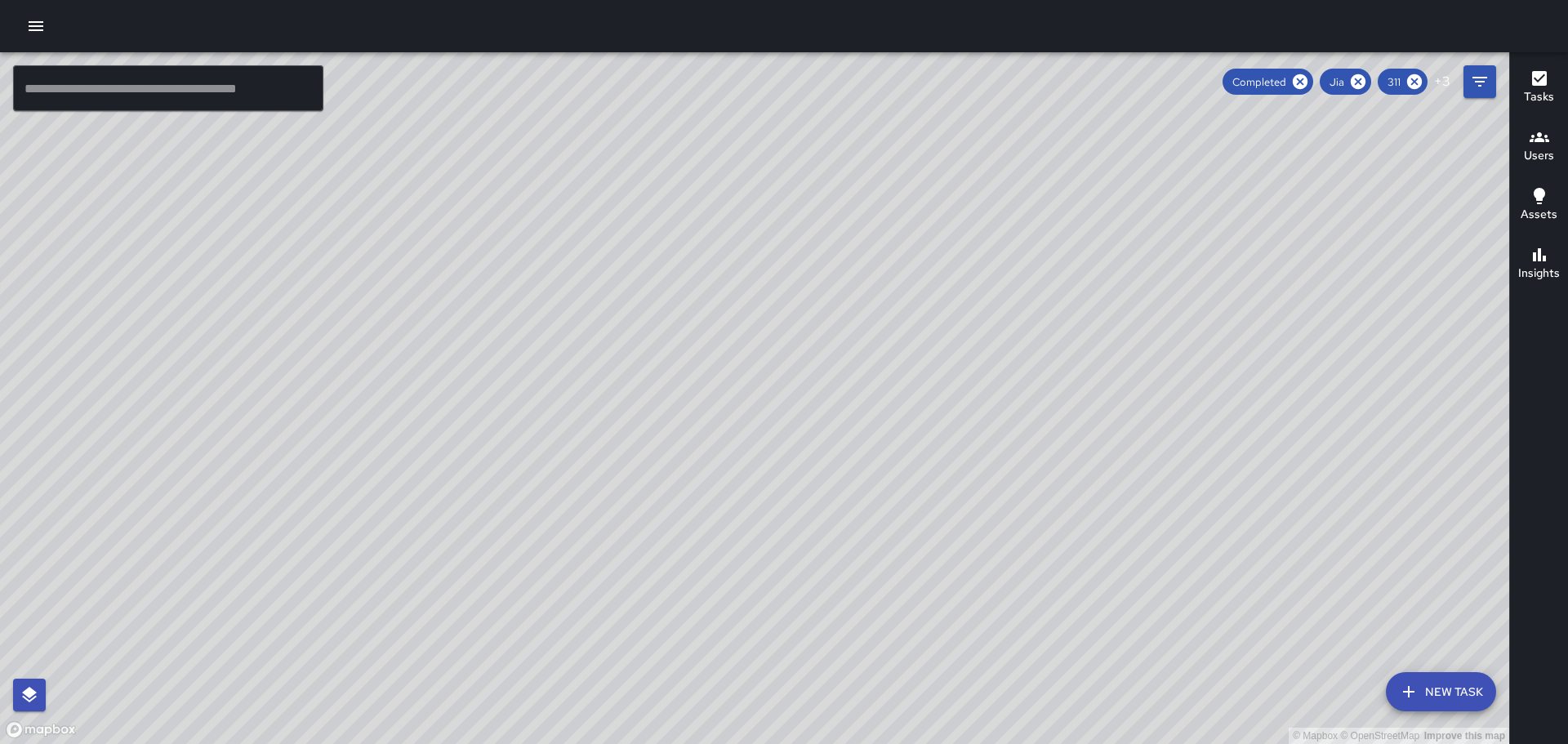
drag, startPoint x: 990, startPoint y: 376, endPoint x: 888, endPoint y: 535, distance: 188.9
click at [888, 535] on div "© Mapbox © OpenStreetMap Improve this map" at bounding box center [755, 398] width 1510 height 692
click at [356, 116] on div "© Mapbox © OpenStreetMap Improve this map" at bounding box center [755, 398] width 1510 height 692
drag, startPoint x: 684, startPoint y: 355, endPoint x: 596, endPoint y: 434, distance: 118.3
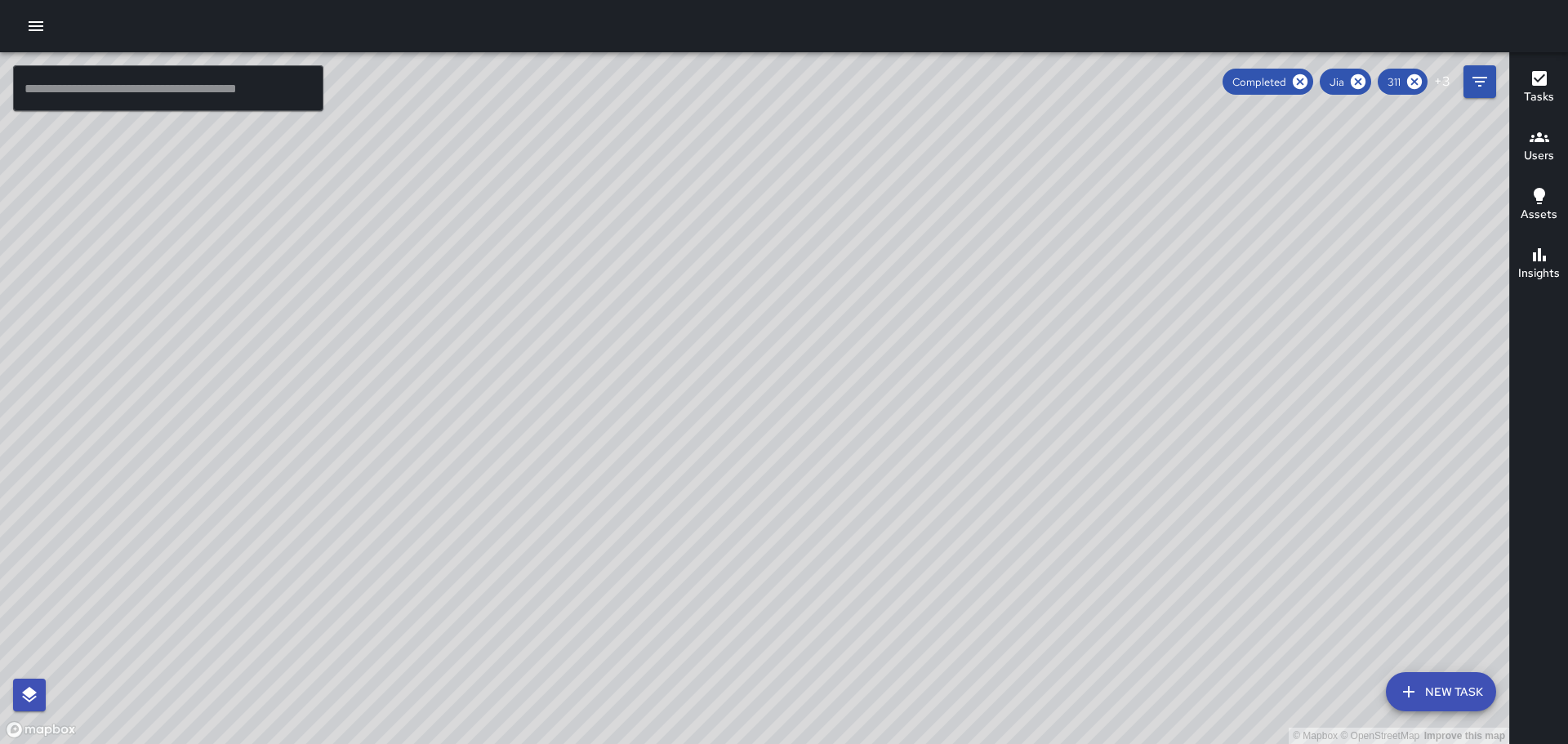
click at [577, 452] on div "© Mapbox © OpenStreetMap Improve this map" at bounding box center [755, 398] width 1510 height 692
drag, startPoint x: 785, startPoint y: 229, endPoint x: 637, endPoint y: 392, distance: 220.2
click at [626, 382] on div "© Mapbox © OpenStreetMap Improve this map" at bounding box center [755, 398] width 1510 height 692
drag, startPoint x: 751, startPoint y: 316, endPoint x: 744, endPoint y: 326, distance: 12.2
click at [747, 329] on div "© Mapbox © OpenStreetMap Improve this map" at bounding box center [755, 398] width 1510 height 692
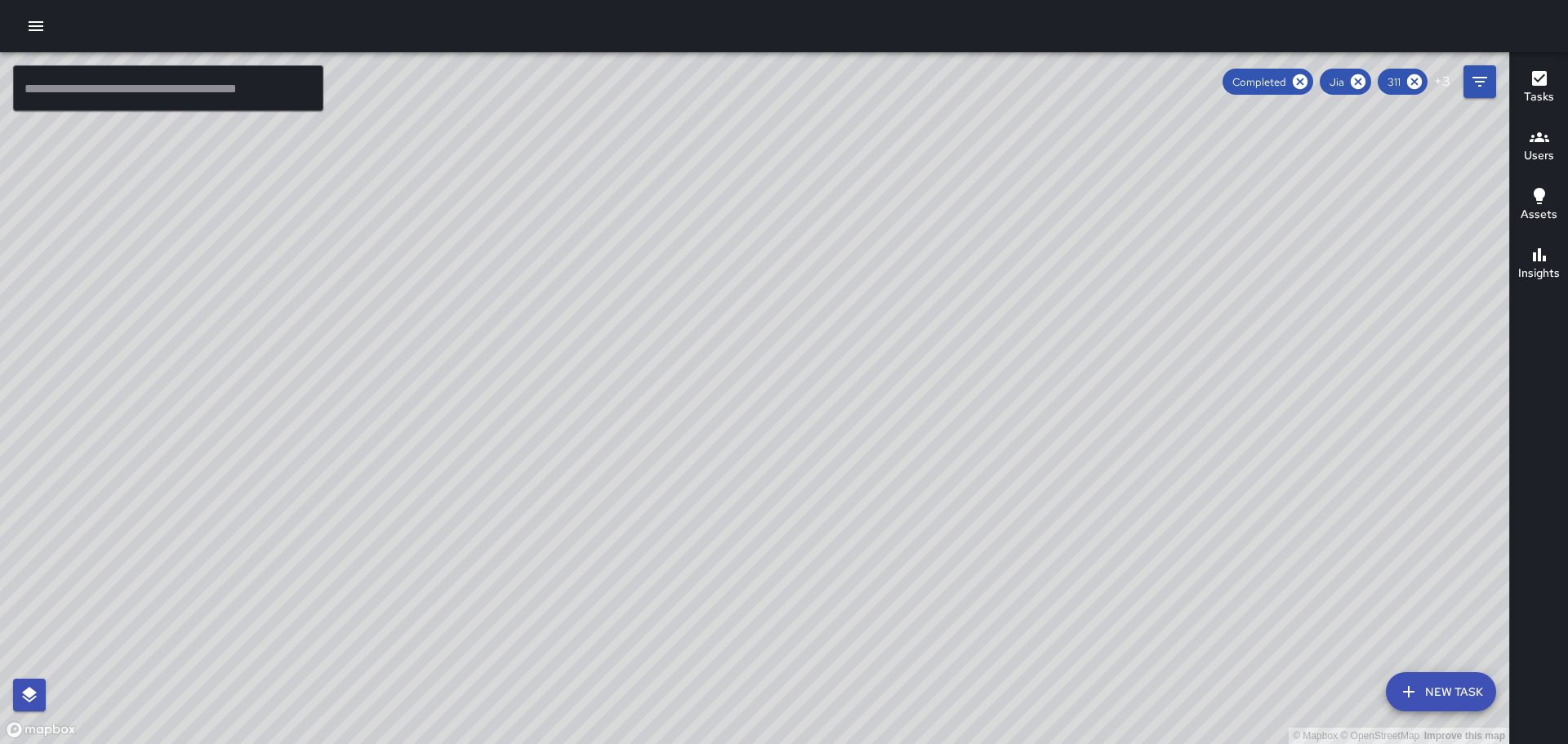
drag, startPoint x: 774, startPoint y: 176, endPoint x: 634, endPoint y: 310, distance: 193.8
click at [634, 310] on div "© Mapbox © OpenStreetMap Improve this map" at bounding box center [755, 398] width 1510 height 692
drag, startPoint x: 673, startPoint y: 221, endPoint x: 677, endPoint y: 279, distance: 58.1
click at [675, 282] on div "© Mapbox © OpenStreetMap Improve this map" at bounding box center [755, 398] width 1510 height 692
drag, startPoint x: 780, startPoint y: 261, endPoint x: 707, endPoint y: 334, distance: 103.2
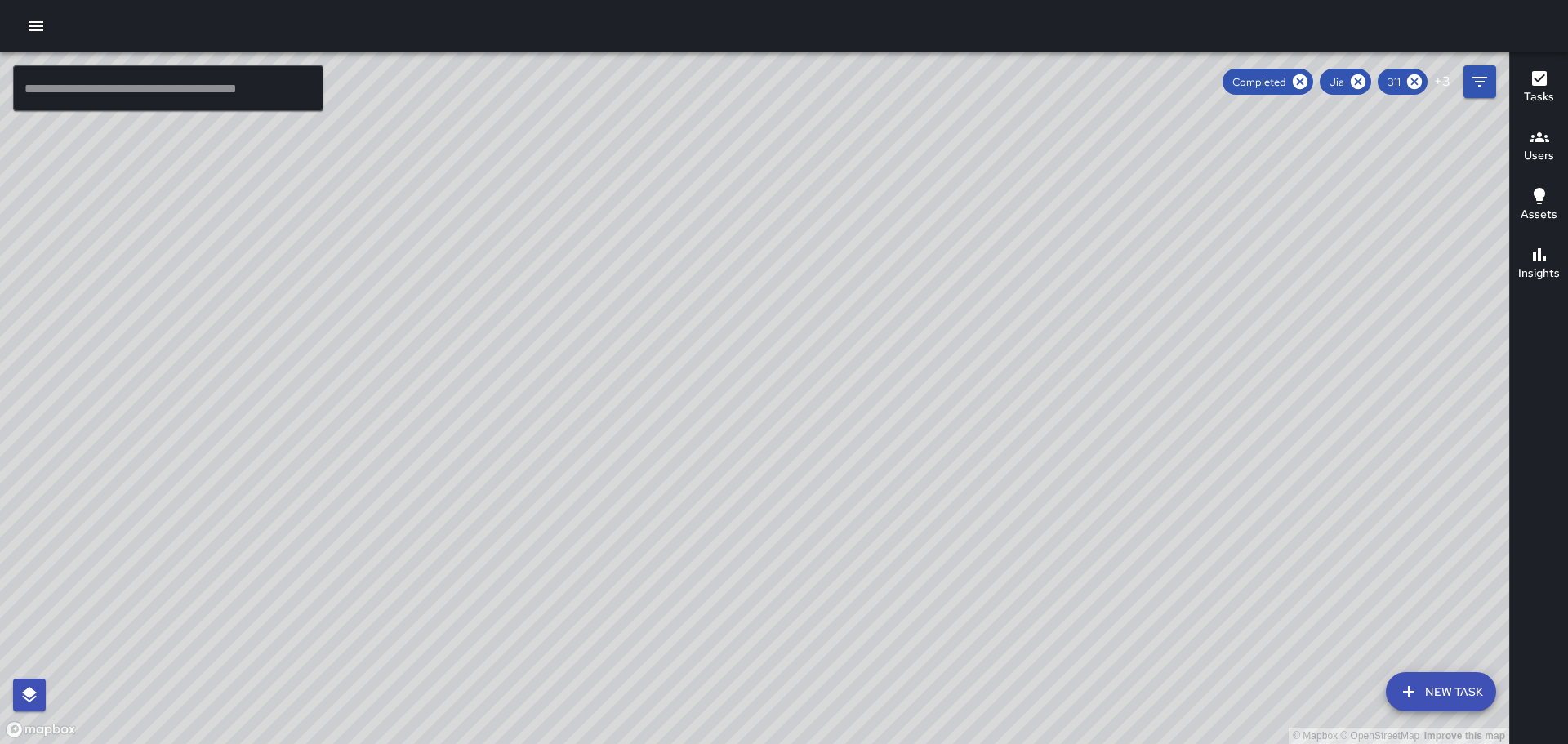
click at [705, 335] on div "© Mapbox © OpenStreetMap Improve this map" at bounding box center [755, 398] width 1510 height 692
click at [832, 251] on div "© Mapbox © OpenStreetMap Improve this map" at bounding box center [755, 398] width 1510 height 692
drag, startPoint x: 852, startPoint y: 382, endPoint x: 774, endPoint y: 467, distance: 115.4
click at [774, 467] on div "© Mapbox © OpenStreetMap Improve this map" at bounding box center [755, 398] width 1510 height 692
drag, startPoint x: 820, startPoint y: 409, endPoint x: 805, endPoint y: 430, distance: 25.8
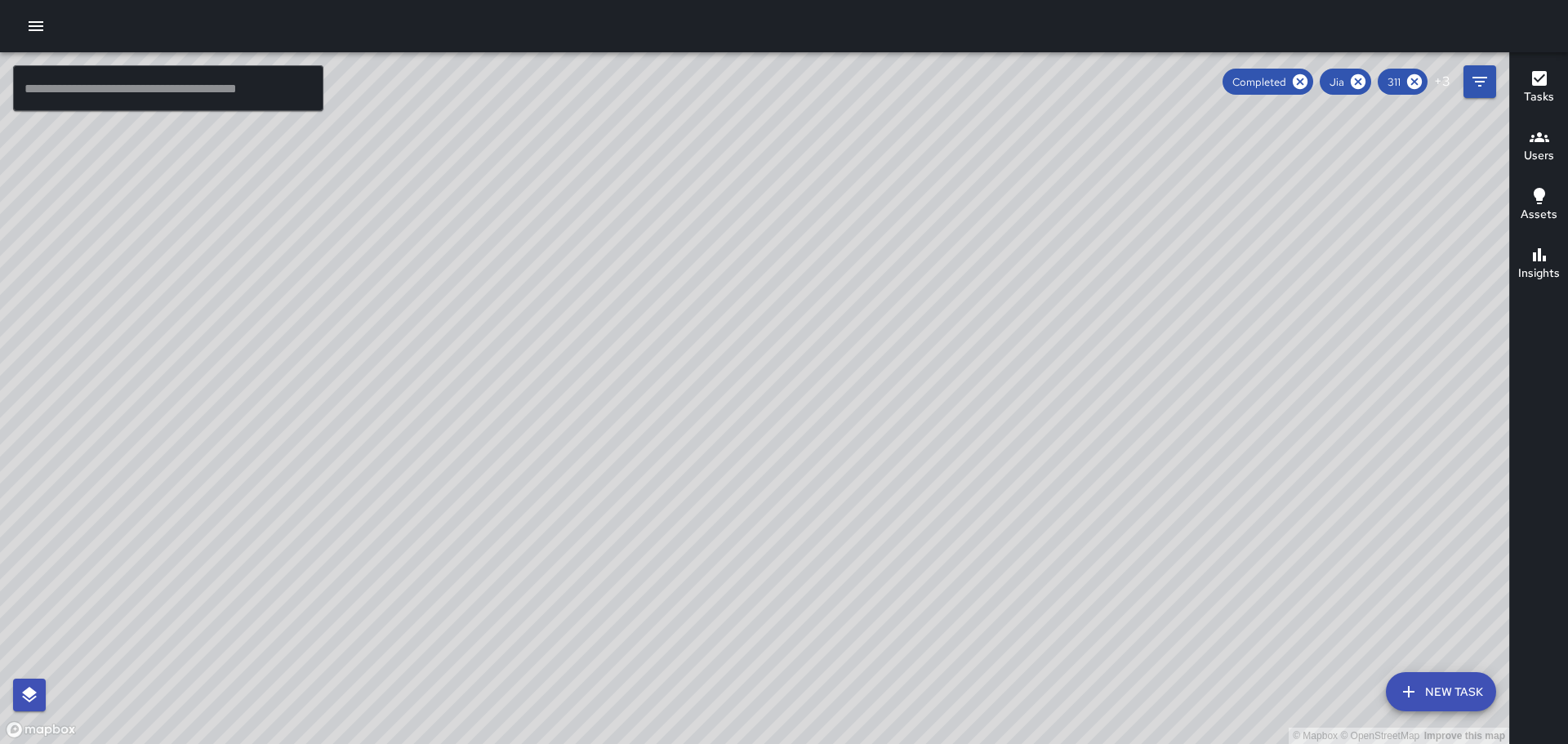
click at [805, 430] on div "© Mapbox © OpenStreetMap Improve this map" at bounding box center [755, 398] width 1510 height 692
drag, startPoint x: 532, startPoint y: 196, endPoint x: 625, endPoint y: 476, distance: 295.0
click at [625, 476] on div "© Mapbox © OpenStreetMap Improve this map" at bounding box center [755, 398] width 1510 height 692
drag, startPoint x: 909, startPoint y: 300, endPoint x: 917, endPoint y: 338, distance: 38.8
click at [916, 337] on div "© Mapbox © OpenStreetMap Improve this map" at bounding box center [755, 398] width 1510 height 692
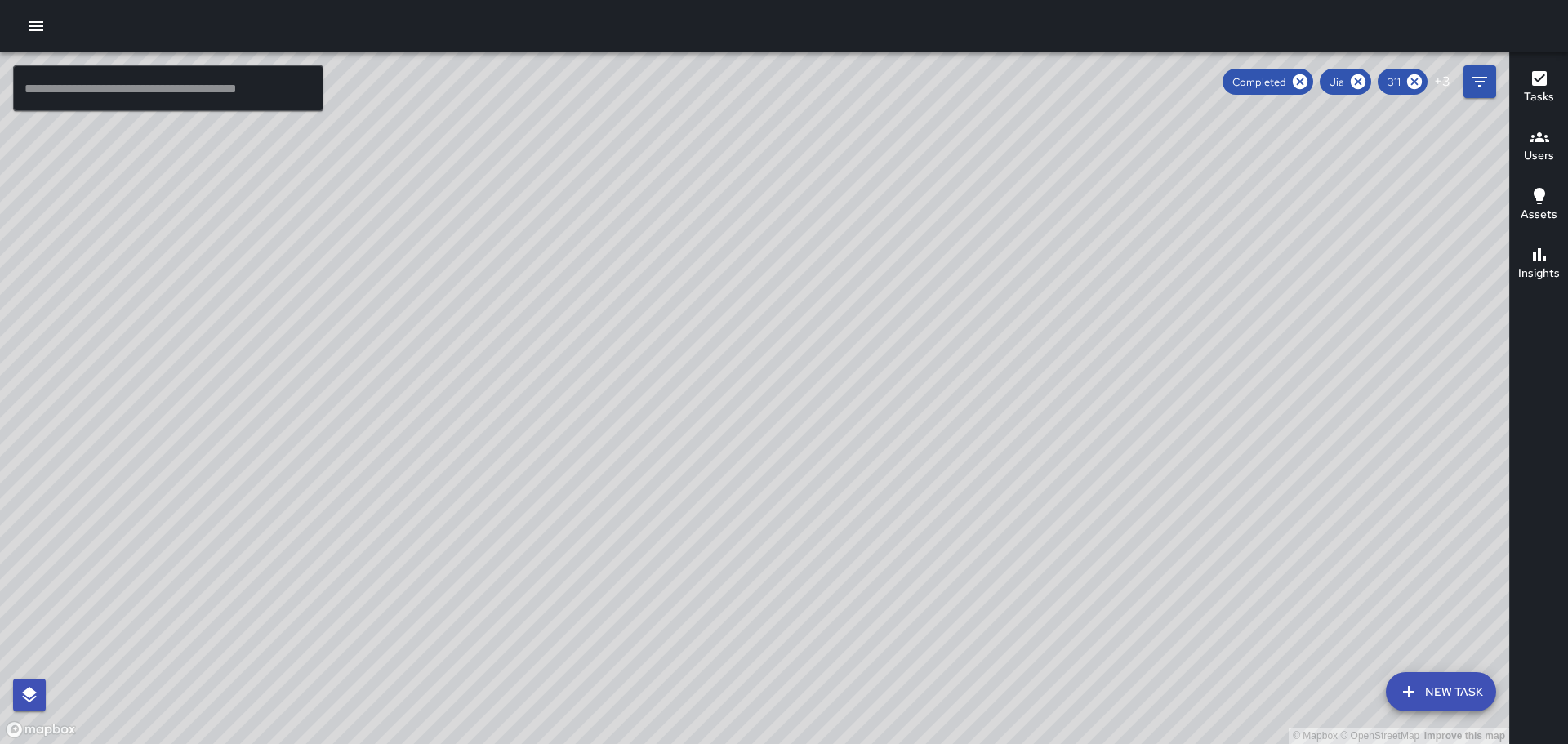
drag, startPoint x: 506, startPoint y: 196, endPoint x: 716, endPoint y: 339, distance: 254.1
click at [716, 339] on div "© Mapbox © OpenStreetMap Improve this map" at bounding box center [755, 398] width 1510 height 692
drag, startPoint x: 686, startPoint y: 286, endPoint x: 768, endPoint y: 366, distance: 114.6
click at [768, 366] on div "© Mapbox © OpenStreetMap Improve this map" at bounding box center [755, 398] width 1510 height 692
drag, startPoint x: 529, startPoint y: 315, endPoint x: 685, endPoint y: 368, distance: 164.8
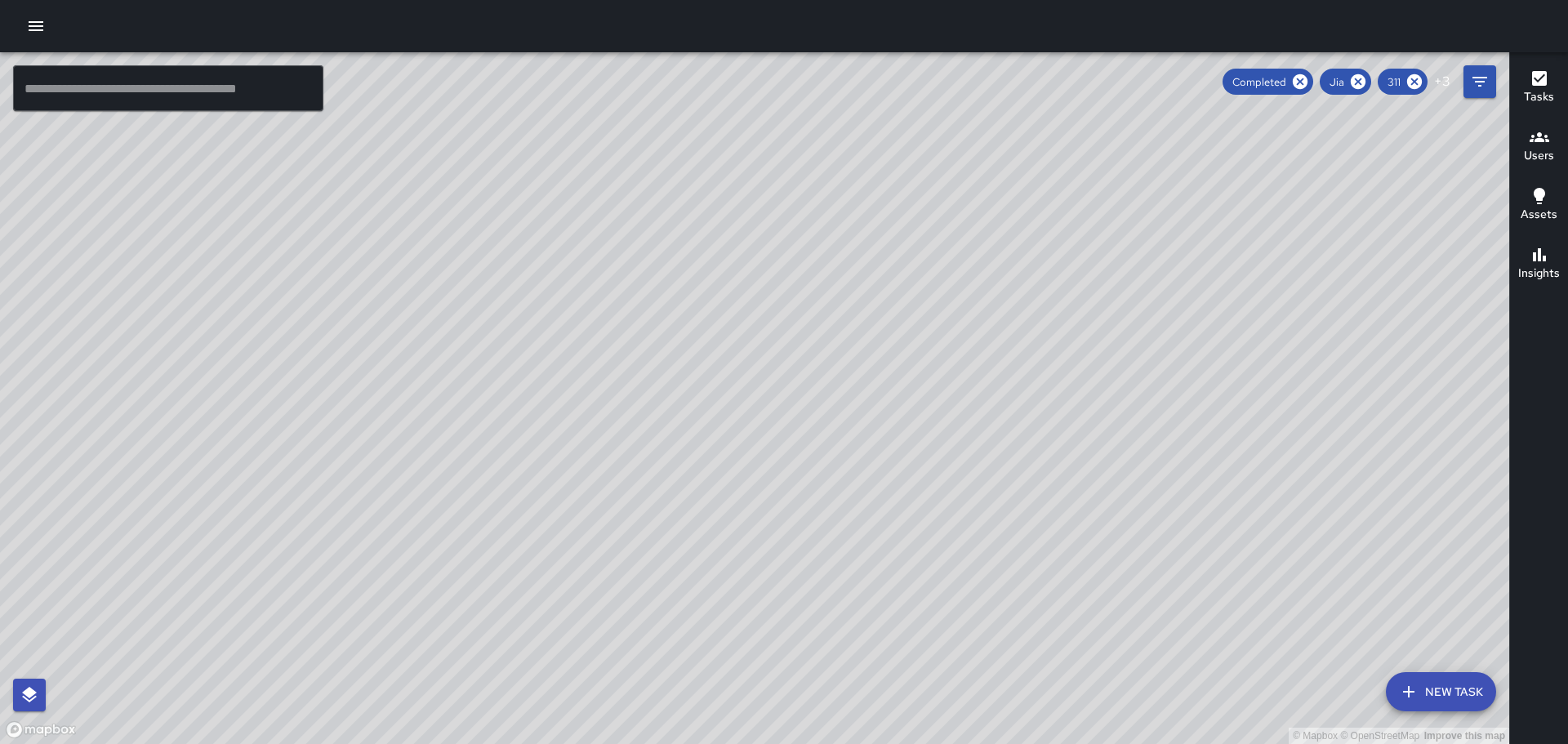
click at [685, 368] on div "© Mapbox © OpenStreetMap Improve this map" at bounding box center [755, 398] width 1510 height 692
drag, startPoint x: 585, startPoint y: 259, endPoint x: 813, endPoint y: 263, distance: 228.0
click at [813, 263] on div "© Mapbox © OpenStreetMap Improve this map" at bounding box center [755, 398] width 1510 height 692
drag, startPoint x: 849, startPoint y: 244, endPoint x: 886, endPoint y: 373, distance: 134.2
click at [894, 446] on div "© Mapbox © OpenStreetMap Improve this map" at bounding box center [755, 398] width 1510 height 692
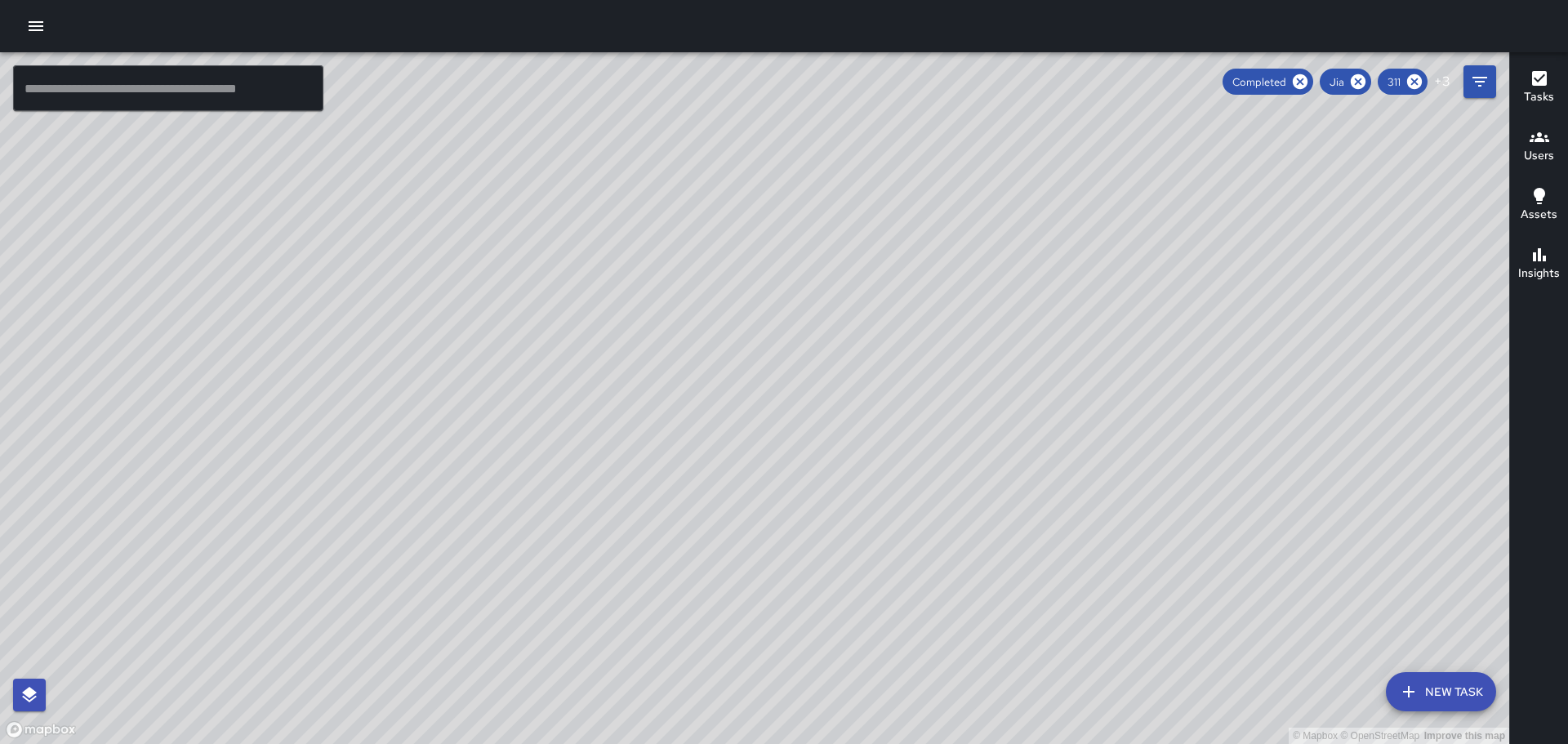
drag, startPoint x: 876, startPoint y: 357, endPoint x: 973, endPoint y: 439, distance: 127.0
click at [973, 439] on div "© Mapbox © OpenStreetMap Improve this map" at bounding box center [755, 398] width 1510 height 692
drag, startPoint x: 933, startPoint y: 390, endPoint x: 952, endPoint y: 432, distance: 46.1
click at [952, 432] on div "© Mapbox © OpenStreetMap Improve this map" at bounding box center [755, 398] width 1510 height 692
drag, startPoint x: 868, startPoint y: 462, endPoint x: 930, endPoint y: 572, distance: 126.3
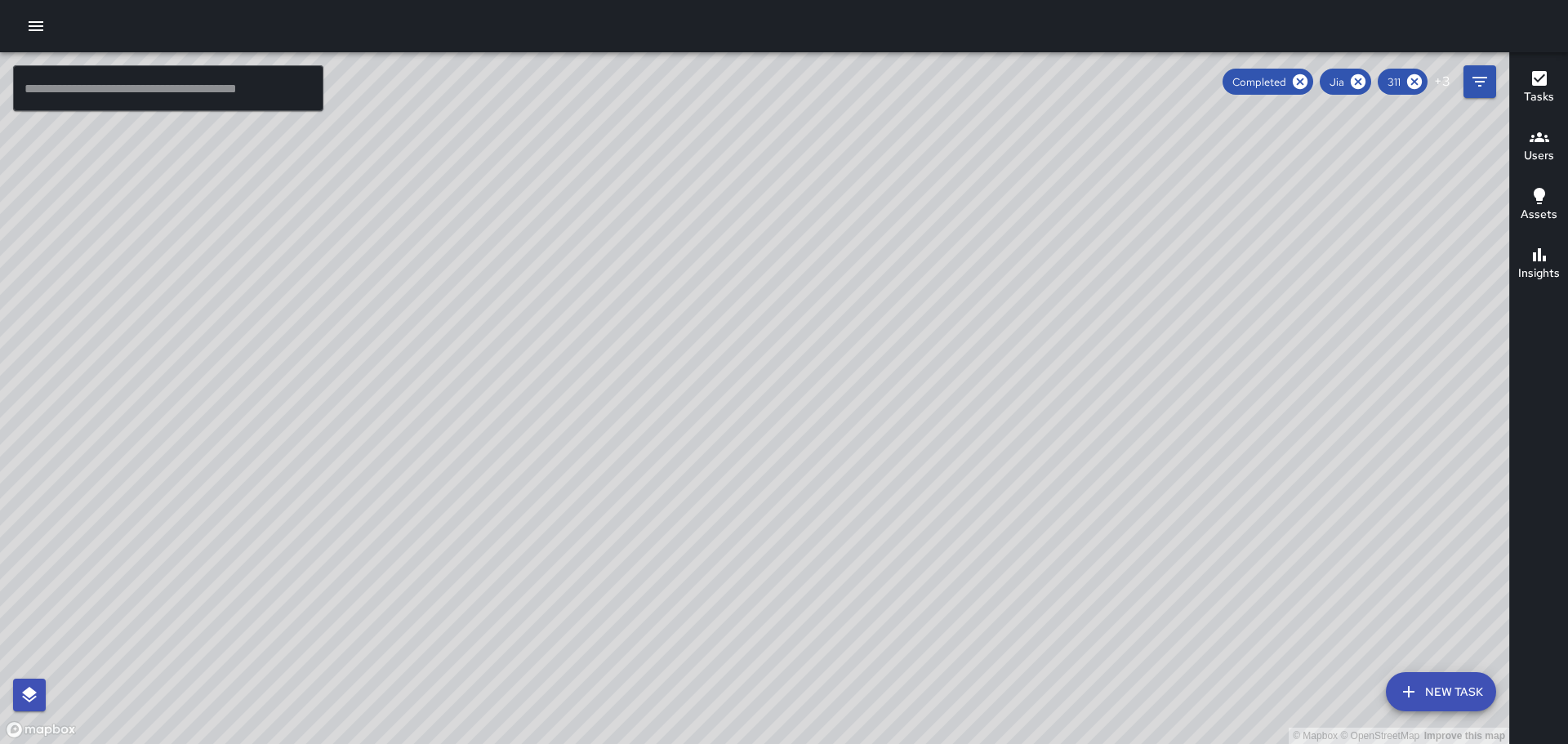
click at [927, 580] on div "© Mapbox © OpenStreetMap Improve this map" at bounding box center [755, 398] width 1510 height 692
drag, startPoint x: 534, startPoint y: 388, endPoint x: 695, endPoint y: 231, distance: 224.9
click at [723, 196] on div "© Mapbox © OpenStreetMap Improve this map" at bounding box center [755, 398] width 1510 height 692
drag, startPoint x: 939, startPoint y: 480, endPoint x: 887, endPoint y: 407, distance: 89.6
click at [926, 420] on div "© Mapbox © OpenStreetMap Improve this map" at bounding box center [755, 398] width 1510 height 692
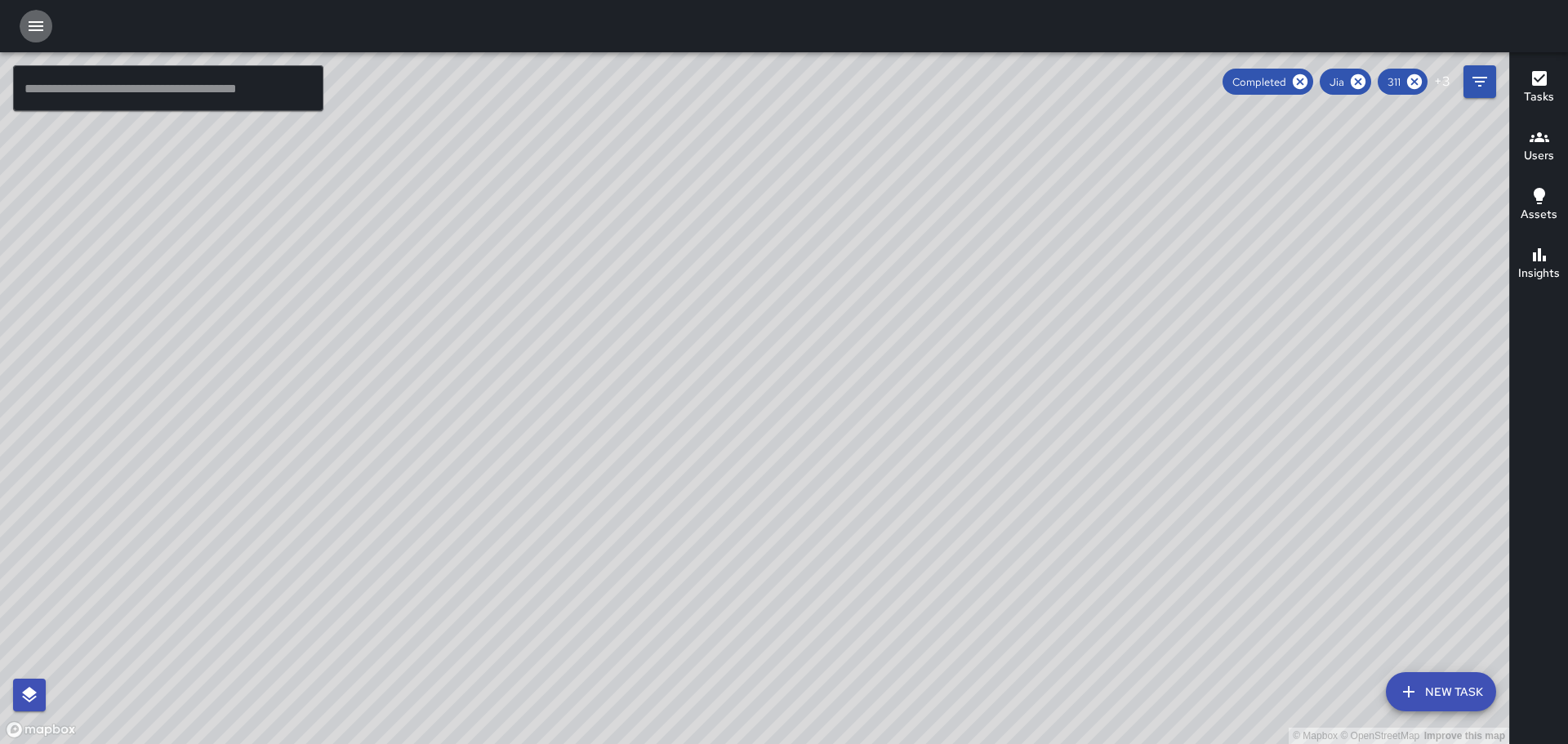
click at [32, 16] on icon "button" at bounding box center [35, 26] width 20 height 20
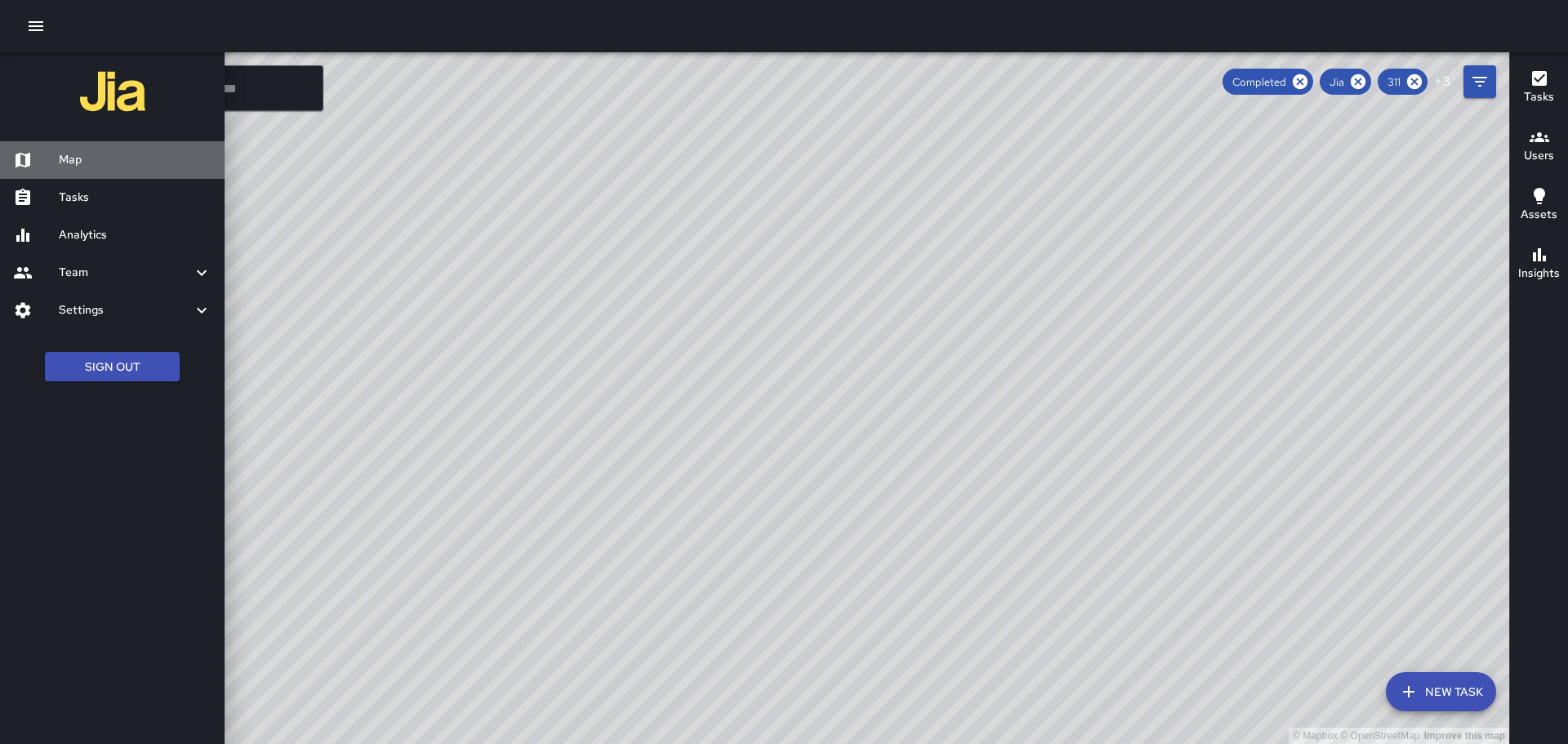
click at [53, 163] on div at bounding box center [36, 159] width 46 height 20
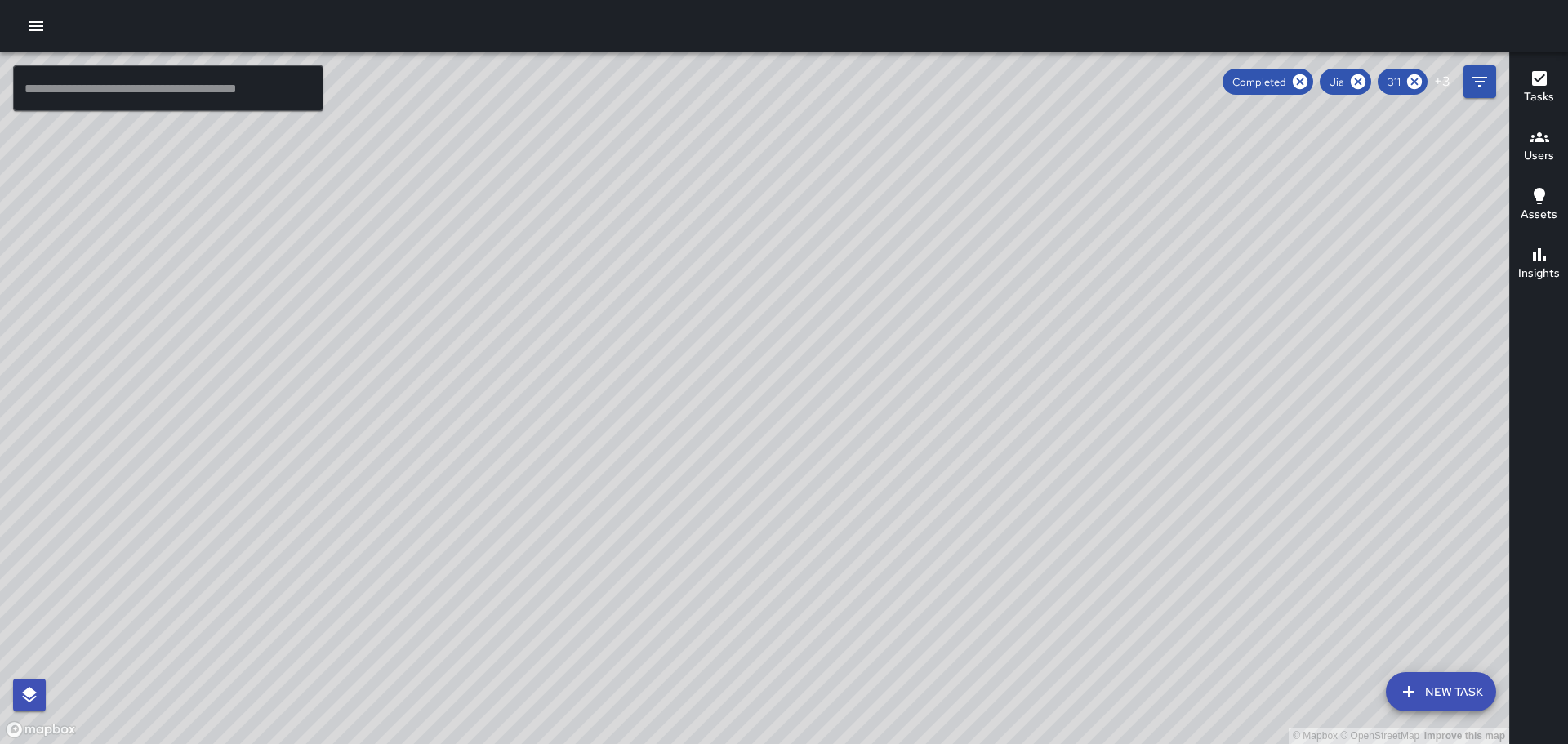
drag, startPoint x: 465, startPoint y: 557, endPoint x: 743, endPoint y: 240, distance: 421.6
click at [752, 224] on div "© Mapbox © OpenStreetMap Improve this map" at bounding box center [755, 398] width 1510 height 692
drag, startPoint x: 1169, startPoint y: 728, endPoint x: 1190, endPoint y: 759, distance: 37.4
click at [1190, 743] on html "© Mapbox © OpenStreetMap Improve this map ​ New Task Completed Jia 311 + 3 Map …" at bounding box center [784, 372] width 1568 height 744
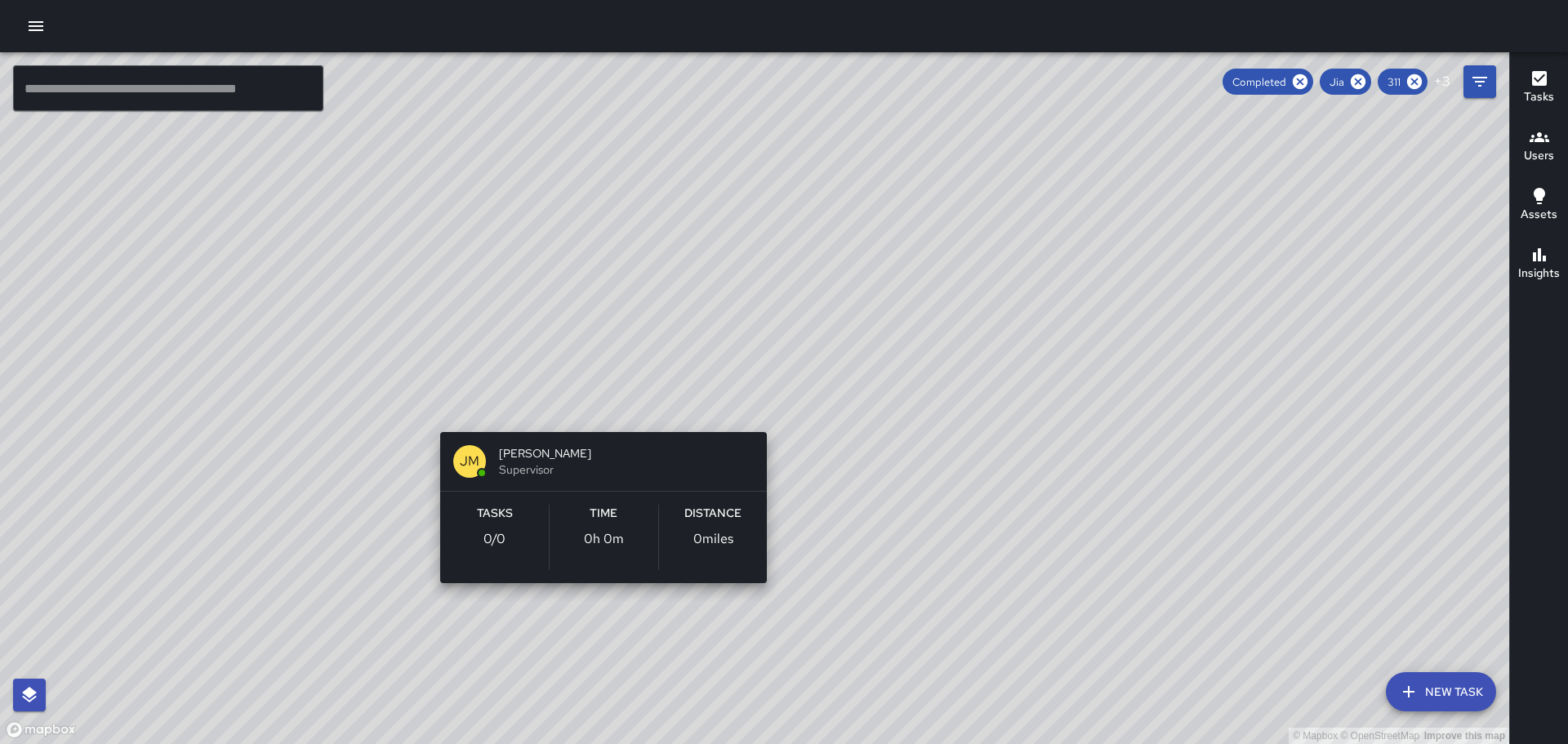
click at [599, 405] on div "© Mapbox © OpenStreetMap Improve this map [PERSON_NAME] [PERSON_NAME] Superviso…" at bounding box center [755, 398] width 1510 height 692
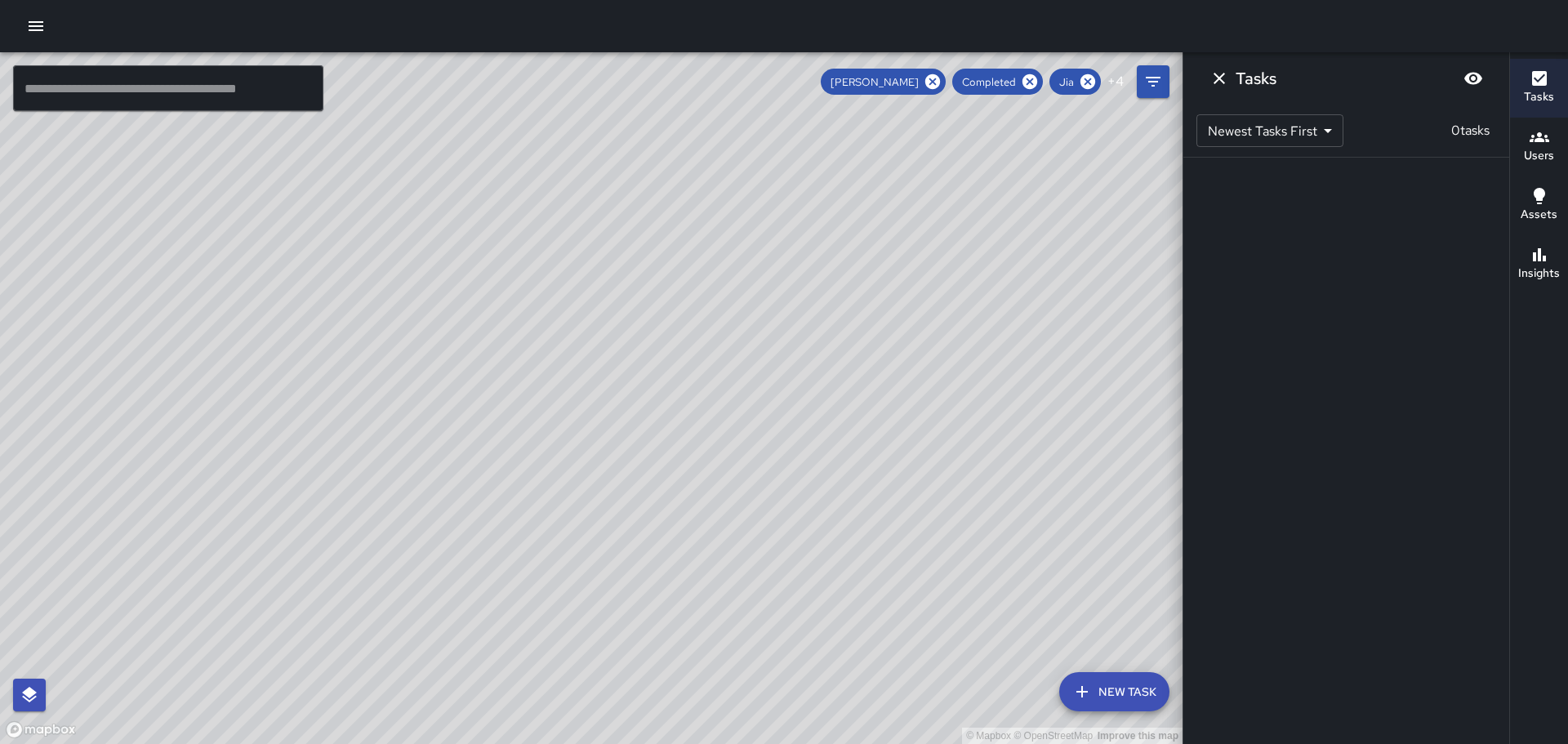
click at [986, 284] on div "© Mapbox © OpenStreetMap Improve this map" at bounding box center [591, 398] width 1182 height 692
click at [1156, 71] on button "Filters" at bounding box center [1153, 81] width 32 height 32
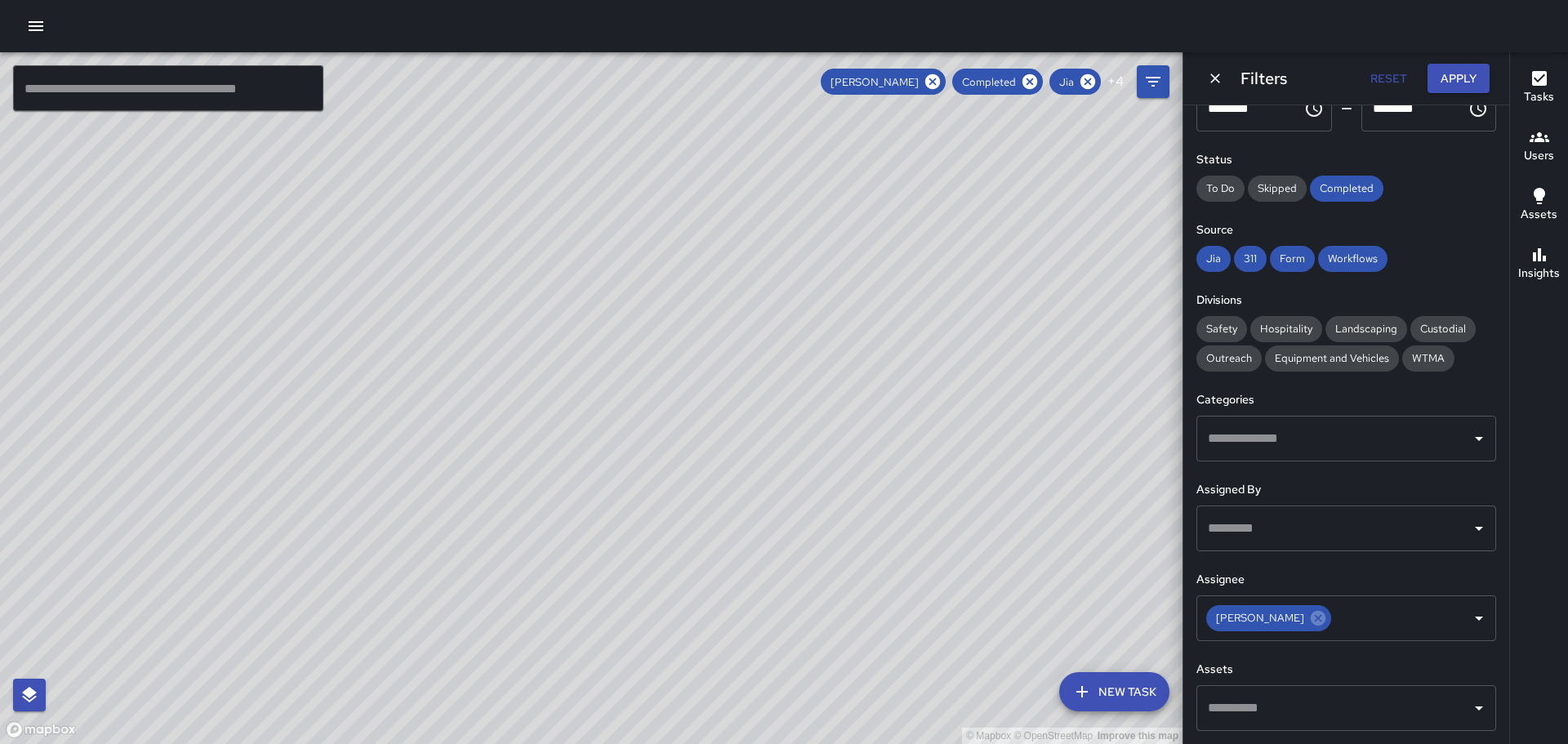
drag, startPoint x: 965, startPoint y: 377, endPoint x: 922, endPoint y: 341, distance: 56.1
click at [928, 345] on div "© Mapbox © OpenStreetMap Improve this map" at bounding box center [591, 398] width 1182 height 692
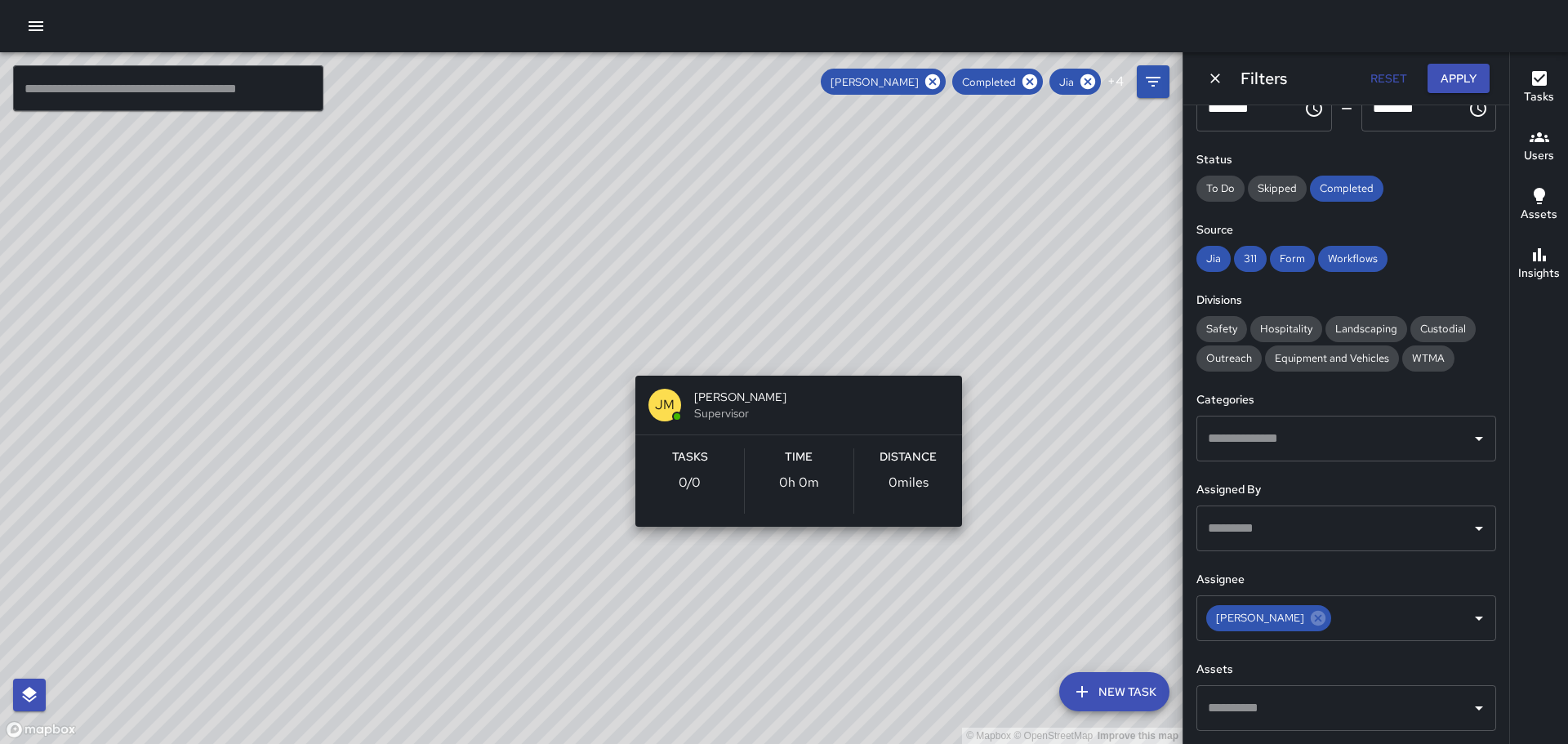
click at [795, 342] on div "© Mapbox © OpenStreetMap Improve this map [PERSON_NAME] [PERSON_NAME] Superviso…" at bounding box center [591, 398] width 1182 height 692
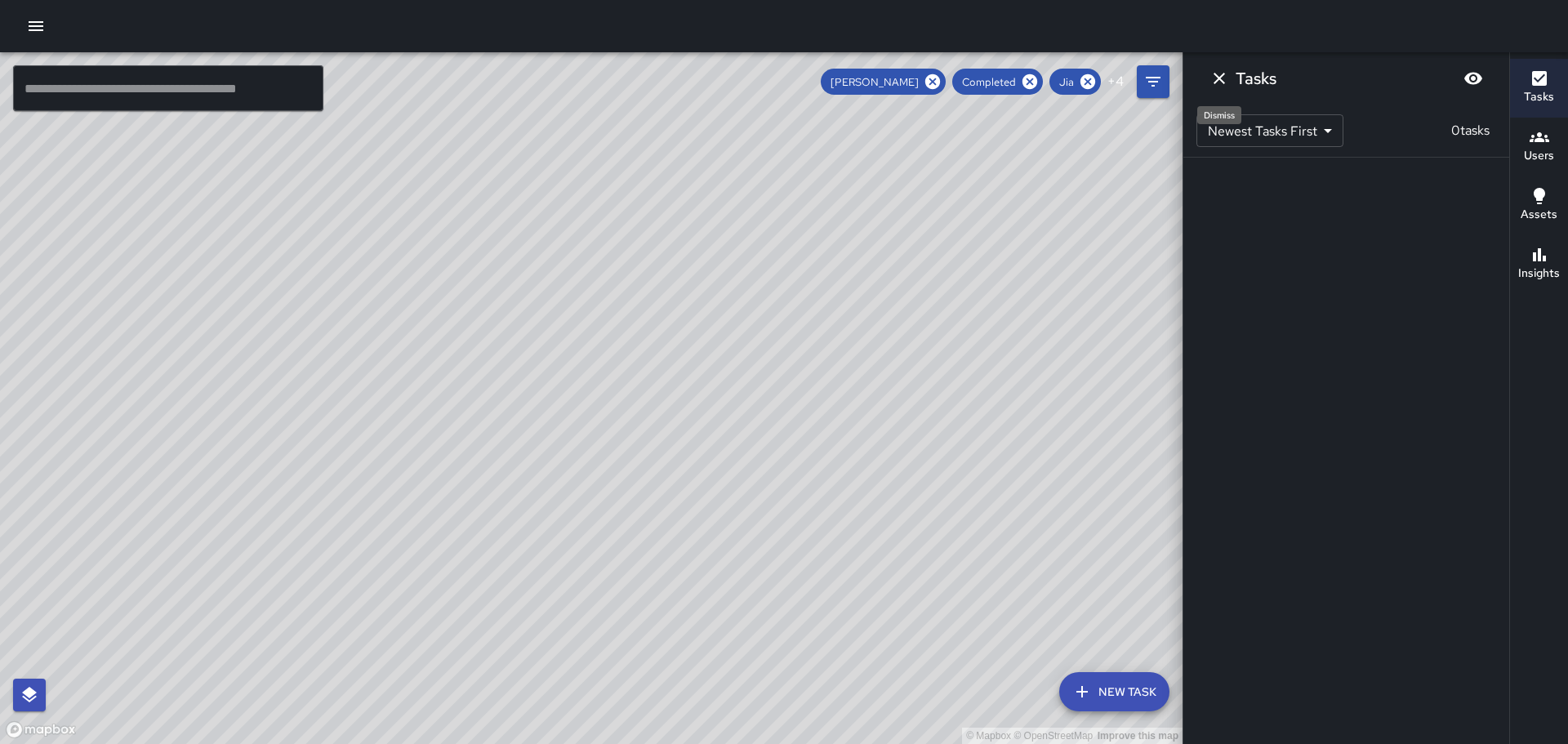
click at [1213, 69] on icon "Dismiss" at bounding box center [1220, 78] width 20 height 20
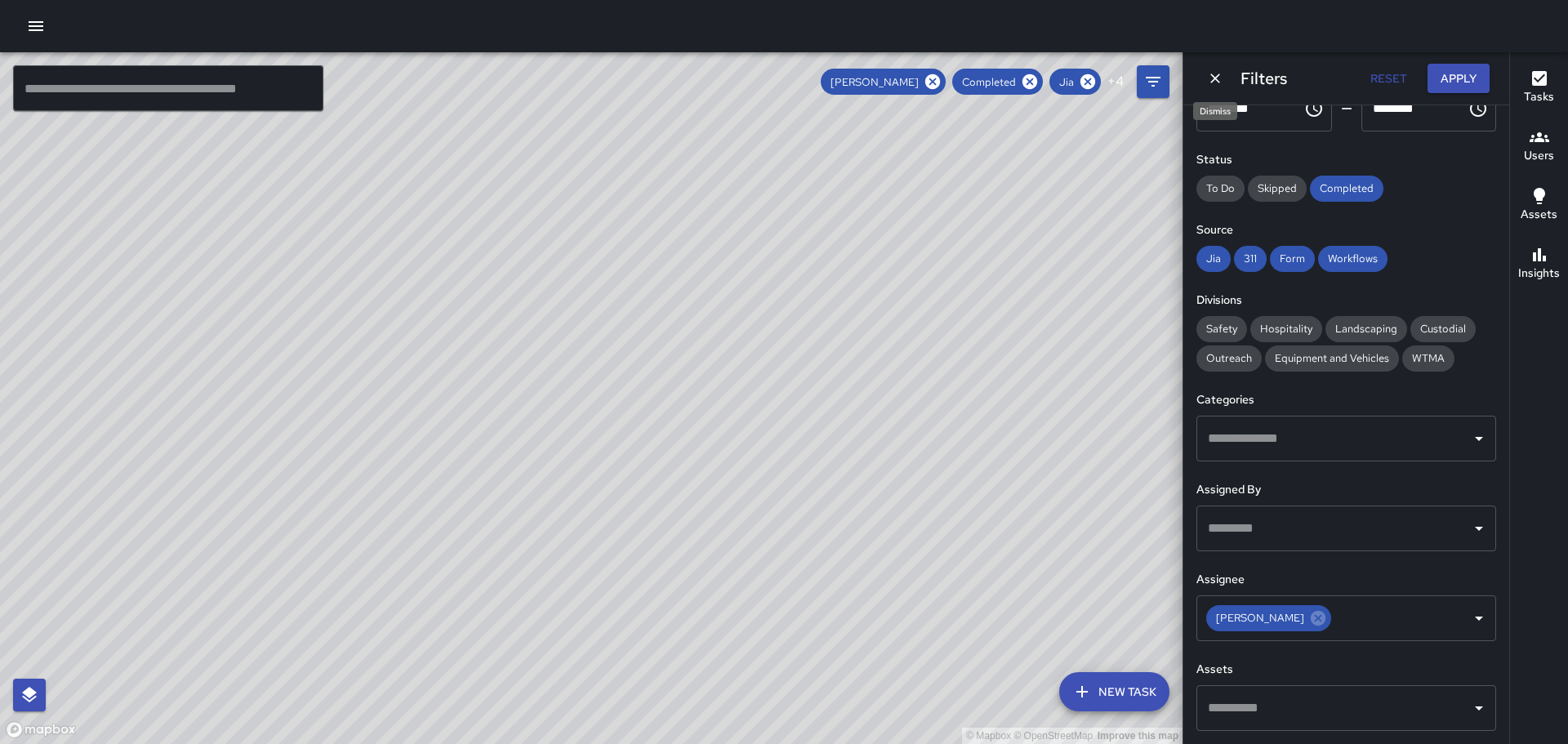
click at [1215, 82] on icon "Dismiss" at bounding box center [1215, 78] width 16 height 16
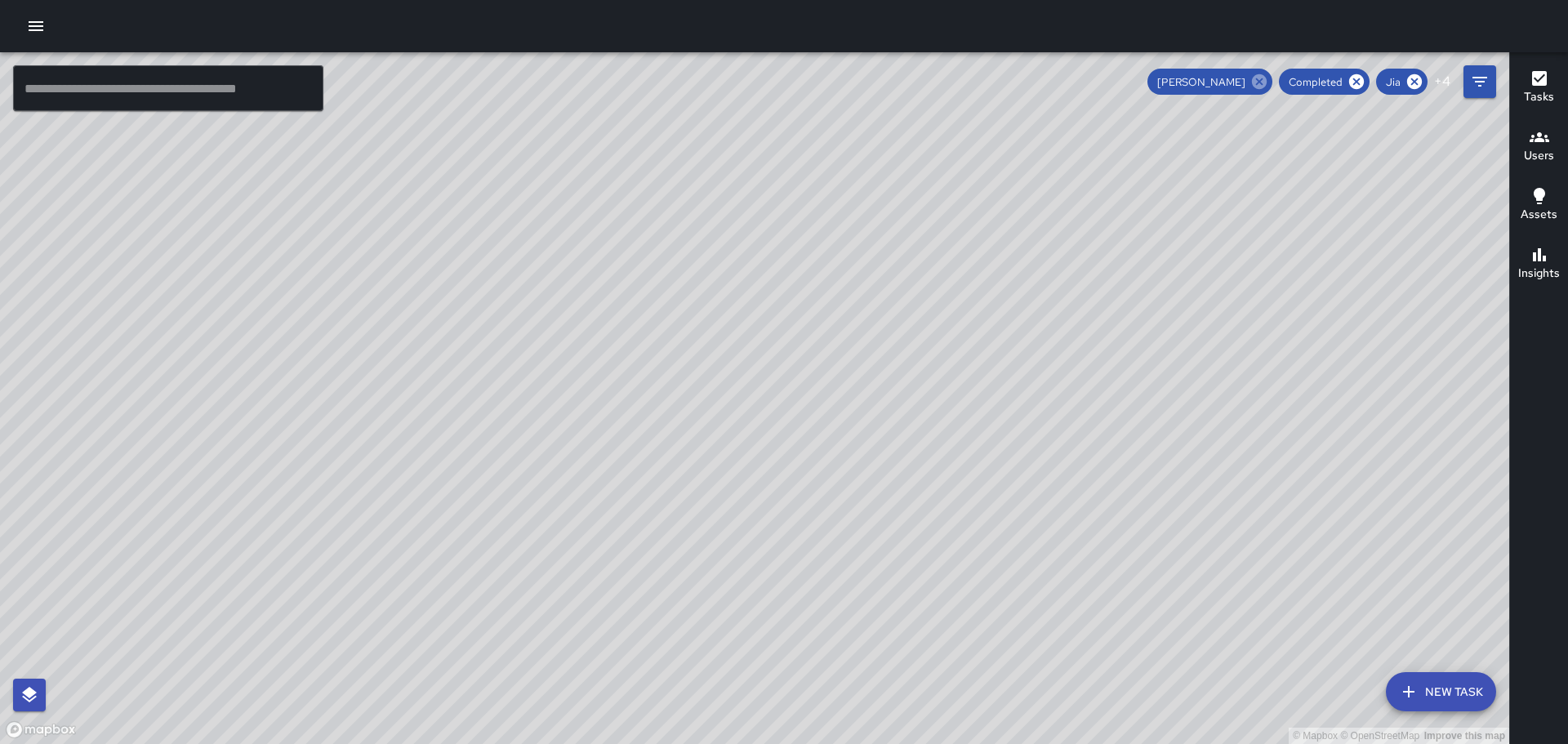
click at [1261, 82] on icon at bounding box center [1259, 81] width 18 height 18
drag, startPoint x: 1299, startPoint y: 310, endPoint x: 1027, endPoint y: 240, distance: 280.9
click at [1041, 253] on div "© Mapbox © OpenStreetMap Improve this map" at bounding box center [755, 398] width 1510 height 692
drag, startPoint x: 904, startPoint y: 253, endPoint x: 962, endPoint y: 382, distance: 141.4
click at [907, 466] on div "© Mapbox © OpenStreetMap Improve this map" at bounding box center [755, 398] width 1510 height 692
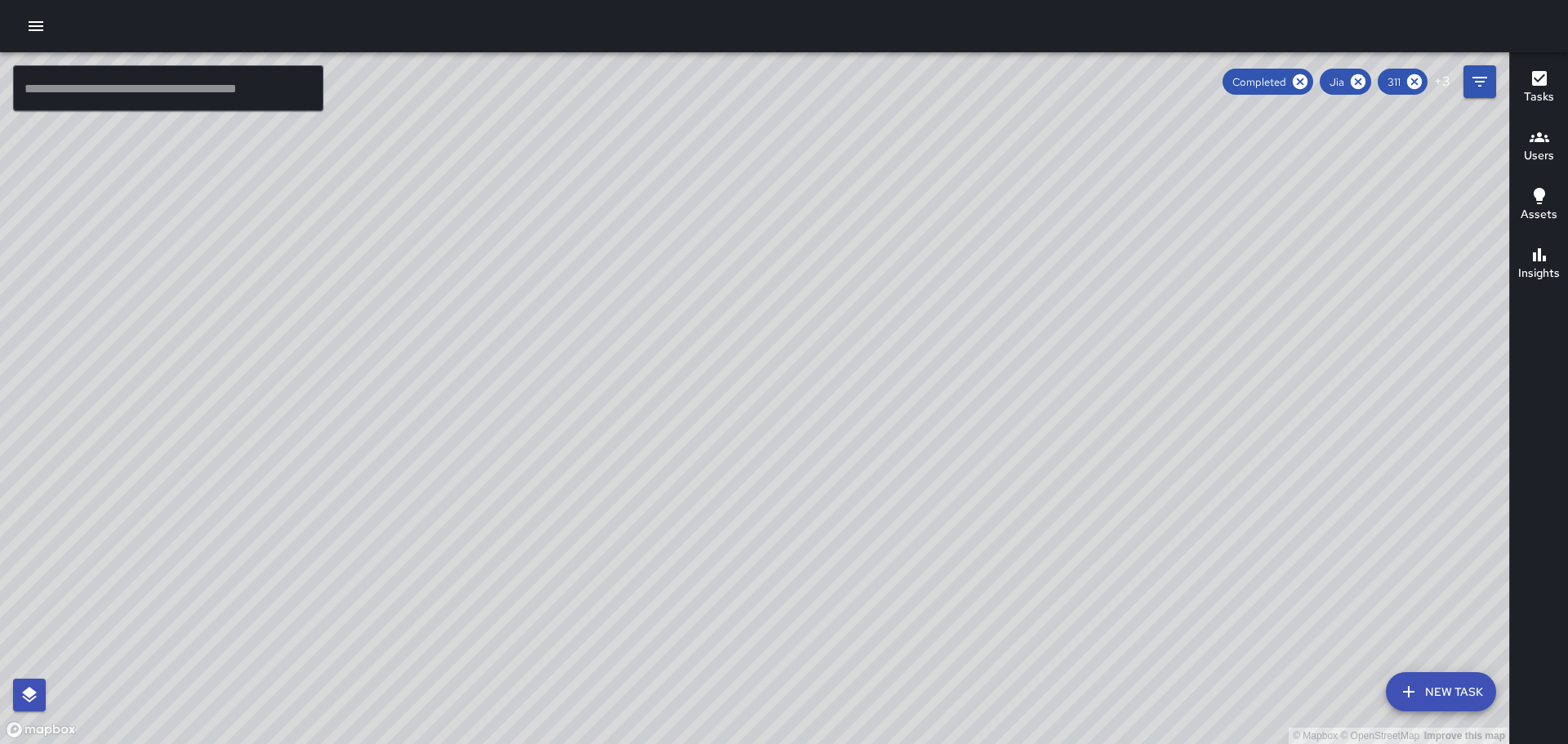
drag, startPoint x: 1185, startPoint y: 254, endPoint x: 1102, endPoint y: 265, distance: 83.7
click at [1102, 265] on div "© Mapbox © OpenStreetMap Improve this map" at bounding box center [755, 398] width 1510 height 692
drag, startPoint x: 682, startPoint y: 227, endPoint x: 919, endPoint y: 320, distance: 254.6
click at [919, 320] on div "© Mapbox © OpenStreetMap Improve this map" at bounding box center [755, 398] width 1510 height 692
drag, startPoint x: 887, startPoint y: 426, endPoint x: 983, endPoint y: 266, distance: 186.6
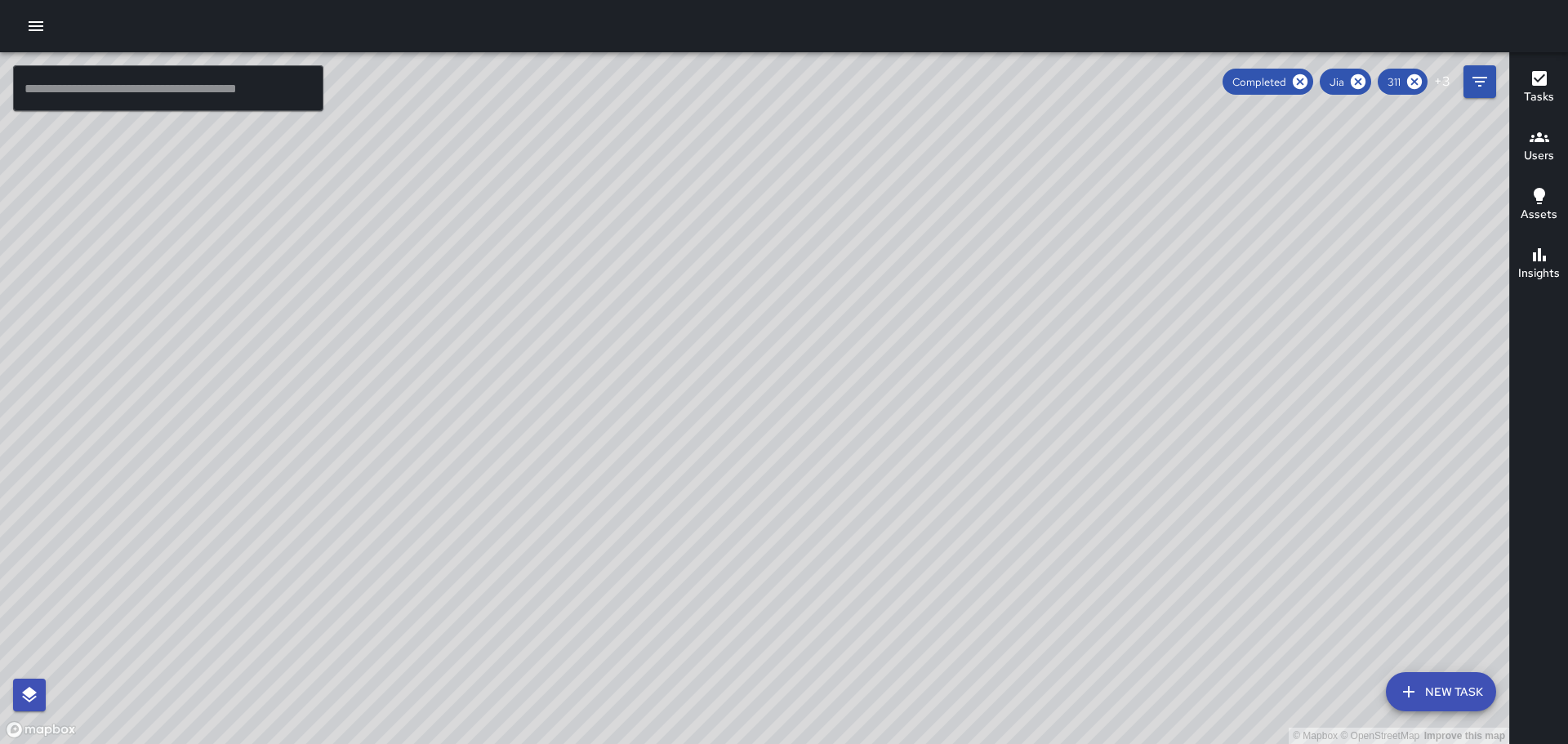
click at [983, 267] on div "© Mapbox © OpenStreetMap Improve this map" at bounding box center [755, 398] width 1510 height 692
drag, startPoint x: 823, startPoint y: 256, endPoint x: 945, endPoint y: 260, distance: 122.1
click at [941, 260] on div "© Mapbox © OpenStreetMap Improve this map" at bounding box center [755, 398] width 1510 height 692
drag, startPoint x: 1095, startPoint y: 275, endPoint x: 1143, endPoint y: 374, distance: 110.0
click at [1143, 374] on div "© Mapbox © OpenStreetMap Improve this map" at bounding box center [755, 398] width 1510 height 692
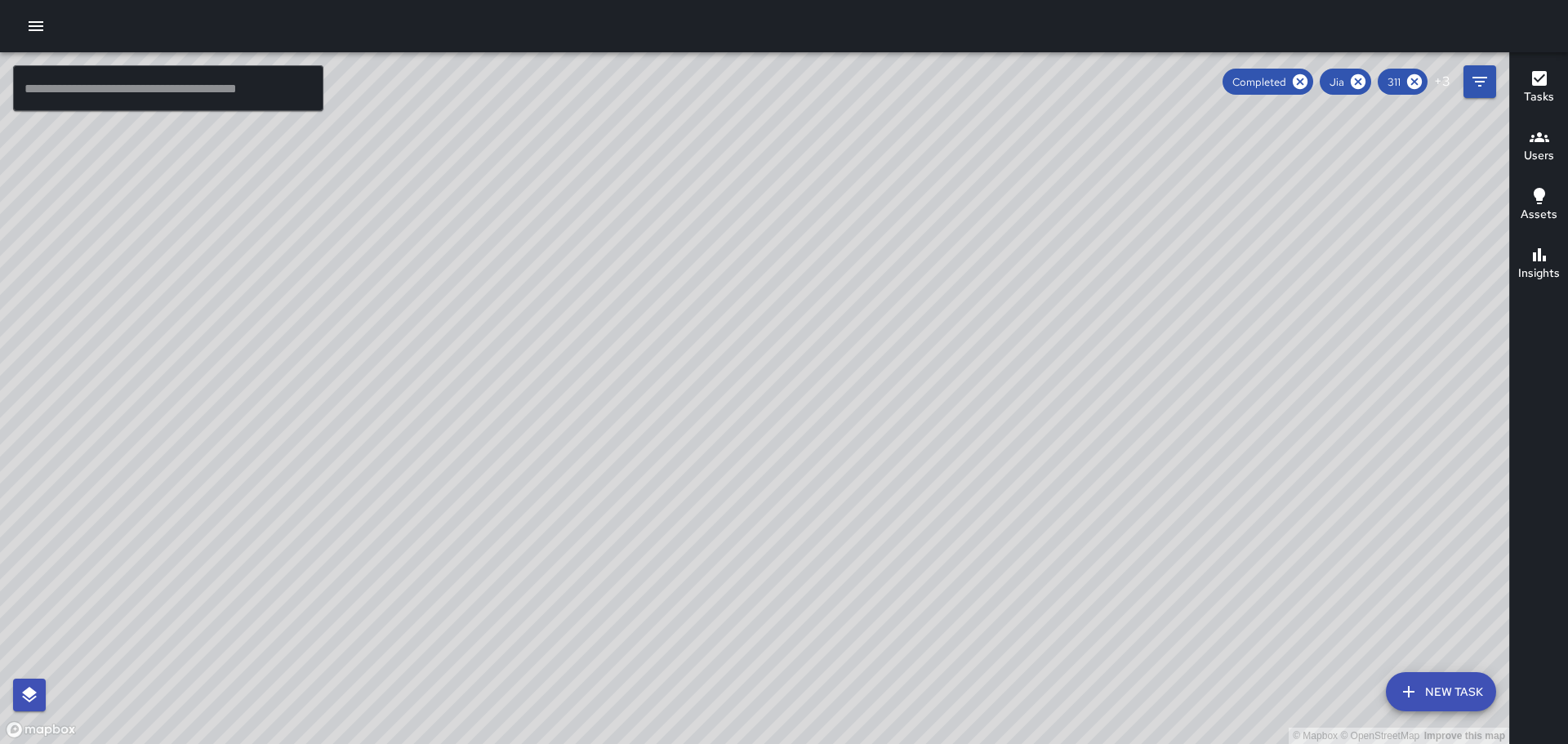
drag, startPoint x: 1010, startPoint y: 264, endPoint x: 1101, endPoint y: 250, distance: 92.1
click at [1098, 251] on div "© Mapbox © OpenStreetMap Improve this map" at bounding box center [755, 398] width 1510 height 692
drag, startPoint x: 845, startPoint y: 222, endPoint x: 870, endPoint y: 238, distance: 29.7
click at [870, 238] on div "© Mapbox © OpenStreetMap Improve this map" at bounding box center [755, 398] width 1510 height 692
drag, startPoint x: 847, startPoint y: 199, endPoint x: 906, endPoint y: 273, distance: 94.6
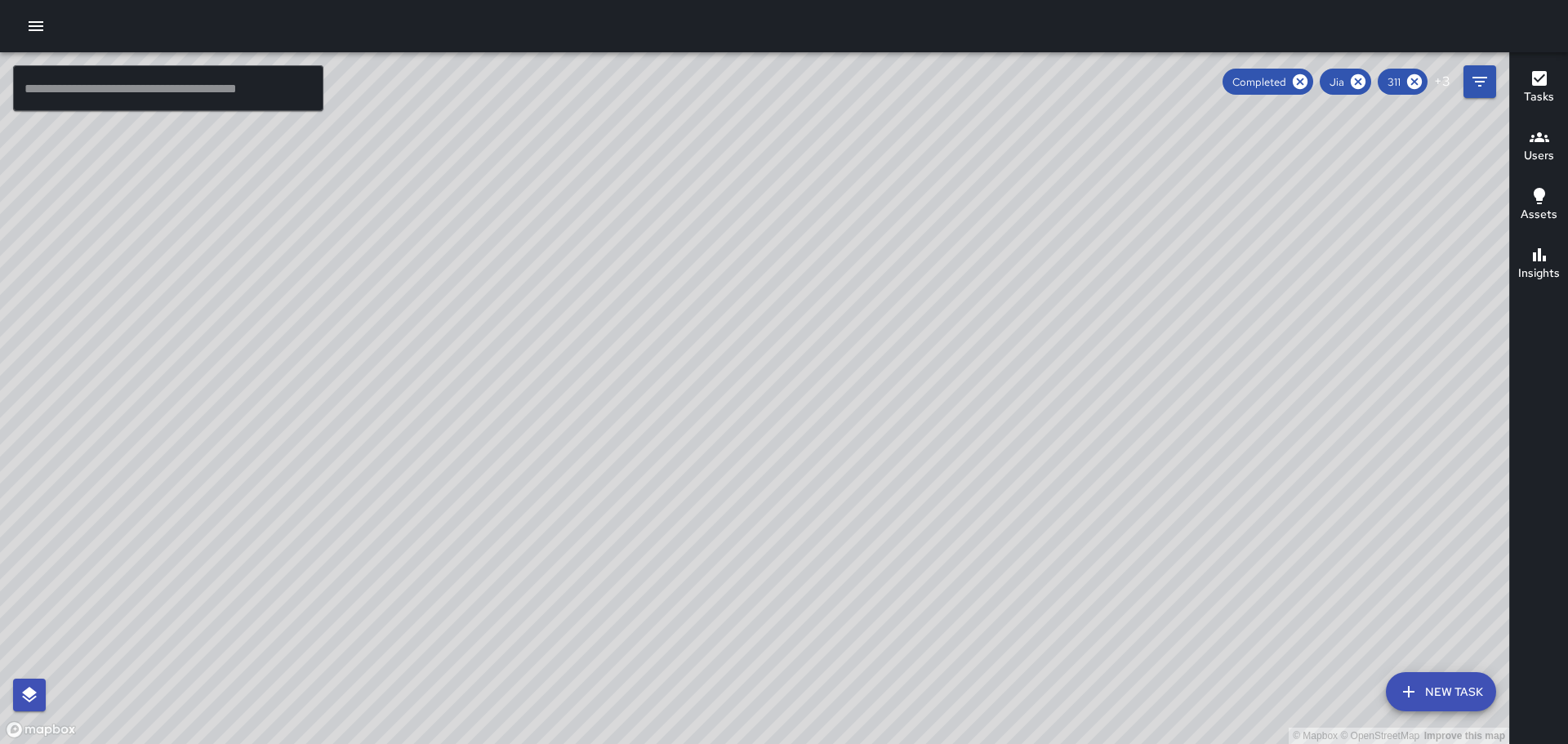
click at [906, 273] on div "© Mapbox © OpenStreetMap Improve this map" at bounding box center [755, 398] width 1510 height 692
drag, startPoint x: 761, startPoint y: 191, endPoint x: 861, endPoint y: 246, distance: 114.1
click at [860, 246] on div "© Mapbox © OpenStreetMap Improve this map" at bounding box center [755, 398] width 1510 height 692
drag, startPoint x: 841, startPoint y: 268, endPoint x: 873, endPoint y: 353, distance: 90.8
click at [873, 353] on div "© Mapbox © OpenStreetMap Improve this map" at bounding box center [755, 398] width 1510 height 692
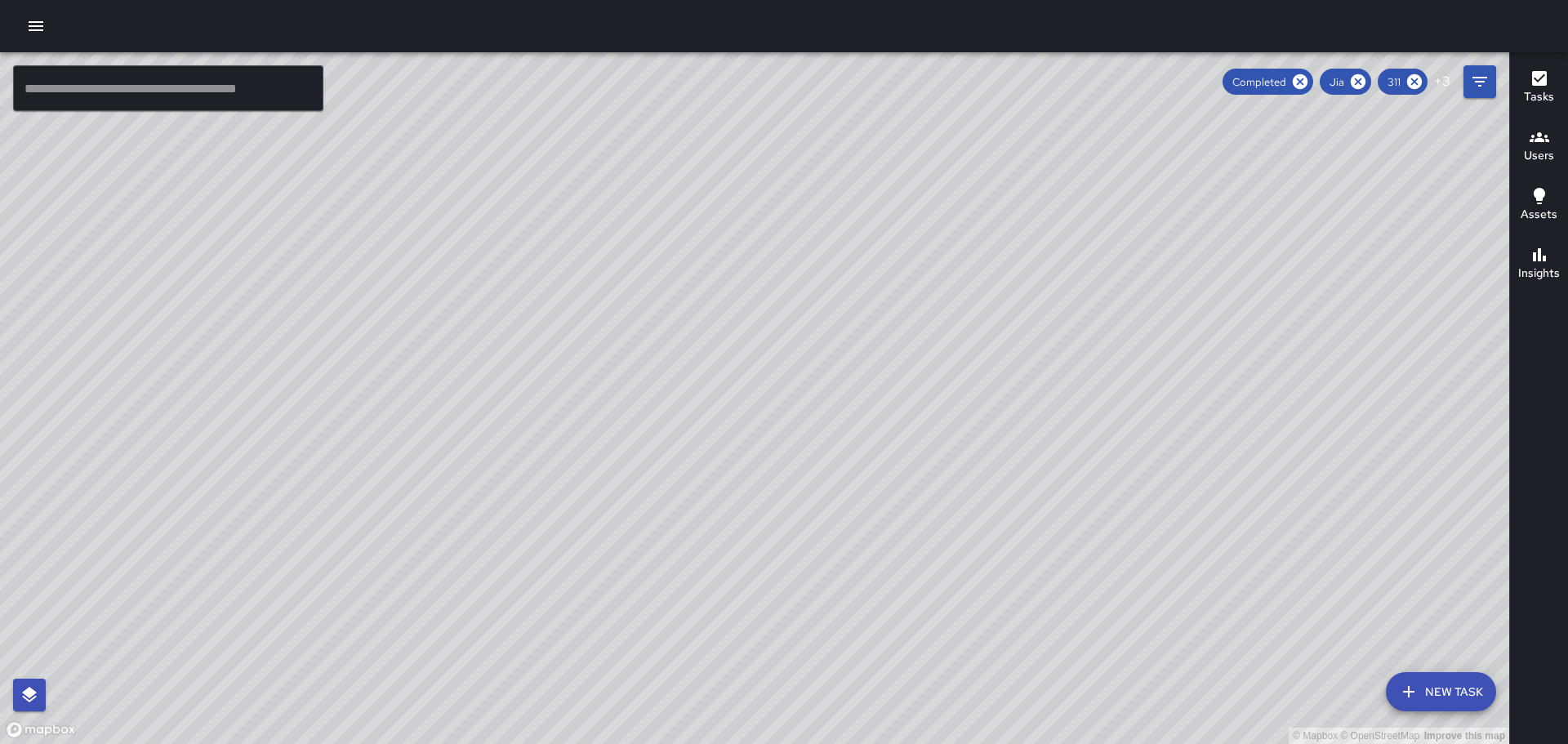
drag, startPoint x: 742, startPoint y: 244, endPoint x: 1109, endPoint y: 444, distance: 418.0
click at [1118, 444] on div "© Mapbox © OpenStreetMap Improve this map" at bounding box center [755, 398] width 1510 height 692
drag, startPoint x: 903, startPoint y: 398, endPoint x: 1000, endPoint y: 372, distance: 100.4
click at [994, 374] on div "© Mapbox © OpenStreetMap Improve this map" at bounding box center [755, 398] width 1510 height 692
drag, startPoint x: 649, startPoint y: 240, endPoint x: 818, endPoint y: 355, distance: 204.4
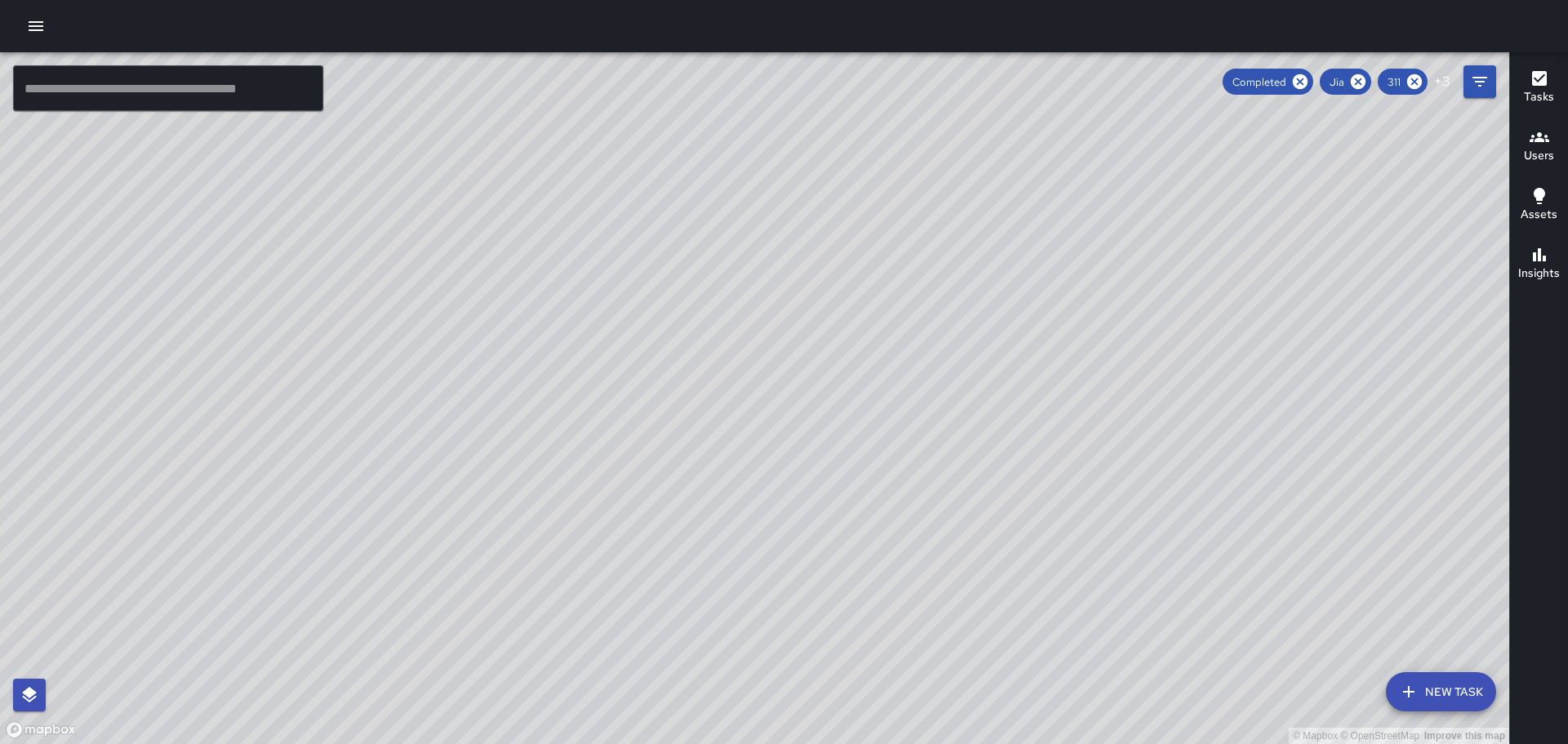
click at [818, 355] on div "© Mapbox © OpenStreetMap Improve this map" at bounding box center [755, 398] width 1510 height 692
drag, startPoint x: 762, startPoint y: 362, endPoint x: 847, endPoint y: 341, distance: 87.6
click at [847, 341] on div "© Mapbox © OpenStreetMap Improve this map" at bounding box center [755, 398] width 1510 height 692
drag, startPoint x: 754, startPoint y: 340, endPoint x: 836, endPoint y: 330, distance: 82.6
click at [834, 331] on div "© Mapbox © OpenStreetMap Improve this map" at bounding box center [755, 398] width 1510 height 692
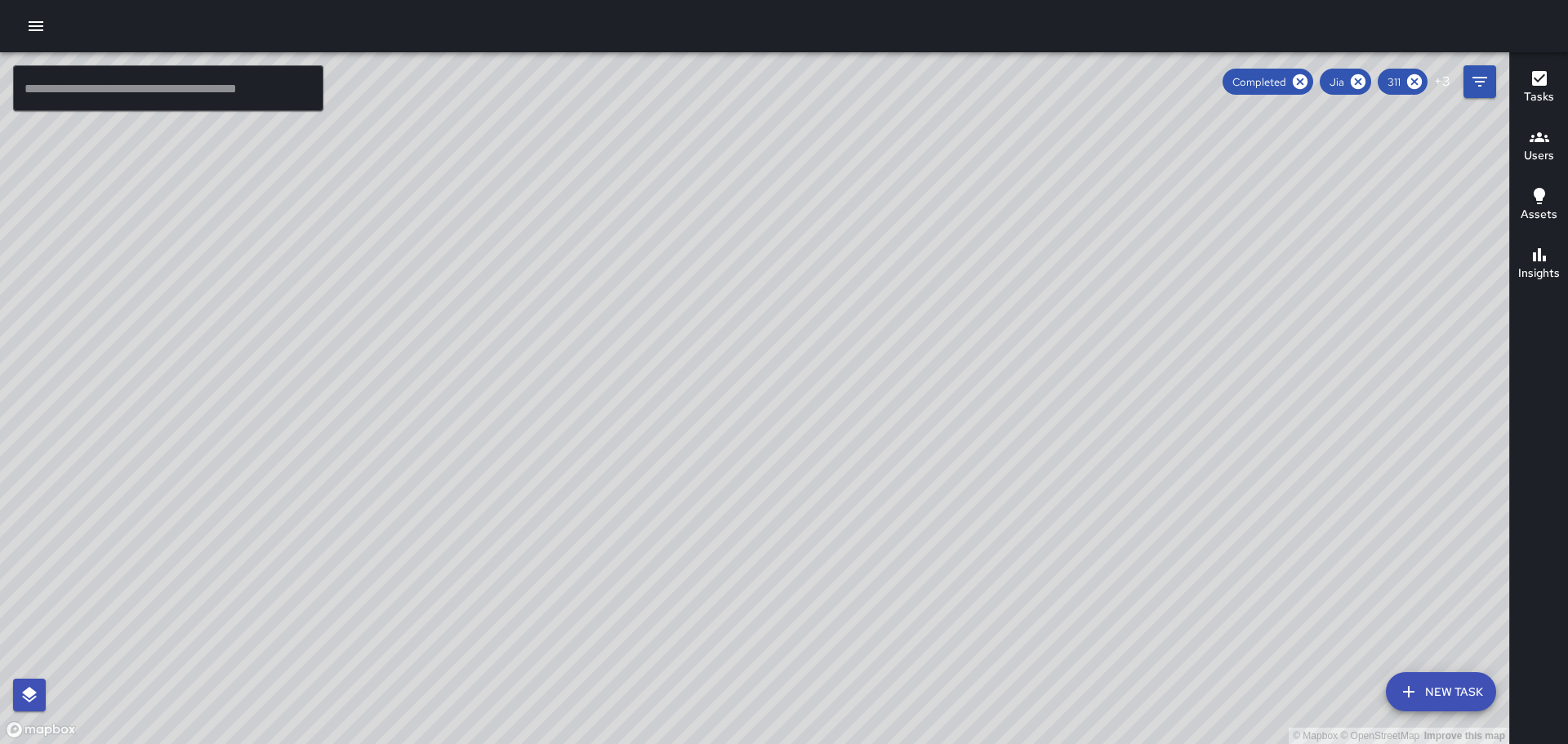
drag, startPoint x: 780, startPoint y: 337, endPoint x: 836, endPoint y: 333, distance: 56.1
click at [836, 333] on div "© Mapbox © OpenStreetMap Improve this map" at bounding box center [755, 398] width 1510 height 692
drag, startPoint x: 843, startPoint y: 330, endPoint x: 942, endPoint y: 357, distance: 102.6
click at [948, 363] on div "© Mapbox © OpenStreetMap Improve this map" at bounding box center [755, 398] width 1510 height 692
drag, startPoint x: 969, startPoint y: 389, endPoint x: 918, endPoint y: 242, distance: 155.6
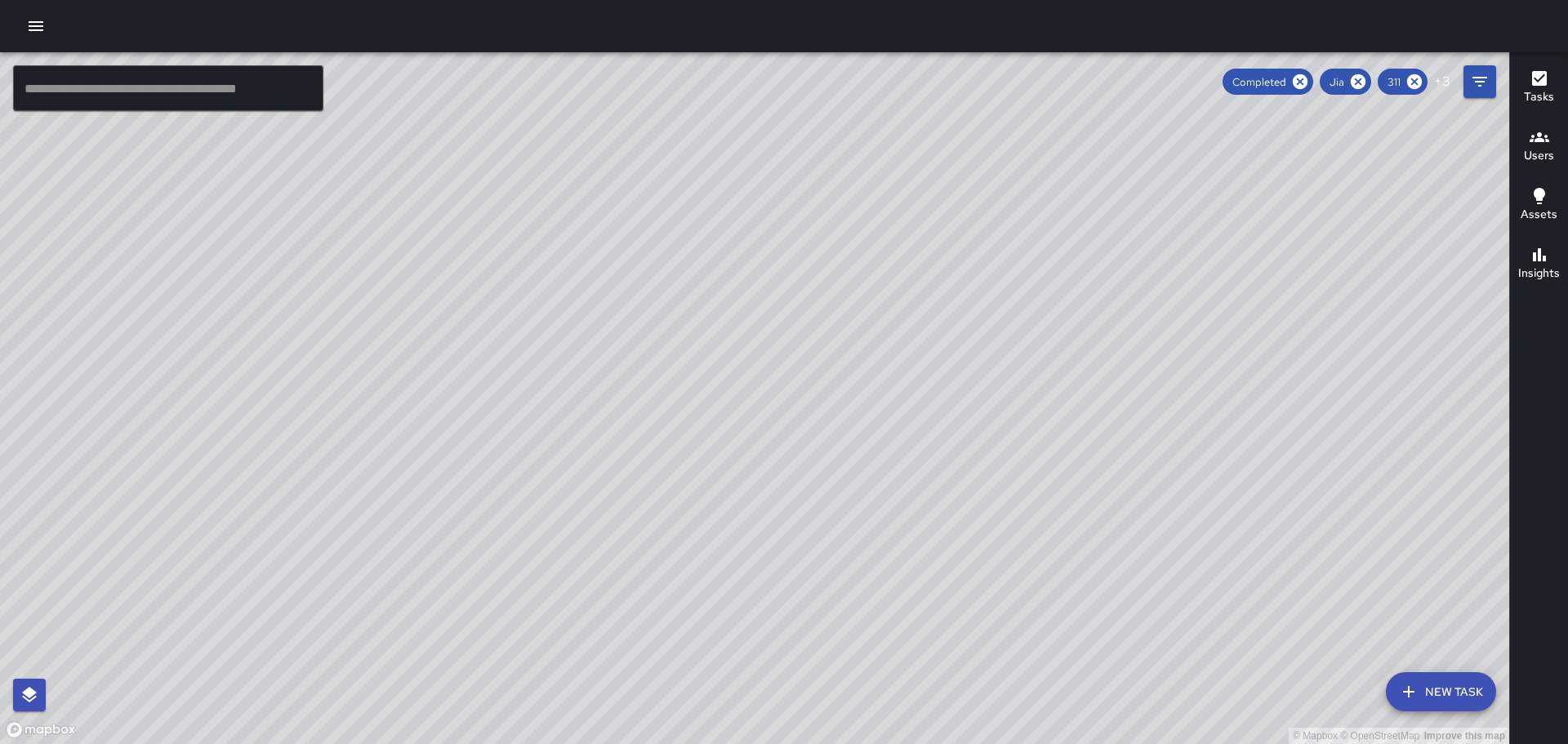
click at [918, 242] on div "© Mapbox © OpenStreetMap Improve this map" at bounding box center [755, 398] width 1510 height 692
drag, startPoint x: 946, startPoint y: 359, endPoint x: 954, endPoint y: 371, distance: 14.4
click at [954, 371] on div "© Mapbox © OpenStreetMap Improve this map" at bounding box center [755, 398] width 1510 height 692
drag, startPoint x: 881, startPoint y: 292, endPoint x: 881, endPoint y: 279, distance: 13.0
click at [881, 279] on div "© Mapbox © OpenStreetMap Improve this map" at bounding box center [755, 398] width 1510 height 692
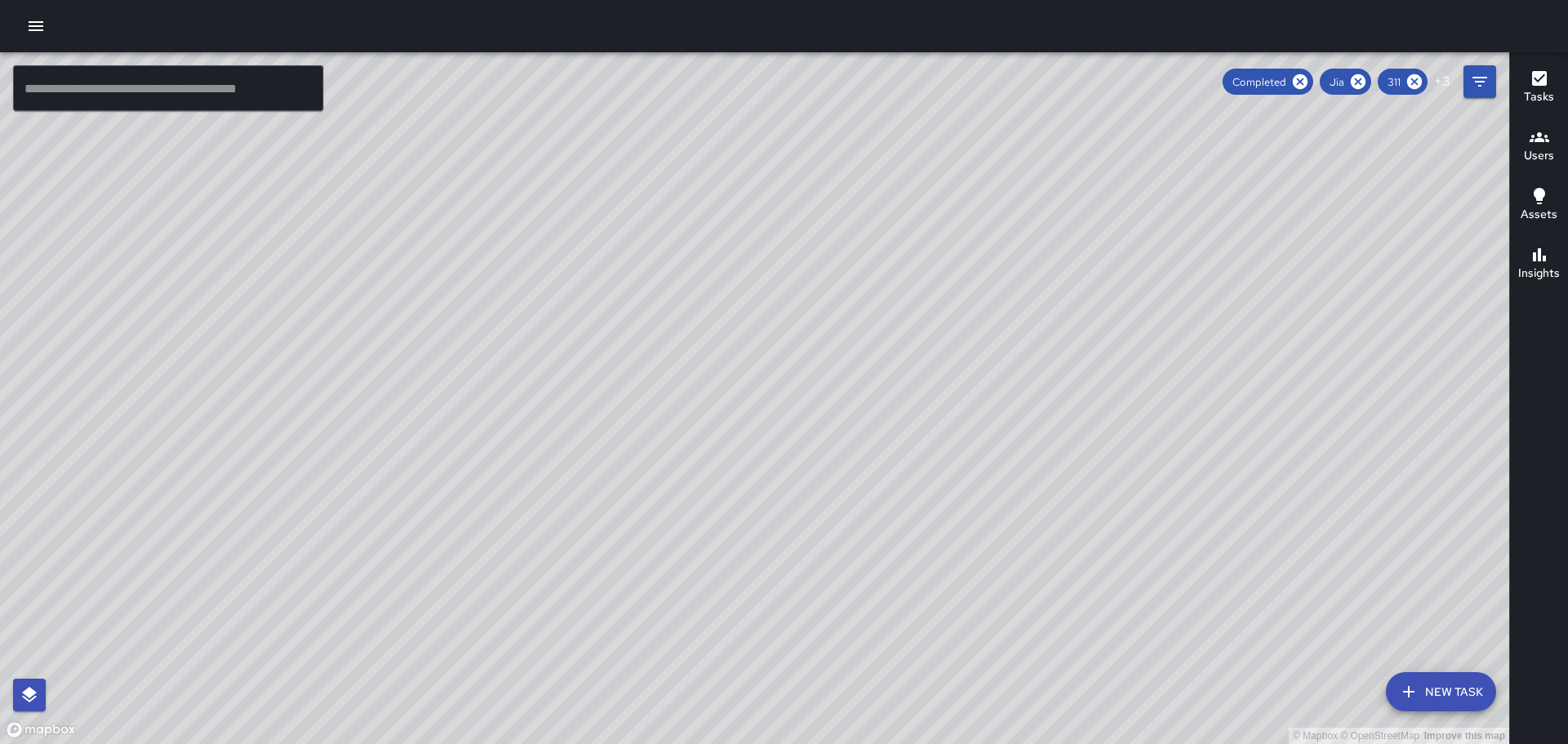
drag, startPoint x: 721, startPoint y: 411, endPoint x: 735, endPoint y: 490, distance: 80.2
click at [735, 490] on div "© Mapbox © OpenStreetMap Improve this map" at bounding box center [755, 398] width 1510 height 692
drag, startPoint x: 737, startPoint y: 451, endPoint x: 762, endPoint y: 541, distance: 93.4
click at [762, 541] on div "© Mapbox © OpenStreetMap Improve this map" at bounding box center [755, 398] width 1510 height 692
drag, startPoint x: 774, startPoint y: 603, endPoint x: 783, endPoint y: 390, distance: 213.2
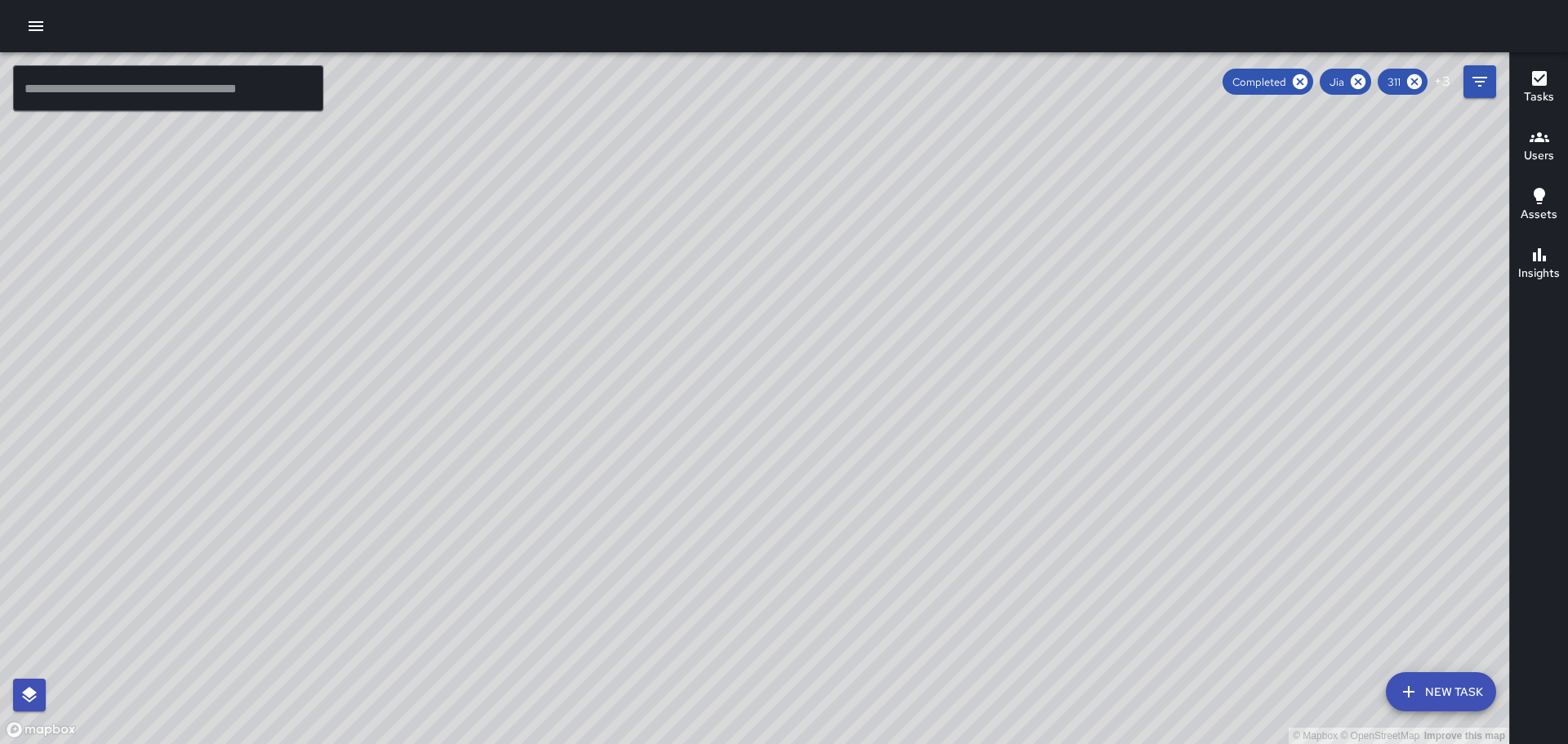
click at [795, 358] on div "© Mapbox © OpenStreetMap Improve this map" at bounding box center [755, 398] width 1510 height 692
drag, startPoint x: 772, startPoint y: 536, endPoint x: 808, endPoint y: 373, distance: 166.9
click at [808, 373] on div "© Mapbox © OpenStreetMap Improve this map" at bounding box center [755, 398] width 1510 height 692
